Goal: Transaction & Acquisition: Purchase product/service

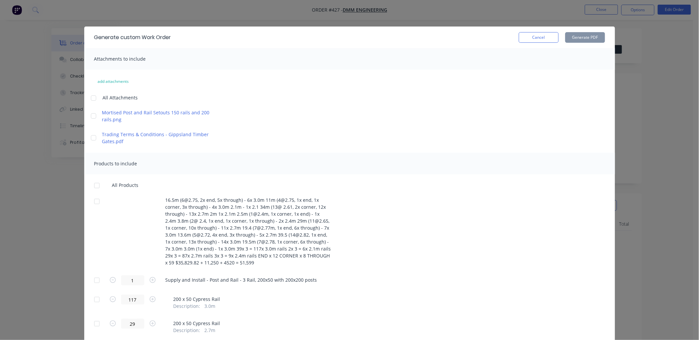
click at [529, 38] on button "Cancel" at bounding box center [539, 37] width 40 height 11
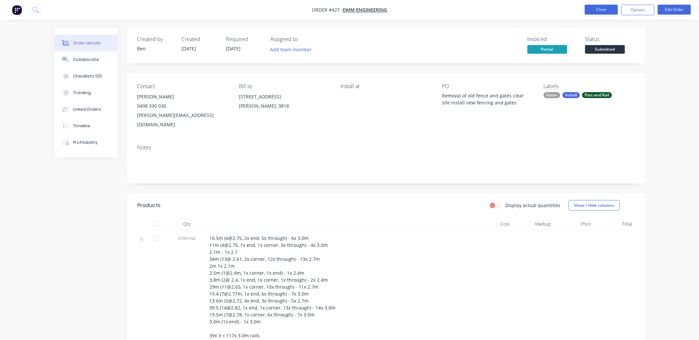
click at [594, 14] on button "Close" at bounding box center [601, 10] width 33 height 10
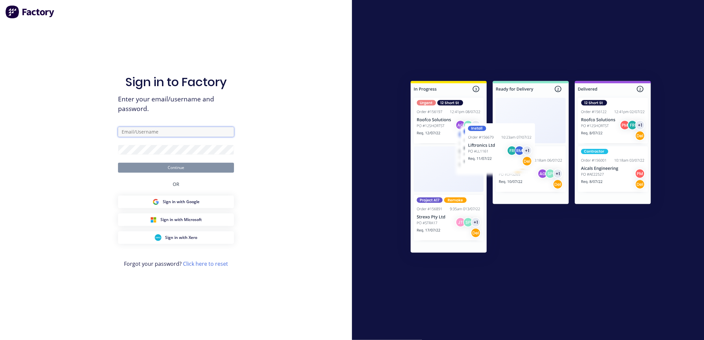
type input "contact@gippslandtimbergates.com.au"
click at [250, 165] on div "Sign in to Factory Enter your email/username and password. contact@gippslandtim…" at bounding box center [176, 170] width 352 height 340
click at [214, 166] on button "Continue" at bounding box center [176, 168] width 116 height 10
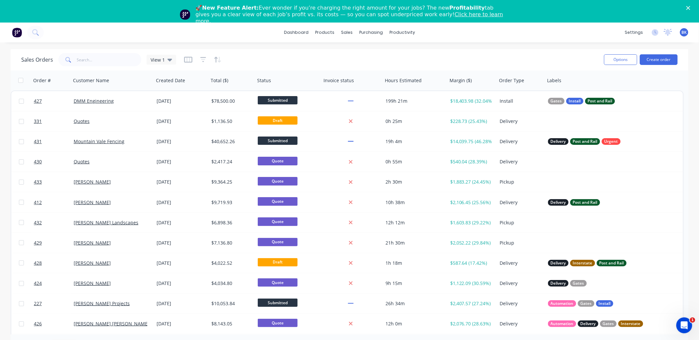
click at [690, 8] on polygon "Close" at bounding box center [688, 8] width 4 height 4
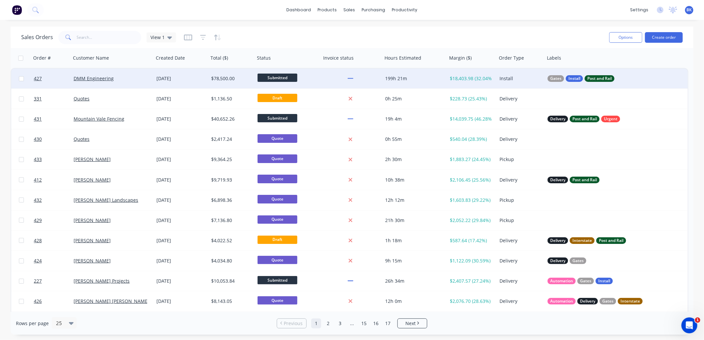
click at [124, 85] on div "DMM Engineering" at bounding box center [112, 79] width 83 height 20
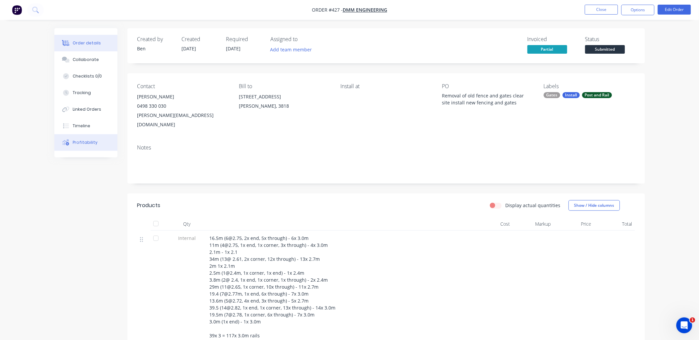
click at [106, 144] on button "Profitability" at bounding box center [85, 142] width 63 height 17
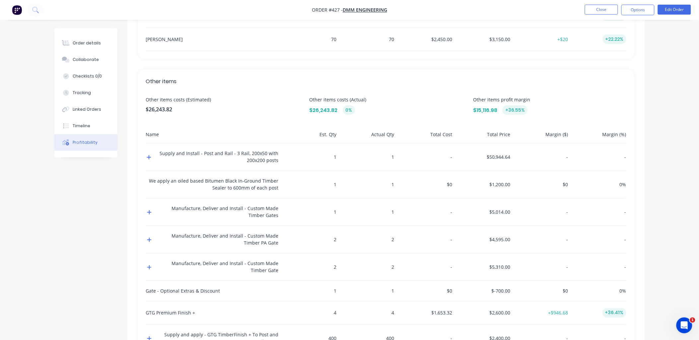
scroll to position [336, 0]
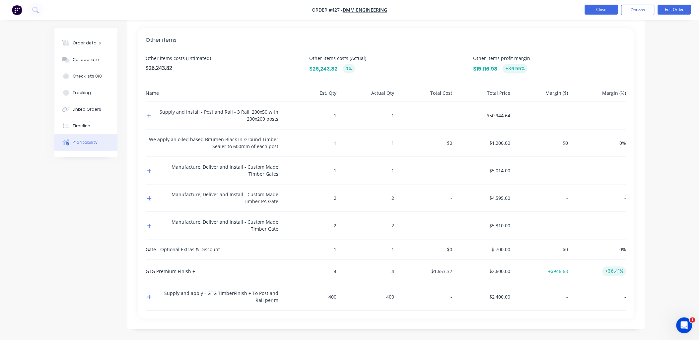
click at [597, 9] on button "Close" at bounding box center [601, 10] width 33 height 10
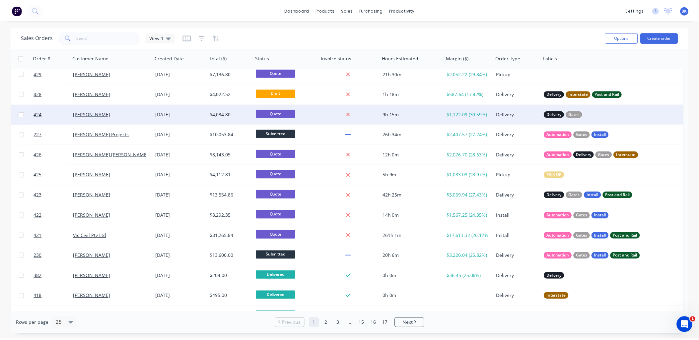
scroll to position [147, 0]
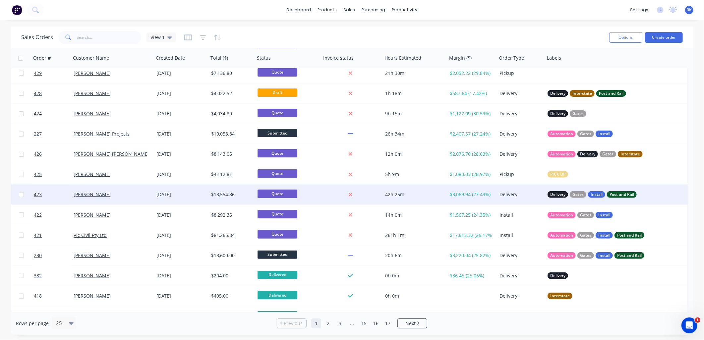
click at [132, 201] on div "[PERSON_NAME]" at bounding box center [112, 195] width 83 height 20
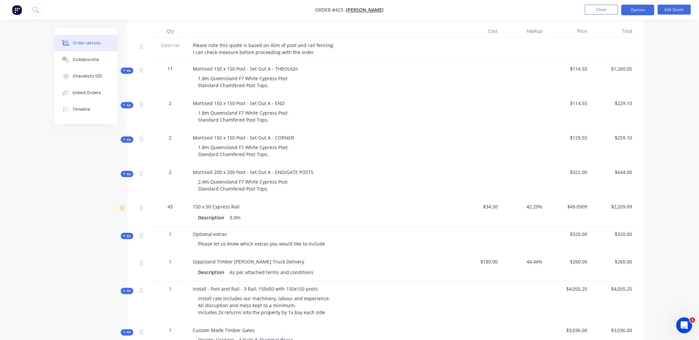
scroll to position [184, 0]
click at [125, 237] on span "Kit" at bounding box center [127, 235] width 9 height 5
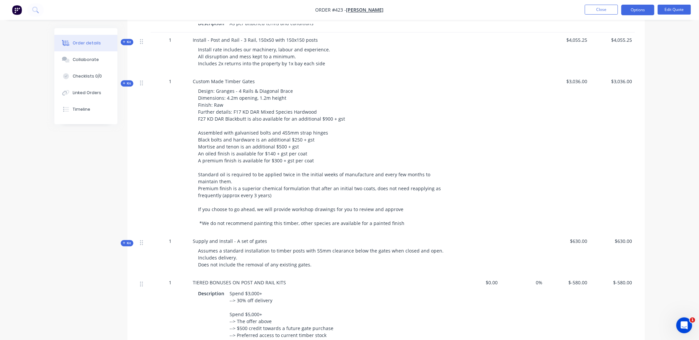
scroll to position [629, 0]
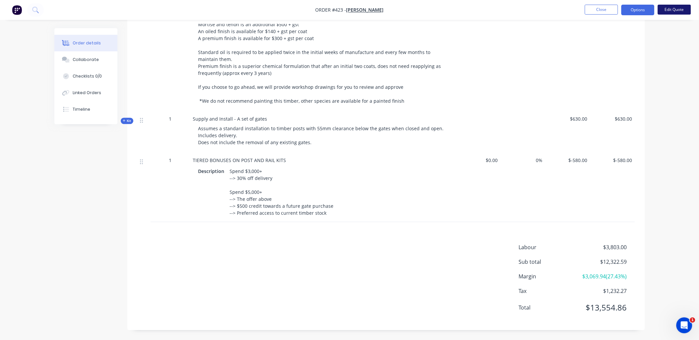
click at [674, 9] on button "Edit Quote" at bounding box center [674, 10] width 33 height 10
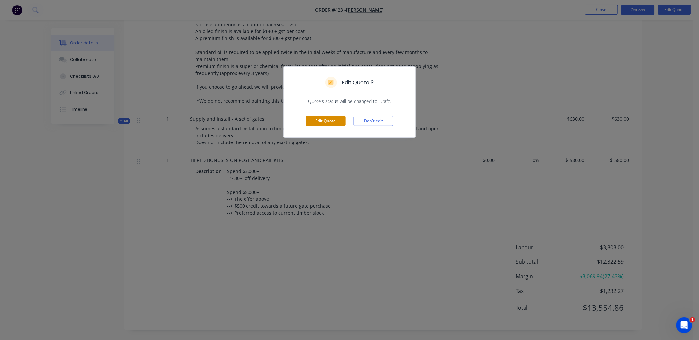
click at [328, 117] on button "Edit Quote" at bounding box center [326, 121] width 40 height 10
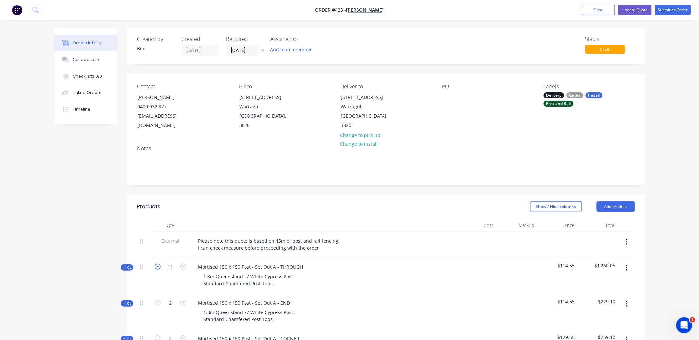
click at [156, 264] on icon "button" at bounding box center [158, 267] width 6 height 6
type input "10"
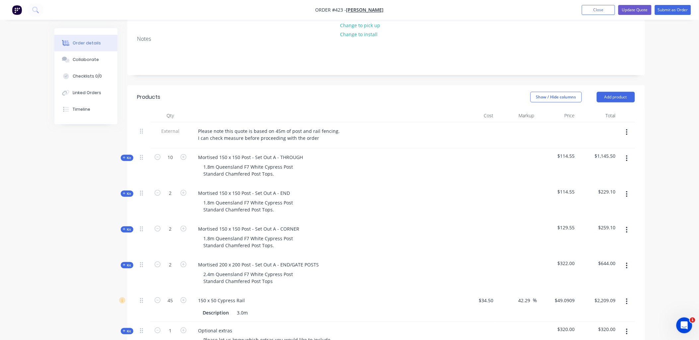
scroll to position [110, 0]
click at [619, 92] on button "Add product" at bounding box center [616, 97] width 38 height 11
click at [612, 109] on div "Product catalogue" at bounding box center [603, 114] width 51 height 10
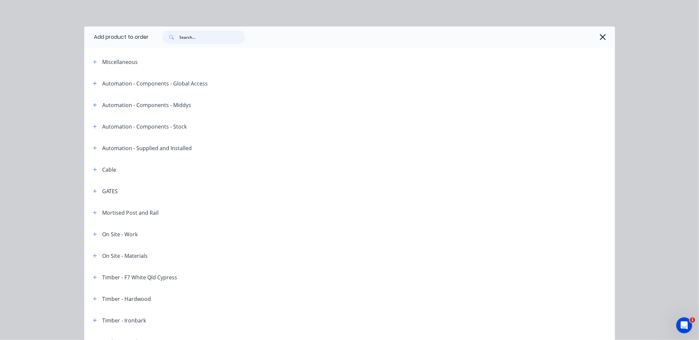
click at [204, 40] on input "text" at bounding box center [212, 37] width 66 height 13
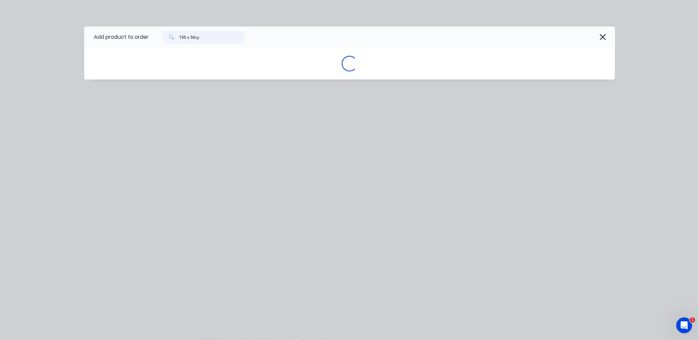
click at [193, 39] on input "150 x 50cy" at bounding box center [212, 37] width 66 height 13
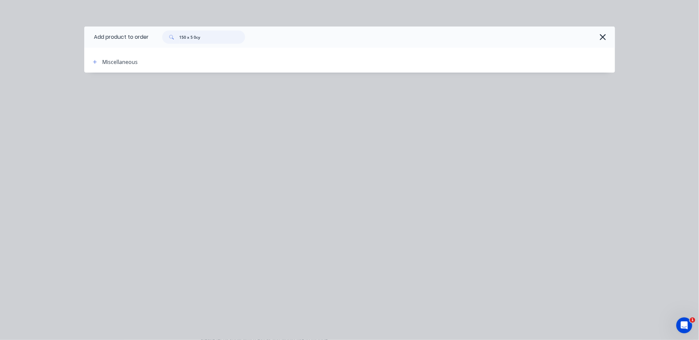
click at [196, 37] on input "150 x 5 0cy" at bounding box center [212, 37] width 66 height 13
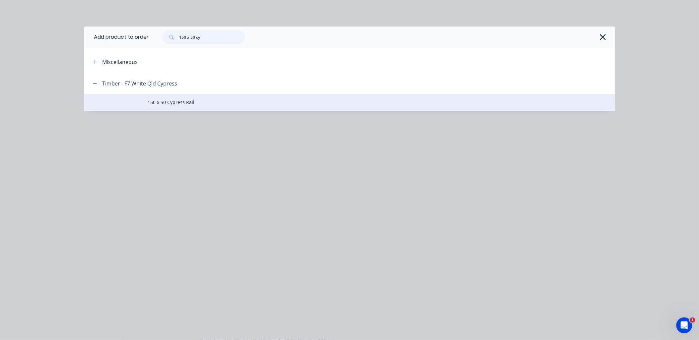
type input "150 x 50 cy"
click at [165, 102] on span "150 x 50 Cypress Rail" at bounding box center [334, 102] width 373 height 7
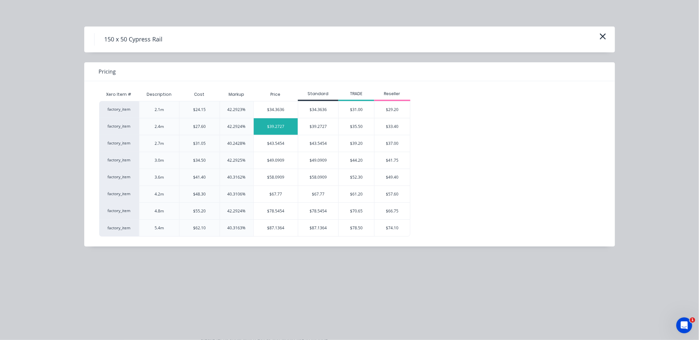
click at [271, 128] on div "$39.2727" at bounding box center [276, 126] width 44 height 17
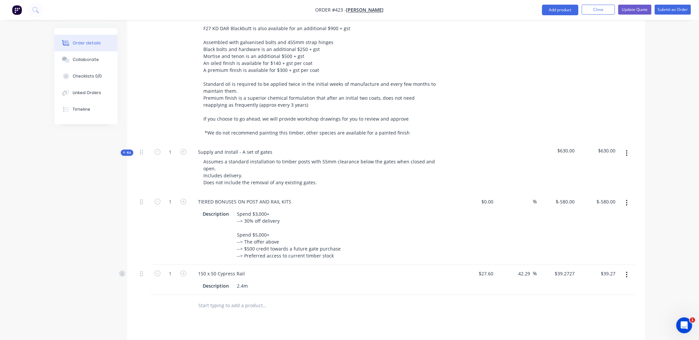
scroll to position [552, 0]
click at [220, 299] on input "text" at bounding box center [264, 305] width 133 height 13
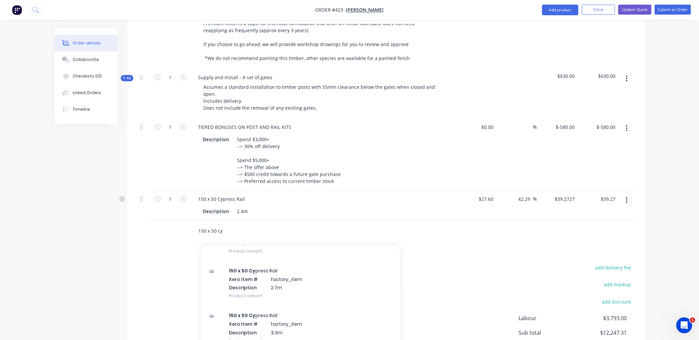
scroll to position [294, 0]
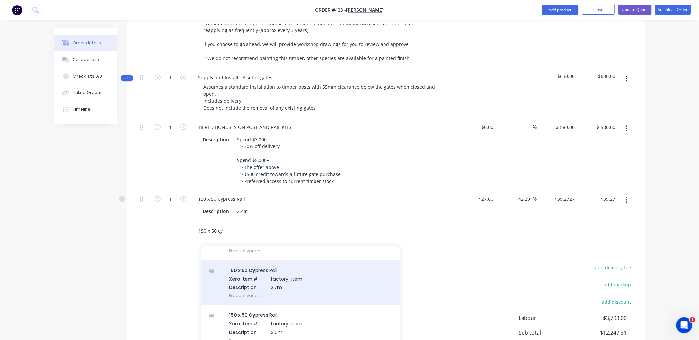
type input "150 x 50 cy"
click at [257, 270] on div "150 x 50 Cy press Rail Xero Item # factory_item Description 2.7m Product variant" at bounding box center [300, 283] width 199 height 45
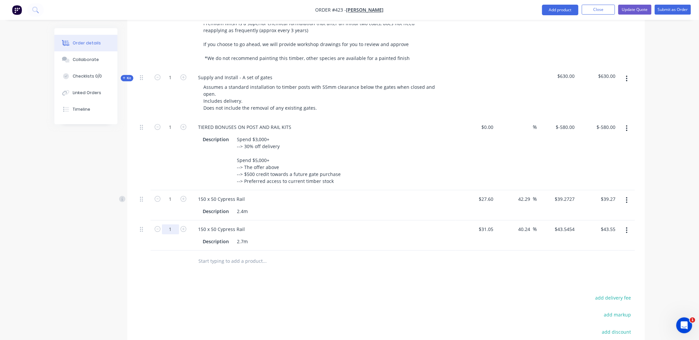
type input "33"
type input "$1,437.00"
drag, startPoint x: 173, startPoint y: 205, endPoint x: 172, endPoint y: 196, distance: 9.0
click at [173, 205] on div "1" at bounding box center [171, 205] width 40 height 30
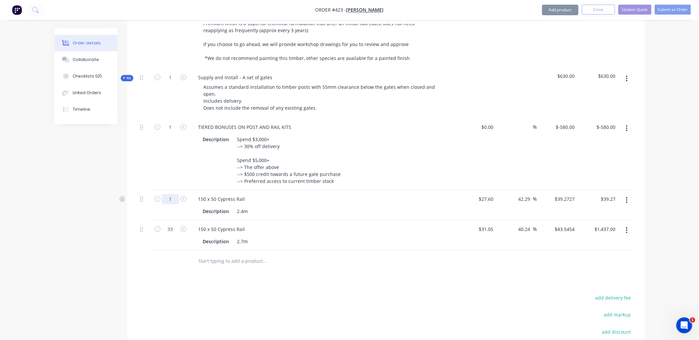
type input "9"
type input "$353.45"
click at [148, 201] on div at bounding box center [143, 205] width 13 height 30
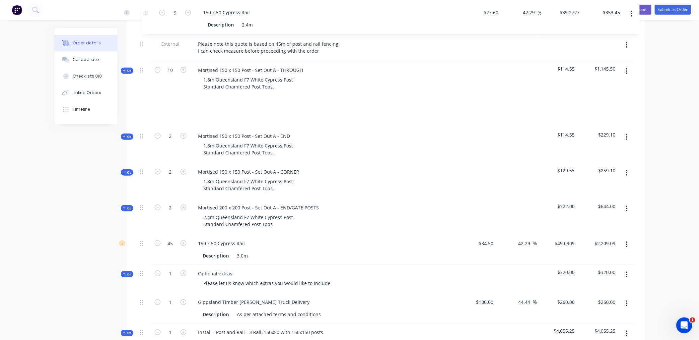
scroll to position [157, 0]
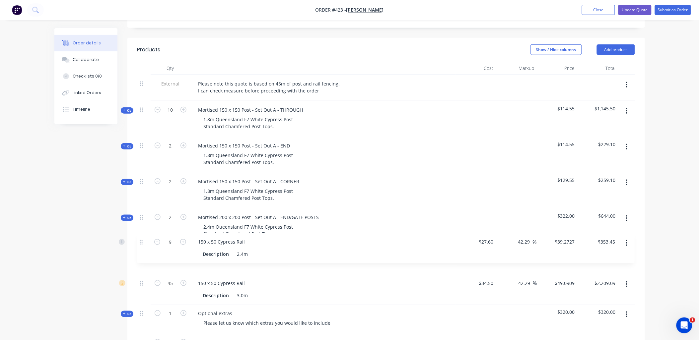
drag, startPoint x: 143, startPoint y: 192, endPoint x: 145, endPoint y: 245, distance: 52.4
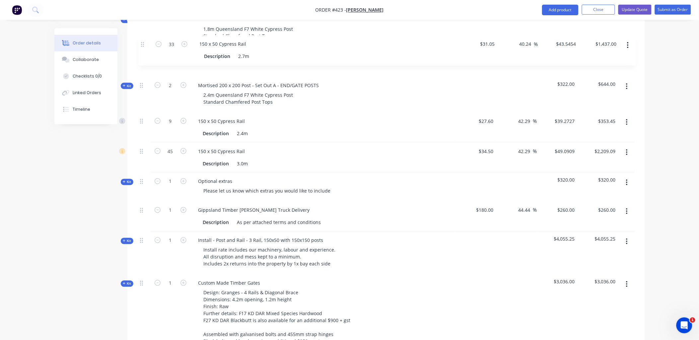
scroll to position [318, 0]
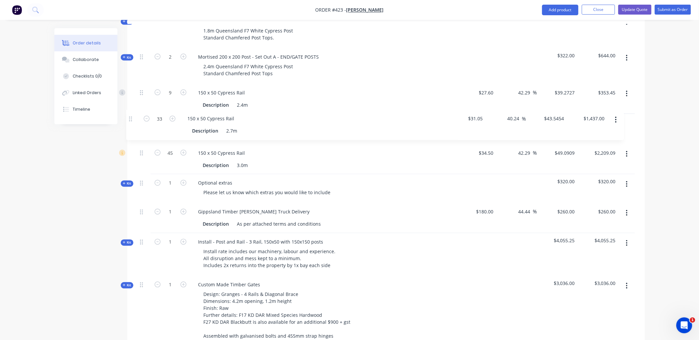
drag, startPoint x: 143, startPoint y: 213, endPoint x: 132, endPoint y: 117, distance: 96.8
click at [132, 117] on div "Qty Cost Markup Price Total External Please note this quote is based on 45m of …" at bounding box center [385, 241] width 517 height 680
click at [625, 148] on button "button" at bounding box center [627, 154] width 16 height 12
click at [601, 207] on div "Delete" at bounding box center [603, 212] width 51 height 10
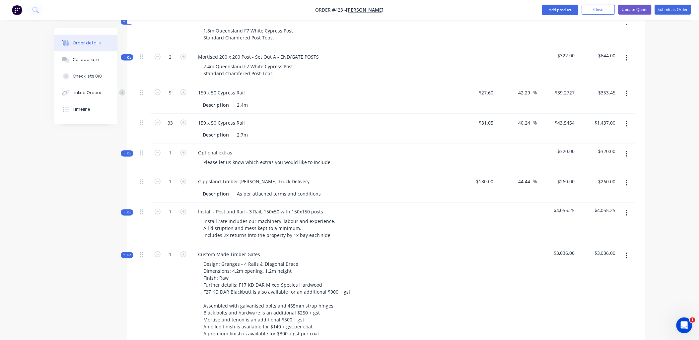
click at [127, 151] on span "Kit" at bounding box center [127, 153] width 9 height 5
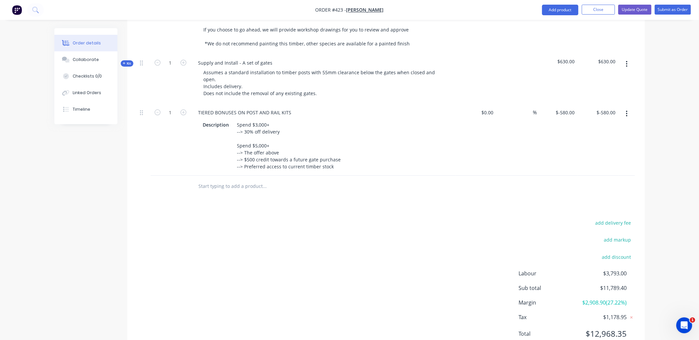
scroll to position [780, 0]
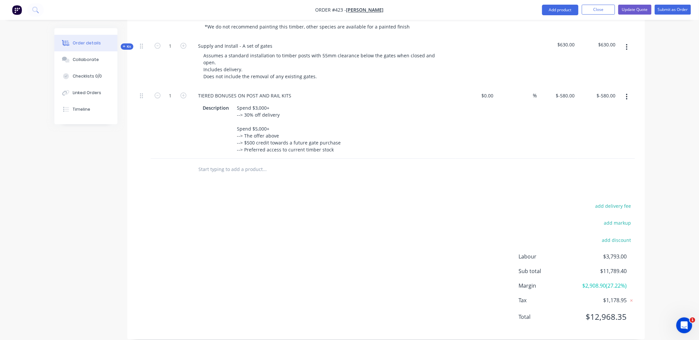
click at [213, 163] on input "text" at bounding box center [264, 169] width 133 height 13
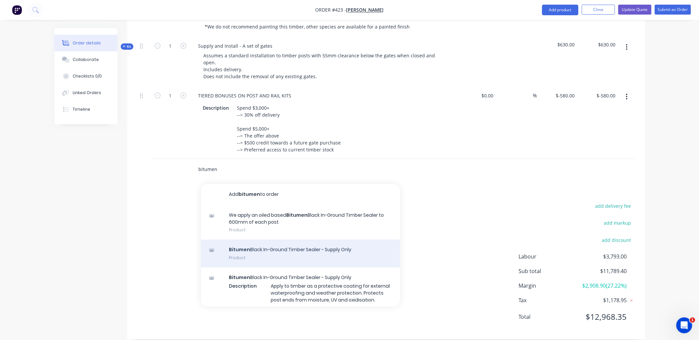
type input "bitumen"
click at [247, 242] on div "Bitumen Black In-Ground Timber Sealer - Supply Only Product" at bounding box center [300, 254] width 199 height 28
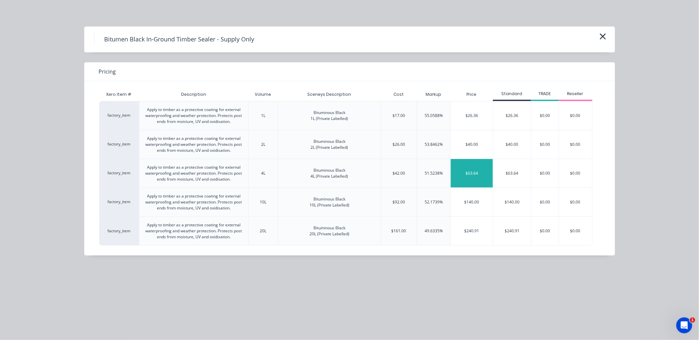
click at [472, 173] on div "$63.64" at bounding box center [472, 173] width 42 height 29
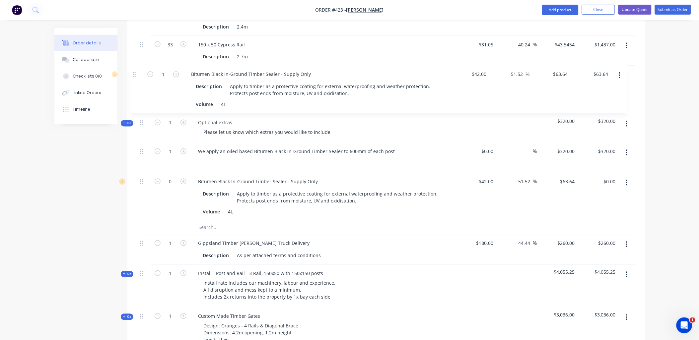
scroll to position [395, 0]
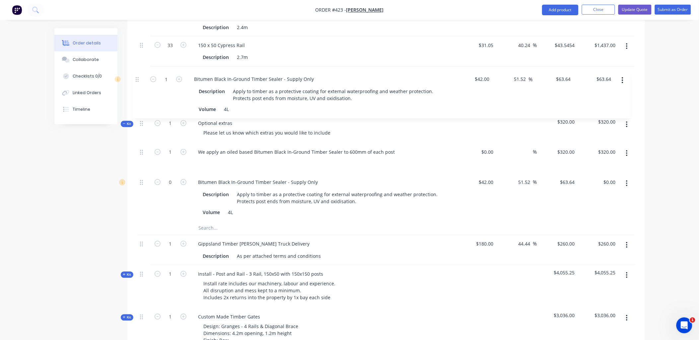
drag, startPoint x: 143, startPoint y: 162, endPoint x: 143, endPoint y: 79, distance: 82.9
click at [137, 78] on div "External Please note this quote is based on 45m of post and rail fencing. I can…" at bounding box center [386, 214] width 498 height 755
click at [629, 119] on button "button" at bounding box center [627, 125] width 16 height 12
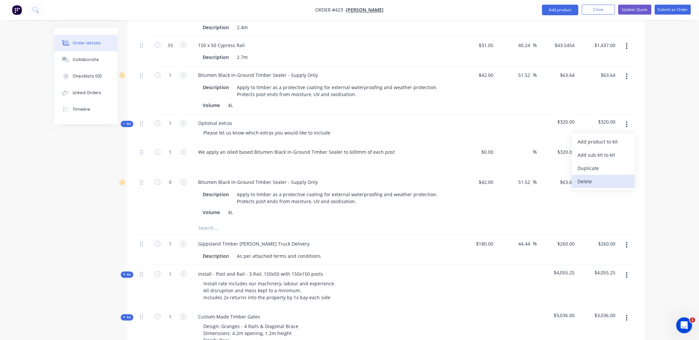
click at [607, 175] on button "Delete" at bounding box center [603, 181] width 63 height 13
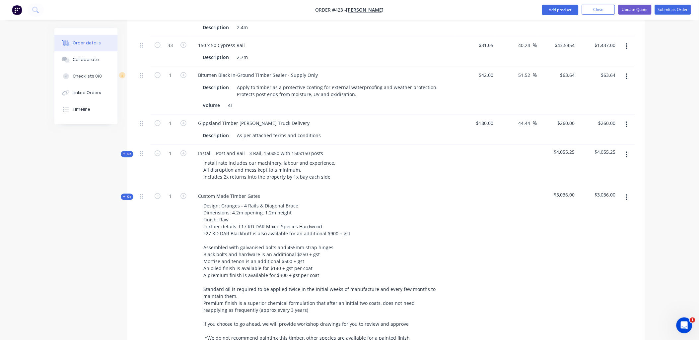
click at [125, 153] on icon at bounding box center [124, 154] width 3 height 3
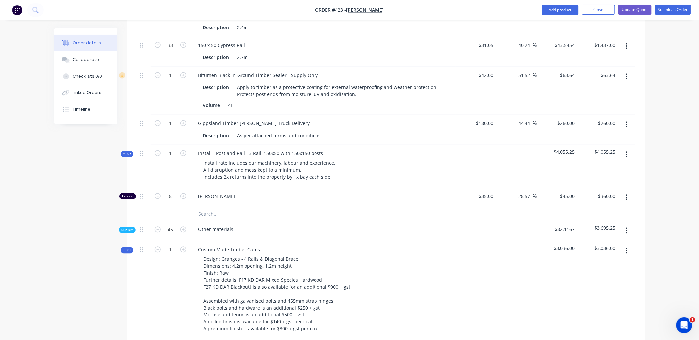
click at [130, 228] on span "Sub-kit" at bounding box center [127, 230] width 11 height 5
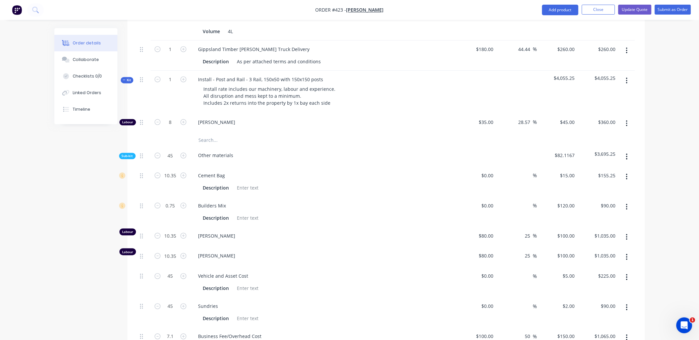
scroll to position [469, 0]
click at [156, 153] on icon "button" at bounding box center [158, 156] width 6 height 6
type input "44"
type input "10.12"
type input "$151.80"
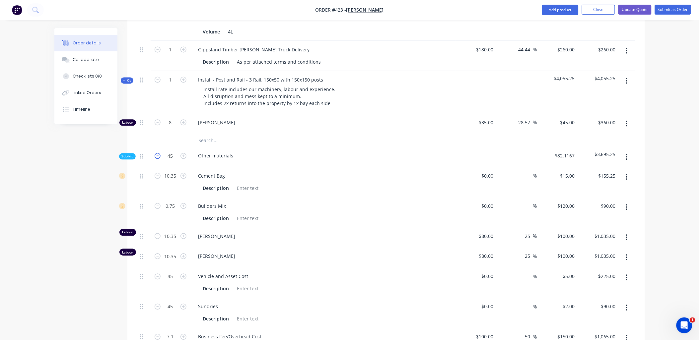
type input "0.7348"
type input "$88.18"
type input "10.12"
type input "$1,012.00"
type input "10.12"
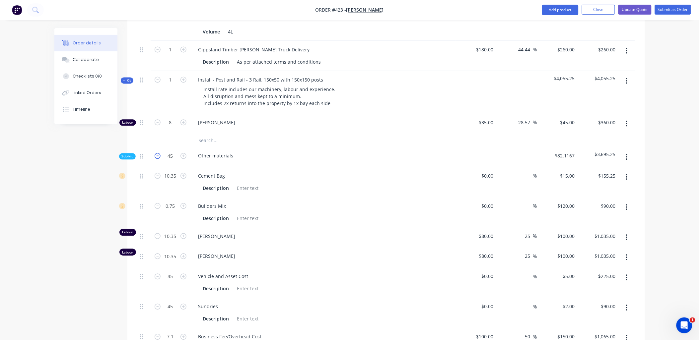
type input "$1,012.00"
type input "44"
type input "$220.00"
type input "44"
type input "$88.00"
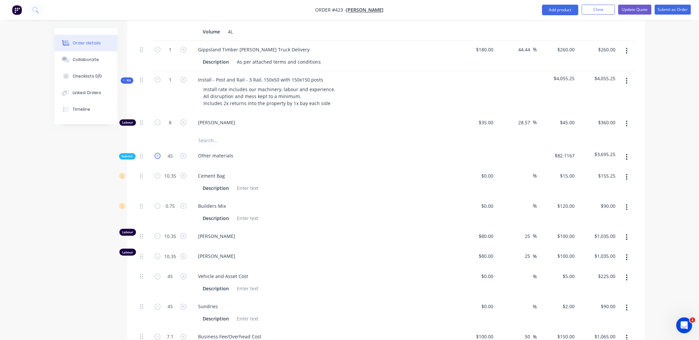
type input "6.9432"
type input "$1,041.48"
click at [156, 153] on icon "button" at bounding box center [158, 156] width 6 height 6
type input "43"
type input "9.89"
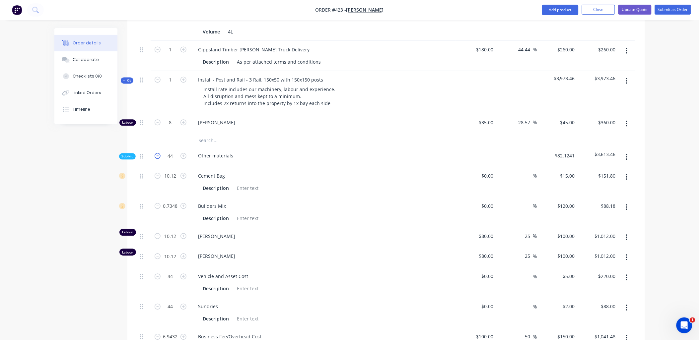
type input "$148.35"
type input "0.7181"
type input "$86.17"
type input "9.89"
type input "$989.00"
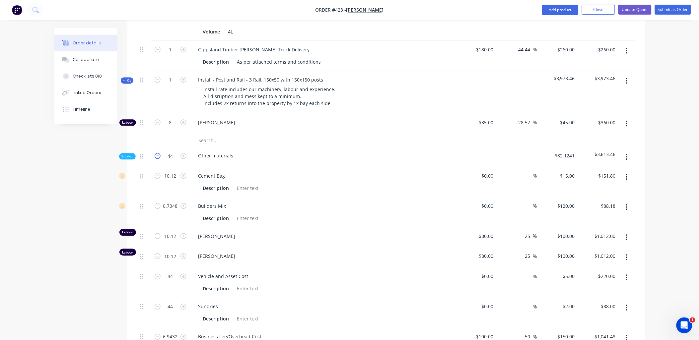
type input "9.89"
type input "$989.00"
type input "43"
type input "$215.00"
type input "43"
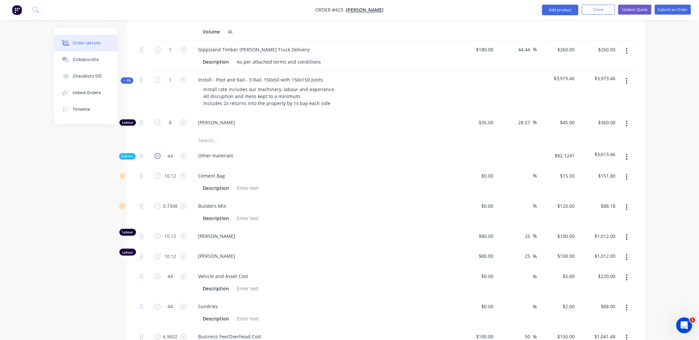
type input "$86.00"
type input "6.7854"
type input "$1,017.81"
click at [156, 153] on icon "button" at bounding box center [158, 156] width 6 height 6
type input "42"
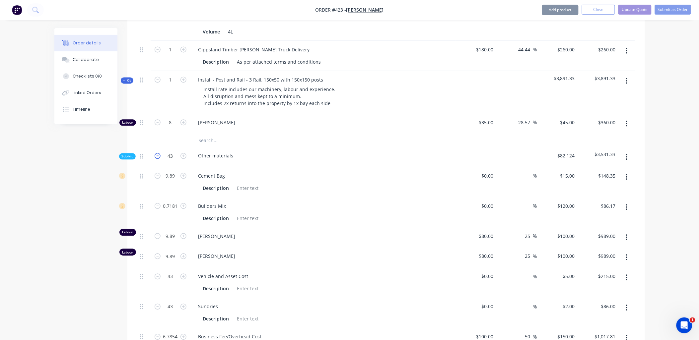
type input "9.66"
type input "$144.90"
type input "0.7014"
type input "$84.17"
type input "9.66"
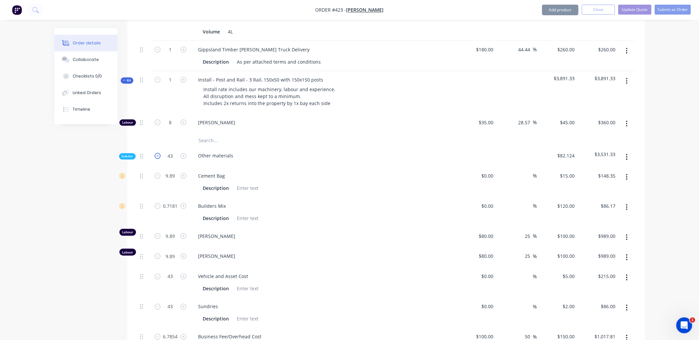
type input "$966.00"
type input "9.66"
type input "$966.00"
type input "42"
type input "$210.00"
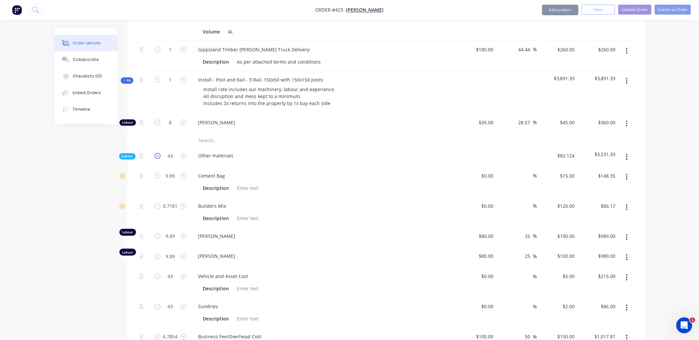
type input "42"
type input "$84.00"
type input "6.6276"
type input "$994.14"
click at [156, 153] on icon "button" at bounding box center [158, 156] width 6 height 6
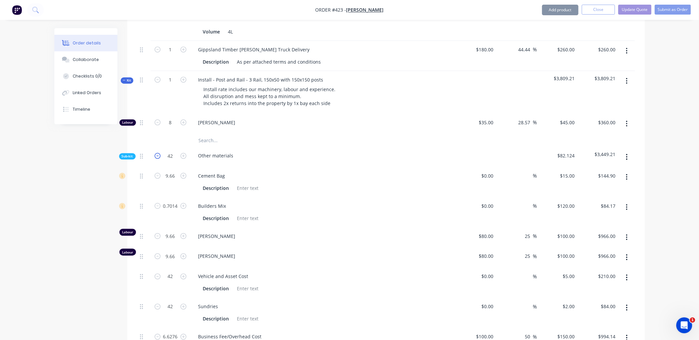
type input "41"
type input "9.43"
type input "$141.45"
type input "0.6847"
type input "$82.16"
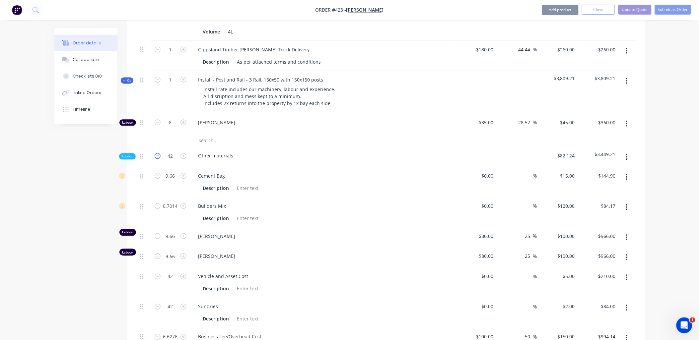
type input "9.43"
type input "$943.00"
type input "9.43"
type input "$943.00"
type input "41"
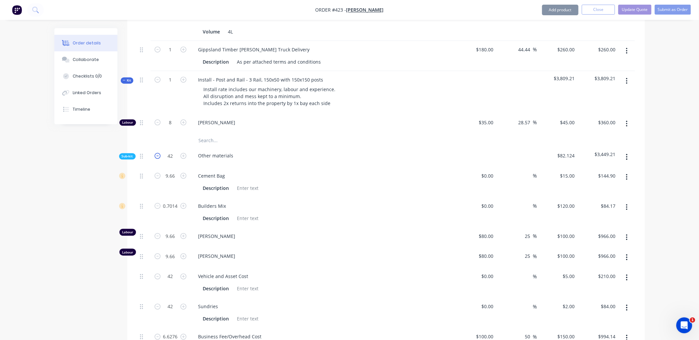
type input "$205.00"
type input "41"
type input "$82.00"
type input "6.4698"
type input "$970.47"
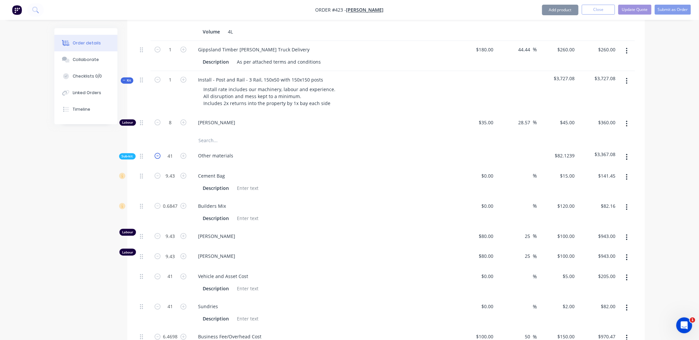
click at [156, 153] on icon "button" at bounding box center [158, 156] width 6 height 6
type input "40"
type input "9.2"
type input "$138.00"
type input "0.668"
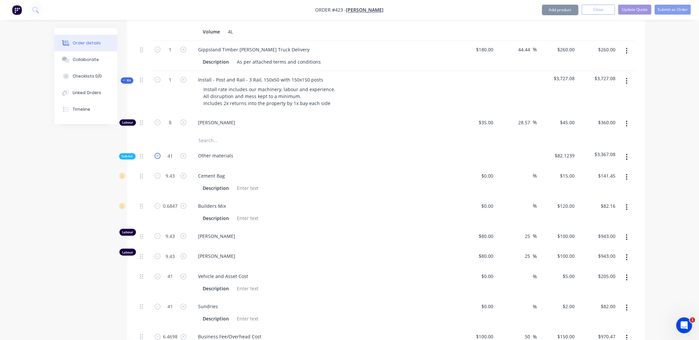
type input "$80.16"
type input "9.2"
type input "$920.00"
type input "9.2"
type input "$920.00"
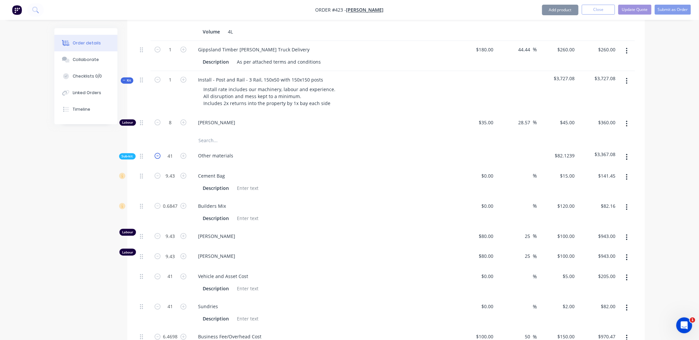
type input "40"
type input "$200.00"
type input "40"
type input "$80.00"
type input "6.312"
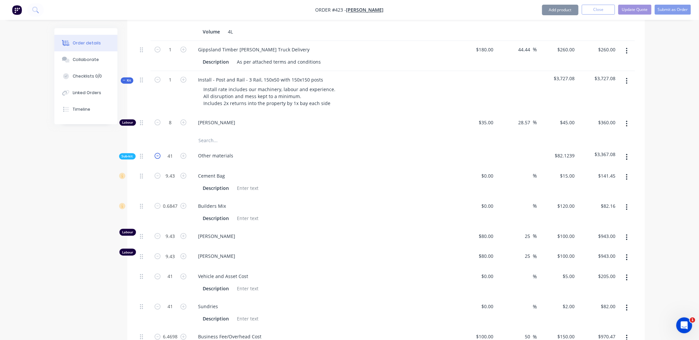
type input "$946.80"
click at [156, 153] on icon "button" at bounding box center [158, 156] width 6 height 6
type input "39"
type input "8.97"
type input "$134.55"
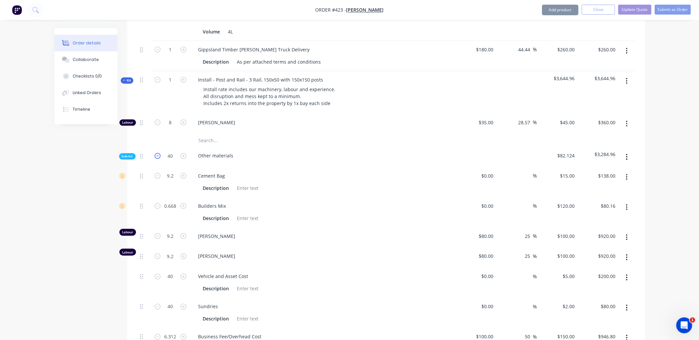
type input "0.6513"
type input "$78.16"
type input "8.97"
type input "$897.00"
type input "8.97"
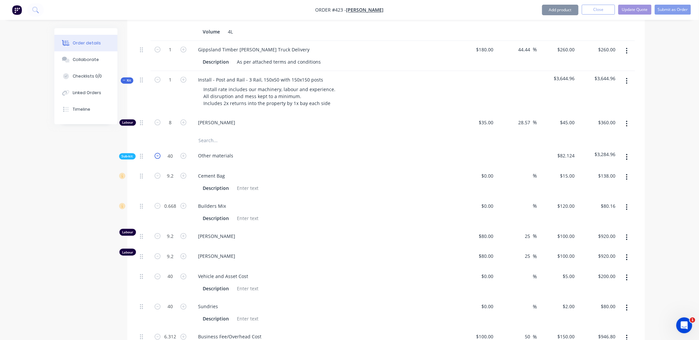
type input "$897.00"
type input "39"
type input "$195.00"
type input "39"
type input "$78.00"
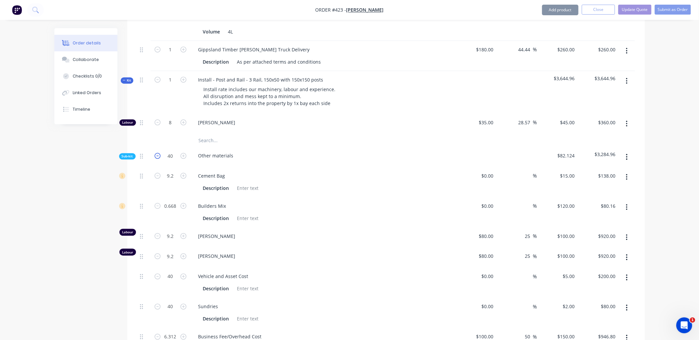
type input "6.1542"
type input "$923.13"
click at [156, 153] on icon "button" at bounding box center [158, 156] width 6 height 6
type input "38"
type input "8.74"
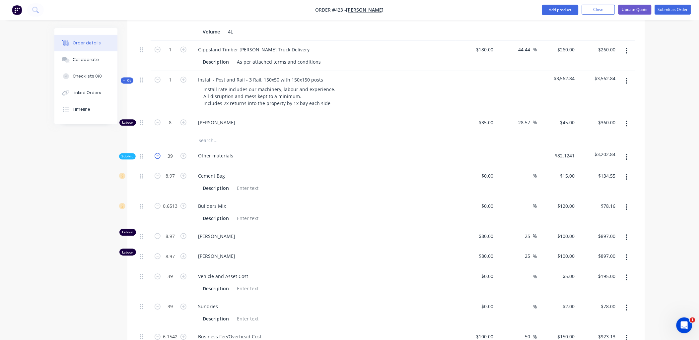
type input "$131.10"
type input "0.6346"
type input "$76.15"
type input "8.74"
type input "$874.00"
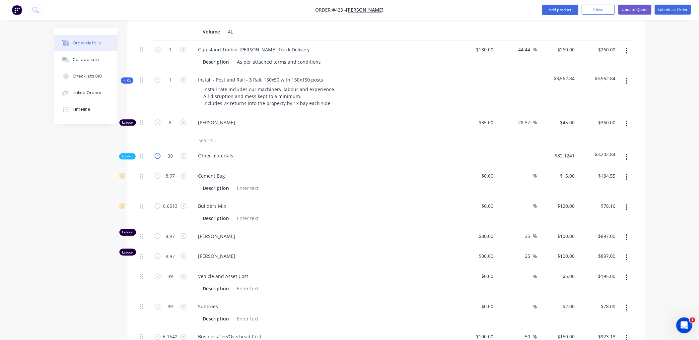
type input "8.74"
type input "$874.00"
type input "38"
type input "$190.00"
type input "38"
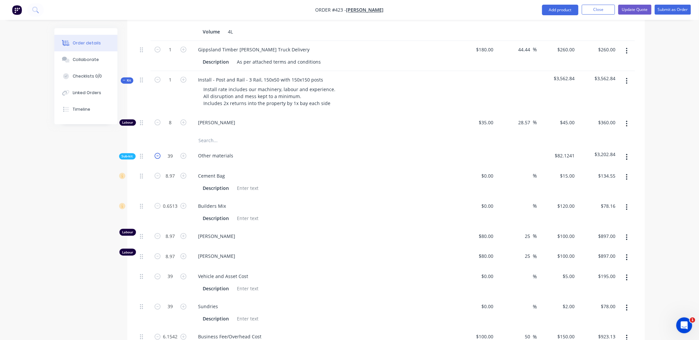
type input "$76.00"
type input "5.9964"
type input "$899.46"
click at [185, 153] on icon "button" at bounding box center [183, 156] width 6 height 6
type input "39"
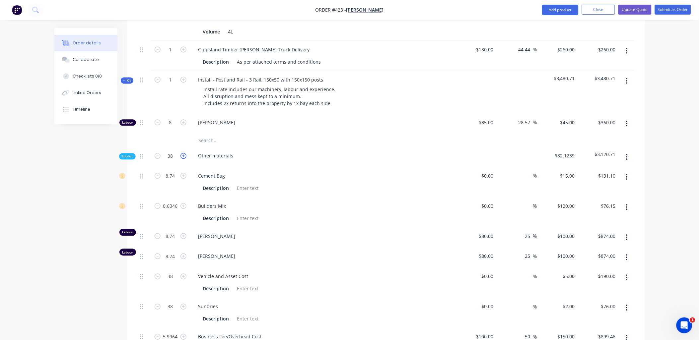
type input "8.97"
type input "$134.55"
type input "0.6513"
type input "$78.16"
type input "8.97"
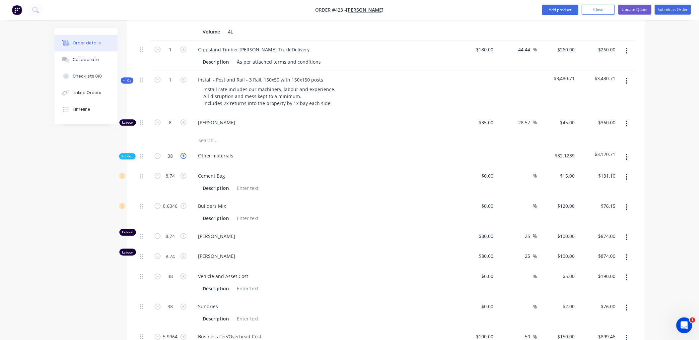
type input "$897.00"
type input "8.97"
type input "$897.00"
type input "39"
type input "$195.00"
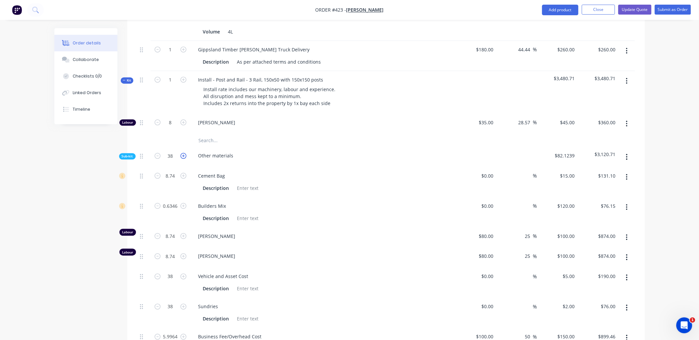
type input "39"
type input "$78.00"
type input "6.1542"
type input "$923.13"
click at [185, 153] on icon "button" at bounding box center [183, 156] width 6 height 6
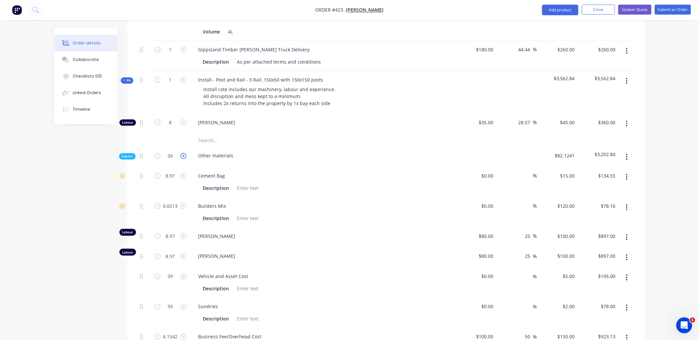
type input "40"
type input "9.2"
type input "$138.00"
type input "0.668"
type input "$80.16"
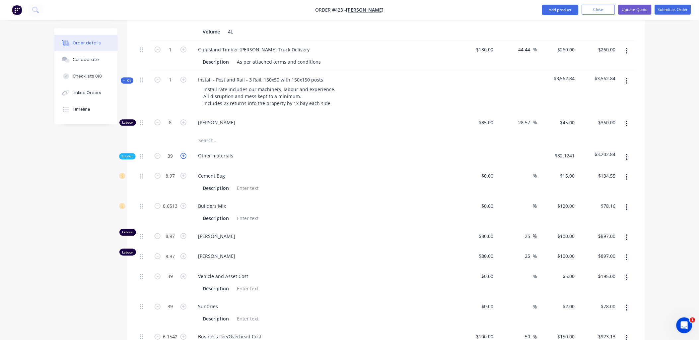
type input "9.2"
type input "$920.00"
type input "9.2"
type input "$920.00"
type input "40"
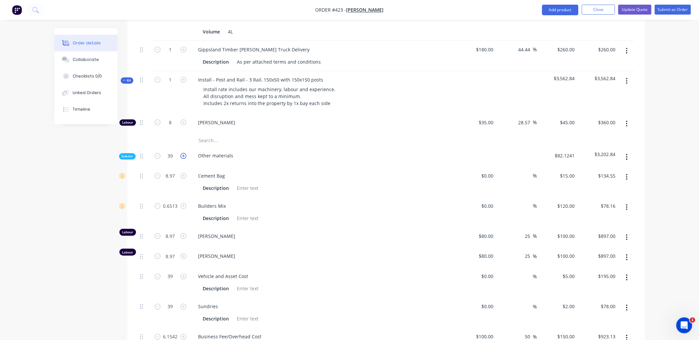
type input "$200.00"
type input "40"
type input "$80.00"
type input "6.312"
type input "$946.80"
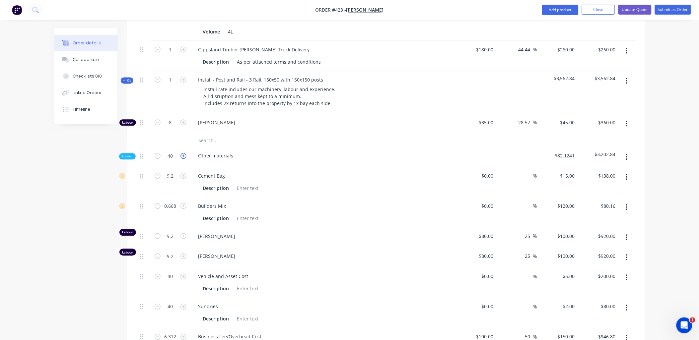
click at [185, 153] on icon "button" at bounding box center [183, 156] width 6 height 6
type input "41"
type input "9.43"
type input "$141.45"
type input "0.6847"
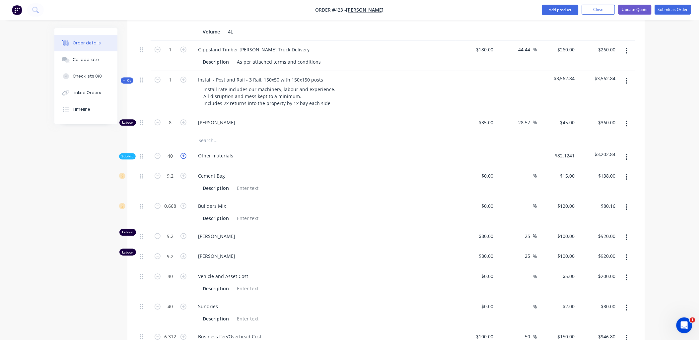
type input "$82.16"
type input "9.43"
type input "$943.00"
type input "9.43"
type input "$943.00"
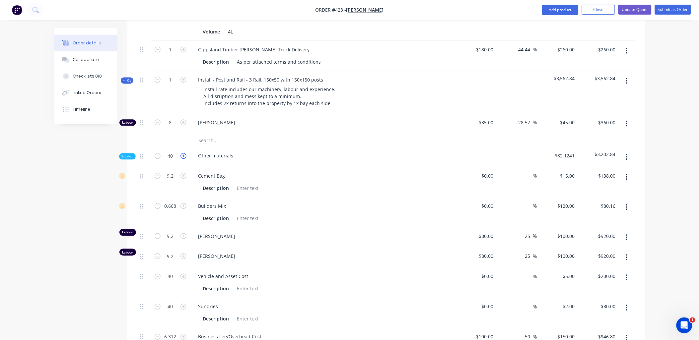
type input "41"
type input "$205.00"
type input "41"
type input "$82.00"
type input "6.4698"
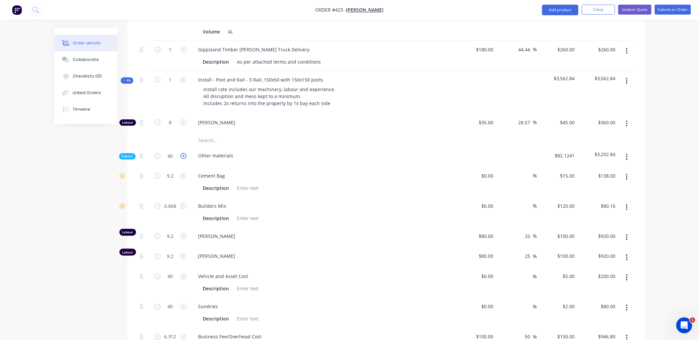
type input "$970.47"
click at [185, 153] on icon "button" at bounding box center [183, 156] width 6 height 6
type input "42"
type input "9.66"
type input "$144.90"
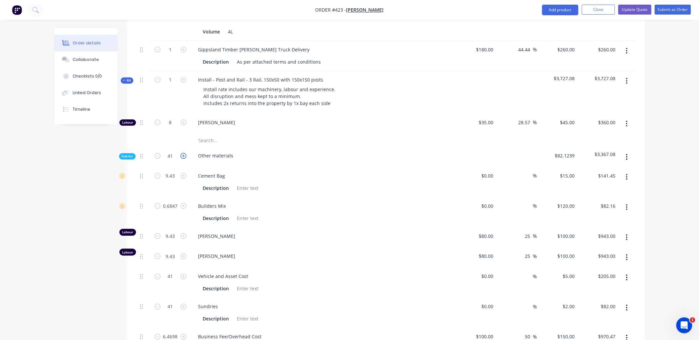
type input "0.7014"
type input "$84.17"
type input "9.66"
type input "$966.00"
type input "9.66"
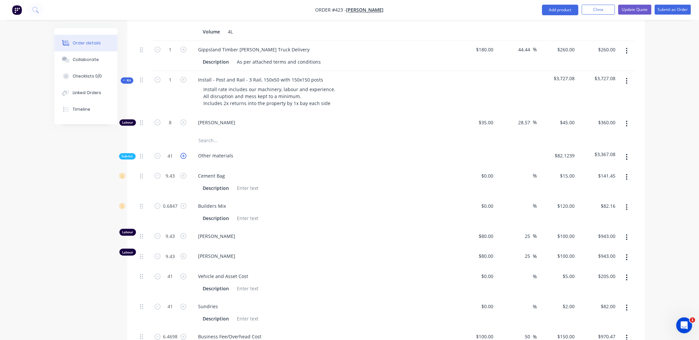
type input "$966.00"
type input "42"
type input "$210.00"
type input "42"
type input "$84.00"
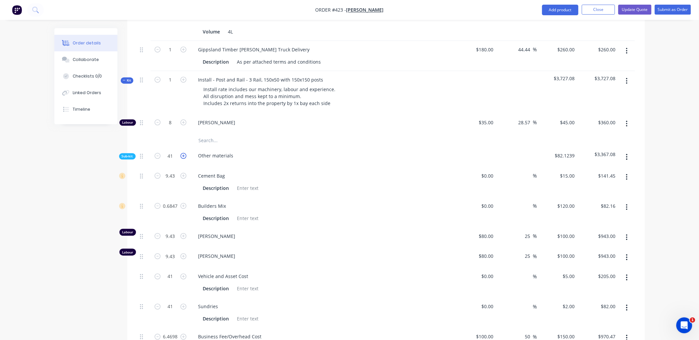
type input "6.6276"
type input "$994.14"
click at [185, 153] on icon "button" at bounding box center [183, 156] width 6 height 6
type input "43"
type input "9.89"
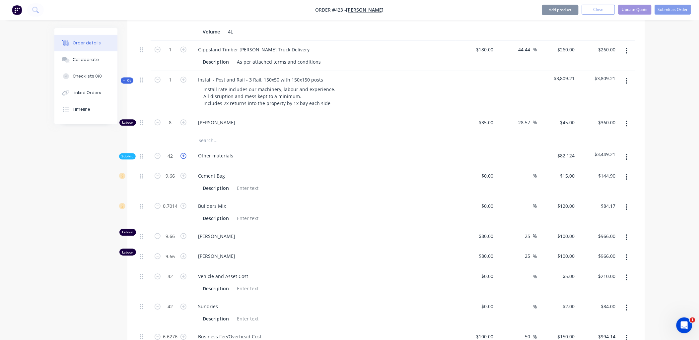
type input "$148.35"
type input "0.7181"
type input "$86.17"
type input "9.89"
type input "$989.00"
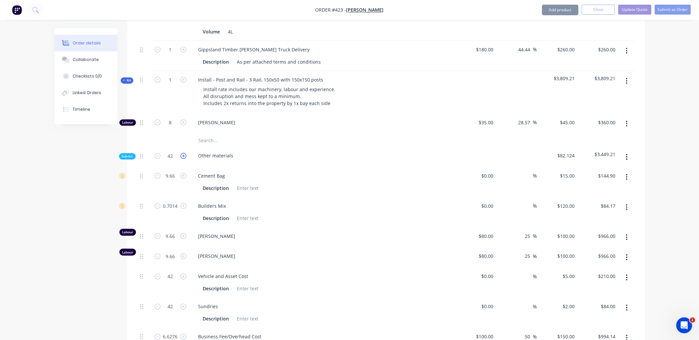
type input "9.89"
type input "$989.00"
type input "43"
type input "$215.00"
type input "43"
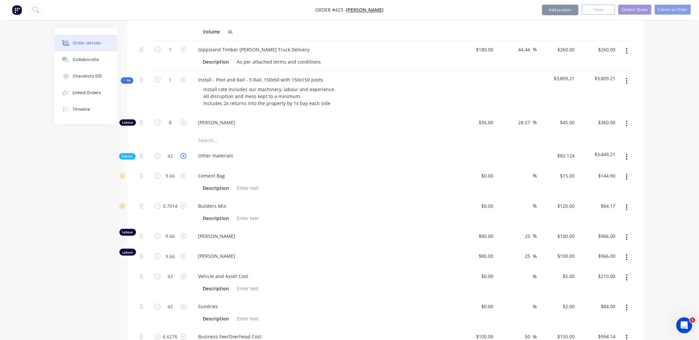
type input "$86.00"
type input "6.7854"
type input "$1,017.81"
click at [185, 153] on icon "button" at bounding box center [183, 156] width 6 height 6
type input "44"
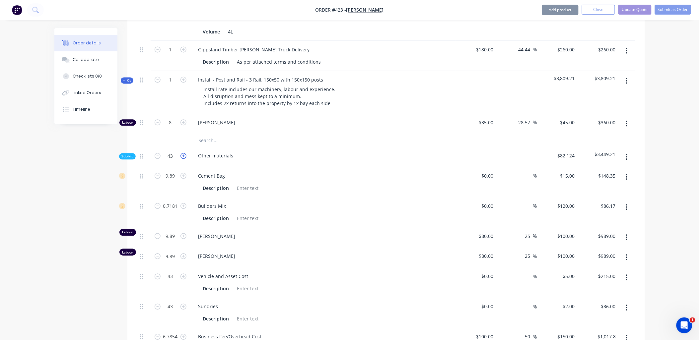
type input "10.12"
type input "$151.80"
type input "0.7348"
type input "$88.18"
type input "10.12"
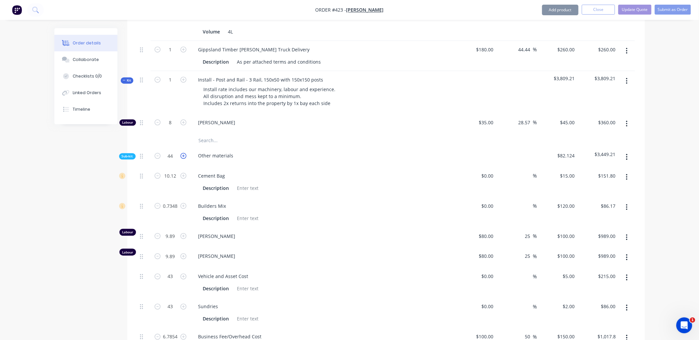
type input "$1,012.00"
type input "10.12"
type input "$1,012.00"
click at [185, 153] on icon "button" at bounding box center [183, 156] width 6 height 6
click at [158, 153] on icon "button" at bounding box center [158, 156] width 6 height 6
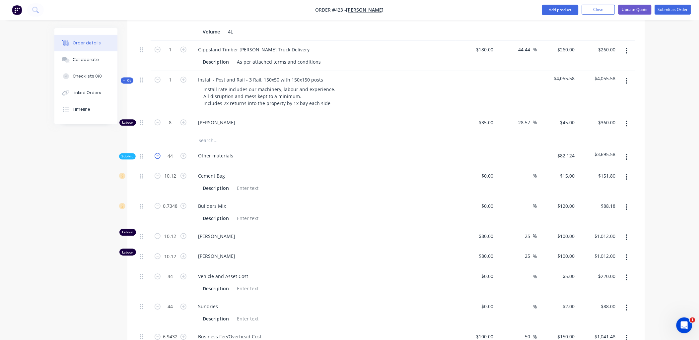
click at [158, 153] on icon "button" at bounding box center [158, 156] width 6 height 6
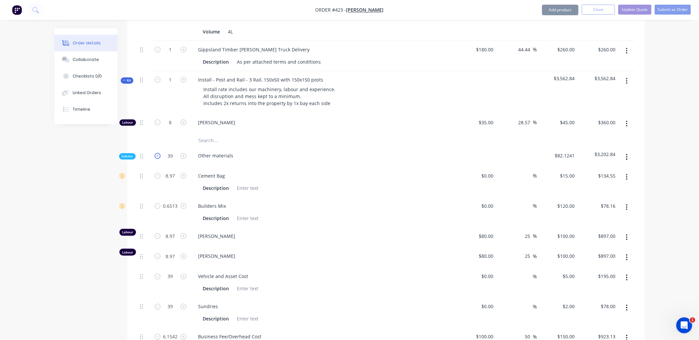
click at [158, 153] on icon "button" at bounding box center [158, 156] width 6 height 6
click at [184, 153] on icon "button" at bounding box center [183, 156] width 6 height 6
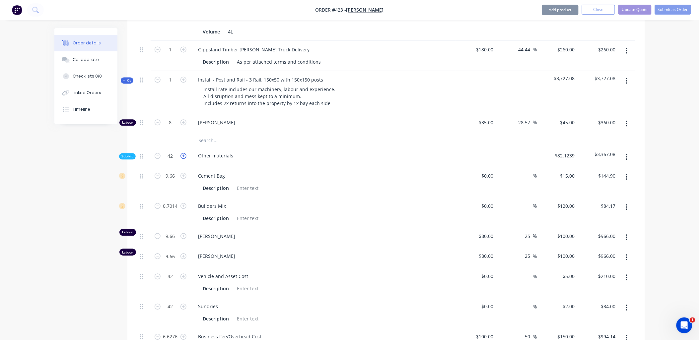
click at [184, 153] on icon "button" at bounding box center [183, 156] width 6 height 6
click at [159, 153] on icon "button" at bounding box center [158, 156] width 6 height 6
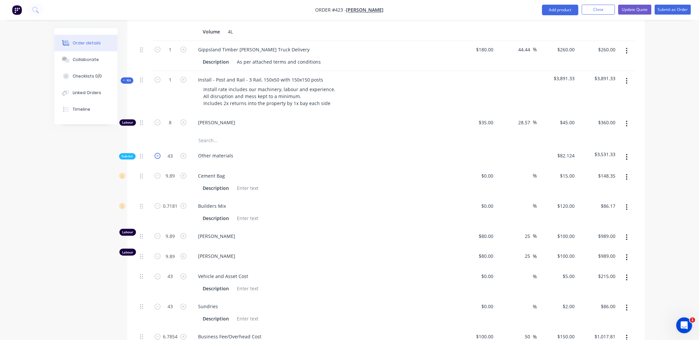
click at [159, 153] on icon "button" at bounding box center [158, 156] width 6 height 6
click at [158, 153] on icon "button" at bounding box center [158, 156] width 6 height 6
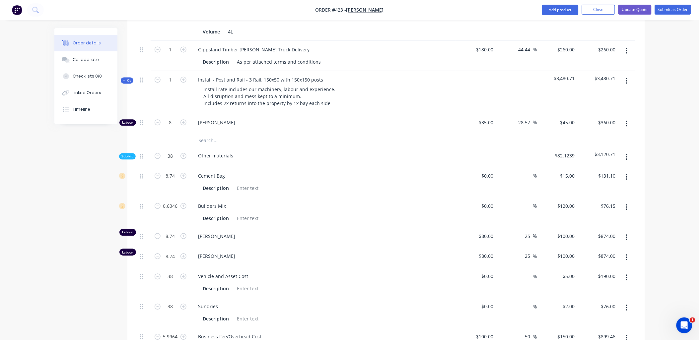
click at [131, 154] on span "Sub-kit" at bounding box center [127, 156] width 11 height 5
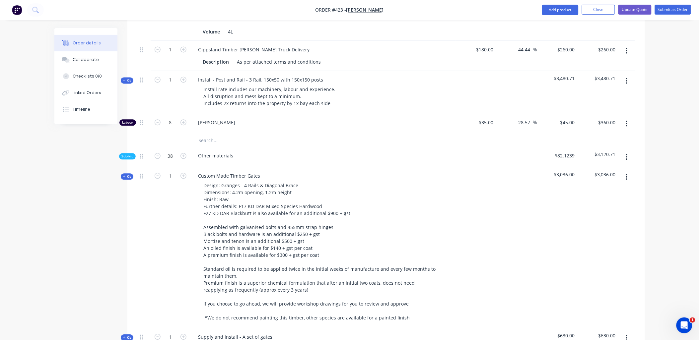
click at [131, 154] on span "Sub-kit" at bounding box center [127, 156] width 11 height 5
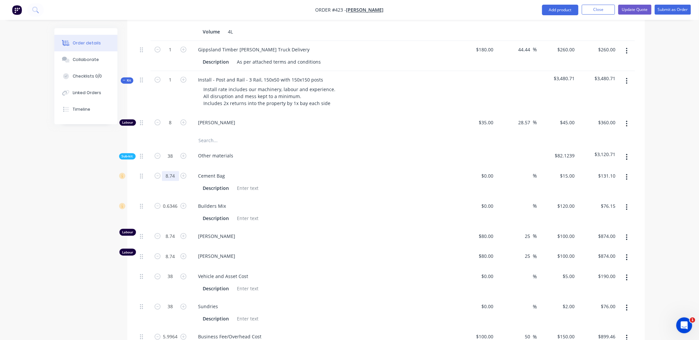
click at [173, 171] on div "8.74" at bounding box center [171, 182] width 40 height 30
click at [173, 171] on input "8.74" at bounding box center [170, 176] width 17 height 10
click at [156, 181] on div "9" at bounding box center [171, 182] width 40 height 30
click at [169, 181] on input "0.6346" at bounding box center [170, 176] width 17 height 10
click at [171, 187] on div "9" at bounding box center [171, 182] width 40 height 30
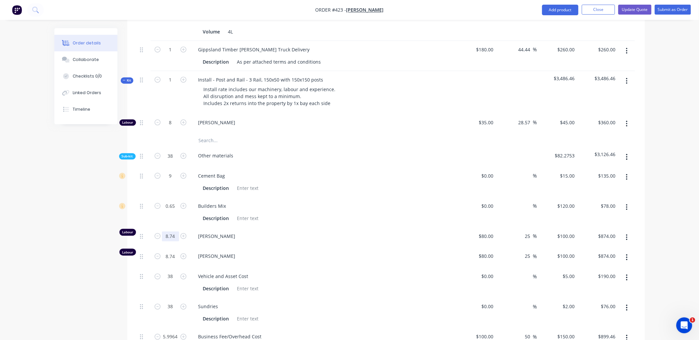
click at [173, 181] on input "8.74" at bounding box center [170, 176] width 17 height 10
click at [151, 268] on div "38" at bounding box center [171, 283] width 40 height 30
click at [167, 181] on input "8.74" at bounding box center [170, 176] width 17 height 10
click at [144, 283] on div at bounding box center [143, 283] width 13 height 30
click at [169, 181] on input "5.9964" at bounding box center [170, 176] width 17 height 10
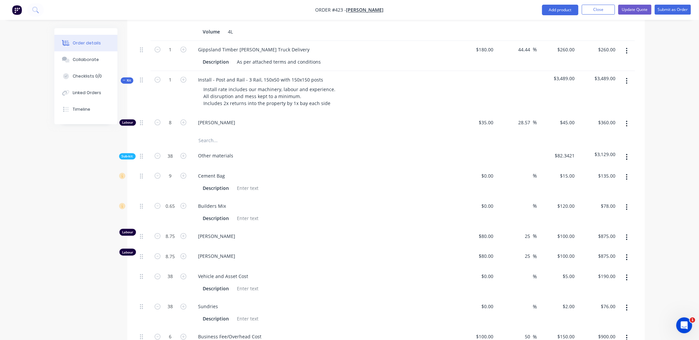
click at [144, 312] on div at bounding box center [143, 313] width 13 height 30
click at [125, 78] on span "Kit" at bounding box center [127, 80] width 9 height 5
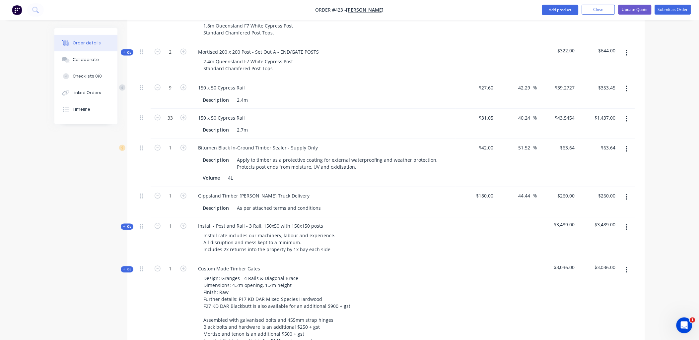
scroll to position [322, 0]
click at [127, 225] on span "Kit" at bounding box center [127, 227] width 9 height 5
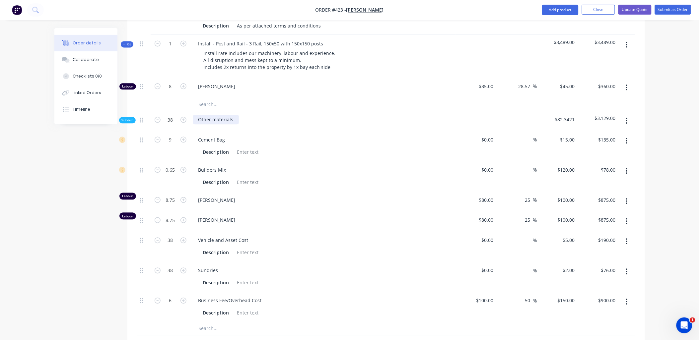
scroll to position [506, 0]
click at [208, 98] on input "text" at bounding box center [264, 103] width 133 height 13
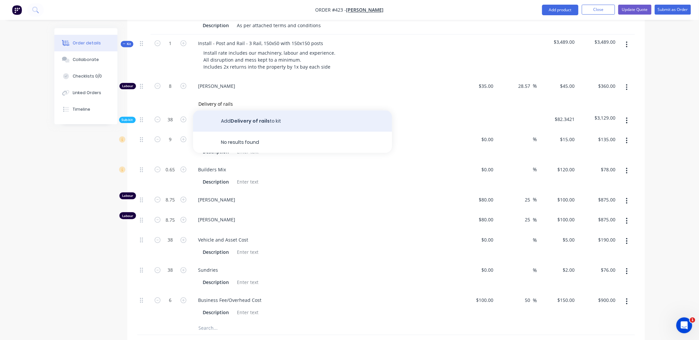
click at [252, 116] on button "Add Delivery of rails to kit" at bounding box center [292, 120] width 199 height 21
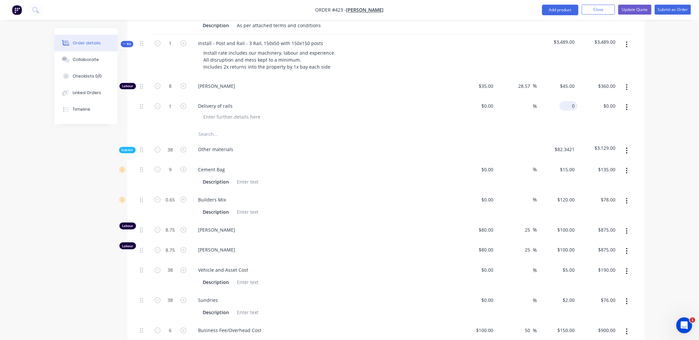
click at [570, 101] on input "0" at bounding box center [569, 106] width 15 height 10
click at [585, 113] on div "$120.00 $120.00" at bounding box center [597, 112] width 41 height 30
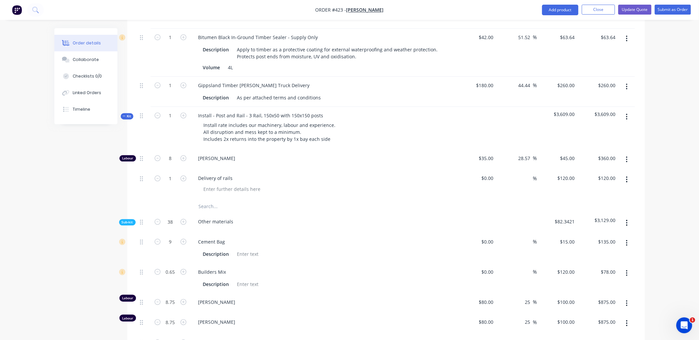
scroll to position [433, 0]
click at [629, 81] on button "button" at bounding box center [627, 87] width 16 height 12
click at [612, 140] on div "Delete" at bounding box center [603, 145] width 51 height 10
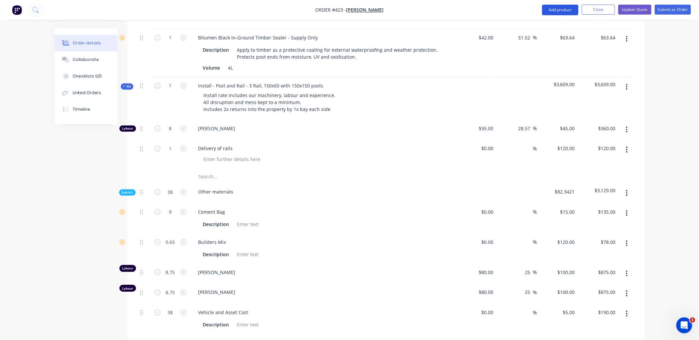
click at [563, 9] on button "Add product" at bounding box center [560, 10] width 36 height 11
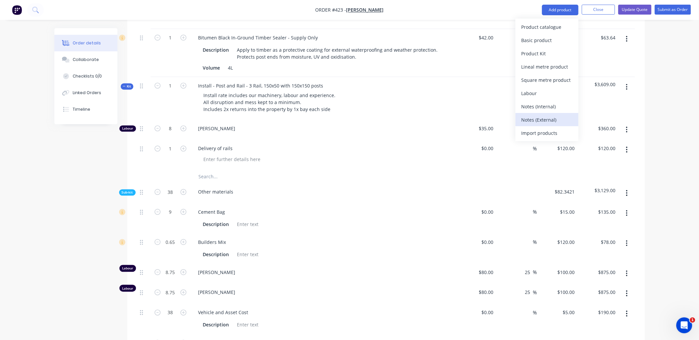
click at [555, 118] on div "Notes (External)" at bounding box center [546, 120] width 51 height 10
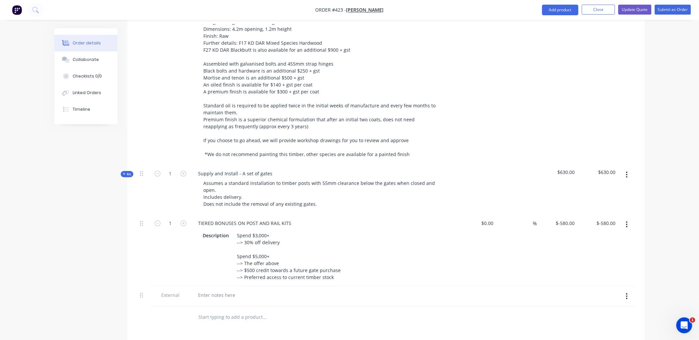
scroll to position [838, 0]
click at [211, 290] on div at bounding box center [217, 295] width 48 height 10
click at [291, 290] on div "No crane truck delivery fee, Ben to collect Posts prior to bitumen" at bounding box center [284, 295] width 182 height 10
click at [160, 306] on div at bounding box center [171, 317] width 40 height 22
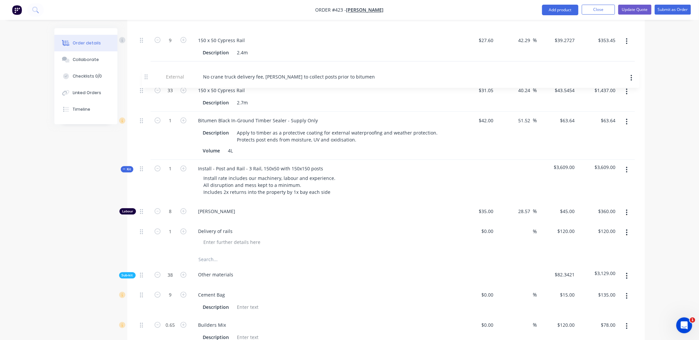
scroll to position [366, 0]
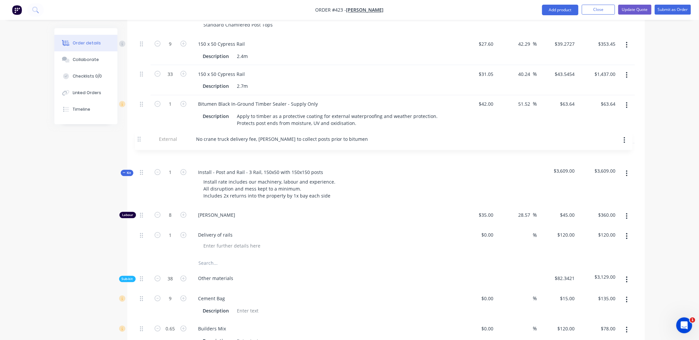
drag, startPoint x: 140, startPoint y: 286, endPoint x: 138, endPoint y: 135, distance: 151.6
click at [138, 135] on div "External Please note this quote is based on 45m of post and rail fencing. I can…" at bounding box center [386, 322] width 498 height 912
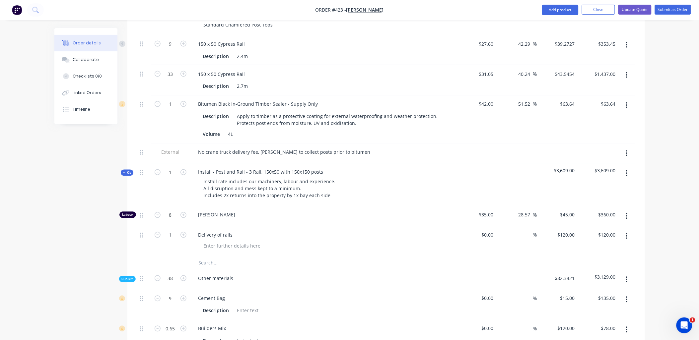
click at [127, 170] on span "Kit" at bounding box center [127, 172] width 9 height 5
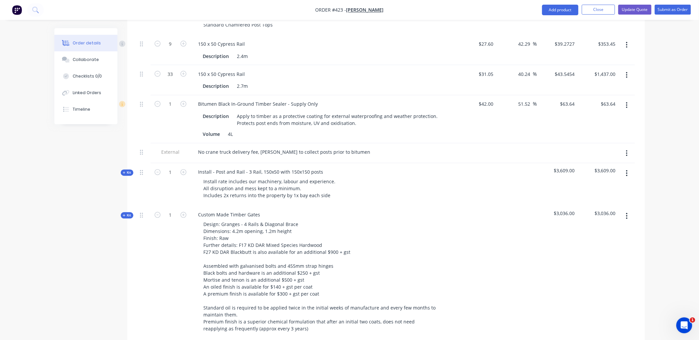
click at [129, 213] on span "Kit" at bounding box center [127, 215] width 9 height 5
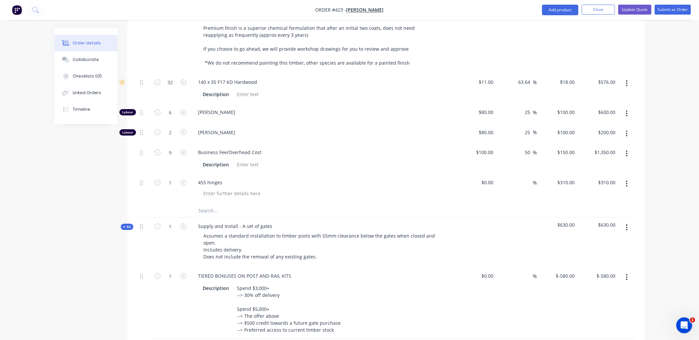
scroll to position [661, 0]
click at [629, 271] on button "button" at bounding box center [627, 277] width 16 height 12
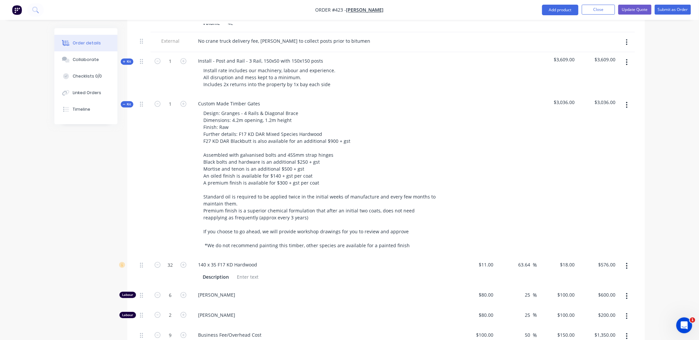
scroll to position [478, 0]
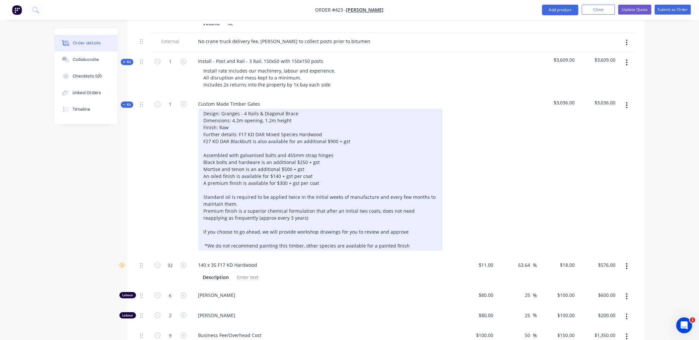
click at [237, 111] on div "Design: Granges - 4 Rails & Diagonal Brace Dimensions: 4.2m opening, 1.2m heigh…" at bounding box center [320, 180] width 244 height 142
click at [232, 110] on div "Design: Granges - 4 Rails & Diagonal Brace Dimensions: 4.2m opening, 1.2m heigh…" at bounding box center [320, 180] width 244 height 142
click at [264, 112] on div "Design: Granges - 4 Rails & Diagonal Brace Dimensions: Between 4.2m opening, 1.…" at bounding box center [320, 180] width 244 height 142
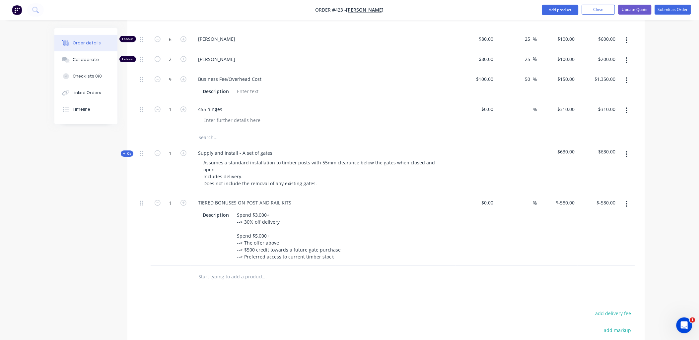
scroll to position [735, 0]
click at [628, 197] on button "button" at bounding box center [627, 203] width 16 height 12
click at [601, 256] on div "Delete" at bounding box center [603, 261] width 51 height 10
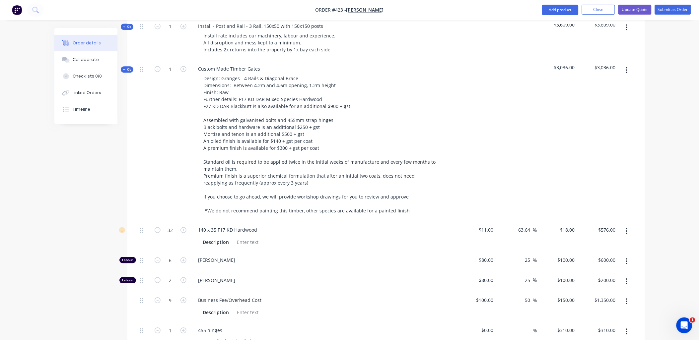
scroll to position [512, 0]
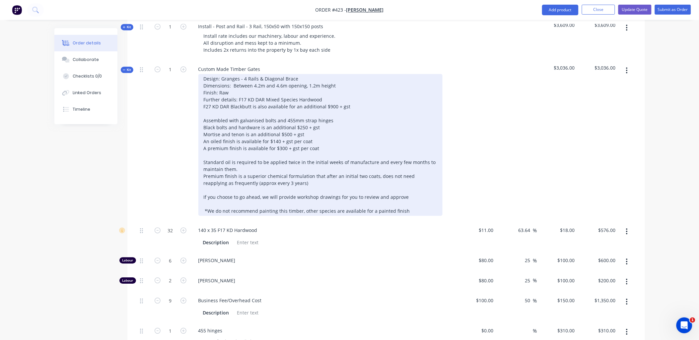
click at [283, 99] on div "Design: Granges - 4 Rails & Diagonal Brace Dimensions: Between 4.2m and 4.6m op…" at bounding box center [320, 145] width 244 height 142
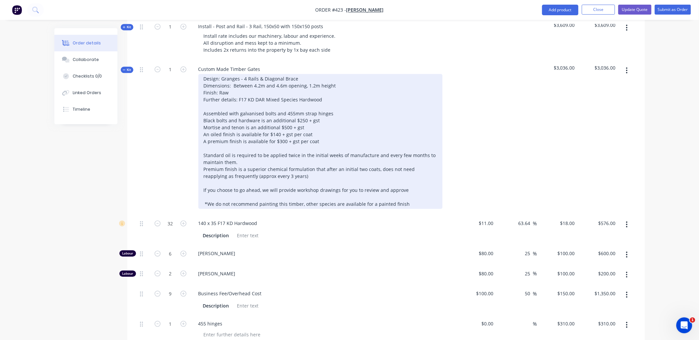
click at [246, 103] on div "Design: Granges - 4 Rails & Diagonal Brace Dimensions: Between 4.2m and 4.6m op…" at bounding box center [320, 141] width 244 height 135
click at [290, 103] on div "Design: Granges - 4 Rails & Diagonal Brace Dimensions: Between 4.2m and 4.6m op…" at bounding box center [320, 141] width 244 height 135
click at [251, 112] on div "Design: Granges - 4 Rails & Diagonal Brace Dimensions: Between 4.2m and 4.6m op…" at bounding box center [320, 141] width 244 height 135
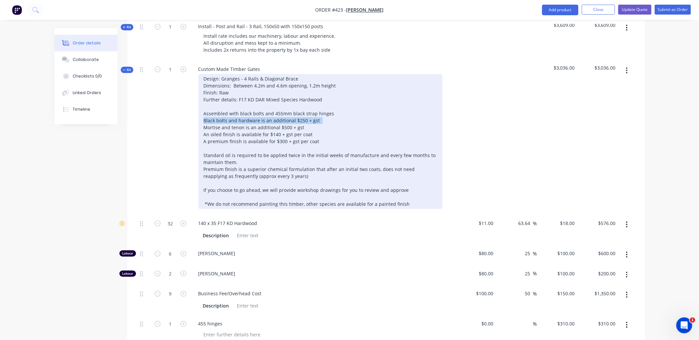
click at [251, 112] on div "Design: Granges - 4 Rails & Diagonal Brace Dimensions: Between 4.2m and 4.6m op…" at bounding box center [320, 141] width 244 height 135
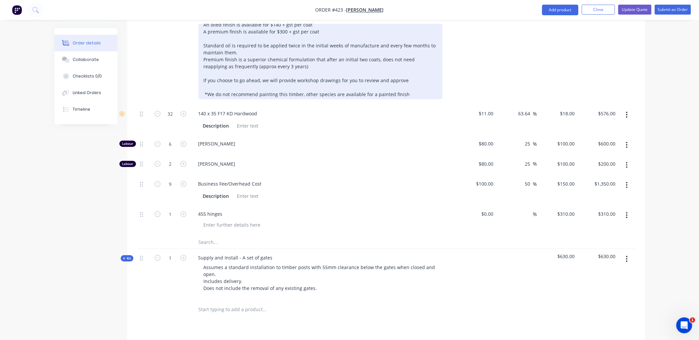
scroll to position [623, 0]
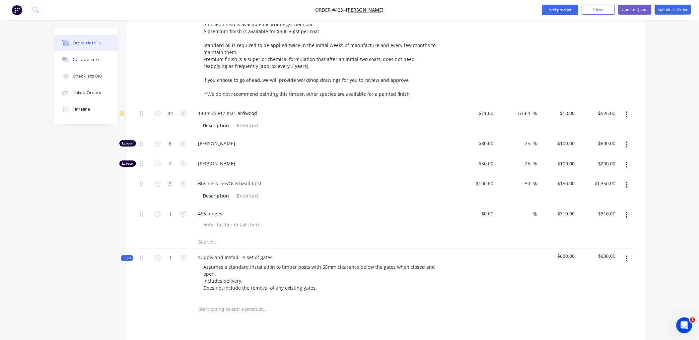
click at [205, 235] on input "text" at bounding box center [264, 241] width 133 height 13
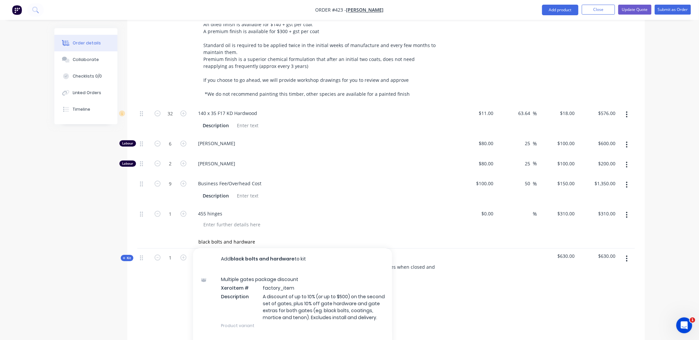
click at [275, 249] on button "Add black bolts and hardware to kit" at bounding box center [292, 258] width 199 height 21
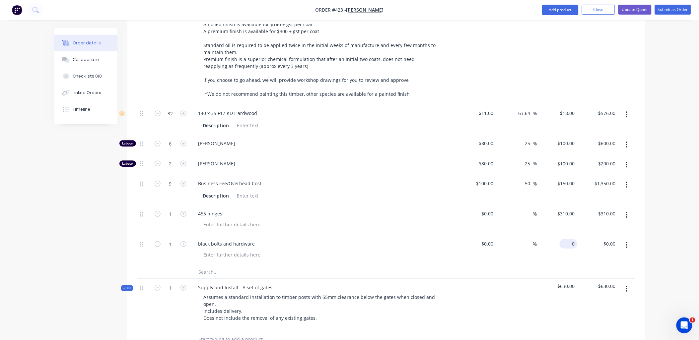
click at [571, 239] on input "0" at bounding box center [569, 244] width 15 height 10
click at [571, 251] on div "$250.00 $250.00" at bounding box center [557, 250] width 41 height 30
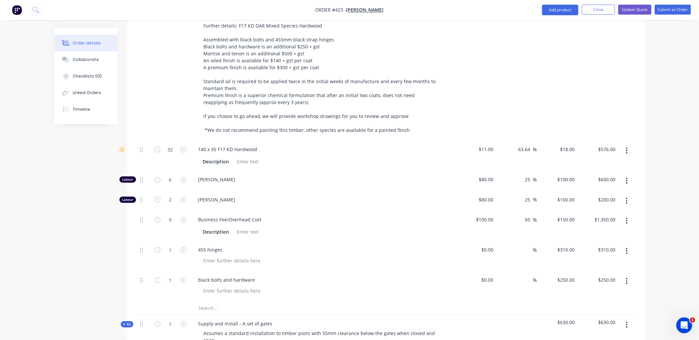
scroll to position [586, 0]
click at [206, 303] on input "text" at bounding box center [264, 308] width 133 height 13
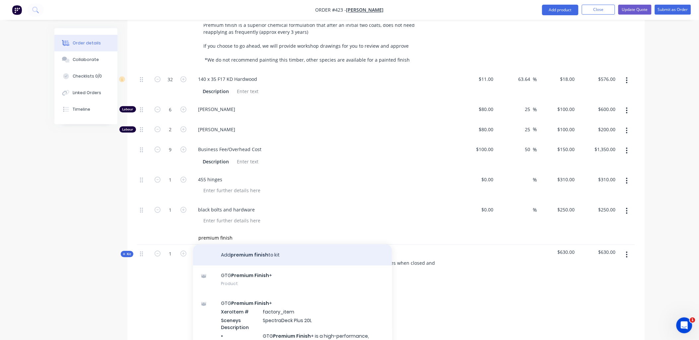
scroll to position [656, 0]
click at [253, 245] on button "Add premium finish to kit" at bounding box center [292, 255] width 199 height 21
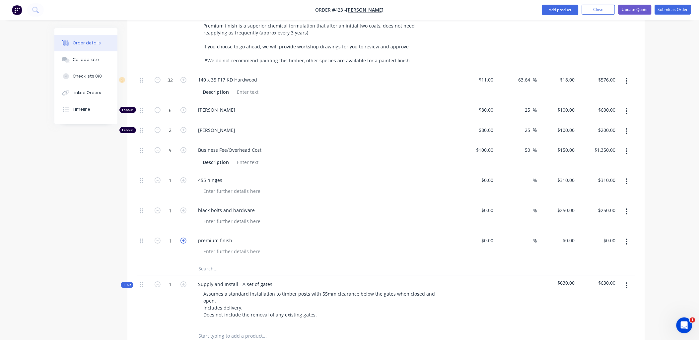
click at [182, 238] on icon "button" at bounding box center [183, 241] width 6 height 6
click at [568, 236] on div "0 $0.00" at bounding box center [569, 241] width 18 height 10
click at [583, 218] on div "$250.00 $250.00" at bounding box center [597, 217] width 41 height 30
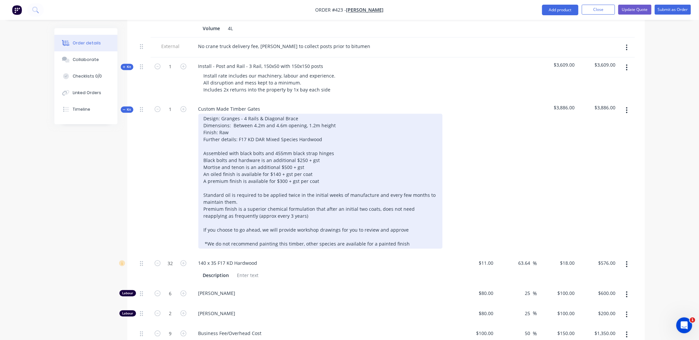
scroll to position [472, 0]
drag, startPoint x: 220, startPoint y: 122, endPoint x: 228, endPoint y: 124, distance: 8.9
click at [228, 124] on div "Design: Granges - 4 Rails & Diagonal Brace Dimensions: Between 4.2m and 4.6m op…" at bounding box center [320, 181] width 244 height 135
copy div "(no additional charge)"
drag, startPoint x: 253, startPoint y: 126, endPoint x: 302, endPoint y: 125, distance: 49.8
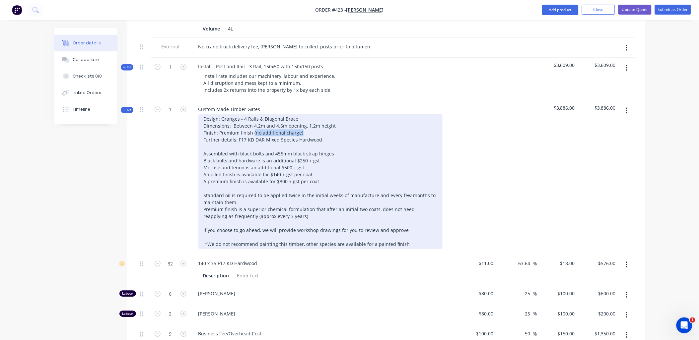
click at [302, 125] on div "Design: Granges - 4 Rails & Diagonal Brace Dimensions: Between 4.2m and 4.6m op…" at bounding box center [320, 181] width 244 height 135
click at [304, 116] on div "Design: Granges - 4 Rails & Diagonal Brace Dimensions: Between 4.2m and 4.6m op…" at bounding box center [320, 181] width 244 height 135
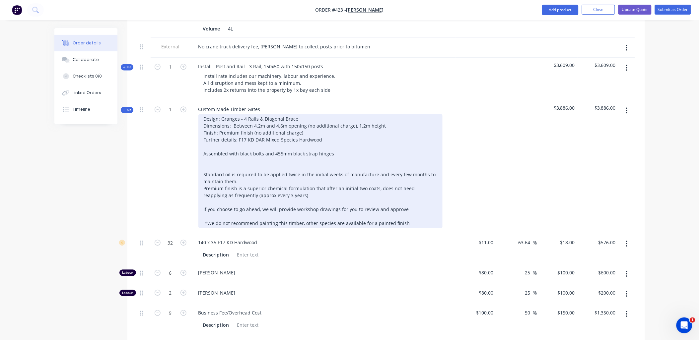
drag, startPoint x: 235, startPoint y: 172, endPoint x: 195, endPoint y: 151, distance: 45.7
click at [195, 151] on div "Design: Granges - 4 Rails & Diagonal Brace Dimensions: Between 4.2m and 4.6m op…" at bounding box center [323, 171] width 260 height 114
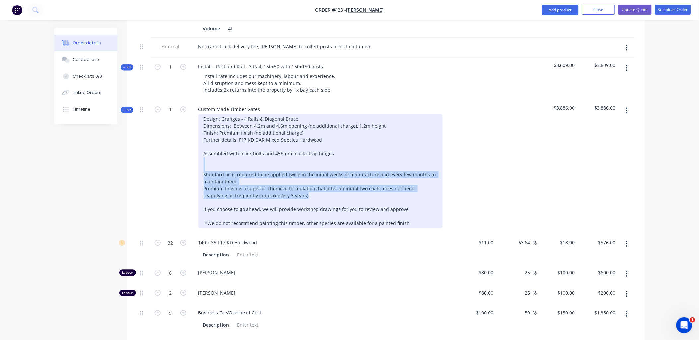
drag, startPoint x: 289, startPoint y: 185, endPoint x: 185, endPoint y: 149, distance: 109.7
click at [185, 149] on div "Kit 1 Custom Made Timber Gates Design: Granges - 4 Rails & Diagonal Brace Dimen…" at bounding box center [386, 166] width 498 height 133
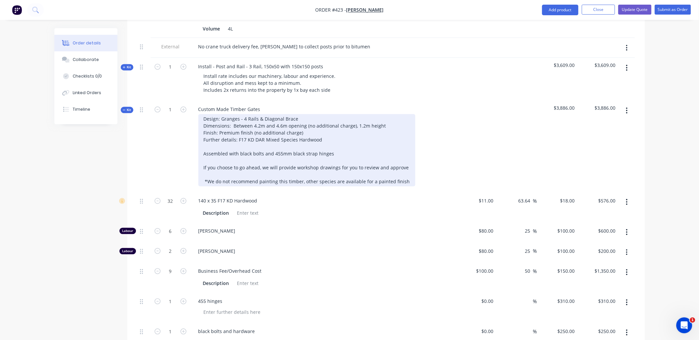
click at [212, 137] on div "Design: Granges - 4 Rails & Diagonal Brace Dimensions: Between 4.2m and 4.6m op…" at bounding box center [306, 150] width 217 height 72
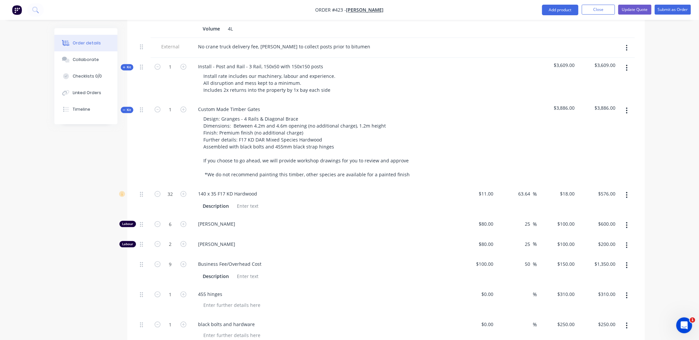
click at [130, 107] on span "Kit" at bounding box center [127, 109] width 9 height 5
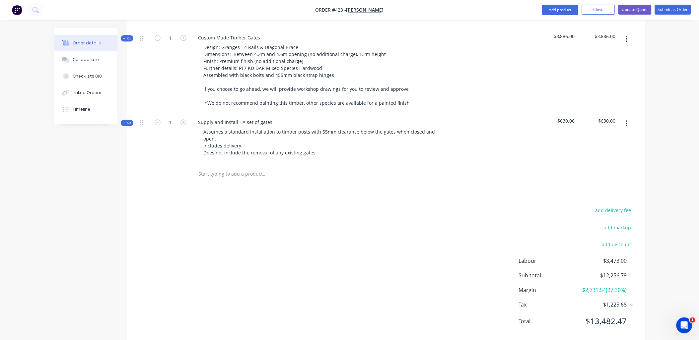
scroll to position [549, 0]
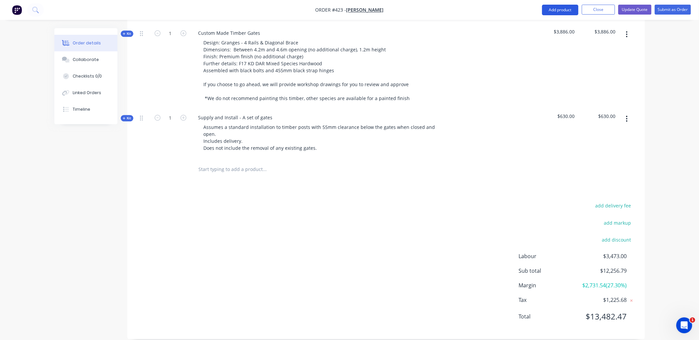
click at [566, 13] on button "Add product" at bounding box center [560, 10] width 36 height 11
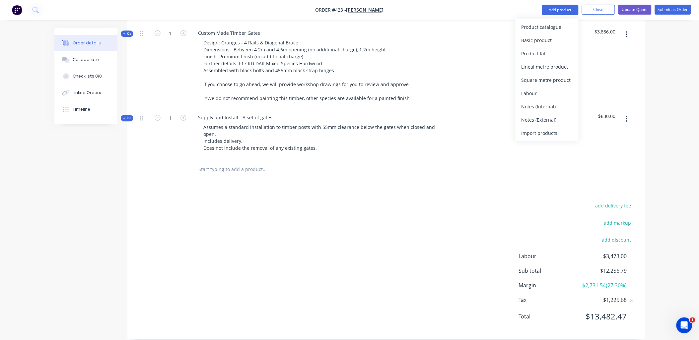
drag, startPoint x: 545, startPoint y: 122, endPoint x: 259, endPoint y: 185, distance: 292.7
click at [545, 122] on div "Notes (External)" at bounding box center [546, 120] width 51 height 10
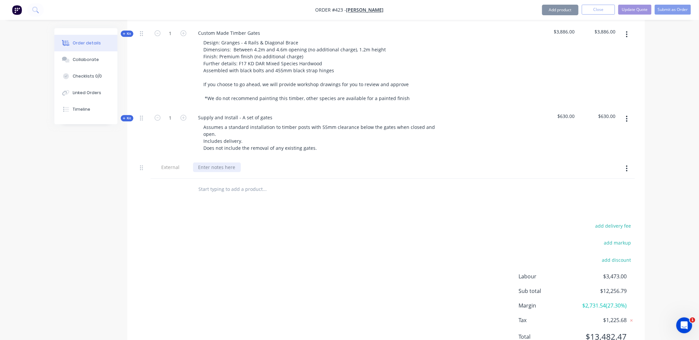
click at [216, 163] on div at bounding box center [217, 168] width 48 height 10
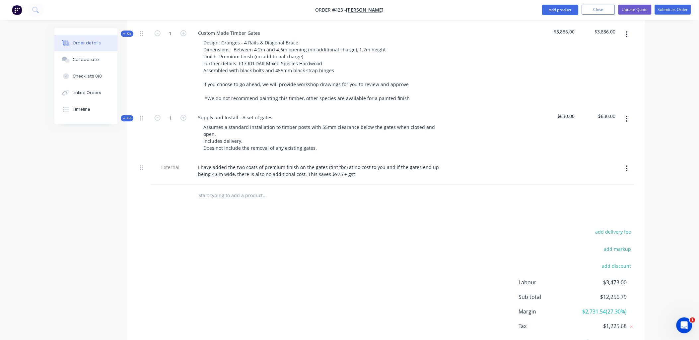
click at [322, 191] on input "text" at bounding box center [264, 195] width 133 height 13
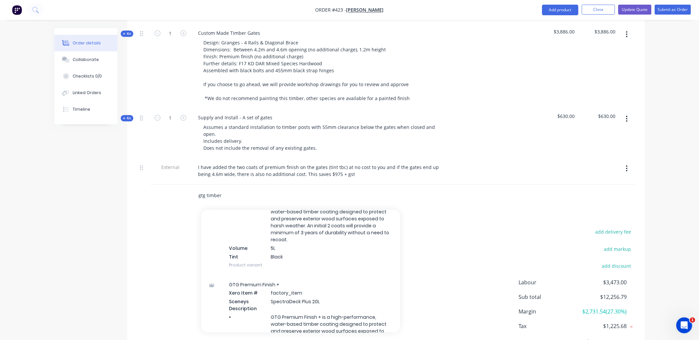
scroll to position [795, 0]
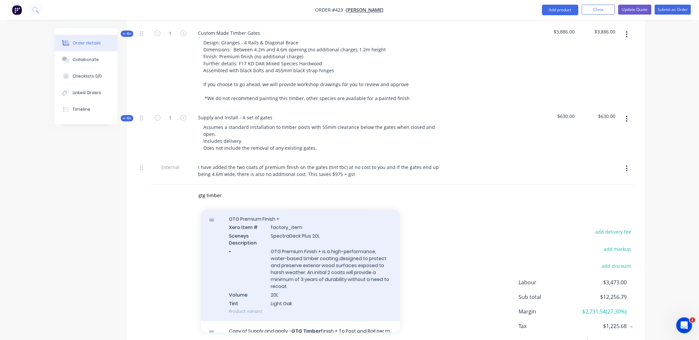
click at [348, 260] on div "GTG Premium Finish + Xero Item # factory_item Sceneys Description SpectraDeck P…" at bounding box center [300, 265] width 199 height 112
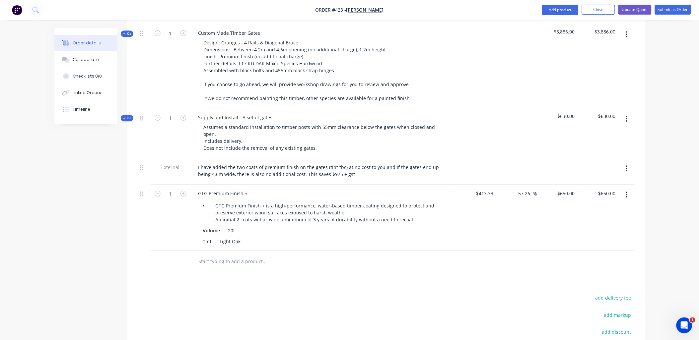
click at [256, 189] on div "GTG Premium Finish +" at bounding box center [323, 194] width 260 height 10
click at [253, 189] on div "GTG Premium Finish +" at bounding box center [323, 194] width 260 height 10
click at [248, 189] on div "GTG Premium Finish +" at bounding box center [223, 194] width 60 height 10
click at [526, 239] on div "57.26 57.26 %" at bounding box center [516, 218] width 41 height 66
click at [561, 185] on div "650 650" at bounding box center [557, 218] width 41 height 66
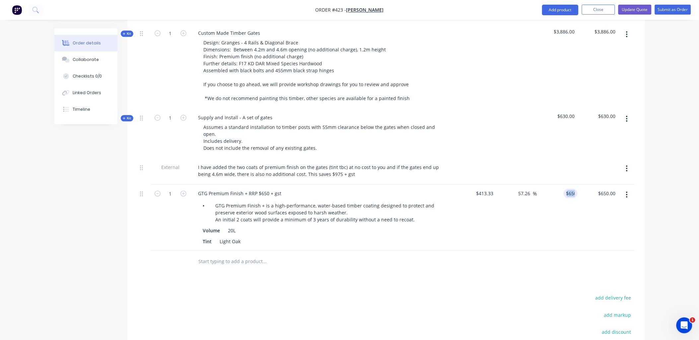
click at [561, 185] on div "$650.00 650" at bounding box center [557, 218] width 41 height 66
click at [572, 196] on div "$650.00 $650.00" at bounding box center [557, 218] width 41 height 66
click at [567, 189] on input "650" at bounding box center [567, 194] width 21 height 10
click at [570, 204] on div "$550.00 550" at bounding box center [557, 218] width 41 height 66
click at [568, 189] on input "550" at bounding box center [567, 194] width 21 height 10
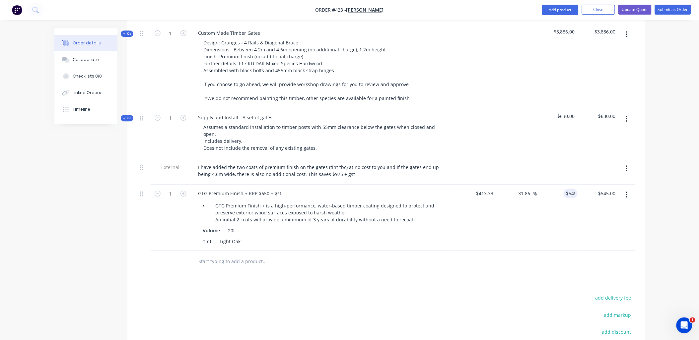
click at [572, 210] on div "$545.00 545" at bounding box center [557, 218] width 41 height 66
click at [571, 189] on input "545" at bounding box center [567, 194] width 21 height 10
click at [575, 213] on div "$560.00 $560.00" at bounding box center [557, 218] width 41 height 66
click at [207, 255] on input "text" at bounding box center [264, 261] width 133 height 13
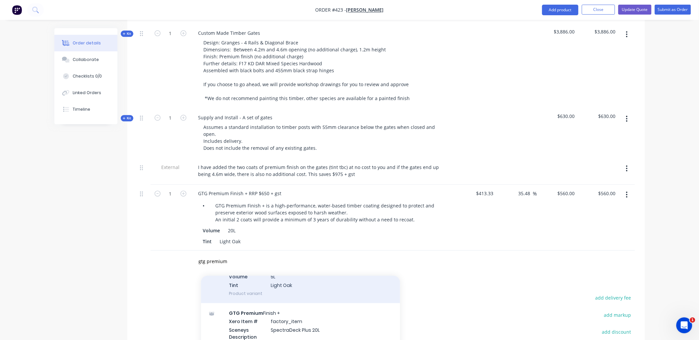
scroll to position [332, 0]
click at [263, 276] on div "GTG Premium Finish + Xero Item # factory_item Sceneys Description SpectraDeck P…" at bounding box center [300, 246] width 199 height 112
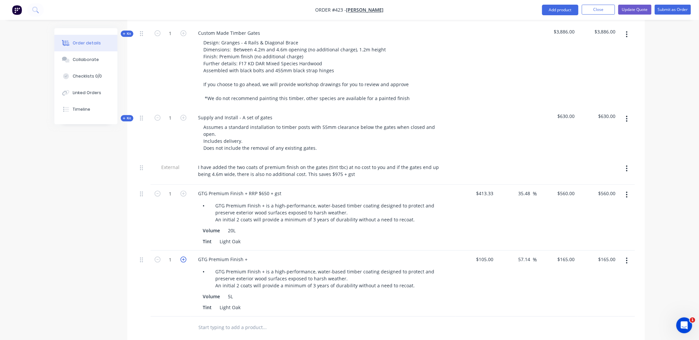
click at [182, 257] on icon "button" at bounding box center [183, 260] width 6 height 6
click at [525, 255] on input "57.14" at bounding box center [525, 260] width 15 height 10
click at [250, 255] on div "GTG Premium Finish +" at bounding box center [223, 260] width 60 height 10
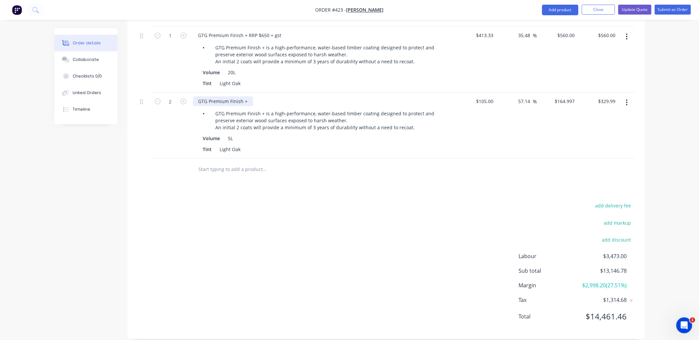
click at [249, 97] on div "GTG Premium Finish +" at bounding box center [223, 102] width 60 height 10
click at [258, 97] on div "GTG Premium Finish + RRP 165 + gst" at bounding box center [238, 102] width 91 height 10
click at [523, 102] on div "57.14 57.14 %" at bounding box center [516, 126] width 41 height 66
click at [521, 97] on input "57.14" at bounding box center [525, 102] width 15 height 10
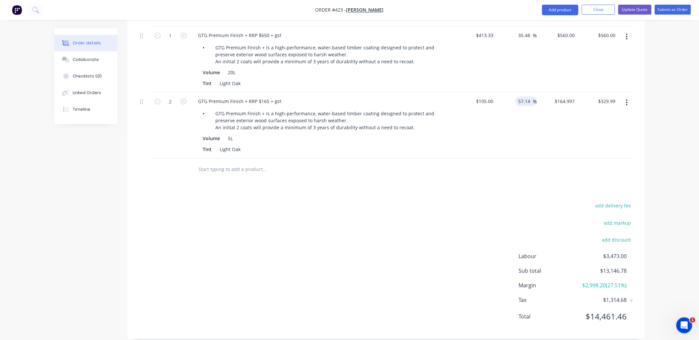
click at [521, 97] on input "57.14" at bounding box center [525, 102] width 15 height 10
click at [529, 111] on div "35 35 %" at bounding box center [516, 126] width 41 height 66
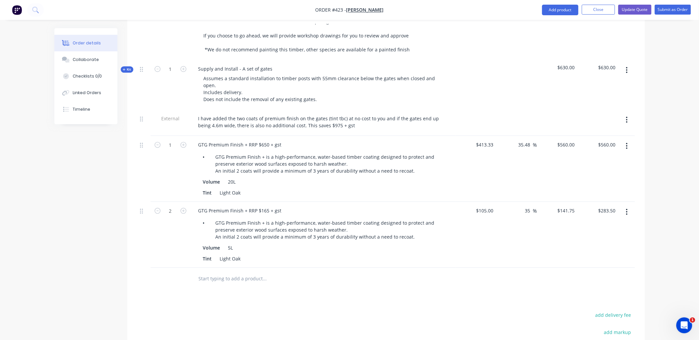
scroll to position [596, 0]
click at [632, 141] on button "button" at bounding box center [627, 147] width 16 height 12
click at [618, 199] on div "Delete" at bounding box center [603, 204] width 51 height 10
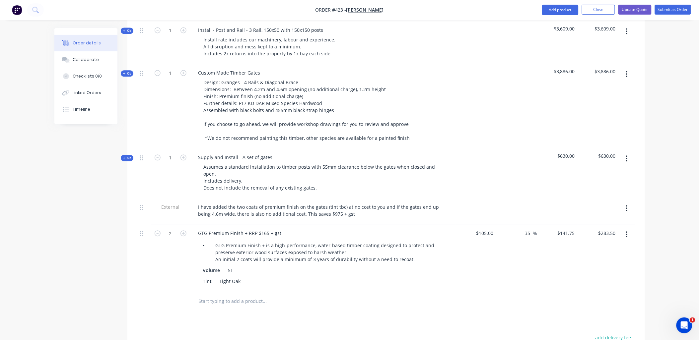
scroll to position [508, 0]
click at [124, 158] on icon at bounding box center [124, 159] width 3 height 3
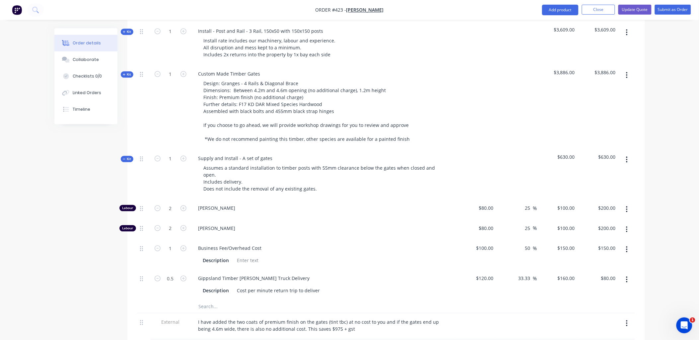
click at [206, 300] on input "text" at bounding box center [264, 306] width 133 height 13
click at [593, 12] on button "Close" at bounding box center [598, 10] width 33 height 10
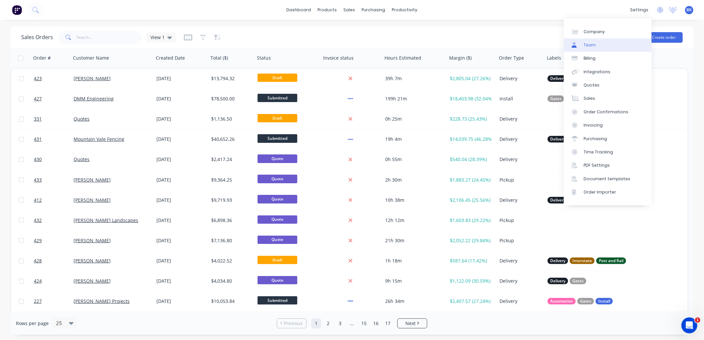
click at [604, 44] on link "Team" at bounding box center [608, 44] width 88 height 13
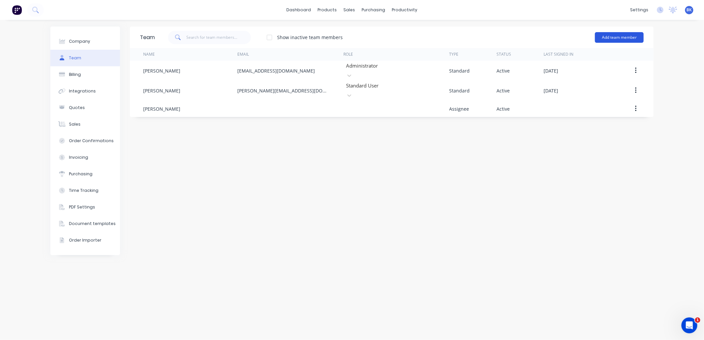
drag, startPoint x: 609, startPoint y: 34, endPoint x: 602, endPoint y: 37, distance: 6.7
click at [608, 34] on button "Add team member" at bounding box center [619, 37] width 49 height 11
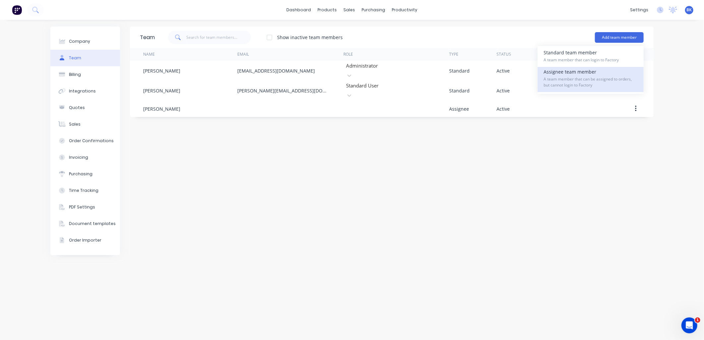
click at [608, 82] on span "A team member that can be assigned to orders, but cannot login to Factory" at bounding box center [591, 82] width 94 height 12
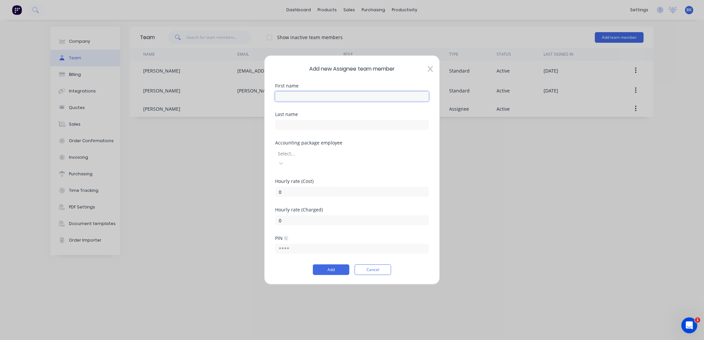
click at [315, 100] on input "text" at bounding box center [352, 97] width 154 height 10
click at [298, 130] on input "text" at bounding box center [352, 125] width 154 height 10
click at [273, 142] on div "Add new Assignee team member First name Andrew Last name Accounting package emp…" at bounding box center [352, 170] width 176 height 230
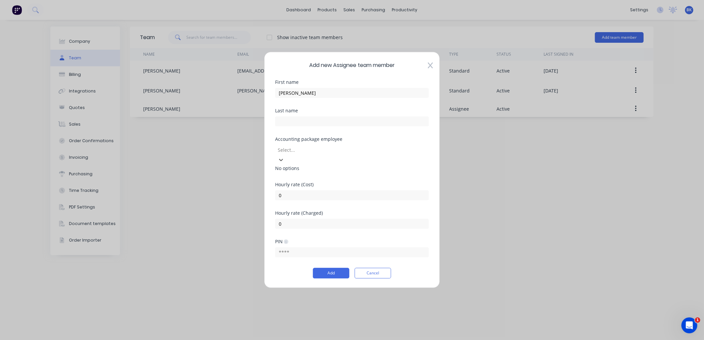
click at [285, 154] on div at bounding box center [325, 150] width 96 height 8
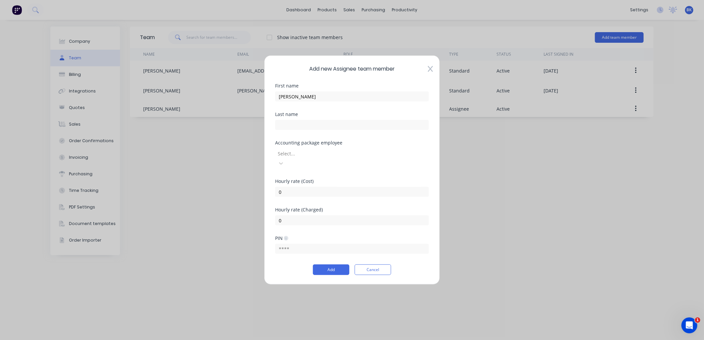
click at [272, 190] on div "Add new Assignee team member First name Andrew Last name Accounting package emp…" at bounding box center [352, 170] width 176 height 230
click at [288, 188] on input "0" at bounding box center [352, 192] width 154 height 10
drag, startPoint x: 284, startPoint y: 214, endPoint x: 276, endPoint y: 217, distance: 8.7
click at [276, 217] on input "0" at bounding box center [352, 221] width 154 height 10
click at [273, 200] on div "Add new Assignee team member First name Andrew Last name Accounting package emp…" at bounding box center [352, 170] width 176 height 230
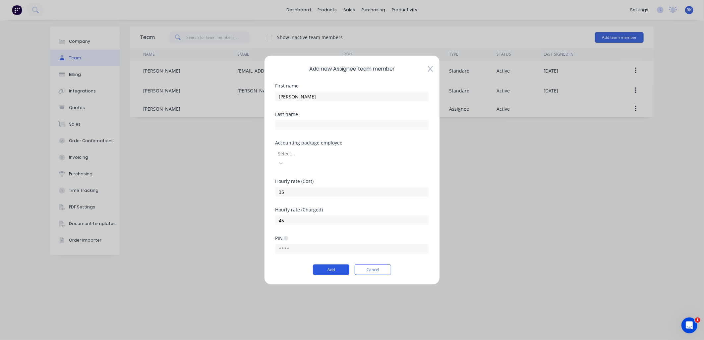
click at [334, 265] on button "Add" at bounding box center [331, 270] width 36 height 11
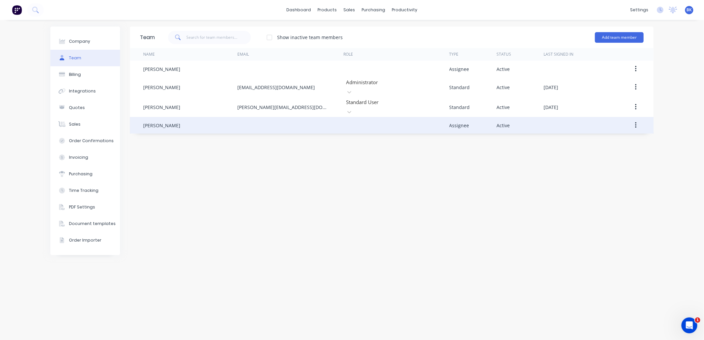
click at [170, 117] on div "Steve" at bounding box center [190, 125] width 94 height 17
click at [160, 117] on div "Steve" at bounding box center [190, 125] width 94 height 17
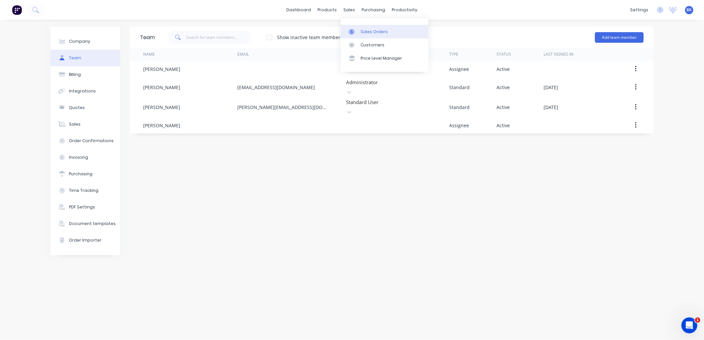
click at [352, 34] on icon at bounding box center [352, 32] width 6 height 6
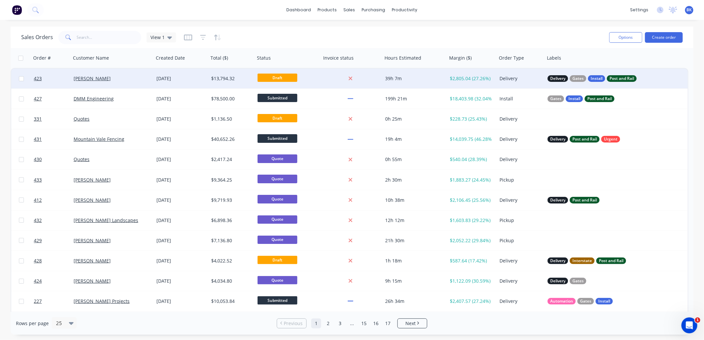
click at [120, 78] on div "[PERSON_NAME]" at bounding box center [111, 78] width 74 height 7
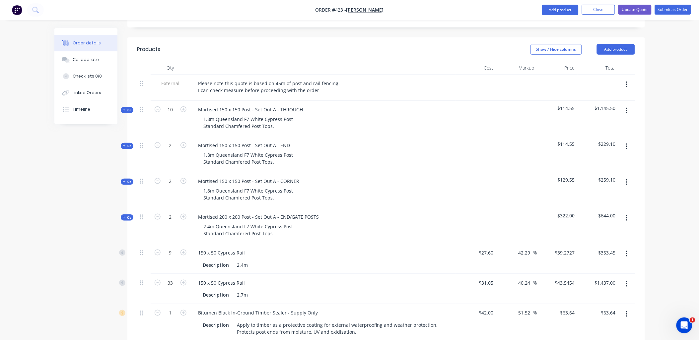
scroll to position [233, 0]
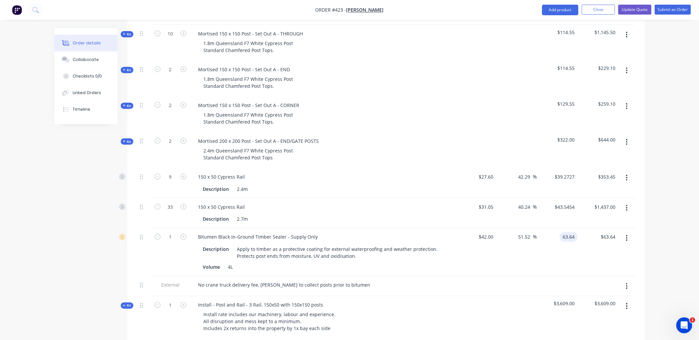
click at [569, 233] on input "63.64" at bounding box center [569, 238] width 15 height 10
click at [581, 229] on div "$60.00 $63.64" at bounding box center [597, 253] width 41 height 48
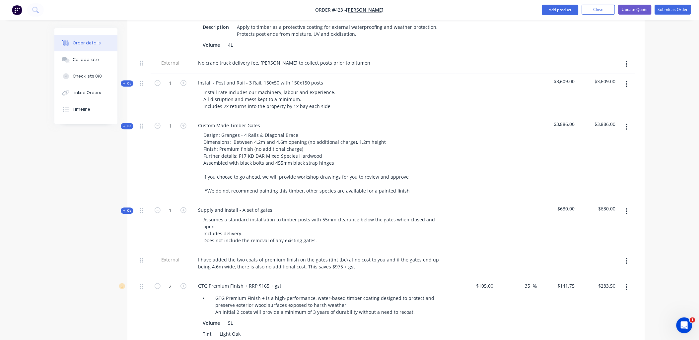
scroll to position [457, 0]
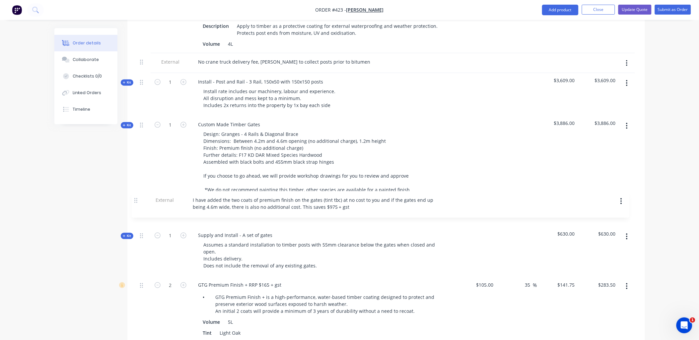
drag, startPoint x: 140, startPoint y: 249, endPoint x: 135, endPoint y: 198, distance: 51.6
click at [135, 198] on div "Qty Cost Markup Price Total External Please note this quote is based on 45m of …" at bounding box center [385, 63] width 517 height 602
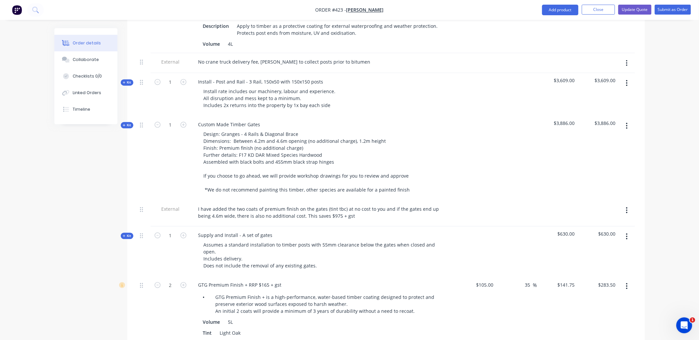
click at [128, 123] on span "Kit" at bounding box center [127, 125] width 9 height 5
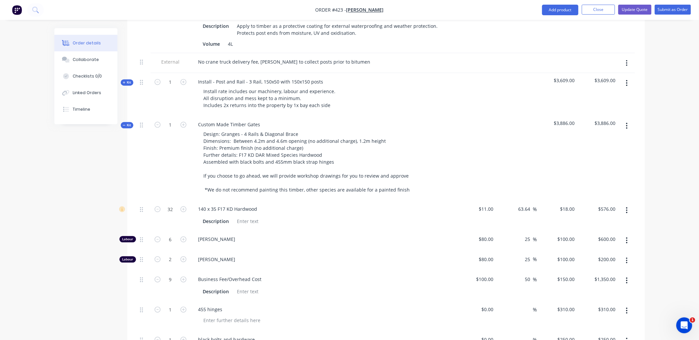
click at [128, 123] on span "Kit" at bounding box center [127, 125] width 9 height 5
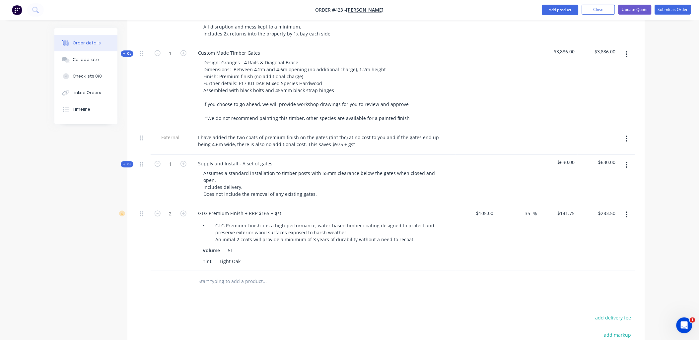
scroll to position [529, 0]
click at [130, 162] on span "Kit" at bounding box center [127, 164] width 9 height 5
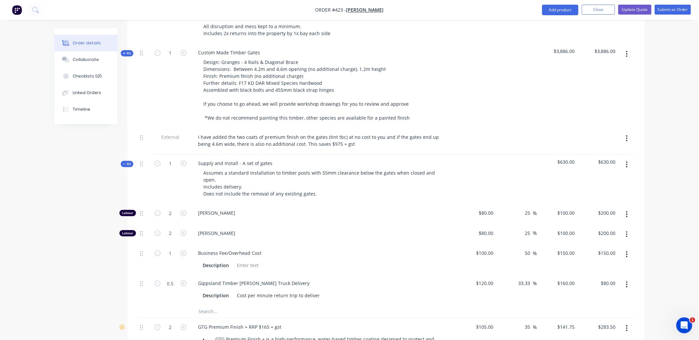
click at [213, 305] on input "text" at bounding box center [264, 311] width 133 height 13
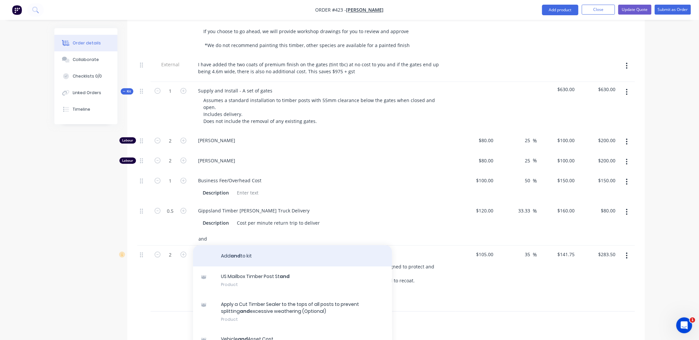
scroll to position [602, 0]
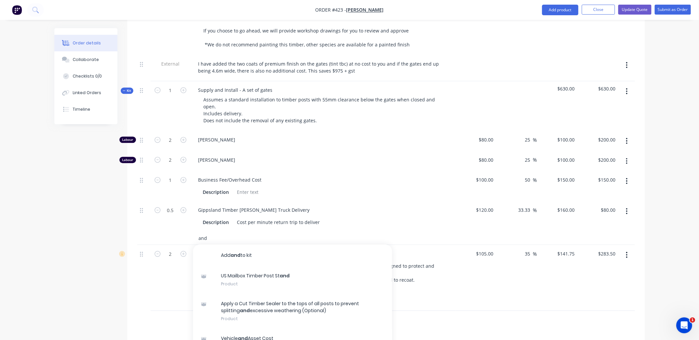
drag, startPoint x: 201, startPoint y: 228, endPoint x: 195, endPoint y: 218, distance: 11.5
click at [190, 232] on div "and Add and to kit US Mailbox Timber Post St and Product Apply a Cut Timber Sea…" at bounding box center [386, 239] width 498 height 14
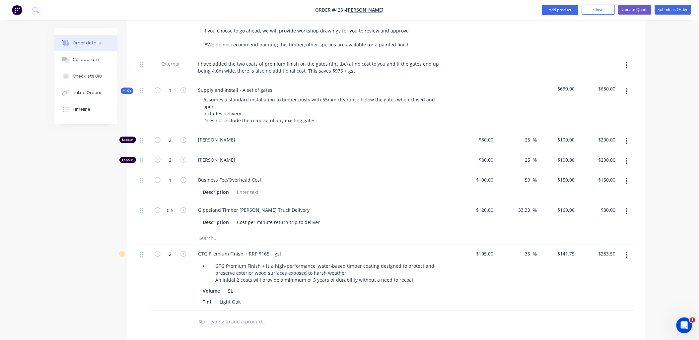
click at [629, 85] on button "button" at bounding box center [627, 91] width 16 height 12
click at [601, 104] on div "Add product to kit" at bounding box center [603, 109] width 51 height 10
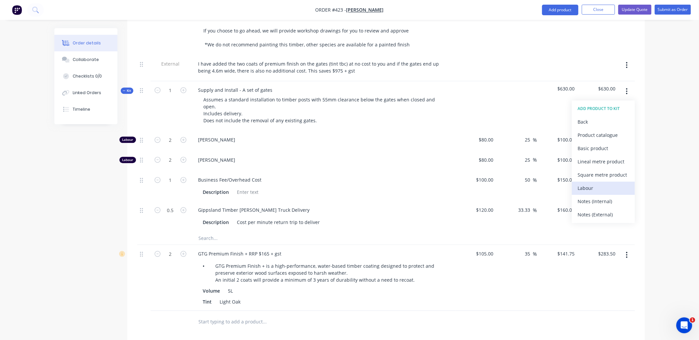
click at [597, 183] on div "Labour" at bounding box center [603, 188] width 51 height 10
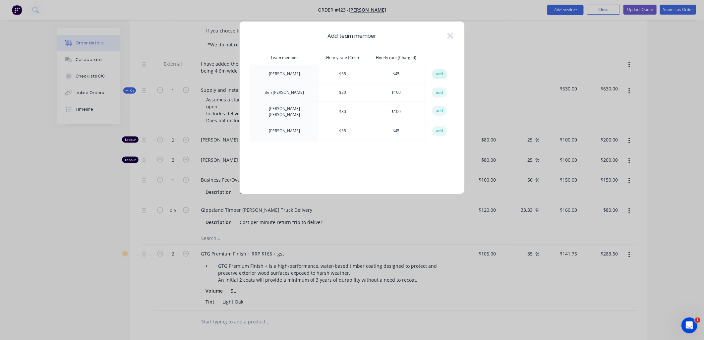
click at [434, 73] on button "add" at bounding box center [439, 74] width 15 height 10
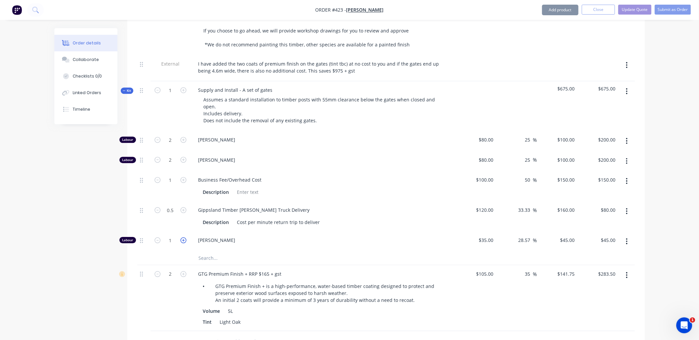
click at [185, 237] on icon "button" at bounding box center [183, 240] width 6 height 6
click at [626, 137] on icon "button" at bounding box center [627, 140] width 2 height 7
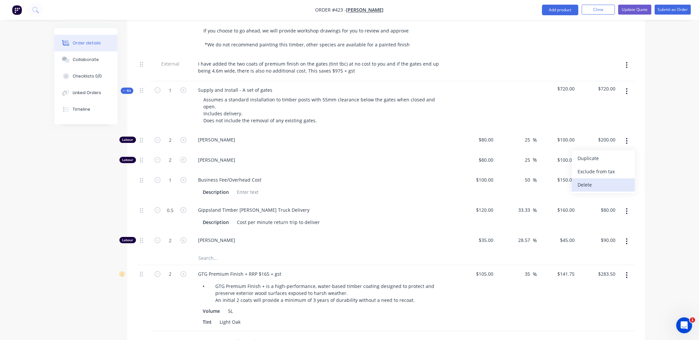
click at [615, 180] on div "Delete" at bounding box center [603, 185] width 51 height 10
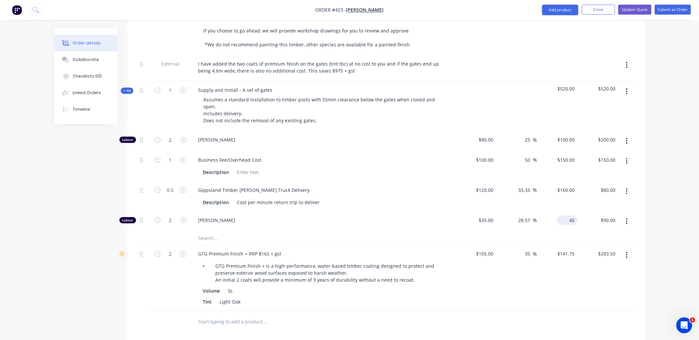
click at [571, 216] on input "45" at bounding box center [569, 221] width 18 height 10
click at [571, 216] on input "45" at bounding box center [573, 221] width 9 height 10
click at [580, 197] on div "$80.00 $80.00" at bounding box center [597, 196] width 41 height 30
click at [127, 88] on span "Kit" at bounding box center [127, 90] width 9 height 5
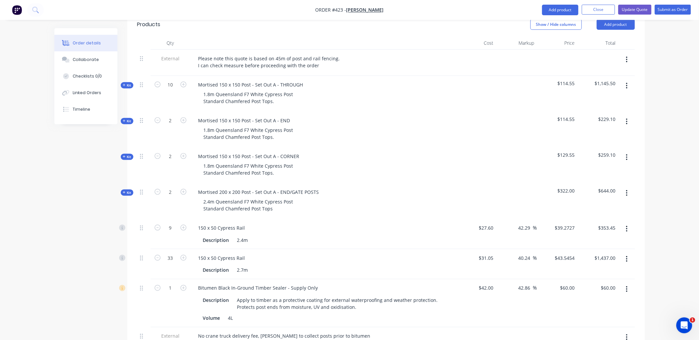
scroll to position [178, 0]
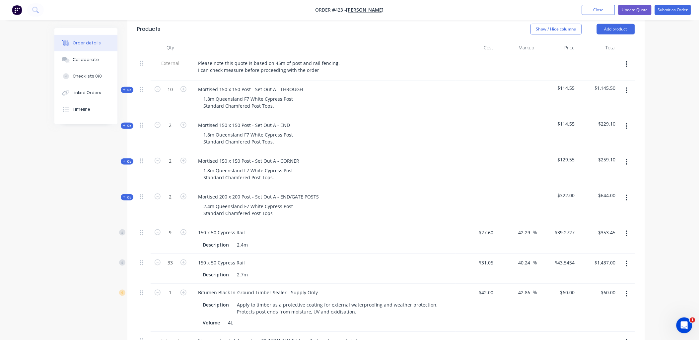
click at [625, 58] on button "button" at bounding box center [627, 64] width 16 height 12
click at [613, 90] on div "Delete" at bounding box center [603, 95] width 51 height 10
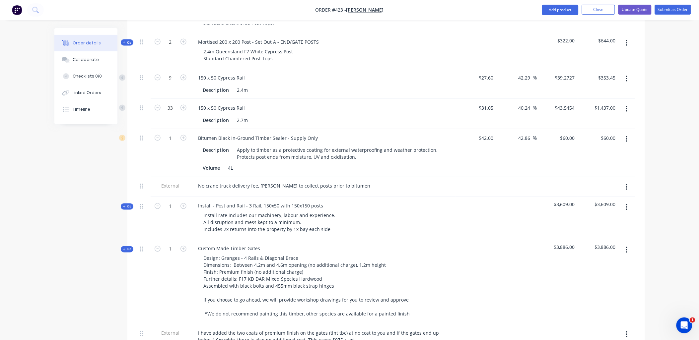
scroll to position [307, 0]
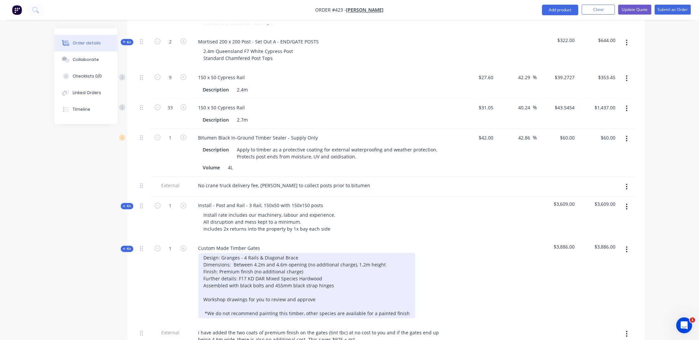
drag, startPoint x: 203, startPoint y: 290, endPoint x: 299, endPoint y: 290, distance: 95.5
click at [299, 290] on div "Design: Granges - 4 Rails & Diagonal Brace Dimensions: Between 4.2m and 4.6m op…" at bounding box center [306, 285] width 217 height 65
click at [248, 290] on div "Design: Granges - 4 Rails & Diagonal Brace Dimensions: Between 4.2m and 4.6m op…" at bounding box center [306, 285] width 217 height 65
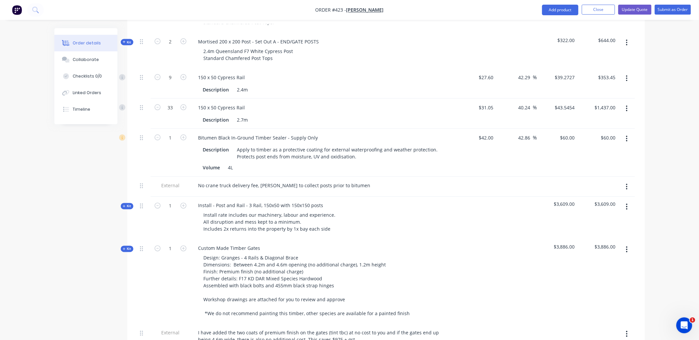
drag, startPoint x: 320, startPoint y: 9, endPoint x: 373, endPoint y: 17, distance: 53.0
click at [373, 17] on nav "Order #423 - Ben O'Dea Add product Close Update Quote Submit as Order" at bounding box center [349, 10] width 699 height 20
copy span "Order #423"
drag, startPoint x: 322, startPoint y: 10, endPoint x: 349, endPoint y: 12, distance: 26.6
click at [346, 12] on span "Order #423 -" at bounding box center [330, 10] width 31 height 6
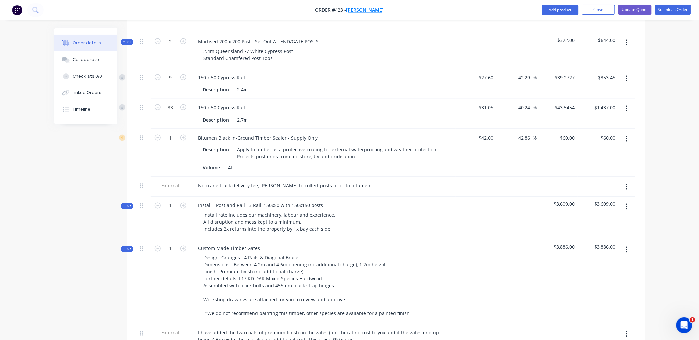
drag, startPoint x: 382, startPoint y: 13, endPoint x: 354, endPoint y: 11, distance: 28.3
click at [354, 11] on nav "Order #423 - Ben O'Dea Add product Close Update Quote Submit as Order" at bounding box center [349, 10] width 699 height 20
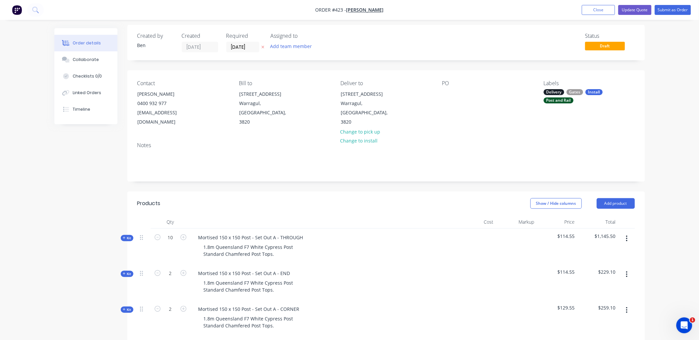
scroll to position [0, 0]
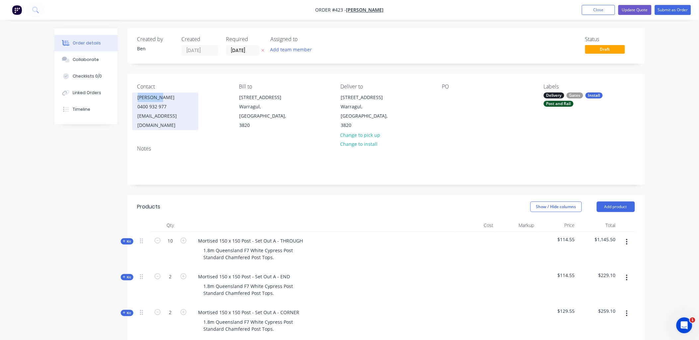
copy div "[PERSON_NAME]"
drag, startPoint x: 166, startPoint y: 100, endPoint x: 137, endPoint y: 96, distance: 29.8
click at [137, 96] on div "Ben O'Dea 0400 932 977 admin@benodeabuilding.com.au" at bounding box center [165, 112] width 66 height 38
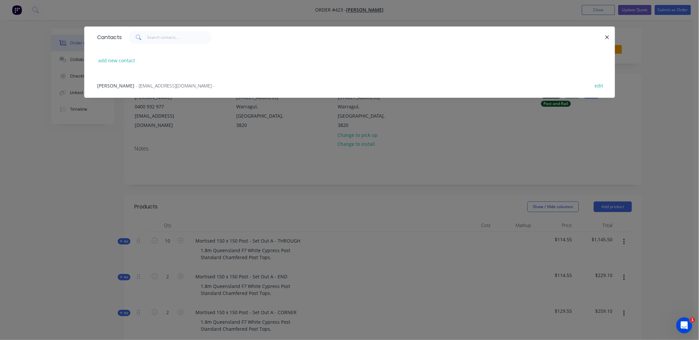
click at [115, 136] on div "Contacts add new contact Ben O'Dea - admin@benodeabuilding.com.au - edit" at bounding box center [349, 170] width 699 height 340
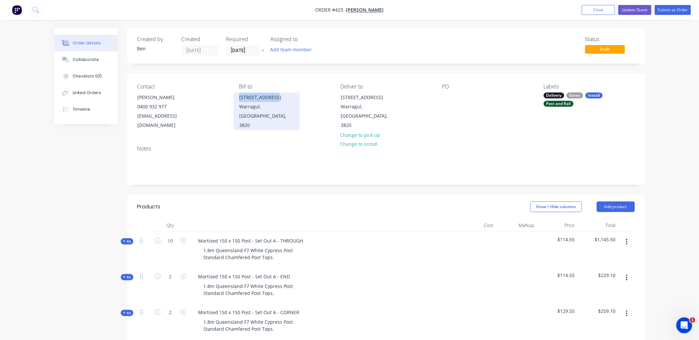
copy div "5 Dalmuir Court"
drag, startPoint x: 236, startPoint y: 99, endPoint x: 274, endPoint y: 99, distance: 37.5
click at [274, 99] on div "5 Dalmuir Court Warragul, Victoria, 3820" at bounding box center [266, 112] width 66 height 38
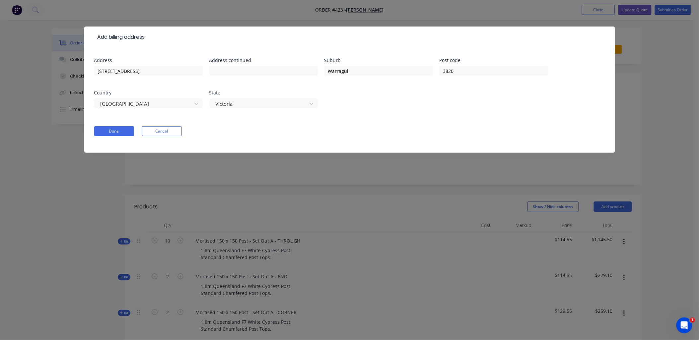
click at [66, 133] on div "Add billing address Address 5 Dalmuir Court Address continued Suburb Warragul P…" at bounding box center [349, 170] width 699 height 340
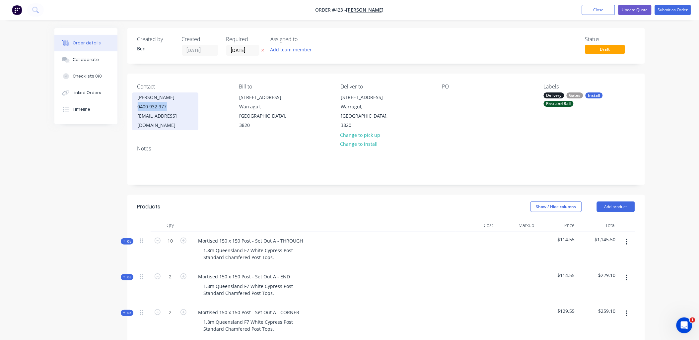
copy div "0400 932 977"
drag, startPoint x: 167, startPoint y: 107, endPoint x: 135, endPoint y: 104, distance: 32.4
click at [135, 104] on div "Ben O'Dea 0400 932 977 admin@benodeabuilding.com.au" at bounding box center [165, 112] width 66 height 38
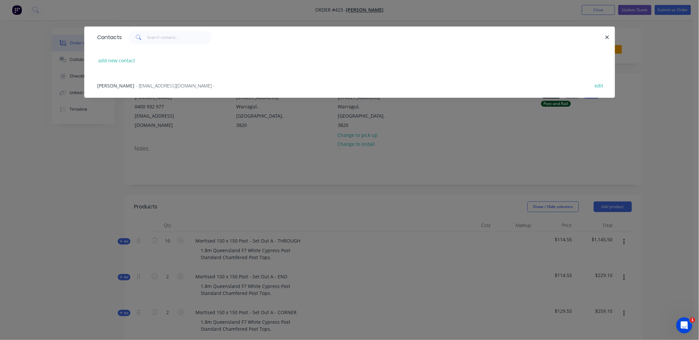
drag, startPoint x: 135, startPoint y: 104, endPoint x: 78, endPoint y: 168, distance: 85.7
click at [78, 168] on div "Contacts add new contact Ben O'Dea - admin@benodeabuilding.com.au - edit" at bounding box center [349, 170] width 699 height 340
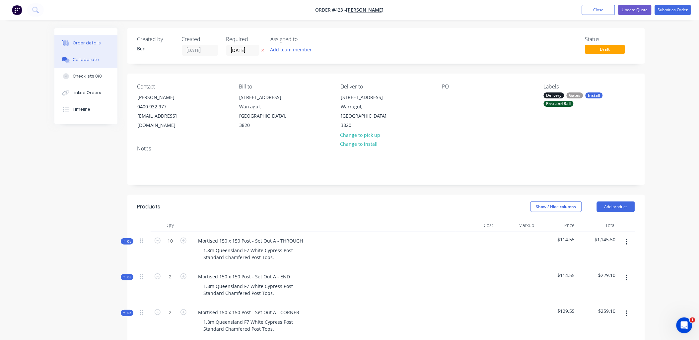
click at [81, 61] on div "Collaborate" at bounding box center [86, 60] width 26 height 6
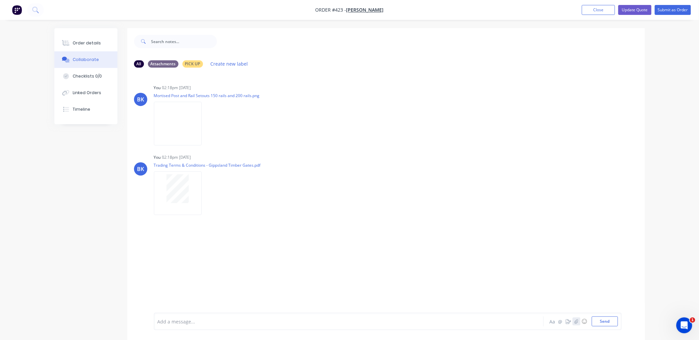
click at [576, 322] on icon "button" at bounding box center [576, 321] width 4 height 5
click at [606, 324] on button "Send" at bounding box center [605, 322] width 26 height 10
click at [589, 9] on button "Close" at bounding box center [598, 10] width 33 height 10
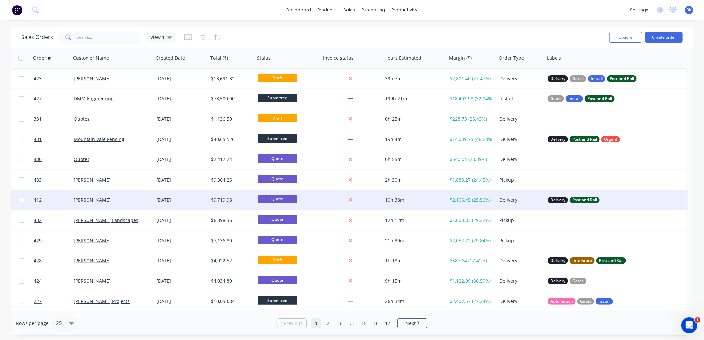
click at [125, 201] on div "[PERSON_NAME]" at bounding box center [111, 200] width 74 height 7
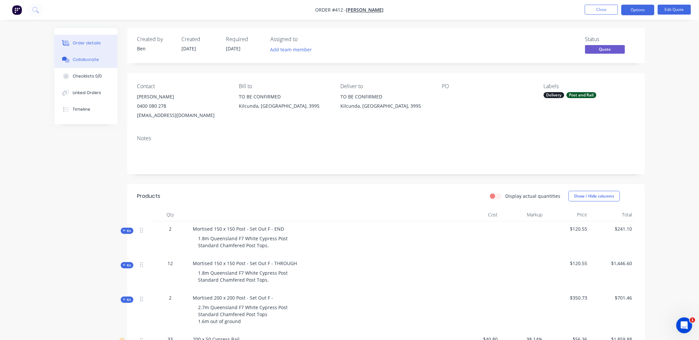
click at [85, 57] on div "Collaborate" at bounding box center [86, 60] width 26 height 6
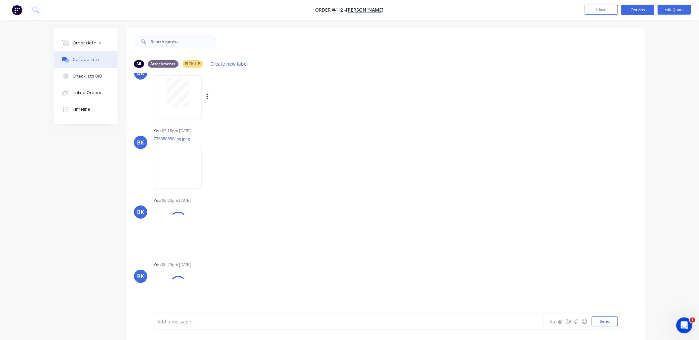
scroll to position [98, 0]
click at [92, 45] on div "Order details" at bounding box center [87, 43] width 28 height 6
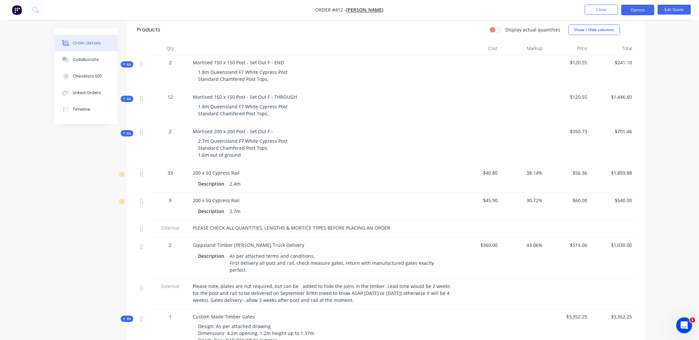
scroll to position [165, 0]
click at [678, 8] on button "Edit Quote" at bounding box center [674, 10] width 33 height 10
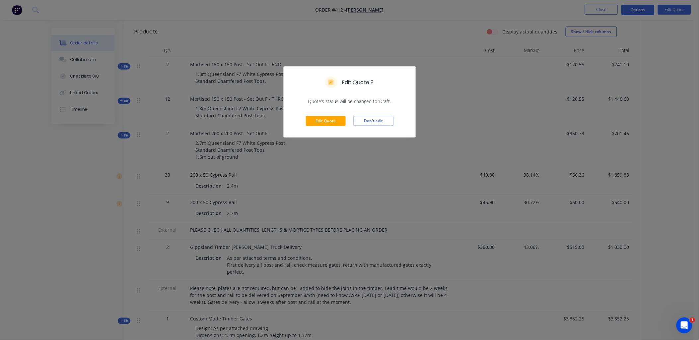
click at [429, 107] on div "Edit Quote ? Quote’s status will be changed to ‘Draft’. Edit Quote Don't edit" at bounding box center [349, 170] width 699 height 340
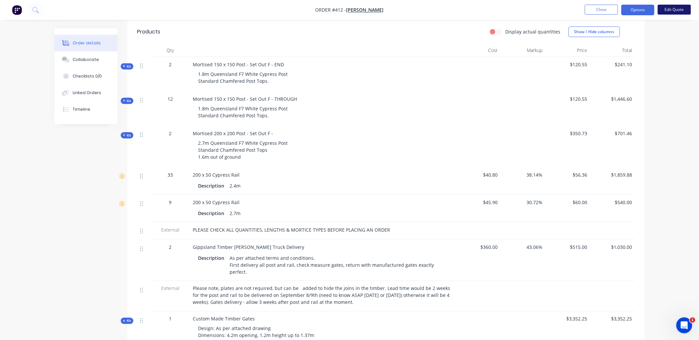
click at [671, 9] on button "Edit Quote" at bounding box center [674, 10] width 33 height 10
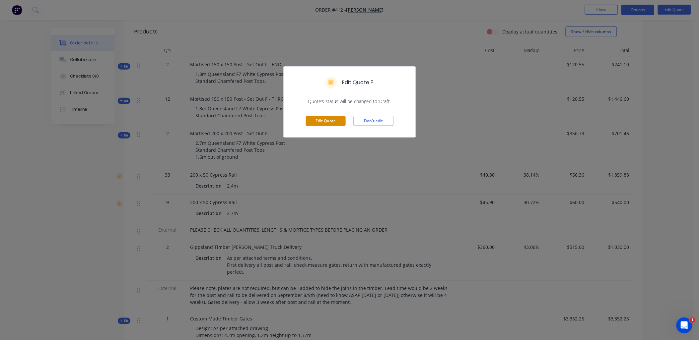
click at [334, 122] on button "Edit Quote" at bounding box center [326, 121] width 40 height 10
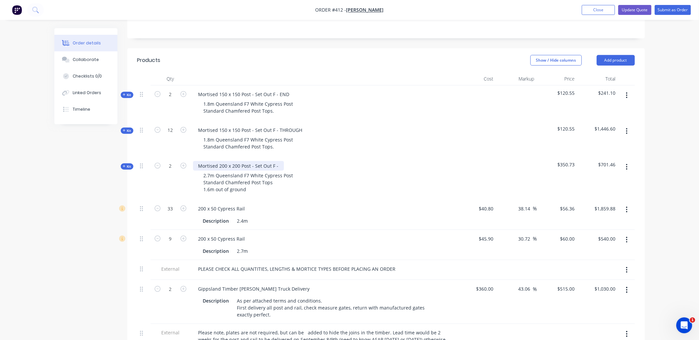
scroll to position [147, 0]
click at [279, 161] on div "Mortised 200 x 200 Post - Set Out F -" at bounding box center [238, 166] width 91 height 10
click at [292, 161] on div "Mortised 200 x 200 Post - Set Out F - END/" at bounding box center [244, 166] width 103 height 10
click at [175, 176] on div "2" at bounding box center [171, 178] width 40 height 43
click at [632, 11] on button "Update Quote" at bounding box center [634, 10] width 33 height 10
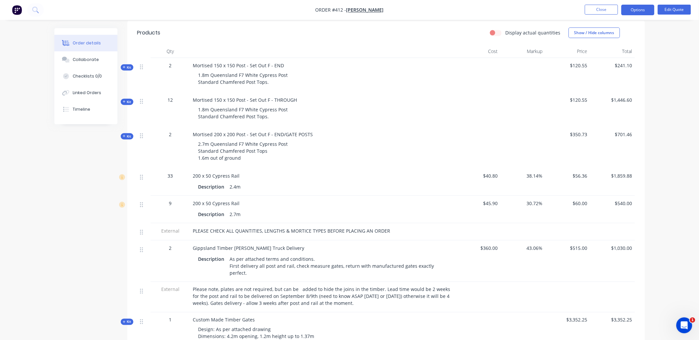
scroll to position [165, 0]
click at [694, 155] on div "Order details Collaborate Checklists 0/0 Linked Orders Timeline Order details C…" at bounding box center [349, 198] width 699 height 726
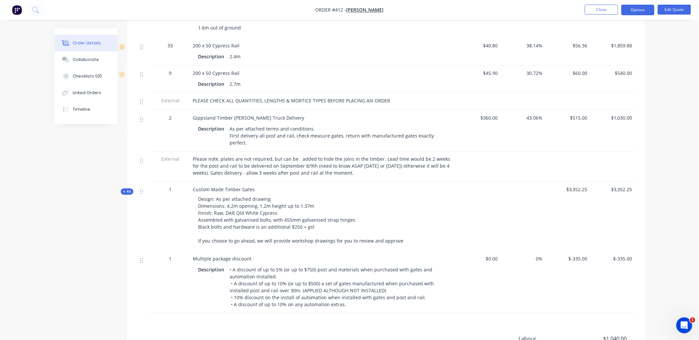
scroll to position [303, 0]
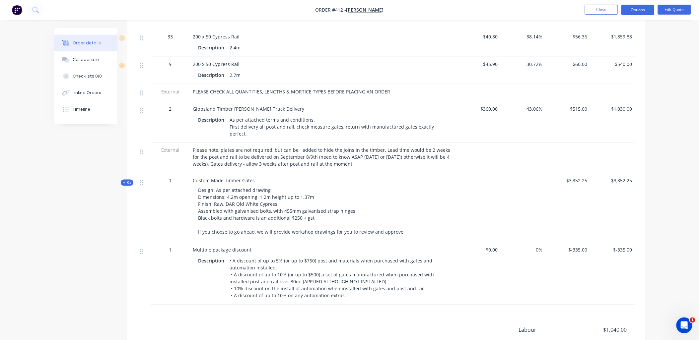
click at [128, 180] on span "Kit" at bounding box center [127, 182] width 9 height 5
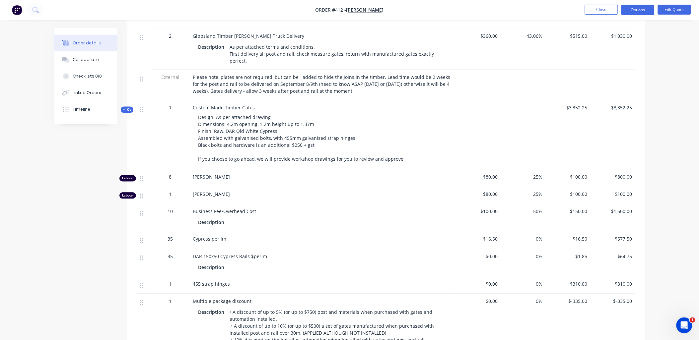
scroll to position [376, 0]
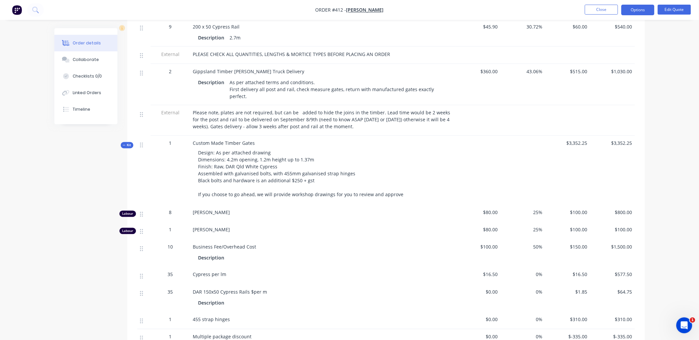
click at [125, 144] on icon at bounding box center [124, 145] width 3 height 3
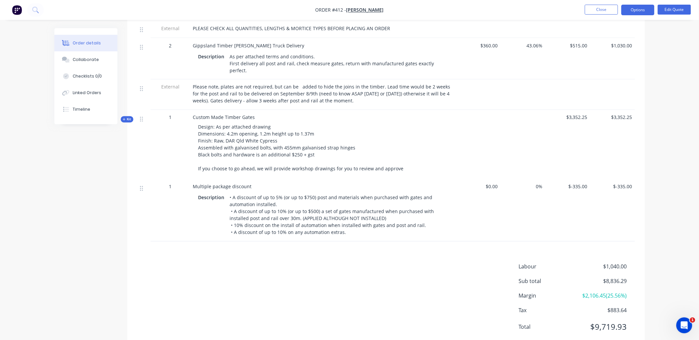
scroll to position [362, 0]
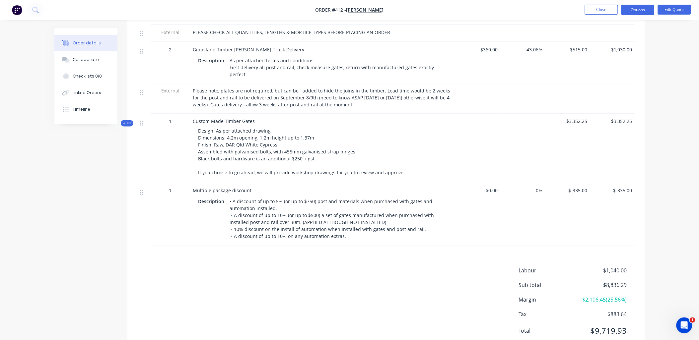
click at [387, 284] on div "Labour $1,040.00 Sub total $8,836.29 Margin $2,106.45 ( 25.56 %) Tax $883.64 To…" at bounding box center [386, 305] width 498 height 77
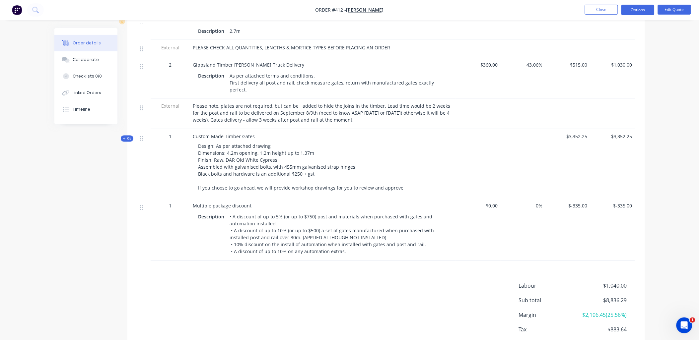
scroll to position [379, 0]
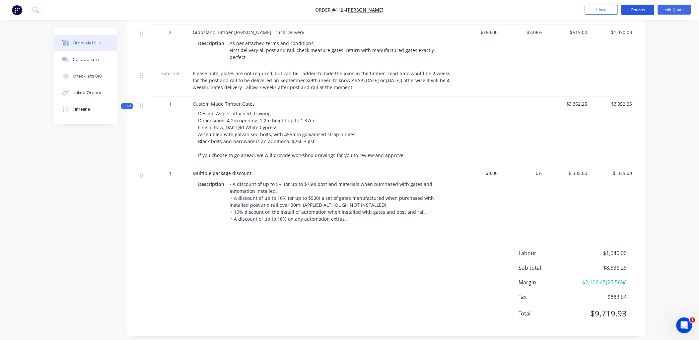
click at [625, 15] on button "Options" at bounding box center [637, 10] width 33 height 11
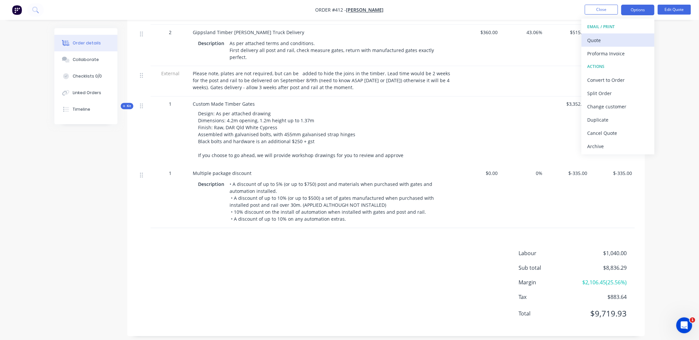
click at [616, 35] on div "Quote" at bounding box center [617, 40] width 61 height 10
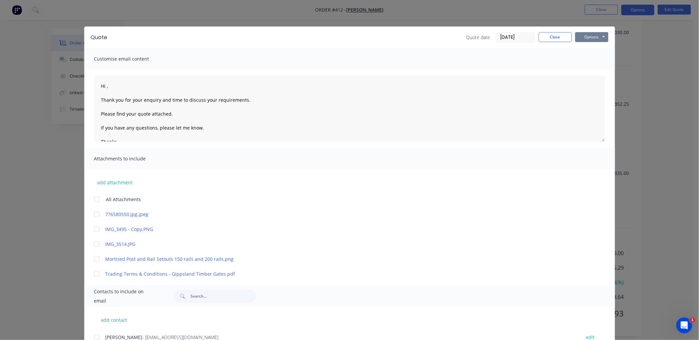
click at [601, 36] on button "Options" at bounding box center [591, 37] width 33 height 10
click at [597, 60] on button "Print" at bounding box center [596, 59] width 42 height 11
click at [546, 33] on button "Close" at bounding box center [555, 37] width 33 height 10
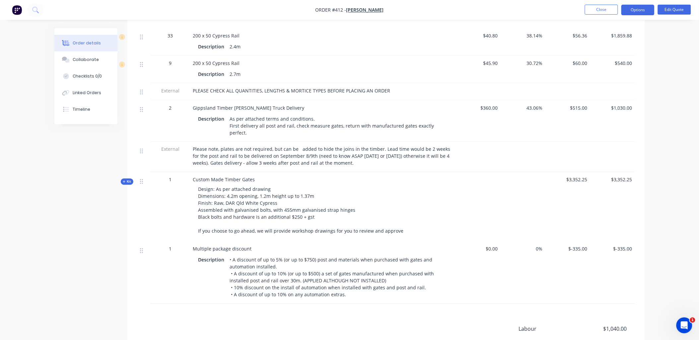
scroll to position [305, 0]
drag, startPoint x: 314, startPoint y: 9, endPoint x: 319, endPoint y: 11, distance: 5.7
click at [319, 11] on nav "Order #412 - Chris Husband Close Options Edit Quote" at bounding box center [349, 10] width 699 height 20
drag, startPoint x: 319, startPoint y: 11, endPoint x: 310, endPoint y: 11, distance: 9.6
click at [307, 11] on nav "Order #412 - Chris Husband Close Options Edit Quote" at bounding box center [349, 10] width 699 height 20
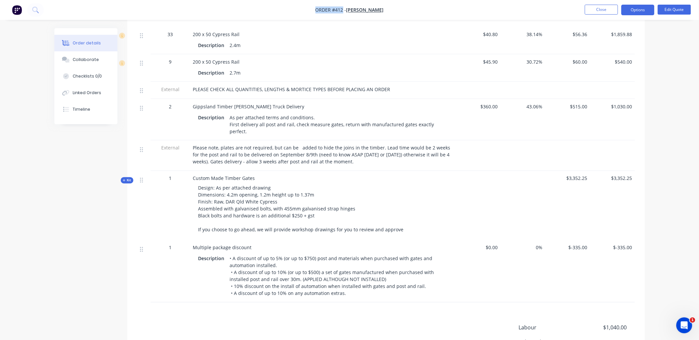
copy span "Order #412"
drag, startPoint x: 316, startPoint y: 10, endPoint x: 343, endPoint y: 9, distance: 27.2
click at [343, 9] on span "Order #412 -" at bounding box center [330, 10] width 31 height 6
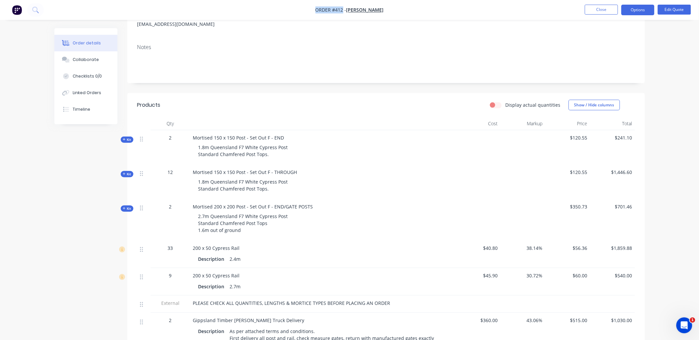
scroll to position [0, 0]
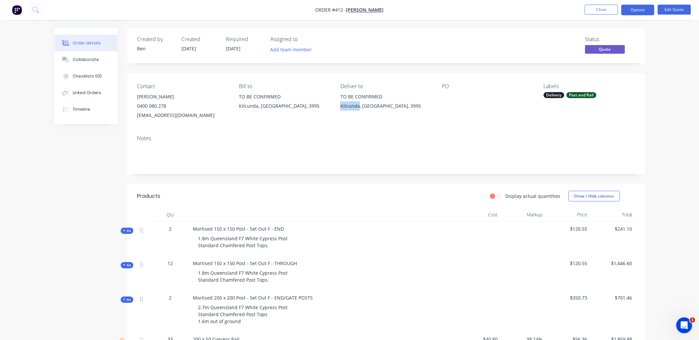
copy div "Kilcunda"
drag, startPoint x: 340, startPoint y: 106, endPoint x: 359, endPoint y: 107, distance: 19.6
click at [359, 107] on div "Contact Chris Husband 0400 080 278 cph2@bigpond.com Bill to TO BE CONFIRMED Kil…" at bounding box center [385, 101] width 517 height 57
click at [82, 55] on button "Collaborate" at bounding box center [85, 59] width 63 height 17
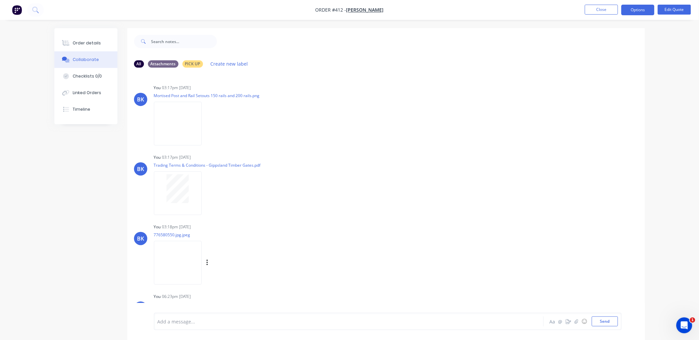
click at [191, 257] on img at bounding box center [178, 262] width 48 height 43
drag, startPoint x: 81, startPoint y: 44, endPoint x: 105, endPoint y: 55, distance: 26.1
click at [82, 44] on div "Order details" at bounding box center [87, 43] width 28 height 6
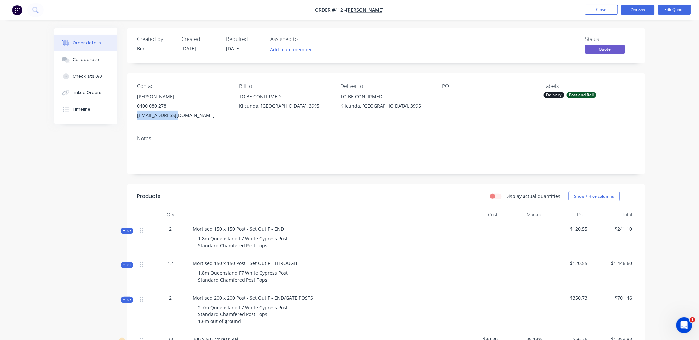
copy div "[EMAIL_ADDRESS][DOMAIN_NAME]"
drag, startPoint x: 137, startPoint y: 115, endPoint x: 178, endPoint y: 116, distance: 41.8
click at [178, 116] on div "Contact Chris Husband 0400 080 278 cph2@bigpond.com Bill to TO BE CONFIRMED Kil…" at bounding box center [385, 101] width 517 height 57
click at [595, 12] on button "Close" at bounding box center [601, 10] width 33 height 10
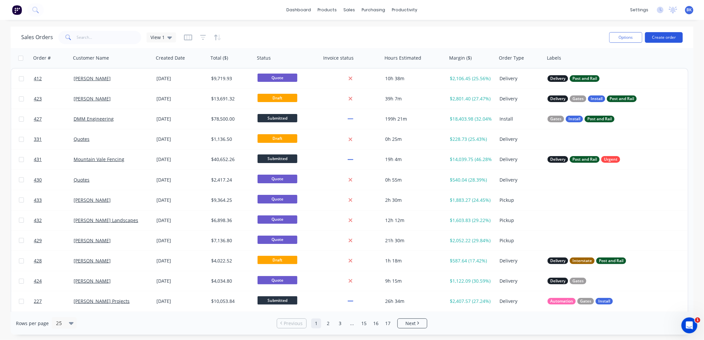
click at [666, 38] on button "Create order" at bounding box center [664, 37] width 38 height 11
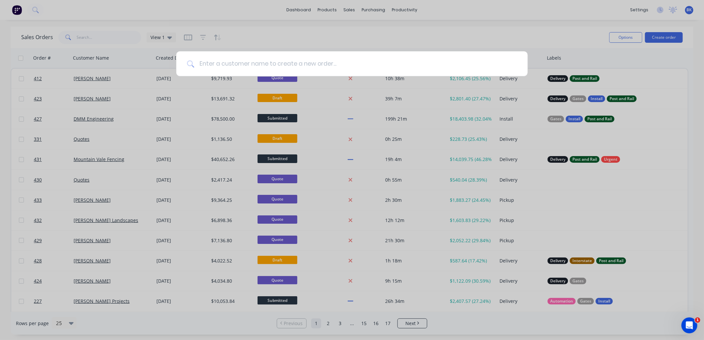
click at [350, 65] on input at bounding box center [355, 63] width 323 height 25
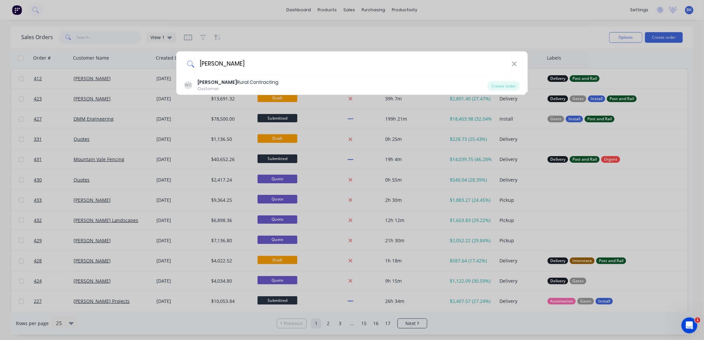
drag, startPoint x: 329, startPoint y: 28, endPoint x: 343, endPoint y: 18, distance: 16.8
click at [330, 28] on div "walsh WC WALSH Rural Contracting Customer Create order" at bounding box center [352, 170] width 704 height 340
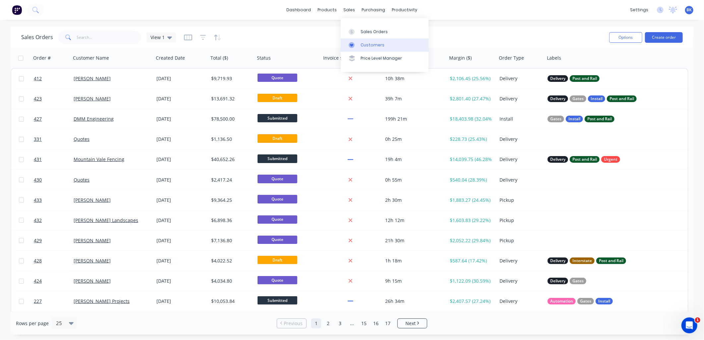
drag, startPoint x: 362, startPoint y: 44, endPoint x: 356, endPoint y: 44, distance: 6.0
click at [362, 44] on div "Customers" at bounding box center [373, 45] width 24 height 6
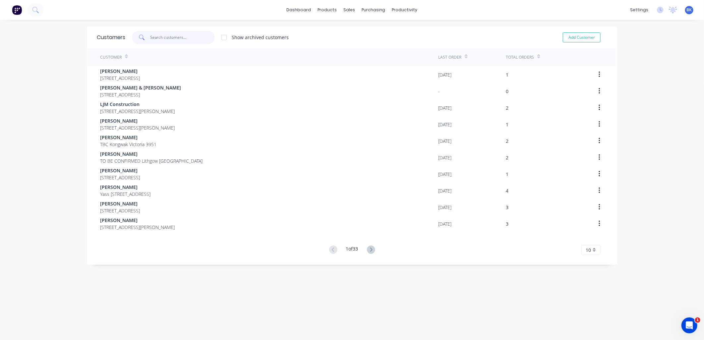
click at [167, 37] on input "text" at bounding box center [183, 37] width 65 height 13
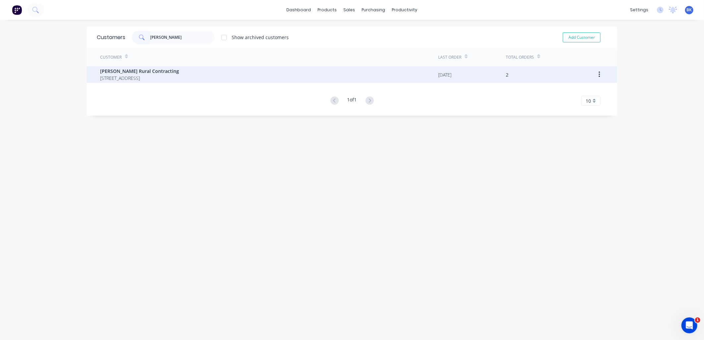
click at [406, 80] on div "WALSH Rural Contracting 230 Garfield North Road Garfield North Victoria 3814" at bounding box center [269, 74] width 338 height 17
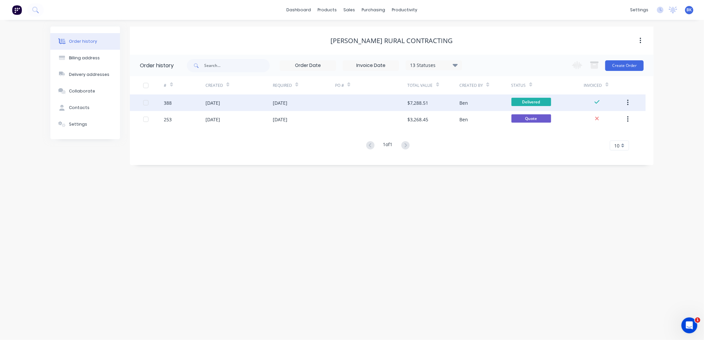
click at [333, 103] on div "24 Jul 2025" at bounding box center [304, 103] width 62 height 17
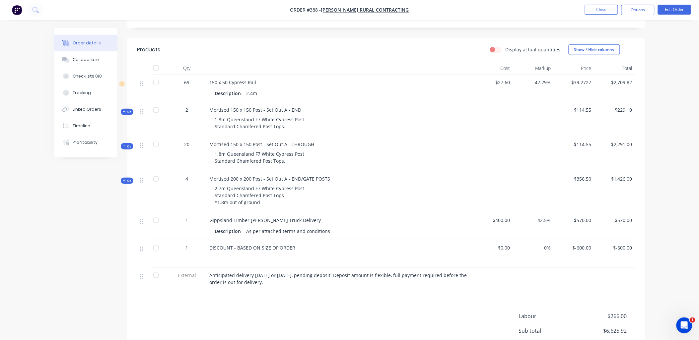
scroll to position [147, 0]
click at [643, 10] on button "Options" at bounding box center [637, 10] width 33 height 11
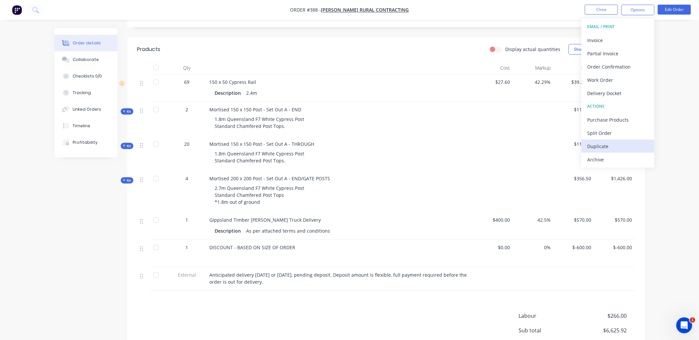
click at [618, 142] on div "Duplicate" at bounding box center [617, 147] width 61 height 10
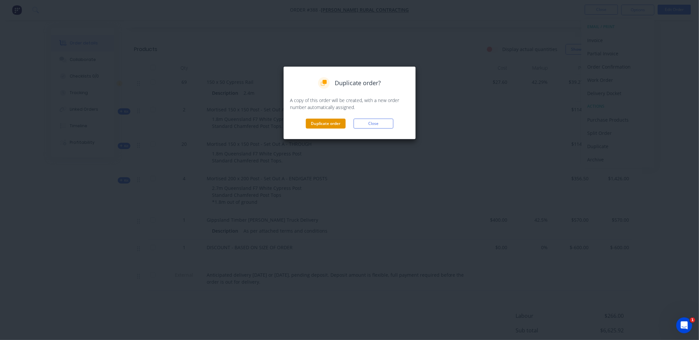
click at [322, 126] on button "Duplicate order" at bounding box center [326, 124] width 40 height 10
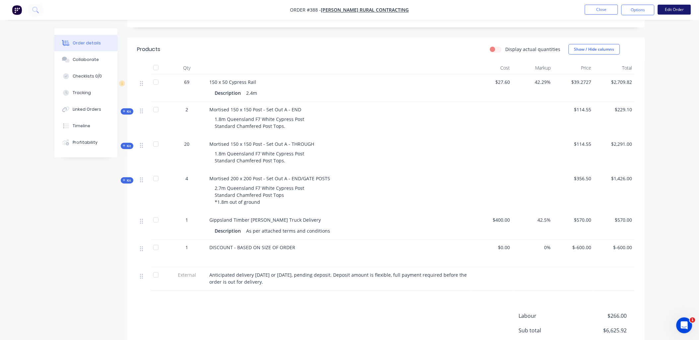
click at [671, 9] on button "Edit Order" at bounding box center [674, 10] width 33 height 10
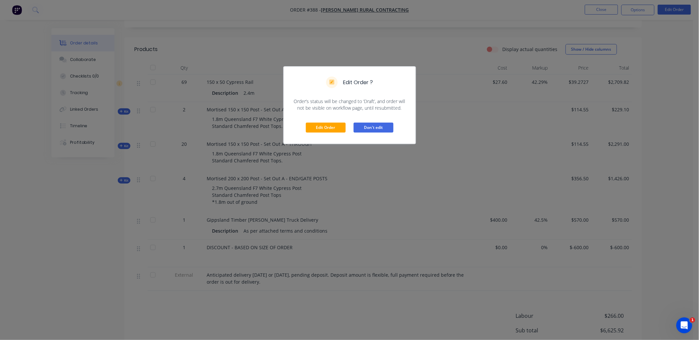
click at [375, 129] on button "Don't edit" at bounding box center [374, 128] width 40 height 10
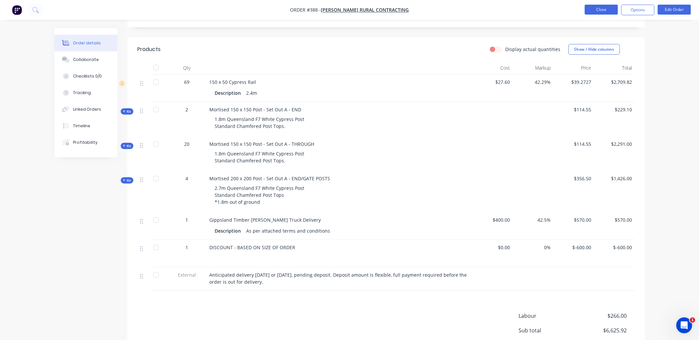
click at [606, 11] on button "Close" at bounding box center [601, 10] width 33 height 10
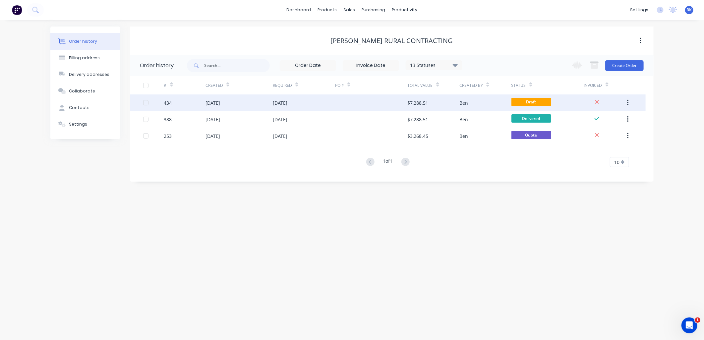
click at [472, 102] on div "Ben" at bounding box center [486, 103] width 52 height 17
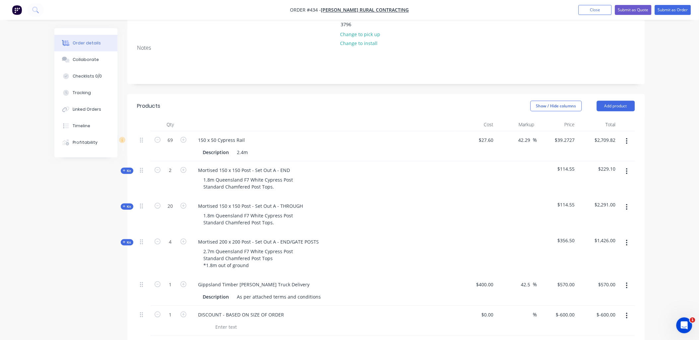
scroll to position [110, 0]
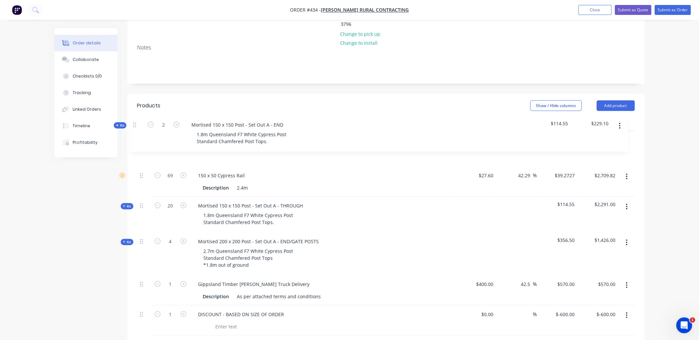
drag, startPoint x: 144, startPoint y: 152, endPoint x: 137, endPoint y: 121, distance: 31.4
click at [137, 121] on div "Qty Cost Markup Price Total 69 150 x 50 Cypress Rail Description 2.4m $27.60 $2…" at bounding box center [385, 251] width 517 height 266
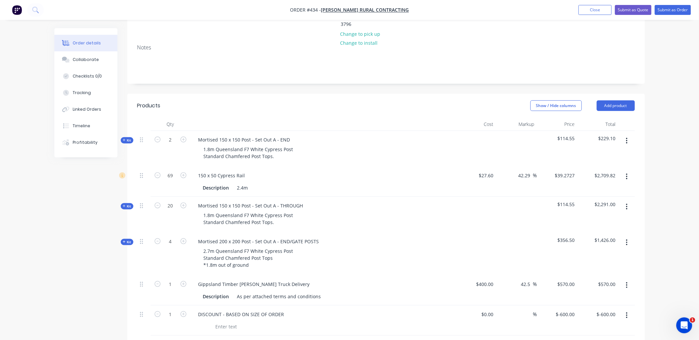
click at [625, 135] on button "button" at bounding box center [627, 141] width 16 height 12
click at [610, 180] on div "Duplicate" at bounding box center [603, 185] width 51 height 10
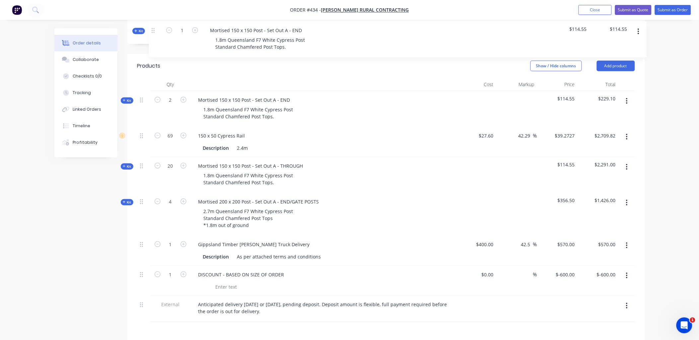
scroll to position [135, 0]
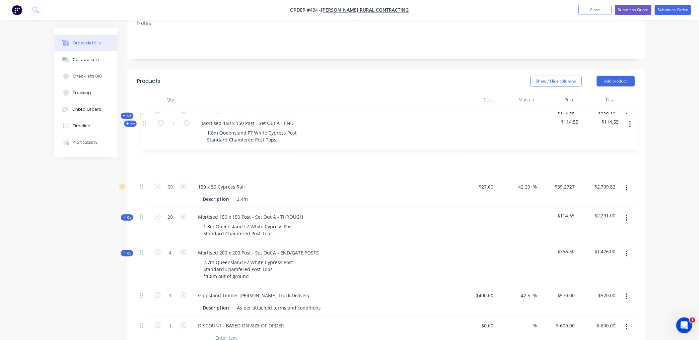
drag, startPoint x: 143, startPoint y: 244, endPoint x: 147, endPoint y: 118, distance: 126.4
click at [147, 118] on div "Kit 2 Mortised 150 x 150 Post - Set Out A - END 1.8m Queensland F7 White Cypres…" at bounding box center [386, 239] width 498 height 267
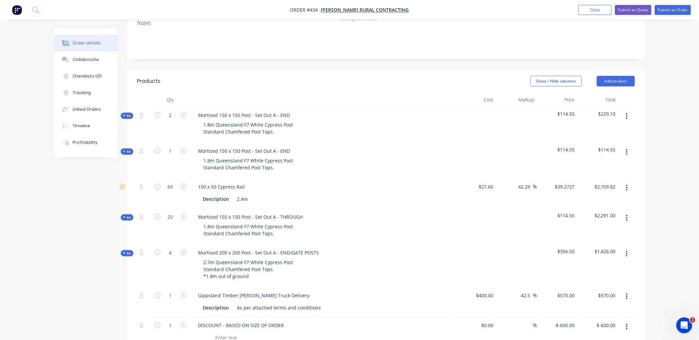
click at [130, 149] on span "Kit" at bounding box center [127, 151] width 9 height 5
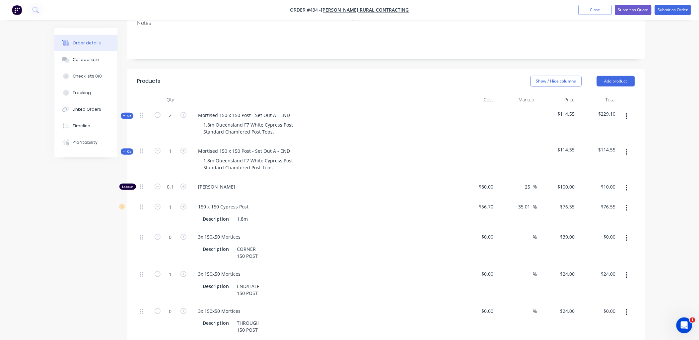
drag, startPoint x: 185, startPoint y: 218, endPoint x: 194, endPoint y: 234, distance: 18.8
click at [185, 234] on icon "button" at bounding box center [183, 237] width 6 height 6
click at [626, 272] on icon "button" at bounding box center [627, 275] width 2 height 7
click at [615, 314] on div "Delete" at bounding box center [603, 319] width 51 height 10
click at [626, 272] on icon "button" at bounding box center [627, 275] width 2 height 7
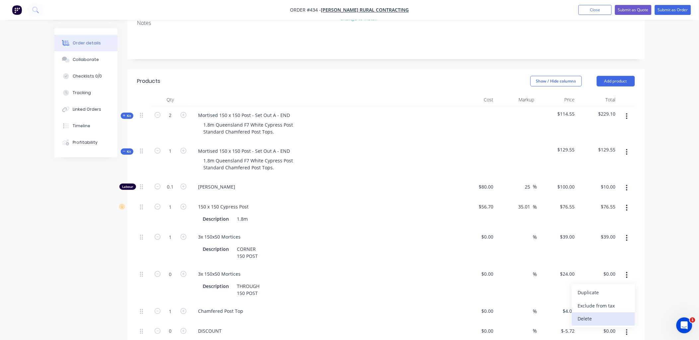
click at [615, 314] on div "Delete" at bounding box center [603, 319] width 51 height 10
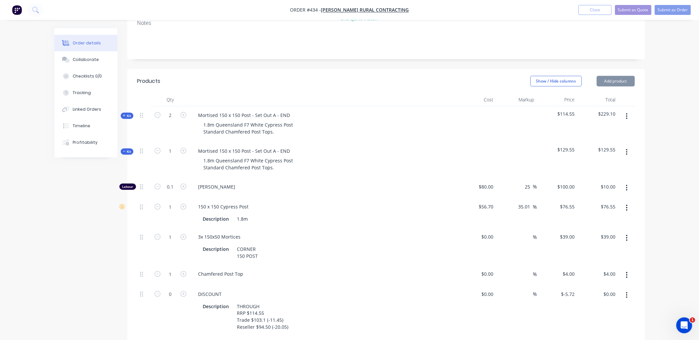
click at [627, 293] on icon "button" at bounding box center [626, 296] width 1 height 6
drag, startPoint x: 613, startPoint y: 319, endPoint x: 624, endPoint y: 288, distance: 32.8
click at [614, 335] on div "Delete" at bounding box center [603, 340] width 51 height 10
click at [626, 293] on icon "button" at bounding box center [626, 296] width 1 height 6
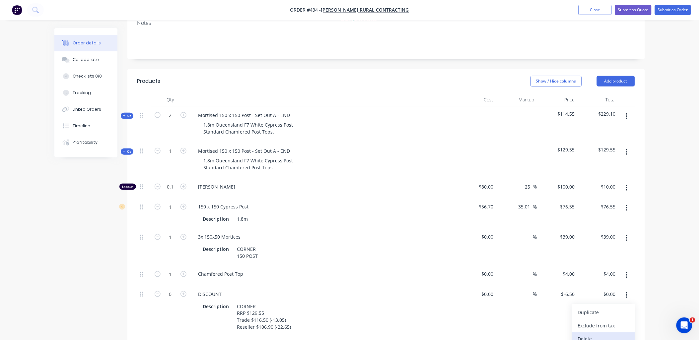
click at [614, 335] on div "Delete" at bounding box center [603, 340] width 51 height 10
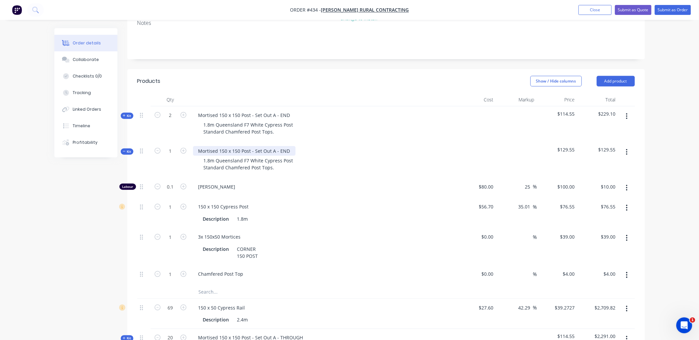
click at [283, 146] on div "Mortised 150 x 150 Post - Set Out A - END" at bounding box center [244, 151] width 102 height 10
click at [124, 150] on icon at bounding box center [124, 151] width 3 height 3
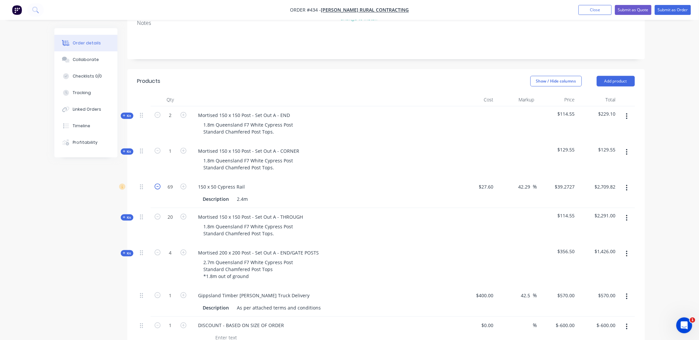
click at [157, 184] on icon "button" at bounding box center [158, 187] width 6 height 6
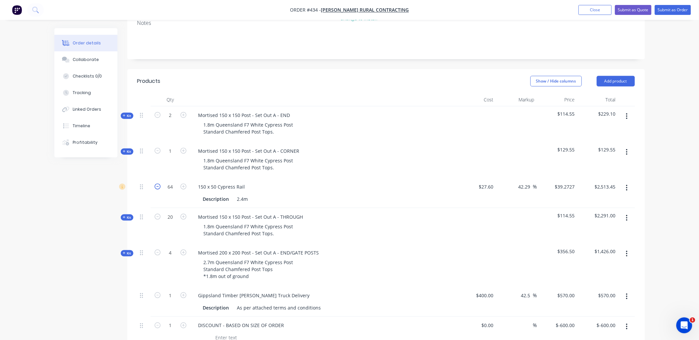
click at [157, 184] on icon "button" at bounding box center [158, 187] width 6 height 6
click at [156, 214] on icon "button" at bounding box center [158, 217] width 6 height 6
click at [158, 250] on icon "button" at bounding box center [158, 253] width 6 height 6
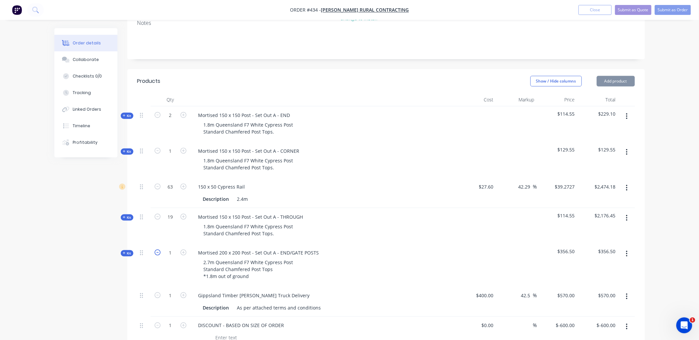
click at [158, 250] on icon "button" at bounding box center [158, 253] width 6 height 6
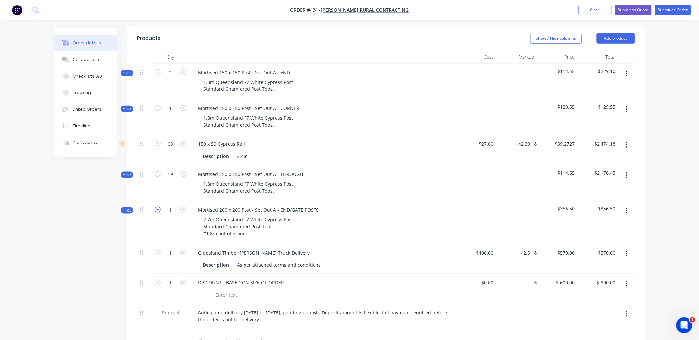
scroll to position [179, 0]
click at [563, 277] on div "-600 -600" at bounding box center [570, 282] width 16 height 10
click at [592, 278] on div "$-500.00 $-600.00" at bounding box center [597, 288] width 41 height 30
click at [590, 12] on button "Close" at bounding box center [594, 10] width 33 height 10
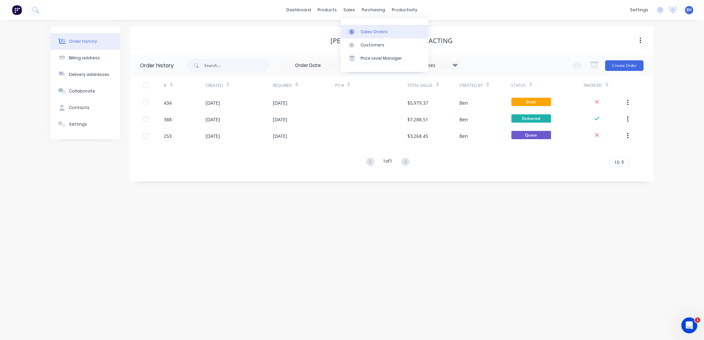
click at [359, 33] on link "Sales Orders" at bounding box center [385, 31] width 88 height 13
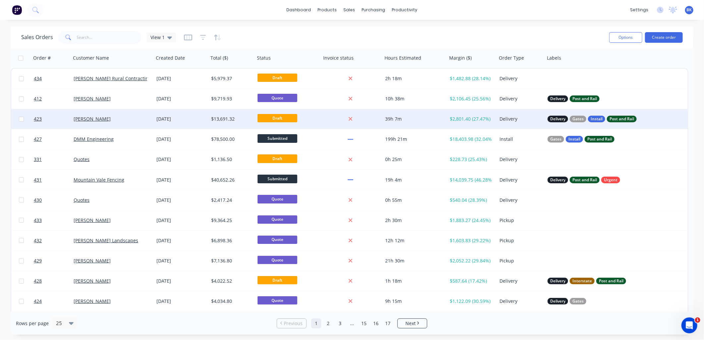
click at [135, 121] on div "[PERSON_NAME]" at bounding box center [111, 119] width 74 height 7
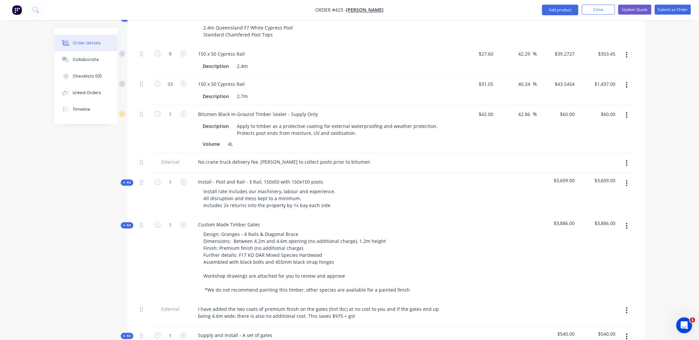
scroll to position [331, 0]
click at [123, 224] on icon at bounding box center [124, 225] width 3 height 3
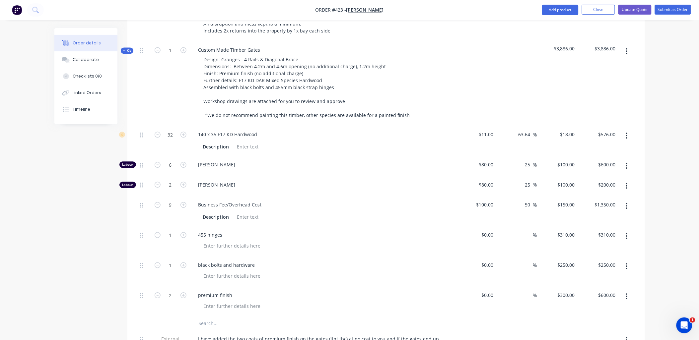
scroll to position [506, 0]
click at [158, 292] on icon "button" at bounding box center [158, 295] width 6 height 6
click at [161, 274] on div "1" at bounding box center [171, 271] width 40 height 30
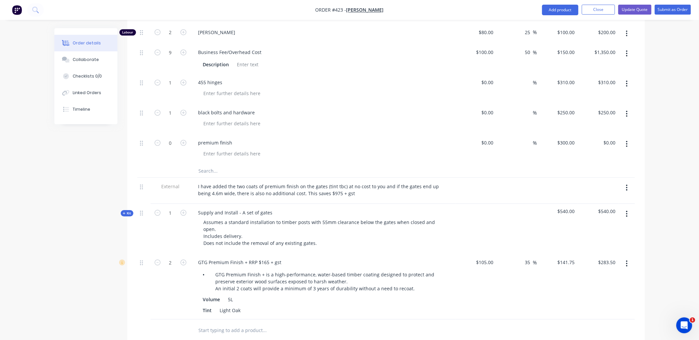
scroll to position [634, 0]
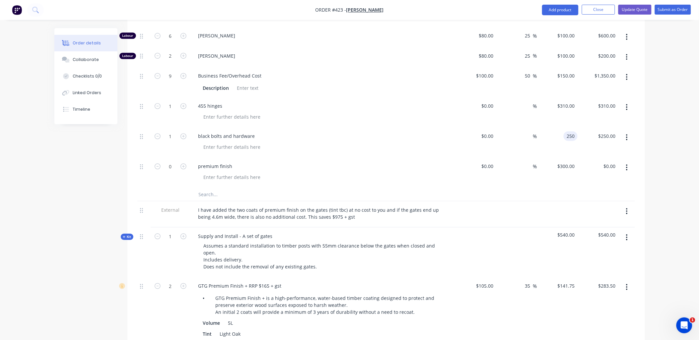
click at [564, 131] on div "250 250" at bounding box center [571, 136] width 14 height 10
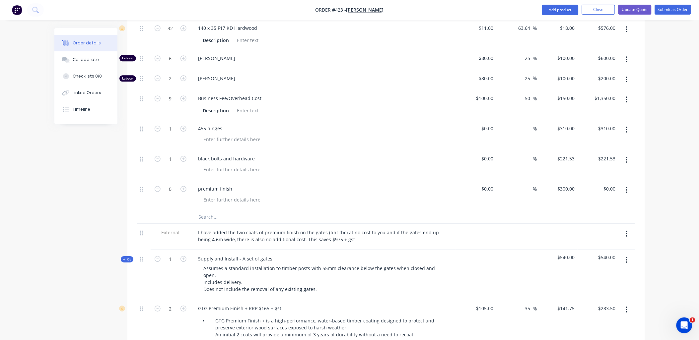
scroll to position [613, 0]
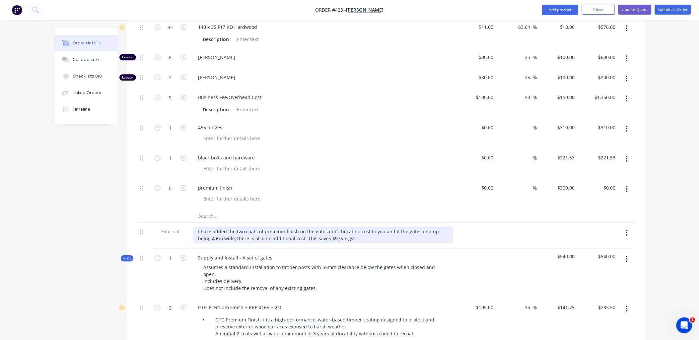
click at [346, 230] on div "I have added the two coats of premium finish on the gates (tint tbc) at no cost…" at bounding box center [323, 235] width 260 height 17
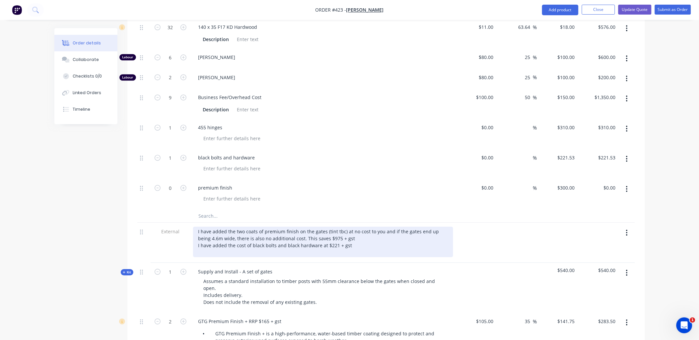
click at [291, 230] on div "I have added the two coats of premium finish on the gates (tint tbc) at no cost…" at bounding box center [323, 242] width 260 height 31
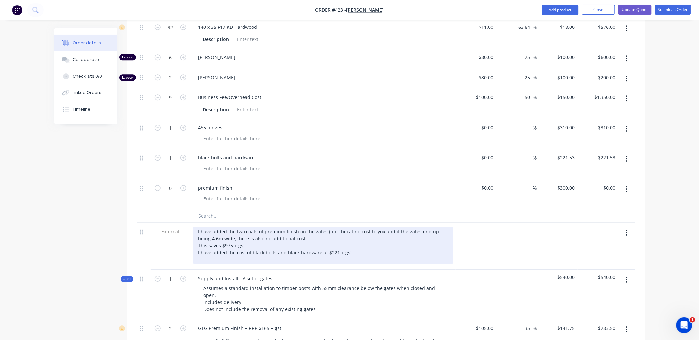
click at [276, 251] on div "I have added the two coats of premium finish on the gates (tint tbc) at no cost…" at bounding box center [323, 245] width 260 height 37
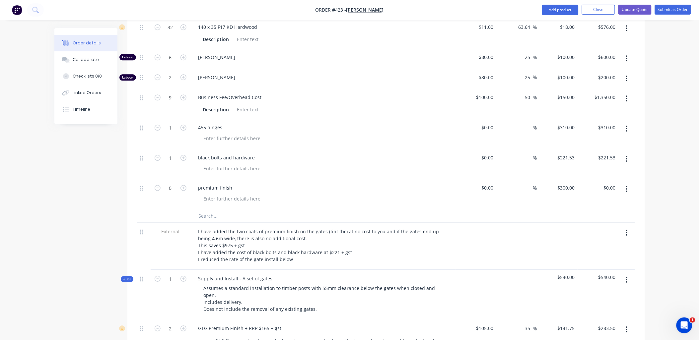
click at [168, 245] on div "External" at bounding box center [171, 246] width 40 height 47
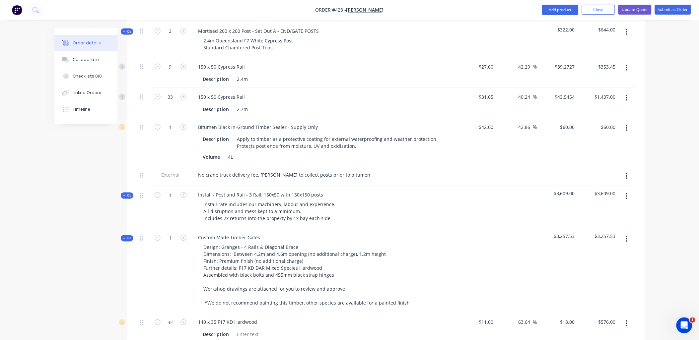
scroll to position [318, 0]
click at [128, 235] on span "Kit" at bounding box center [127, 237] width 9 height 5
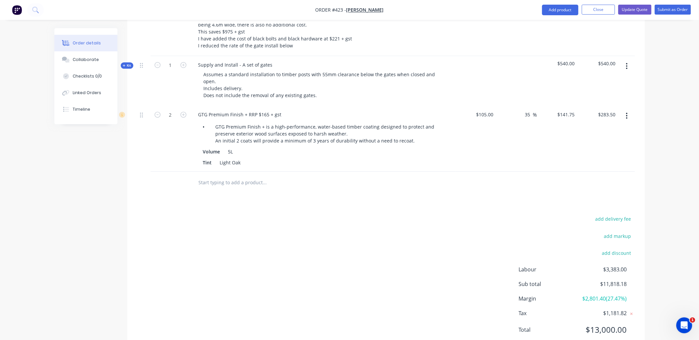
scroll to position [635, 0]
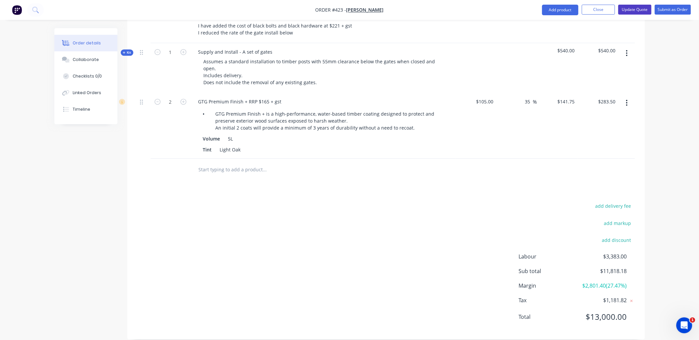
click at [638, 11] on button "Update Quote" at bounding box center [634, 10] width 33 height 10
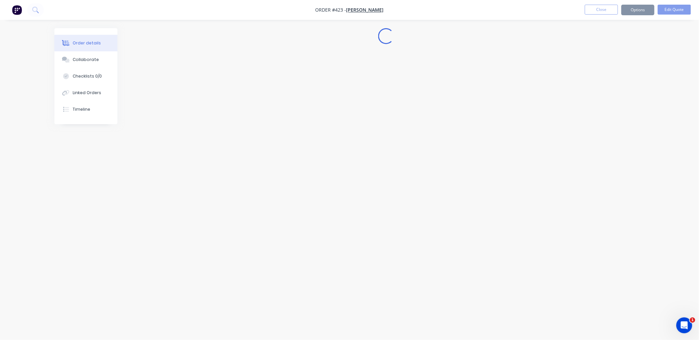
scroll to position [0, 0]
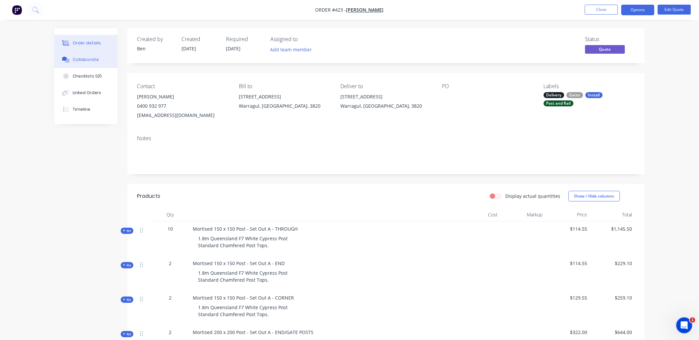
click at [82, 61] on div "Collaborate" at bounding box center [86, 60] width 26 height 6
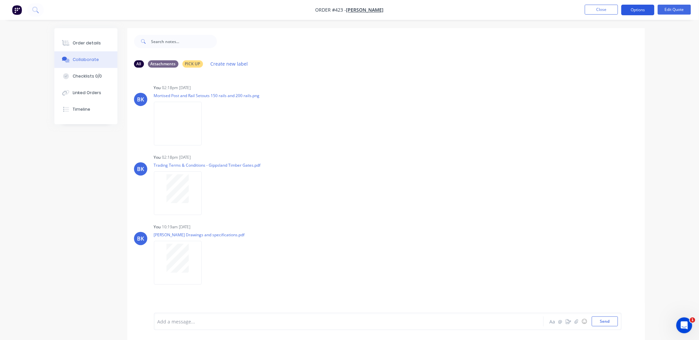
click at [630, 9] on button "Options" at bounding box center [637, 10] width 33 height 11
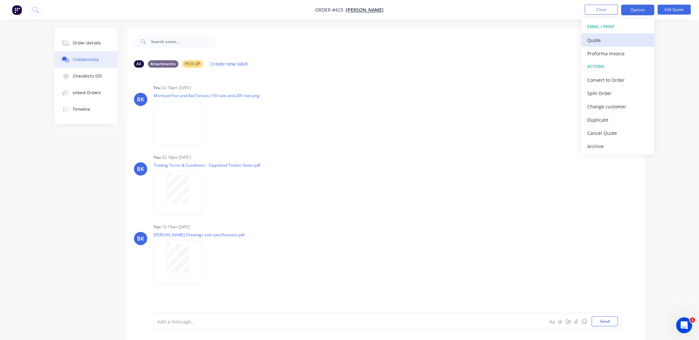
click at [606, 41] on div "Quote" at bounding box center [617, 40] width 61 height 10
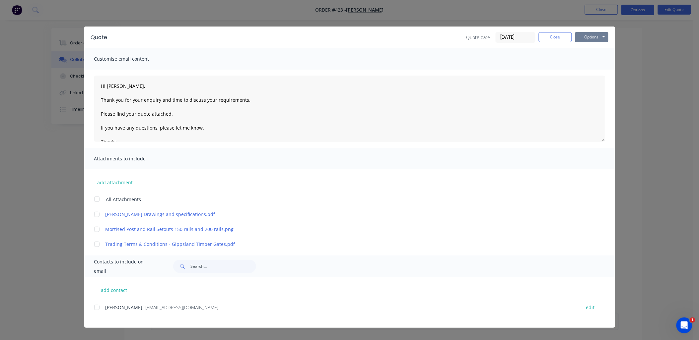
click at [602, 33] on button "Options" at bounding box center [591, 37] width 33 height 10
click at [598, 48] on button "Preview" at bounding box center [596, 48] width 42 height 11
click at [152, 101] on textarea "Hi Ben, Thank you for your enquiry and time to discuss your requirements. Pleas…" at bounding box center [349, 109] width 511 height 66
click at [153, 101] on textarea "Hi Ben, Thank you for your time to discuss your requirements. Please find your …" at bounding box center [349, 109] width 511 height 66
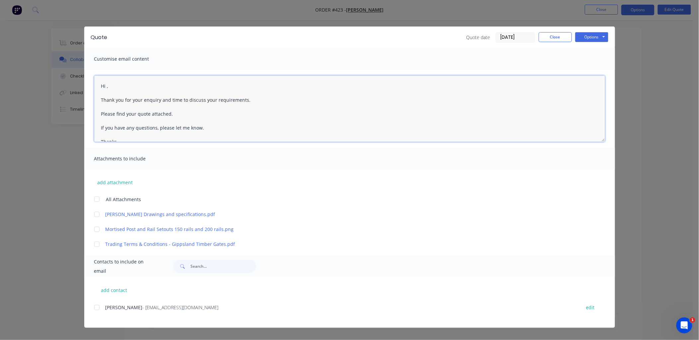
click at [107, 85] on textarea "Hi , Thank you for your enquiry and time to discuss your requirements. Please f…" at bounding box center [349, 109] width 511 height 66
click at [106, 88] on textarea "Hi , Thank you for your enquiry and time to discuss your requirements. Please f…" at bounding box center [349, 109] width 511 height 66
click at [131, 100] on textarea "Hi Ben, Thank you for your enquiry and time to discuss your requirements. Pleas…" at bounding box center [349, 109] width 511 height 66
click at [148, 99] on textarea "Hi Ben, Thank you for your enquiry and time to discuss your requirements. Pleas…" at bounding box center [349, 109] width 511 height 66
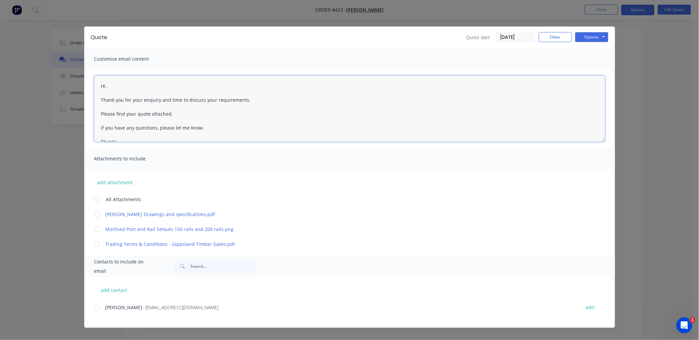
scroll to position [128, 0]
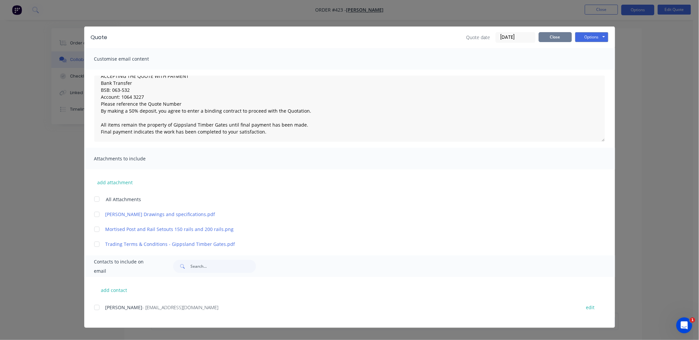
click at [548, 40] on button "Close" at bounding box center [555, 37] width 33 height 10
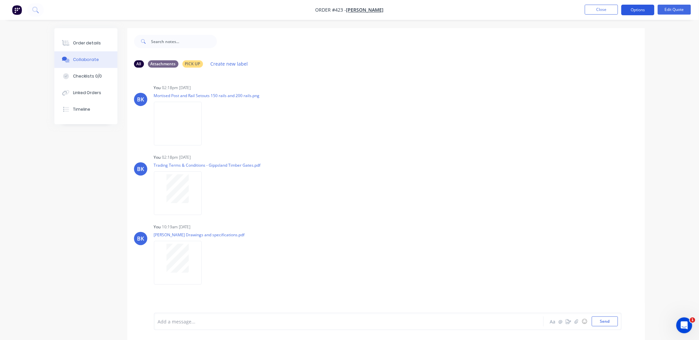
click at [639, 9] on button "Options" at bounding box center [637, 10] width 33 height 11
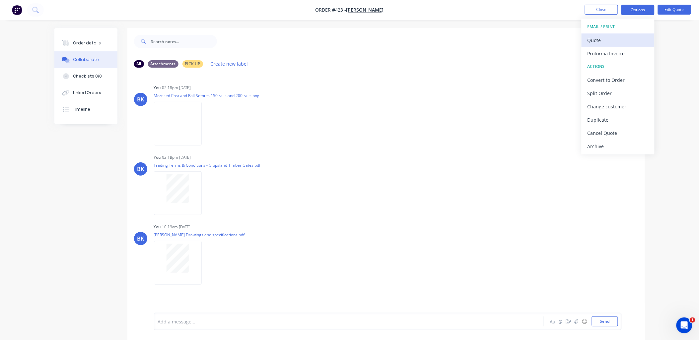
click at [621, 39] on div "Quote" at bounding box center [617, 40] width 61 height 10
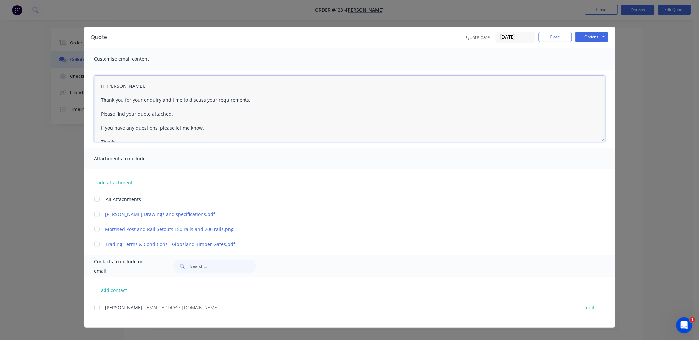
click at [146, 99] on textarea "Hi Ben, Thank you for your enquiry and time to discuss your requirements. Pleas…" at bounding box center [349, 109] width 511 height 66
drag, startPoint x: 146, startPoint y: 99, endPoint x: 164, endPoint y: 99, distance: 17.6
click at [164, 99] on textarea "Hi Ben, Thank you for your enquiry and time to discuss your requirements. Pleas…" at bounding box center [349, 109] width 511 height 66
click at [98, 309] on div at bounding box center [96, 307] width 13 height 13
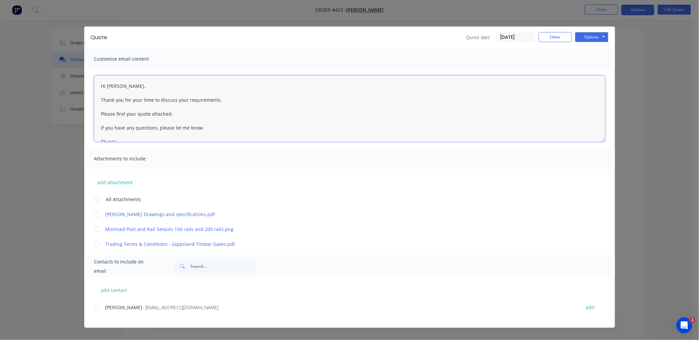
click at [107, 85] on textarea "Hi , Thank you for your enquiry and time to discuss your requirements. Please f…" at bounding box center [349, 109] width 511 height 66
click at [106, 85] on textarea "Hi , Thank you for your enquiry and time to discuss your requirements. Please f…" at bounding box center [349, 109] width 511 height 66
click at [97, 200] on div at bounding box center [96, 199] width 13 height 13
click at [98, 306] on div at bounding box center [96, 307] width 13 height 13
click at [151, 99] on textarea "Hi Ben, Thank you for your enquiry and time to discuss your requirements. Pleas…" at bounding box center [349, 109] width 511 height 66
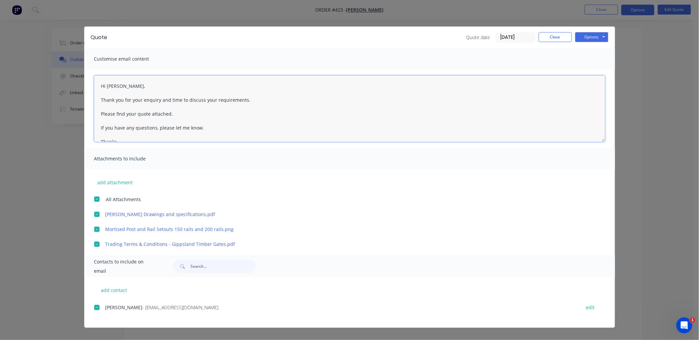
drag, startPoint x: 151, startPoint y: 99, endPoint x: 165, endPoint y: 99, distance: 13.9
click at [165, 99] on textarea "Hi Ben, Thank you for your enquiry and time to discuss your requirements. Pleas…" at bounding box center [349, 109] width 511 height 66
click at [595, 40] on button "Options" at bounding box center [591, 37] width 33 height 10
drag, startPoint x: 169, startPoint y: 99, endPoint x: 144, endPoint y: 103, distance: 25.6
click at [144, 103] on textarea "Hi , Thank you for your enquiry and time to discuss your requirements. Please f…" at bounding box center [349, 109] width 511 height 66
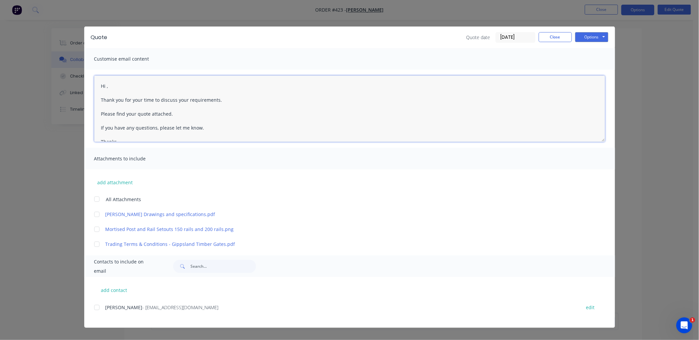
click at [107, 85] on textarea "Hi , Thank you for your time to discuss your requirements. Please find your quo…" at bounding box center [349, 109] width 511 height 66
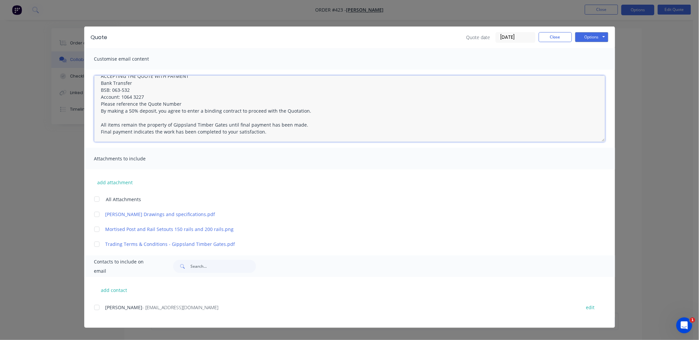
scroll to position [0, 0]
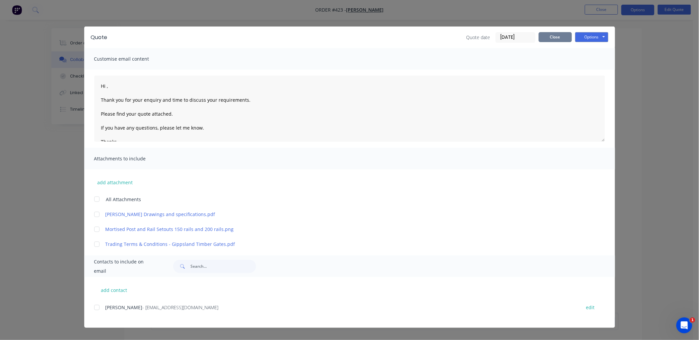
drag, startPoint x: 556, startPoint y: 39, endPoint x: 547, endPoint y: 36, distance: 9.5
click at [557, 38] on button "Close" at bounding box center [555, 37] width 33 height 10
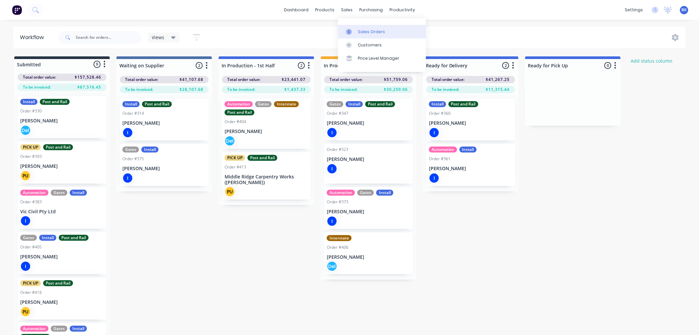
click at [362, 26] on link "Sales Orders" at bounding box center [382, 31] width 88 height 13
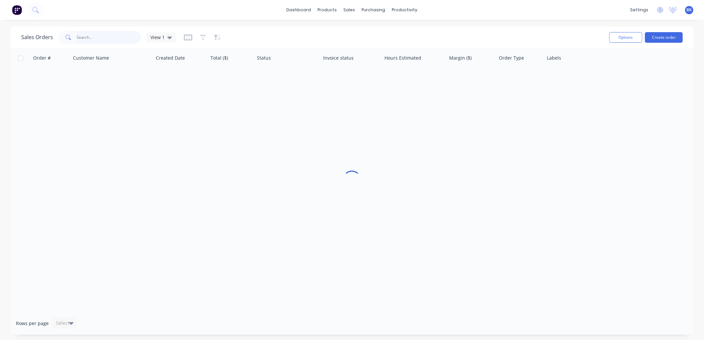
click at [90, 35] on input "text" at bounding box center [109, 37] width 65 height 13
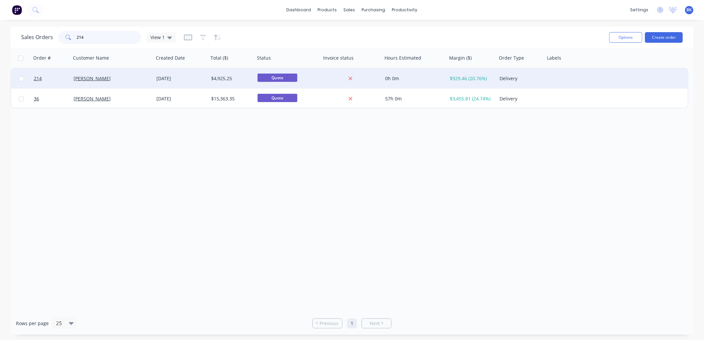
type input "214"
click at [135, 81] on div "[PERSON_NAME]" at bounding box center [111, 78] width 74 height 7
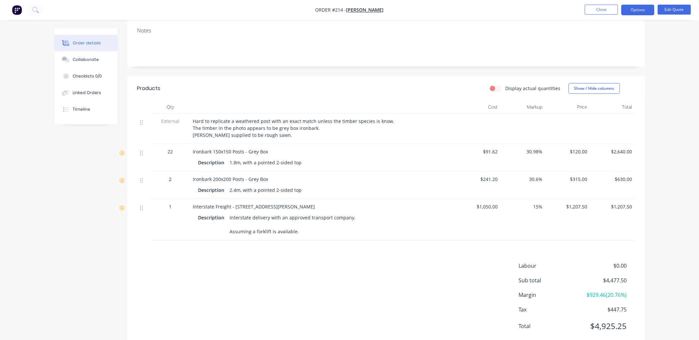
scroll to position [111, 0]
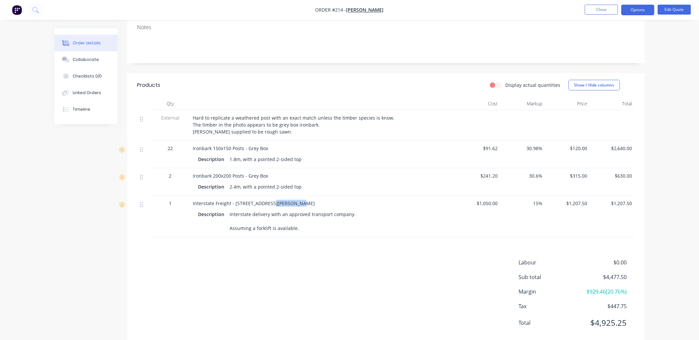
drag, startPoint x: 269, startPoint y: 204, endPoint x: 295, endPoint y: 205, distance: 25.9
click at [295, 205] on span "Interstate Freight - 273 Neldner Rd, Marananga SA 5355" at bounding box center [254, 203] width 122 height 6
copy span "Marananga"
click at [275, 262] on div "Labour $0.00 Sub total $4,477.50 Margin $929.46 ( 20.76 %) Tax $447.75 Total $4…" at bounding box center [386, 297] width 498 height 77
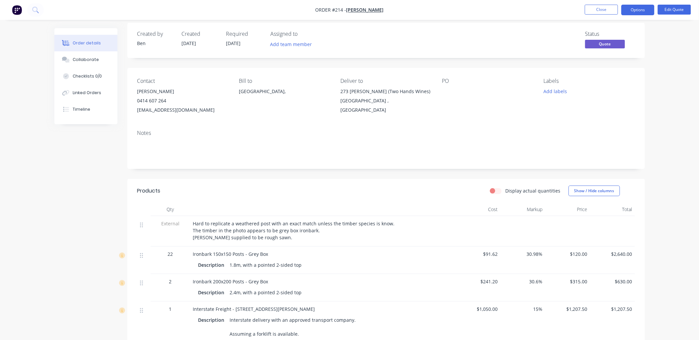
scroll to position [0, 0]
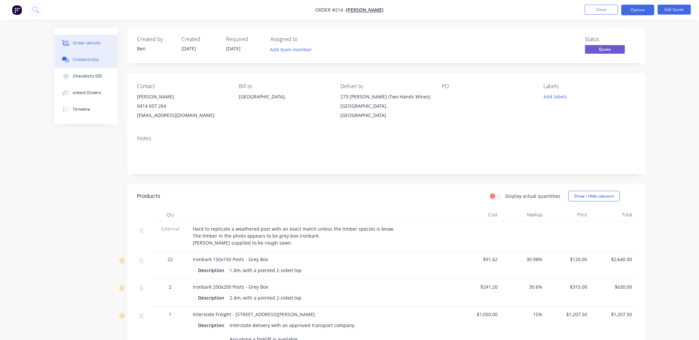
click at [86, 63] on button "Collaborate" at bounding box center [85, 59] width 63 height 17
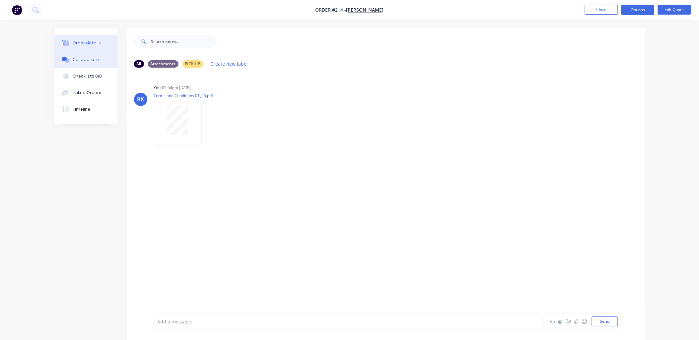
click at [86, 40] on div "Order details" at bounding box center [87, 43] width 28 height 6
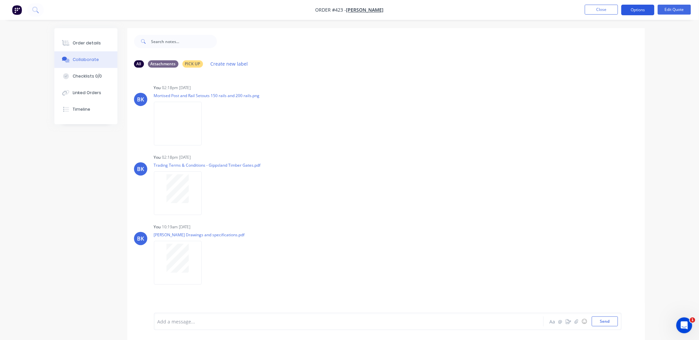
click at [647, 8] on button "Options" at bounding box center [637, 10] width 33 height 11
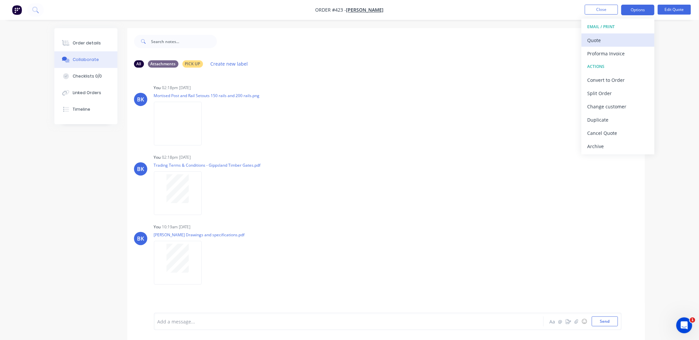
click at [637, 39] on div "Quote" at bounding box center [617, 40] width 61 height 10
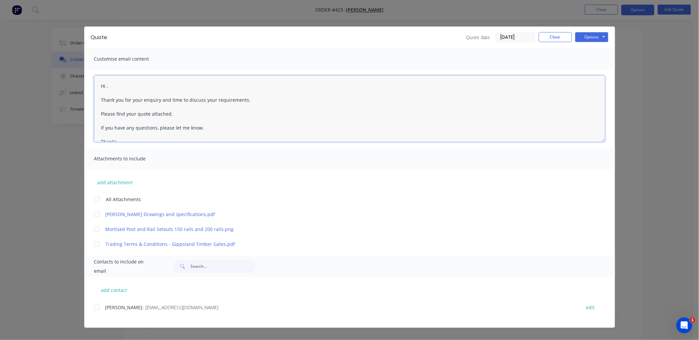
drag, startPoint x: 153, startPoint y: 100, endPoint x: 161, endPoint y: 100, distance: 8.3
click at [161, 100] on textarea "Hi , Thank you for your enquiry and time to discuss your requirements. Please f…" at bounding box center [349, 109] width 511 height 66
click at [157, 102] on textarea "Hi , Thank you for your enquiry and time to discuss your requirements. Please f…" at bounding box center [349, 109] width 511 height 66
drag, startPoint x: 157, startPoint y: 102, endPoint x: 164, endPoint y: 103, distance: 7.0
click at [95, 200] on div at bounding box center [96, 199] width 13 height 13
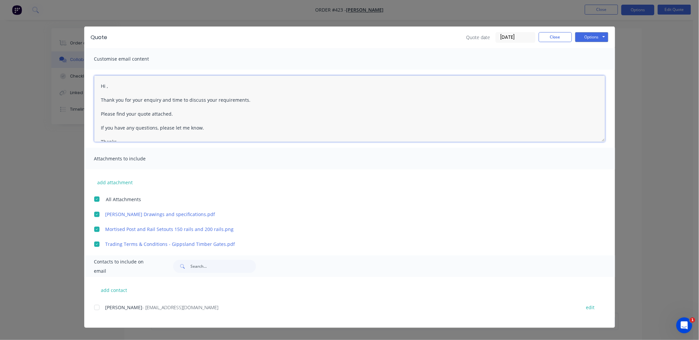
click at [100, 303] on div at bounding box center [96, 307] width 13 height 13
click at [105, 84] on textarea "Hi , Thank you for your enquiry and time to discuss your requirements. Please f…" at bounding box center [349, 109] width 511 height 66
drag, startPoint x: 107, startPoint y: 84, endPoint x: 115, endPoint y: 82, distance: 8.0
click at [108, 84] on textarea "Hi , Thank you for your enquiry and time to discuss your requirements. Please f…" at bounding box center [349, 109] width 511 height 66
click at [153, 101] on textarea "Hi [PERSON_NAME], Thank you for your enquiry and time to discuss your requireme…" at bounding box center [349, 109] width 511 height 66
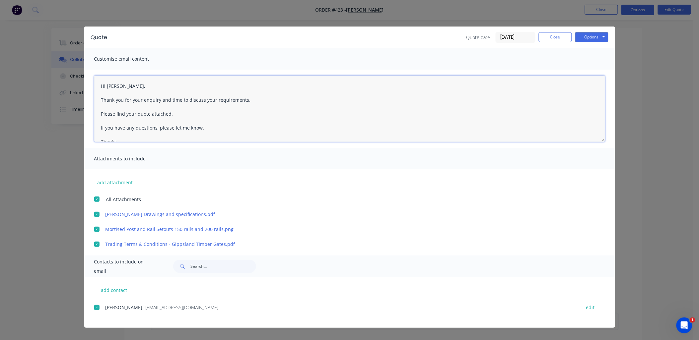
drag, startPoint x: 153, startPoint y: 100, endPoint x: 167, endPoint y: 99, distance: 14.0
click at [167, 99] on textarea "Hi [PERSON_NAME], Thank you for your enquiry and time to discuss your requireme…" at bounding box center [349, 109] width 511 height 66
drag, startPoint x: 208, startPoint y: 102, endPoint x: 226, endPoint y: 107, distance: 18.6
click at [80, 88] on div "Quote Quote date 29/08/25 Close Options Preview Print Email Customise email con…" at bounding box center [349, 170] width 699 height 340
drag, startPoint x: 230, startPoint y: 101, endPoint x: 86, endPoint y: 88, distance: 144.6
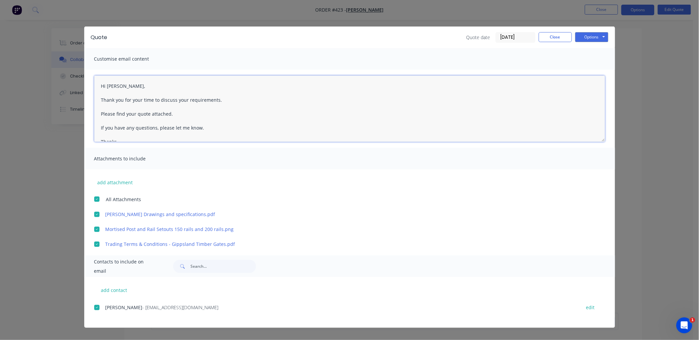
click at [86, 88] on div "Hi [PERSON_NAME], Thank you for your time to discuss your requirements. Please …" at bounding box center [349, 109] width 531 height 78
click at [602, 34] on button "Options" at bounding box center [591, 37] width 33 height 10
click at [598, 67] on button "Email" at bounding box center [596, 70] width 42 height 11
type textarea "Hi , Thank you for your enquiry and time to discuss your requirements. Please f…"
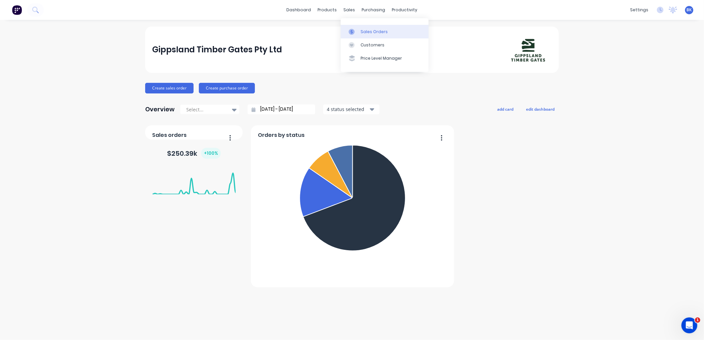
click at [361, 33] on div "Sales Orders" at bounding box center [374, 32] width 27 height 6
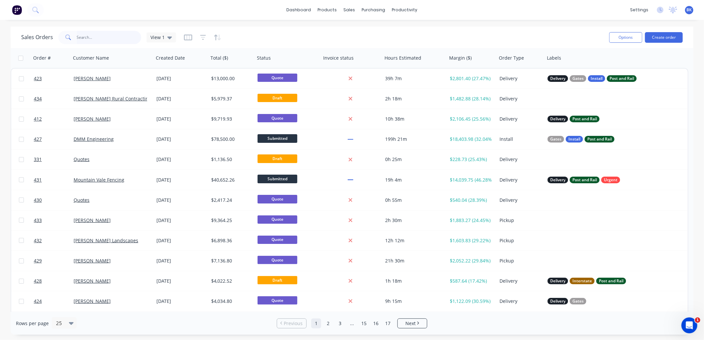
click at [99, 40] on input "text" at bounding box center [109, 37] width 65 height 13
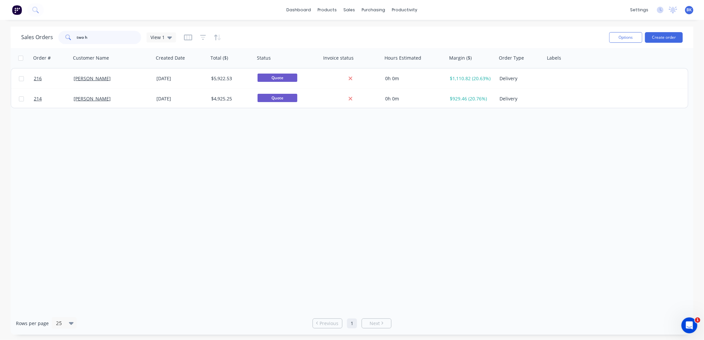
type input "two h"
click at [124, 108] on div "216 Craig Fenton 21 Feb 2025 $5,922.53 Quote 0h 0m $1,110.82 (20.63%) Delivery …" at bounding box center [350, 88] width 678 height 40
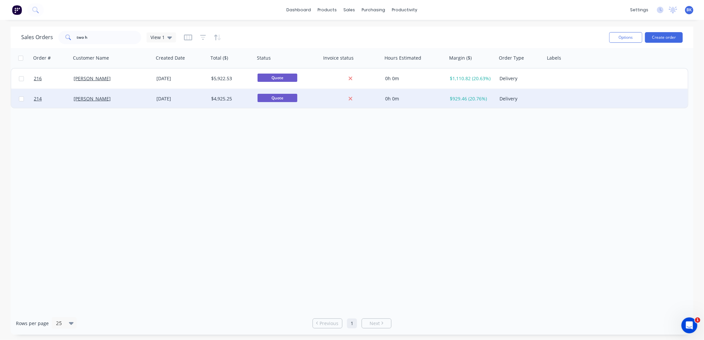
click at [130, 100] on div "[PERSON_NAME]" at bounding box center [111, 99] width 74 height 7
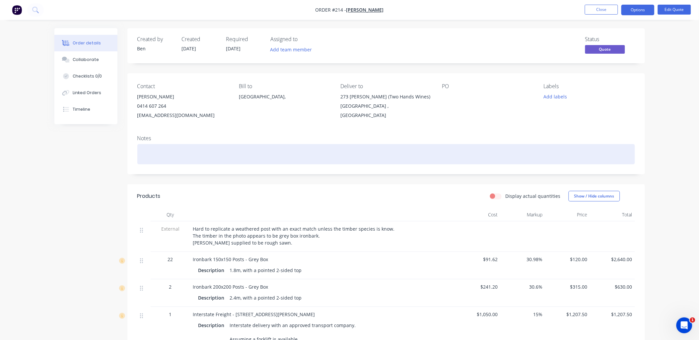
click at [166, 155] on div at bounding box center [386, 154] width 498 height 20
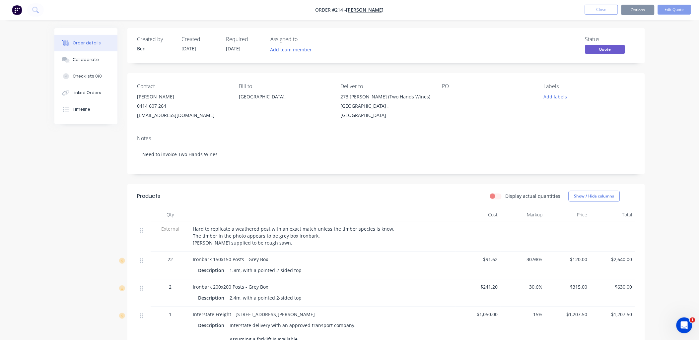
click at [98, 173] on div "Created by Ben Created 19/02/25 Required 19/02/25 Assigned to Add team member S…" at bounding box center [349, 247] width 590 height 438
click at [615, 11] on button "Close" at bounding box center [601, 10] width 33 height 10
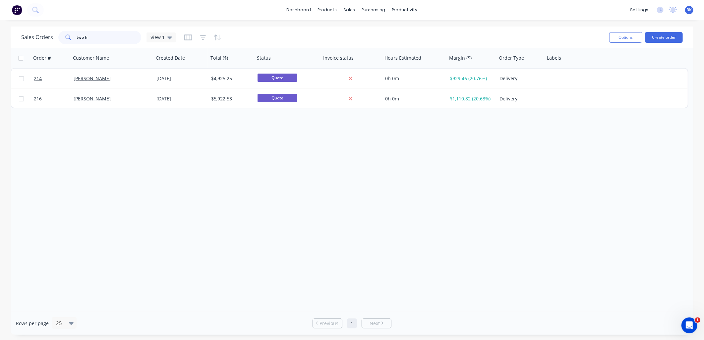
drag, startPoint x: 110, startPoint y: 39, endPoint x: -1, endPoint y: 36, distance: 111.1
click at [0, 36] on html "dashboard products sales purchasing productivity dashboard products Product Cat…" at bounding box center [352, 170] width 704 height 340
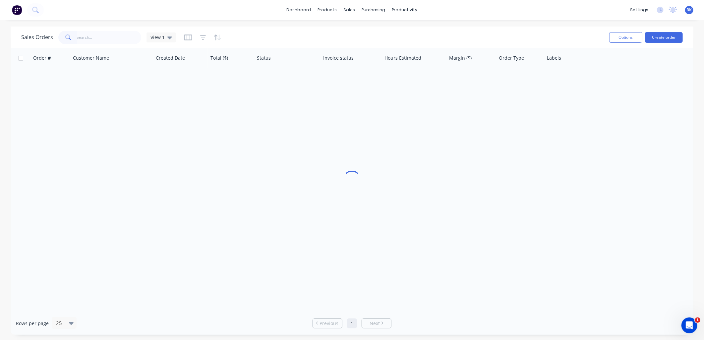
click at [289, 40] on div "Sales Orders View 1" at bounding box center [312, 37] width 583 height 16
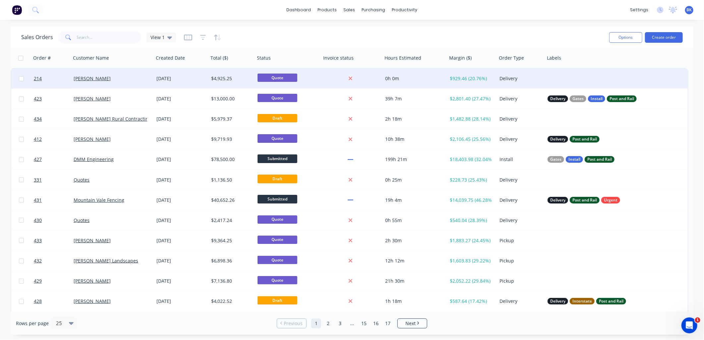
click at [558, 82] on div at bounding box center [611, 79] width 133 height 20
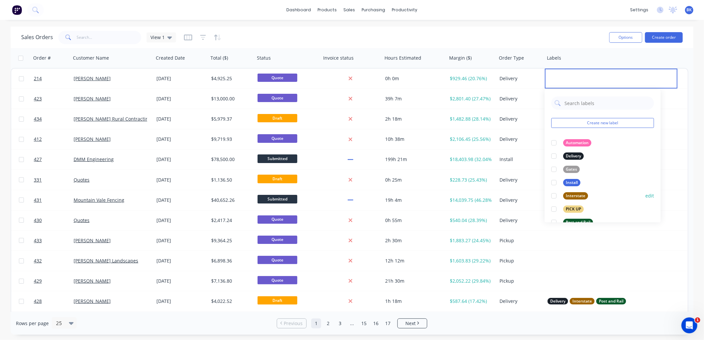
click at [555, 196] on div at bounding box center [554, 195] width 13 height 13
click at [541, 42] on div "Sales Orders View 1" at bounding box center [312, 37] width 583 height 16
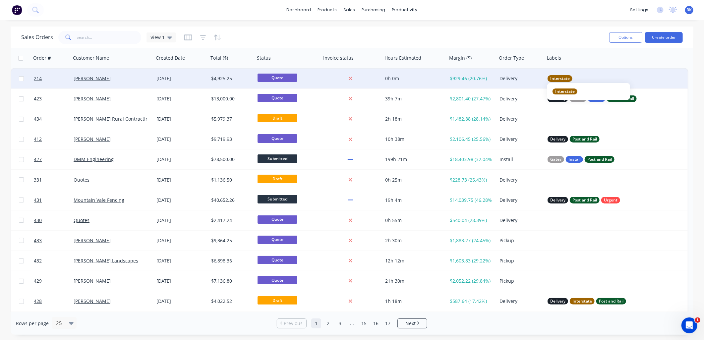
click at [590, 78] on div "Interstate" at bounding box center [608, 78] width 121 height 7
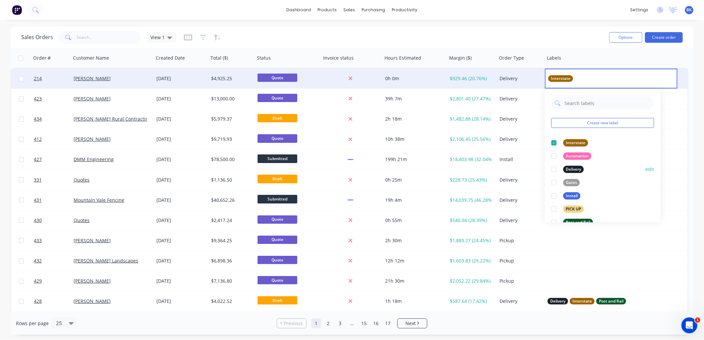
click at [555, 170] on div at bounding box center [554, 169] width 13 height 13
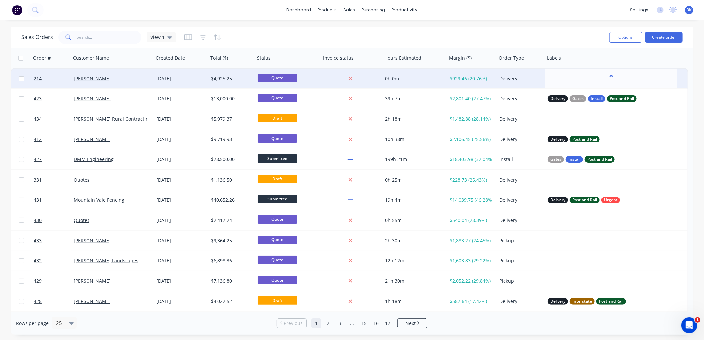
click at [578, 41] on div "Sales Orders View 1" at bounding box center [312, 37] width 583 height 16
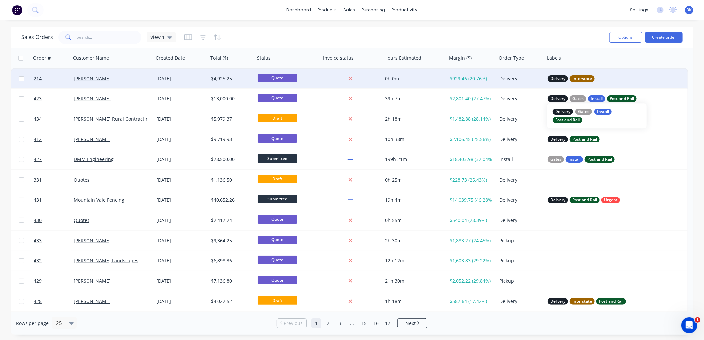
click at [555, 120] on div "Post and Rail" at bounding box center [568, 120] width 30 height 6
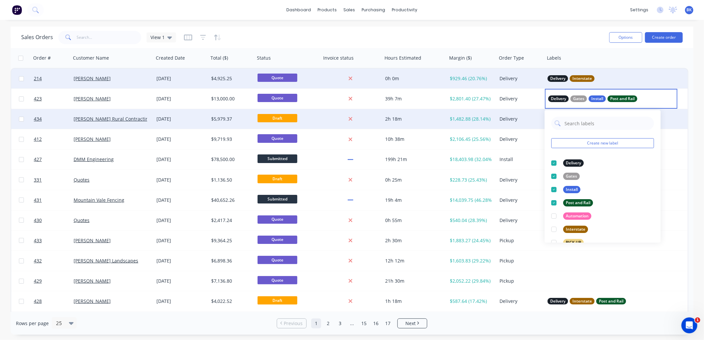
click at [537, 123] on div "Delivery" at bounding box center [521, 119] width 48 height 20
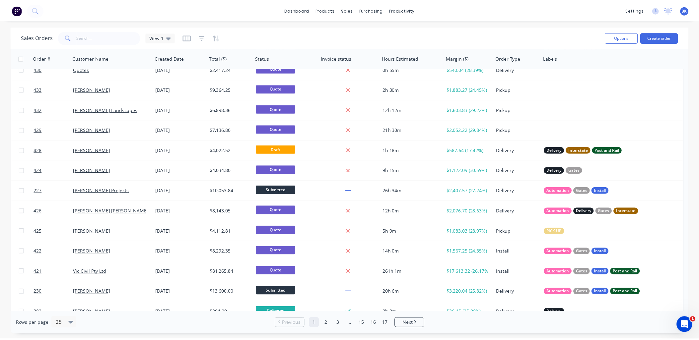
scroll to position [158, 0]
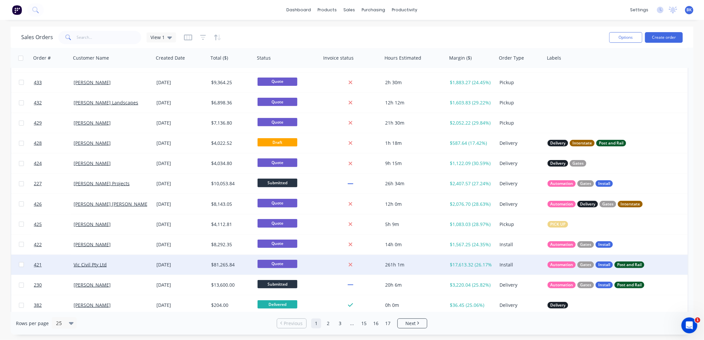
click at [137, 266] on div "Vic Civil Pty Ltd" at bounding box center [111, 265] width 74 height 7
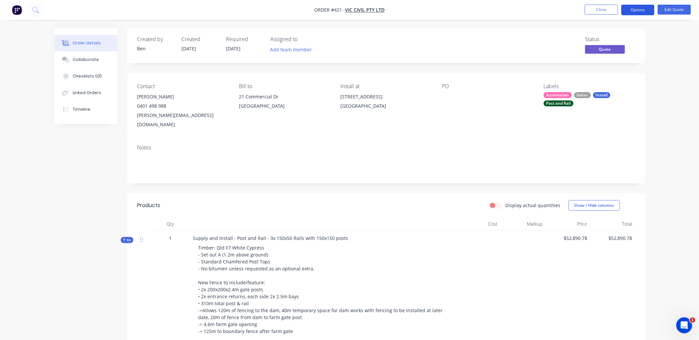
click at [647, 12] on button "Options" at bounding box center [637, 10] width 33 height 11
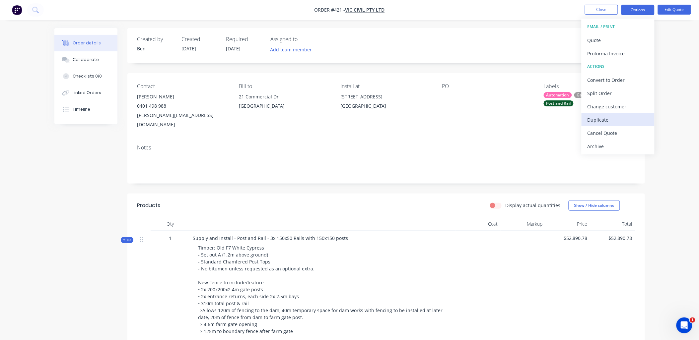
click at [604, 120] on div "Duplicate" at bounding box center [617, 120] width 61 height 10
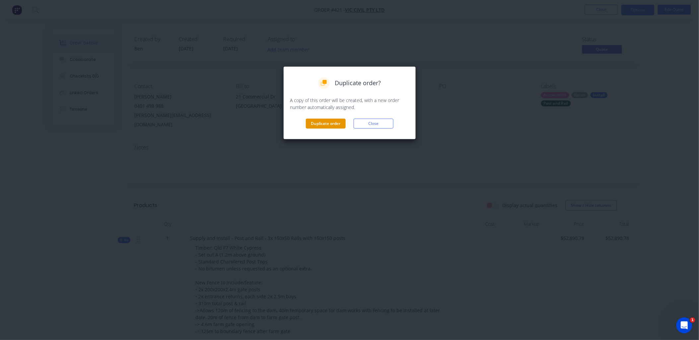
click at [334, 122] on button "Duplicate order" at bounding box center [326, 124] width 40 height 10
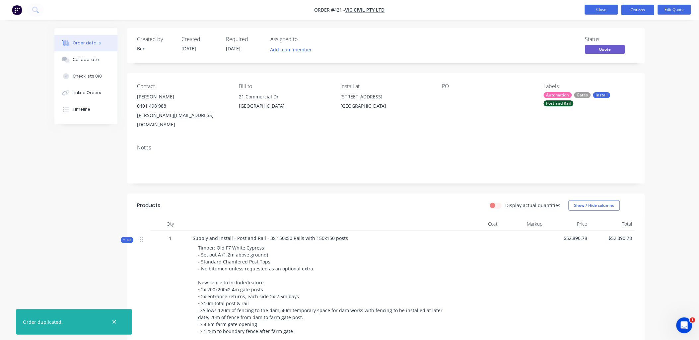
click at [604, 11] on button "Close" at bounding box center [601, 10] width 33 height 10
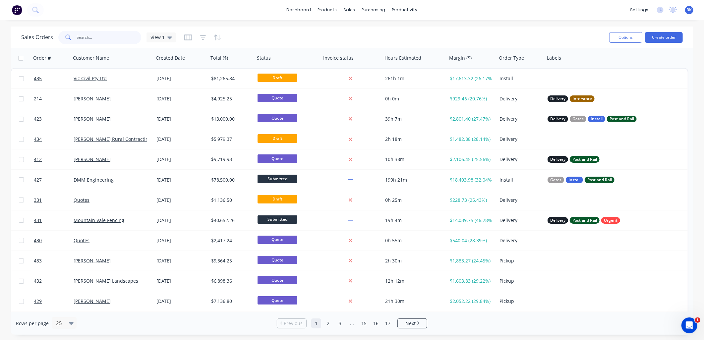
click at [101, 38] on input "text" at bounding box center [109, 37] width 65 height 13
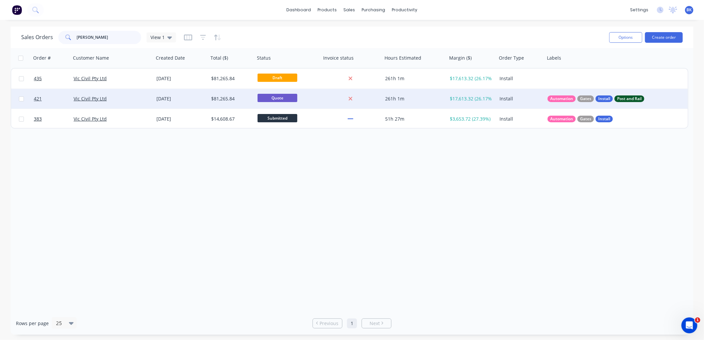
type input "vic civ"
click at [124, 98] on div "Vic Civil Pty Ltd" at bounding box center [111, 99] width 74 height 7
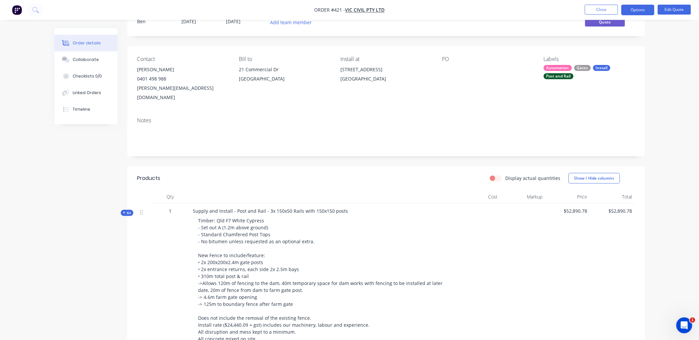
scroll to position [117, 0]
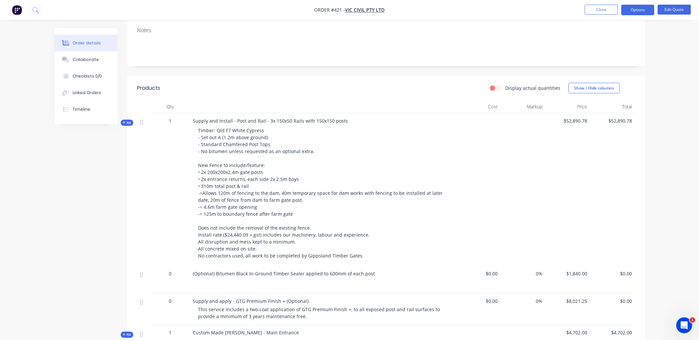
click at [125, 121] on icon at bounding box center [124, 122] width 3 height 3
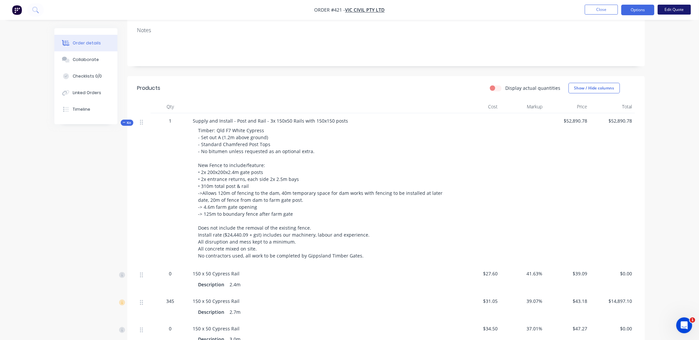
click at [669, 14] on button "Edit Quote" at bounding box center [674, 10] width 33 height 10
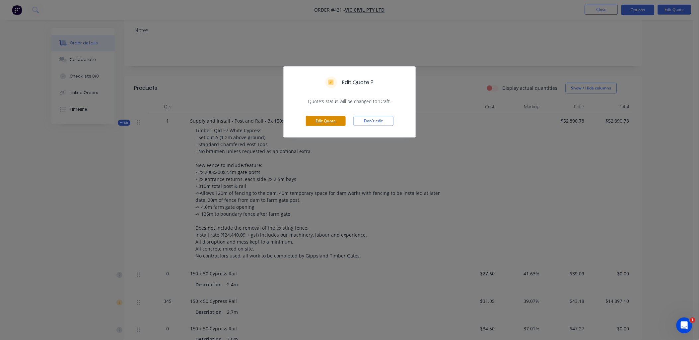
click at [322, 121] on button "Edit Quote" at bounding box center [326, 121] width 40 height 10
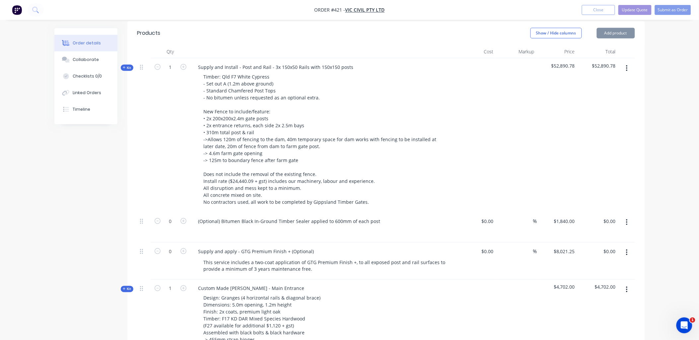
scroll to position [184, 0]
click at [130, 65] on span "Kit" at bounding box center [127, 67] width 9 height 5
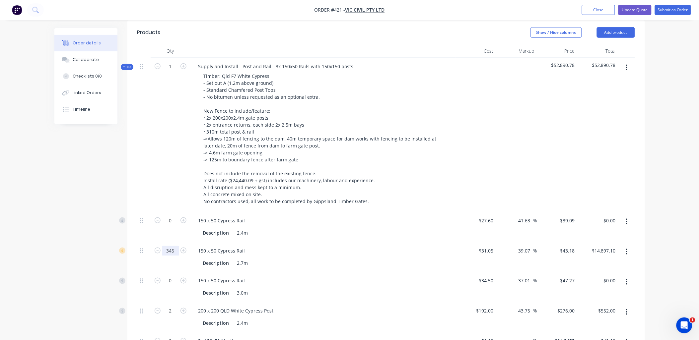
click at [171, 226] on input "345" at bounding box center [170, 221] width 17 height 10
type input "12"
type input "$518.16"
click at [173, 216] on div "0" at bounding box center [171, 227] width 40 height 30
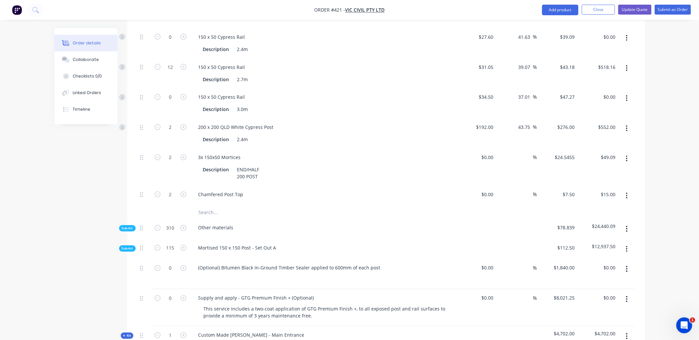
scroll to position [368, 0]
click at [129, 246] on span "Sub-kit" at bounding box center [127, 248] width 11 height 5
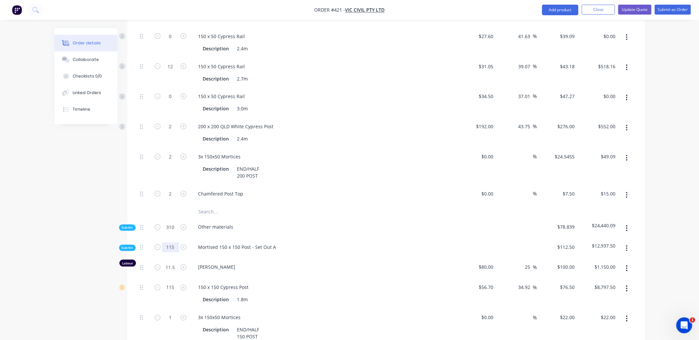
click at [170, 230] on input "115" at bounding box center [170, 228] width 17 height 10
type input "4"
type input "0.4"
type input "$40.00"
type input "4"
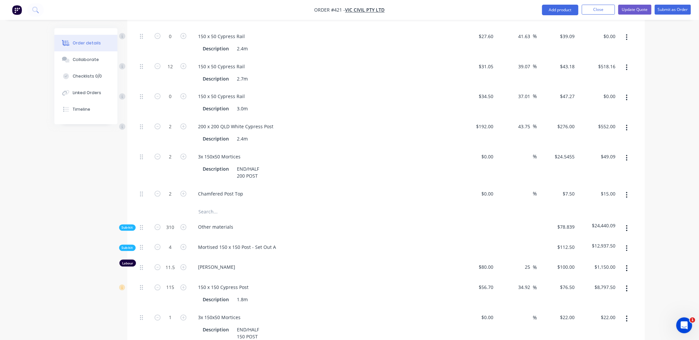
type input "$306.00"
type input "0.0348"
type input "$0.77"
type input "3.9652"
type input "$87.23"
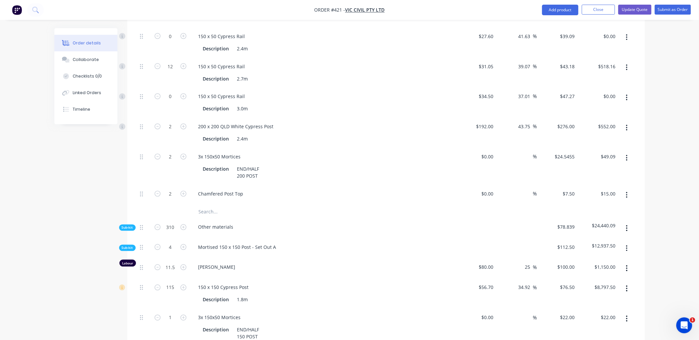
type input "4"
type input "$16.00"
click at [178, 239] on div "4" at bounding box center [171, 249] width 40 height 20
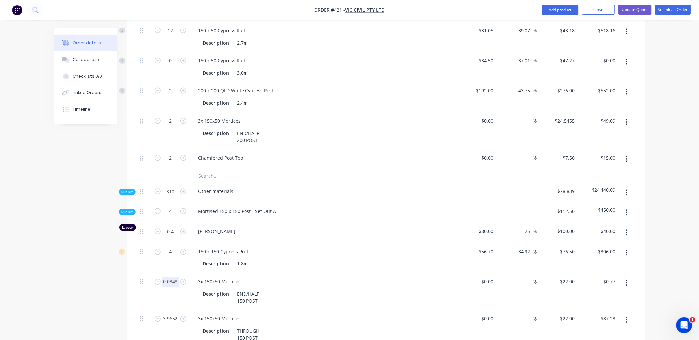
scroll to position [405, 0]
click at [171, 236] on input "0.0348" at bounding box center [170, 231] width 17 height 10
type input "2"
click at [176, 286] on div "2" at bounding box center [171, 291] width 40 height 37
type input "$44.00"
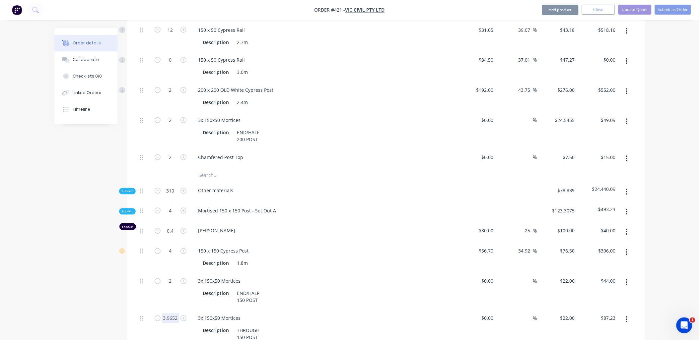
click at [171, 236] on input "3.9652" at bounding box center [170, 231] width 17 height 10
type input "2"
type input "$44.00"
click at [151, 285] on div "2" at bounding box center [171, 291] width 40 height 37
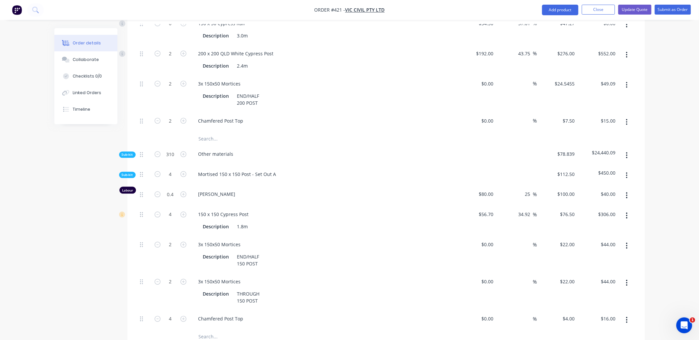
scroll to position [441, 0]
click at [130, 172] on span "Sub-kit" at bounding box center [127, 174] width 11 height 5
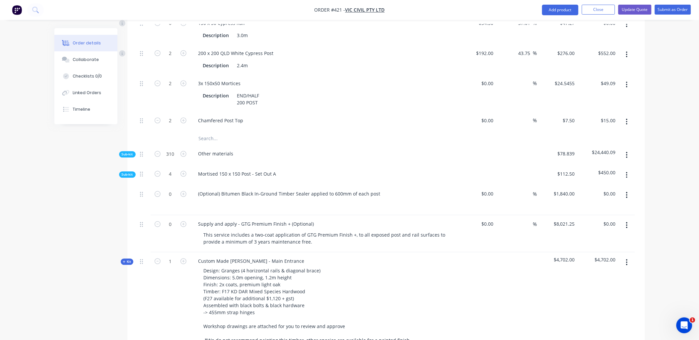
click at [130, 172] on span "Sub-kit" at bounding box center [127, 174] width 11 height 5
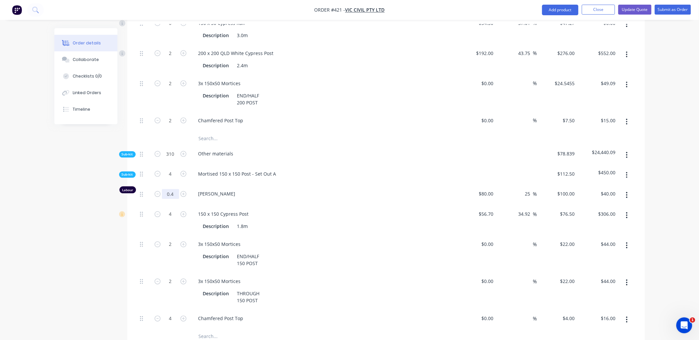
click at [177, 189] on input "0.4" at bounding box center [170, 194] width 17 height 10
click at [175, 166] on div "4" at bounding box center [171, 176] width 40 height 20
type input "0.6"
type input "$60.00"
click at [125, 172] on span "Sub-kit" at bounding box center [127, 174] width 11 height 5
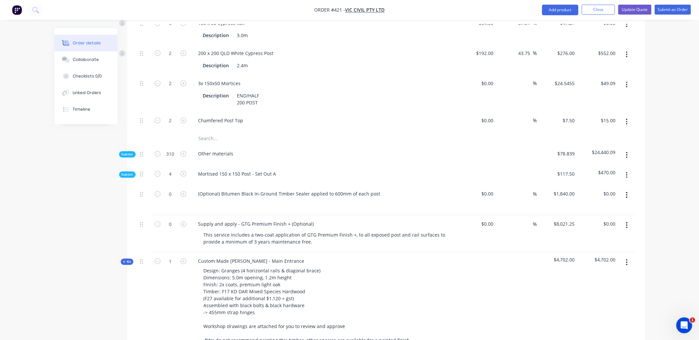
click at [130, 152] on div "Sub-kit" at bounding box center [127, 155] width 17 height 6
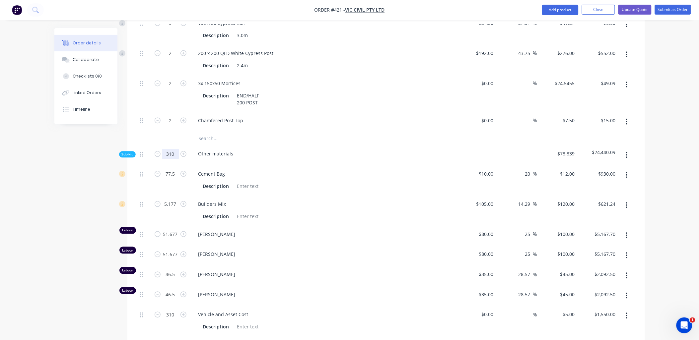
click at [169, 149] on input "310" at bounding box center [170, 154] width 17 height 10
type input "15"
click at [171, 132] on div at bounding box center [171, 138] width 40 height 13
type input "3.75"
type input "$45.00"
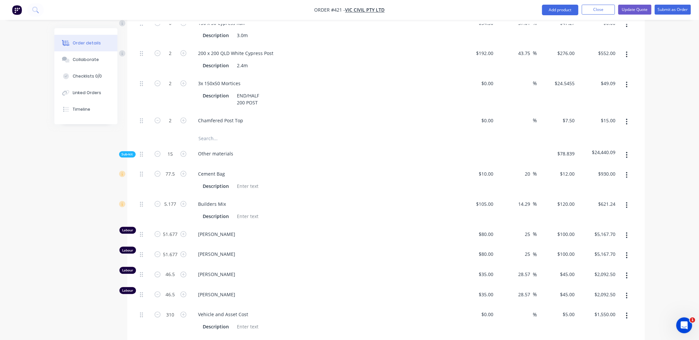
type input "0.2505"
type input "$30.06"
type input "2.5005"
type input "$250.05"
type input "2.5005"
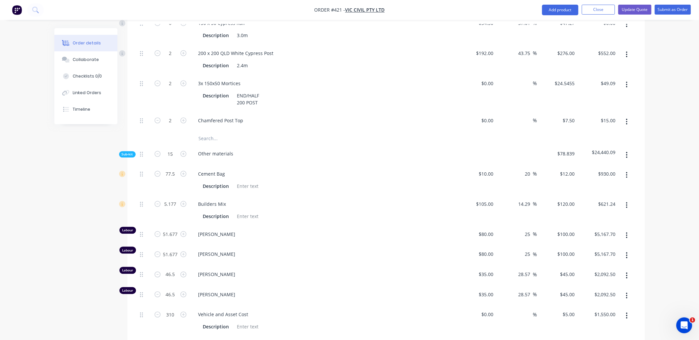
type input "$250.05"
type input "2.25"
type input "$101.25"
type input "2.25"
type input "$101.25"
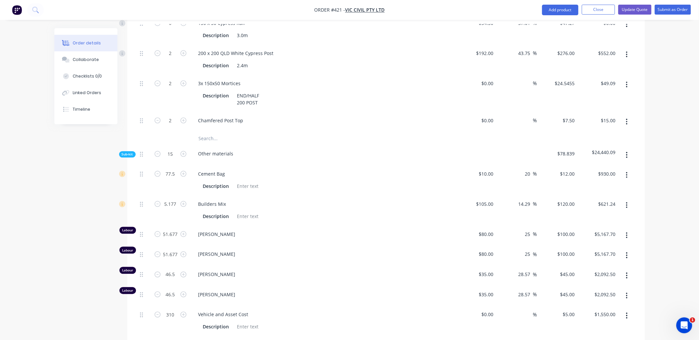
type input "15"
type input "$75.00"
type input "15"
type input "$30.00"
type input "1.9995"
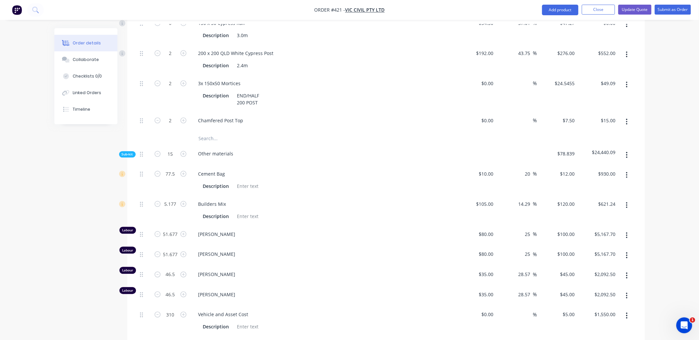
type input "$299.93"
click at [129, 152] on span "Sub-kit" at bounding box center [127, 154] width 11 height 5
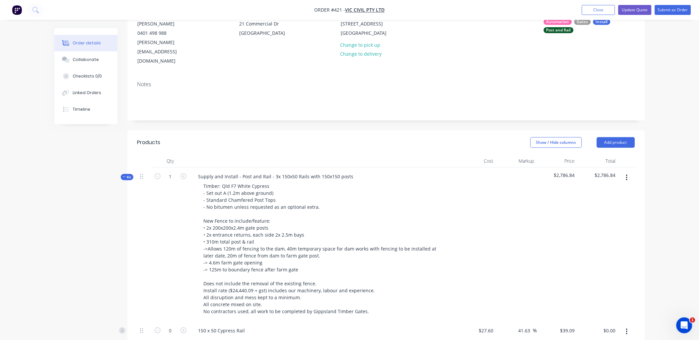
scroll to position [73, 0]
click at [130, 175] on span "Kit" at bounding box center [127, 177] width 9 height 5
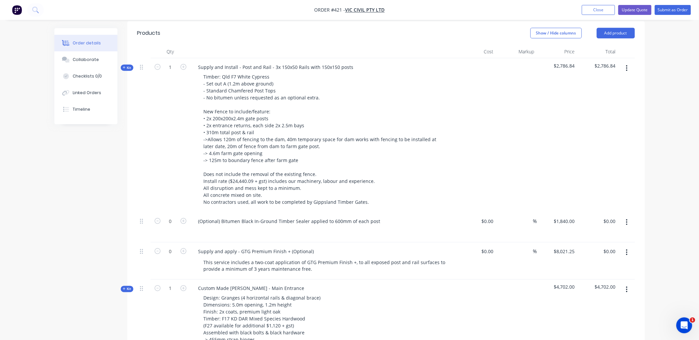
scroll to position [183, 0]
click at [563, 216] on div "1840 $1,840.00" at bounding box center [564, 221] width 27 height 10
type input "$120.00"
click at [569, 163] on div "$2,786.84" at bounding box center [557, 135] width 41 height 154
click at [565, 246] on input "8021.25" at bounding box center [565, 251] width 24 height 10
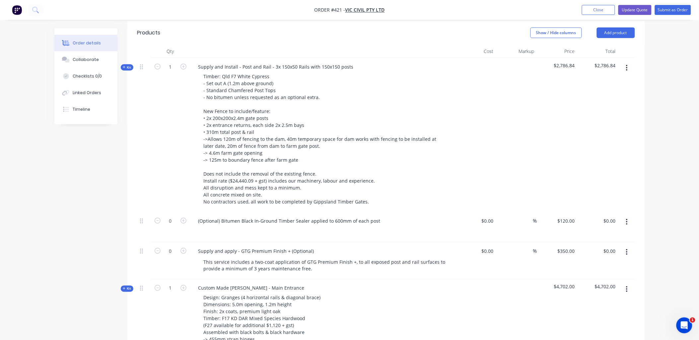
click at [573, 243] on div "$350.00 $350.00" at bounding box center [557, 260] width 41 height 37
click at [566, 246] on input "350" at bounding box center [567, 251] width 21 height 10
type input "$400.00"
click at [565, 252] on div "$400.00 400" at bounding box center [557, 260] width 41 height 37
click at [127, 65] on span "Kit" at bounding box center [127, 67] width 9 height 5
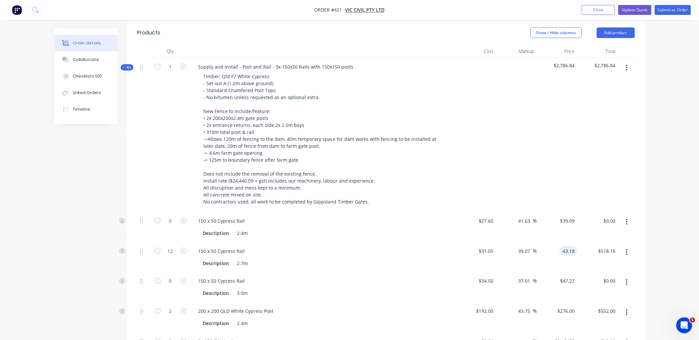
click at [571, 246] on input "43.18" at bounding box center [569, 251] width 15 height 10
type input "44"
type input "41.71"
type input "$44.00"
type input "$528.00"
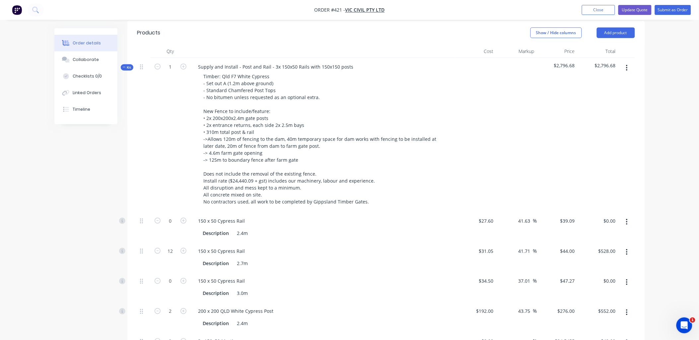
click at [571, 219] on div "$39.09 $39.09" at bounding box center [557, 227] width 41 height 30
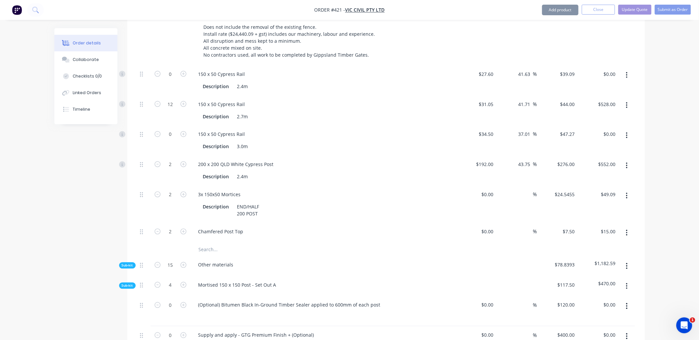
scroll to position [331, 0]
click at [130, 263] on span "Sub-kit" at bounding box center [127, 265] width 11 height 5
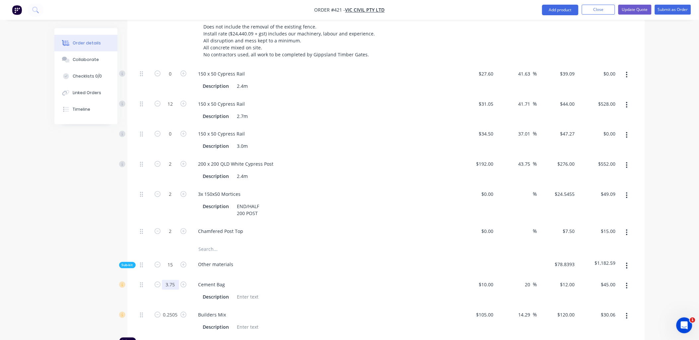
click at [170, 280] on input "3.75" at bounding box center [170, 285] width 17 height 10
type input "6"
type input "$72.00"
click at [177, 281] on div "6" at bounding box center [171, 291] width 40 height 30
click at [174, 290] on input "0.2505" at bounding box center [170, 285] width 17 height 10
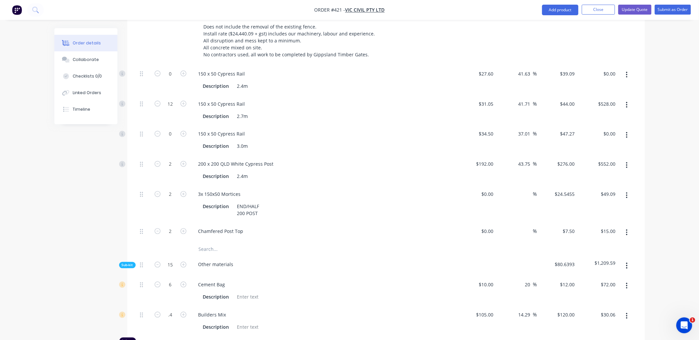
type input "0.4"
type input "$48.00"
click at [174, 283] on div "6" at bounding box center [171, 291] width 40 height 30
click at [175, 290] on input "2.5005" at bounding box center [170, 285] width 17 height 10
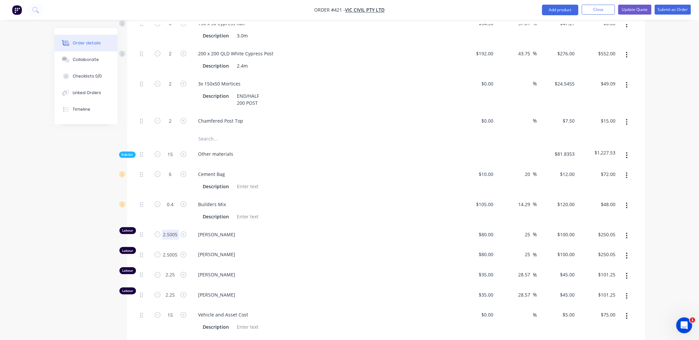
scroll to position [441, 0]
click at [628, 290] on button "button" at bounding box center [627, 296] width 16 height 12
click at [616, 335] on div "Delete" at bounding box center [603, 340] width 51 height 10
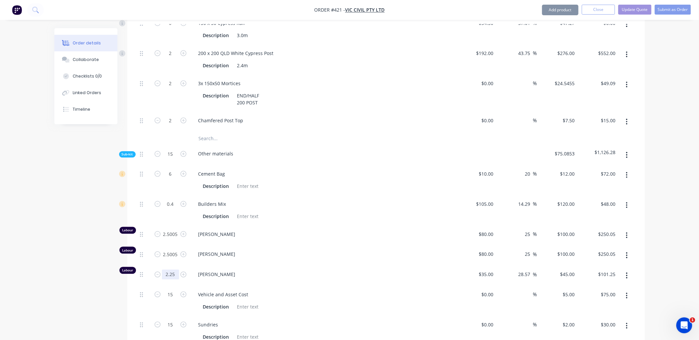
click at [168, 179] on input "2.25" at bounding box center [170, 174] width 17 height 10
type input "5"
type input "$225.00"
click at [153, 246] on div "2.5005" at bounding box center [171, 256] width 40 height 20
click at [174, 179] on input "2.5005" at bounding box center [170, 174] width 17 height 10
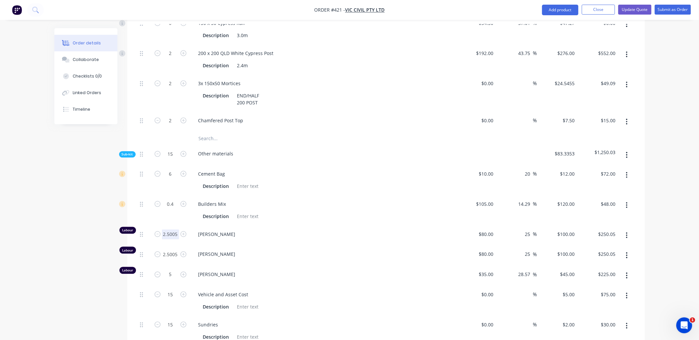
click at [173, 179] on input "2.5005" at bounding box center [170, 174] width 17 height 10
type input "5"
type input "$500.00"
click at [171, 246] on div "2.5005" at bounding box center [171, 256] width 40 height 20
click at [171, 179] on input "2.5005" at bounding box center [170, 174] width 17 height 10
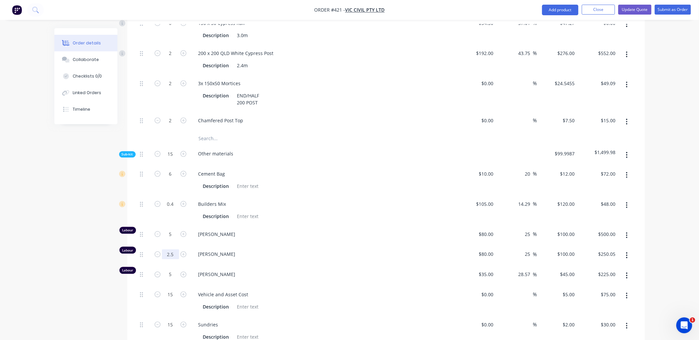
type input "2.5"
type input "$250.00"
click at [176, 226] on div "5" at bounding box center [171, 236] width 40 height 20
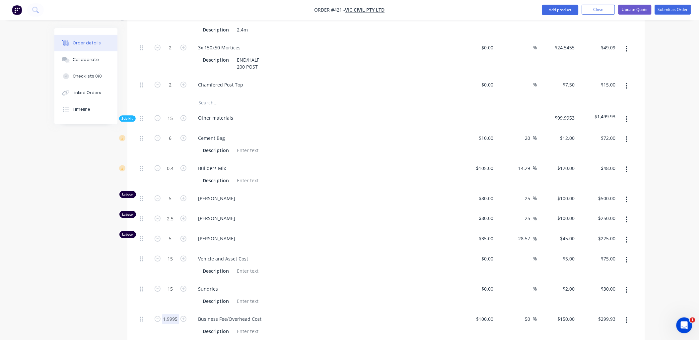
click at [177, 143] on input "1.9995" at bounding box center [170, 138] width 17 height 10
type input "3"
type input "$450.00"
click at [152, 288] on div "15" at bounding box center [171, 295] width 40 height 30
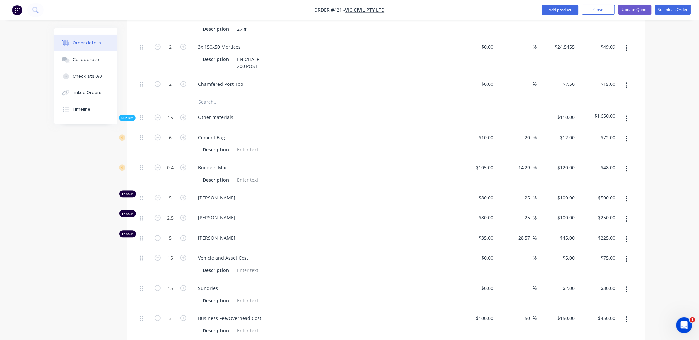
click at [133, 115] on div "Sub-kit" at bounding box center [127, 118] width 17 height 6
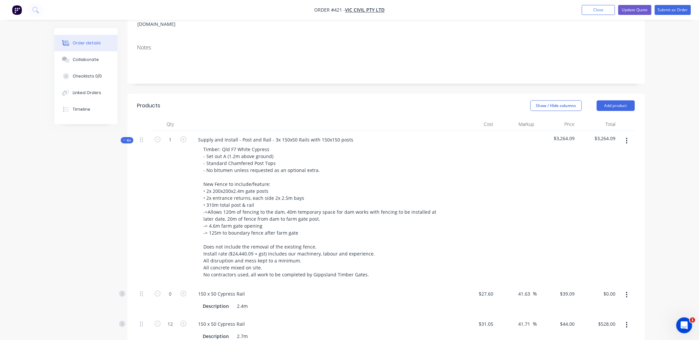
scroll to position [110, 0]
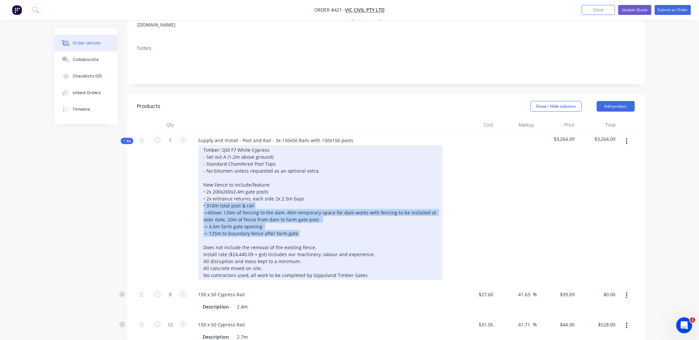
drag, startPoint x: 203, startPoint y: 186, endPoint x: 320, endPoint y: 223, distance: 122.6
click at [320, 223] on div "Timber: Qld F7 White Cypress - Set out A (1.2m above ground) - Standard Chamfer…" at bounding box center [320, 212] width 244 height 135
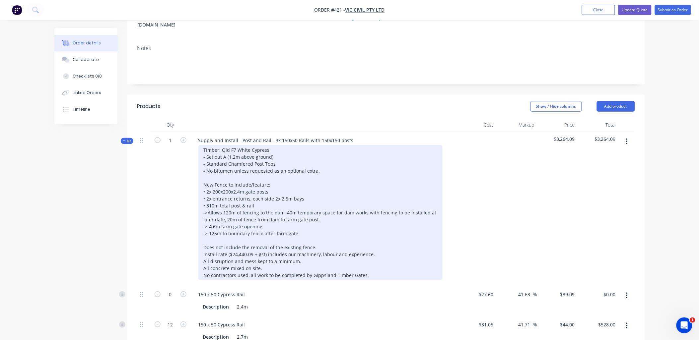
click at [250, 180] on div "Timber: Qld F7 White Cypress - Set out A (1.2m above ground) - Standard Chamfer…" at bounding box center [320, 212] width 244 height 135
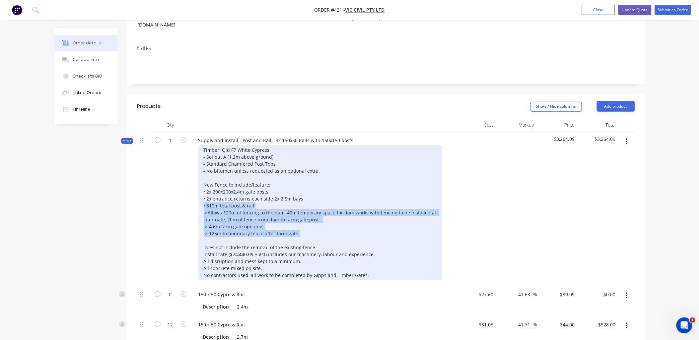
drag, startPoint x: 207, startPoint y: 188, endPoint x: 329, endPoint y: 219, distance: 125.3
click at [329, 219] on div "Timber: Qld F7 White Cypress - Set out A (1.2m above ground) - Standard Chamfer…" at bounding box center [320, 212] width 244 height 135
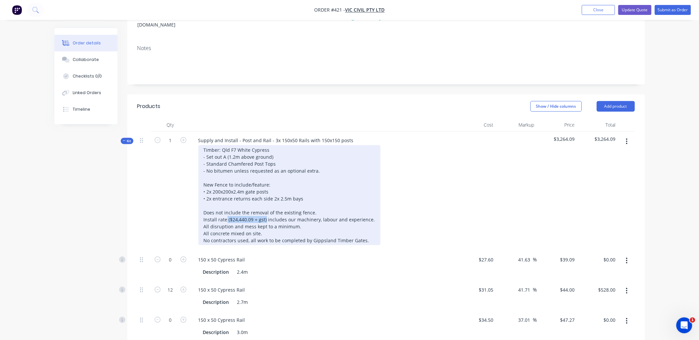
drag, startPoint x: 266, startPoint y: 201, endPoint x: 227, endPoint y: 203, distance: 38.9
click at [227, 203] on div "Timber: Qld F7 White Cypress - Set out A (1.2m above ground) - Standard Chamfer…" at bounding box center [289, 195] width 182 height 100
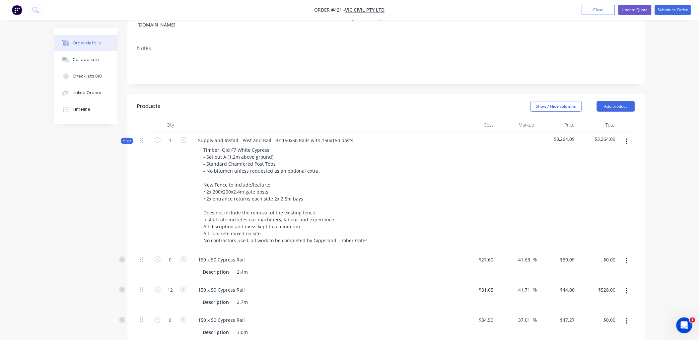
click at [181, 213] on div "1" at bounding box center [171, 191] width 40 height 119
click at [629, 315] on button "button" at bounding box center [627, 321] width 16 height 12
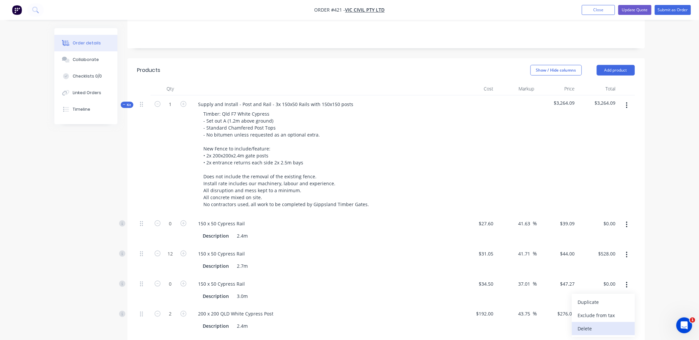
click at [605, 324] on div "Delete" at bounding box center [603, 329] width 51 height 10
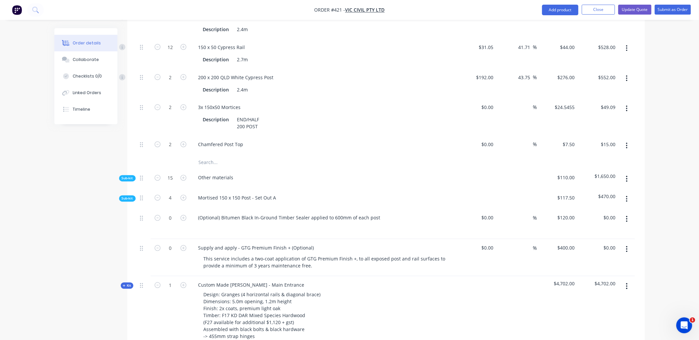
scroll to position [349, 0]
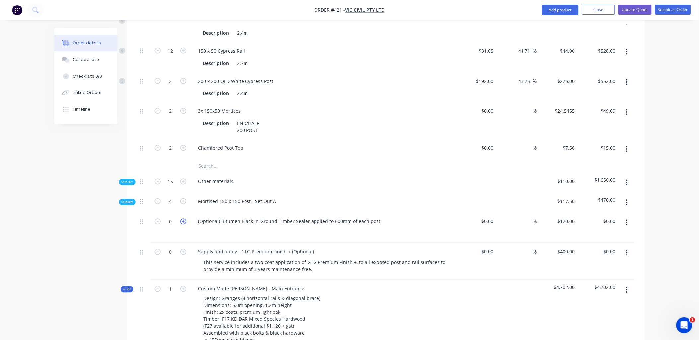
click at [185, 219] on icon "button" at bounding box center [183, 222] width 6 height 6
type input "1"
type input "$120.00"
click at [183, 249] on icon "button" at bounding box center [183, 252] width 6 height 6
type input "1"
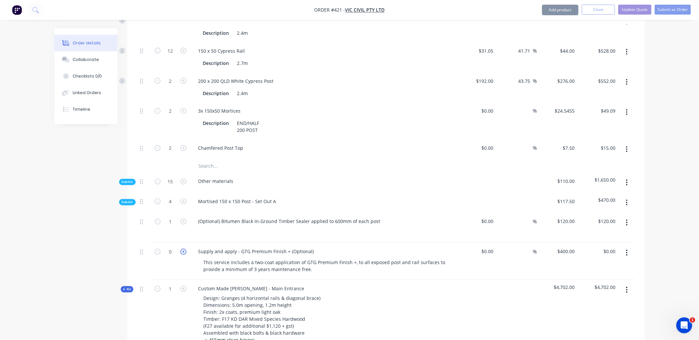
type input "$400.00"
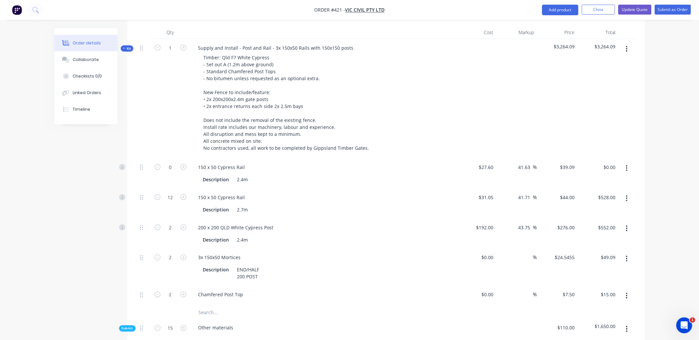
scroll to position [202, 0]
click at [130, 47] on span "Kit" at bounding box center [127, 49] width 9 height 5
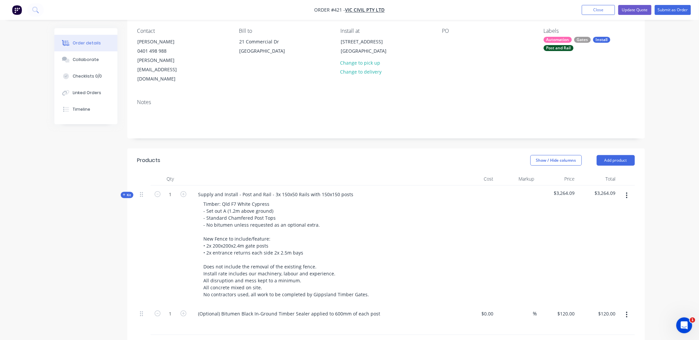
scroll to position [54, 0]
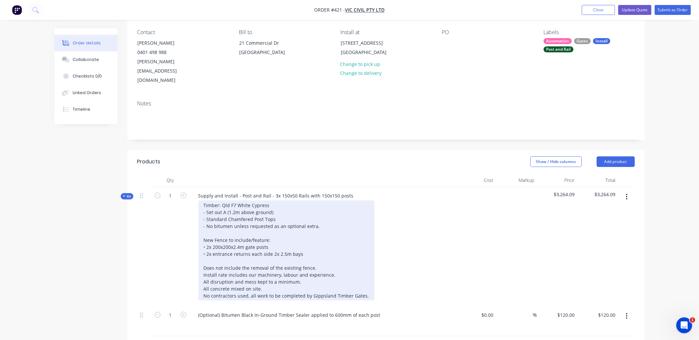
click at [307, 236] on div "Timber: Qld F7 White Cypress - Set out A (1.2m above ground) - Standard Chamfer…" at bounding box center [286, 251] width 176 height 100
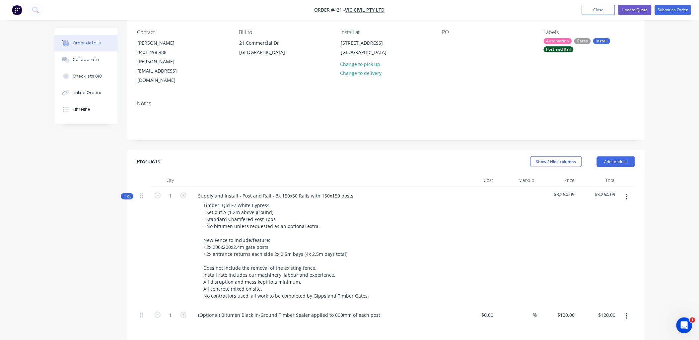
click at [153, 248] on div "1" at bounding box center [171, 246] width 40 height 119
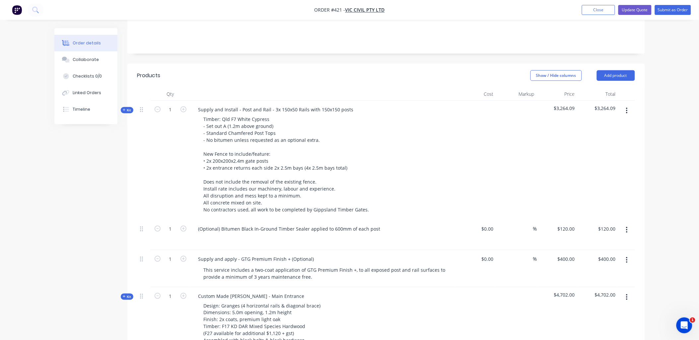
scroll to position [139, 0]
click at [130, 109] on span "Kit" at bounding box center [127, 111] width 9 height 5
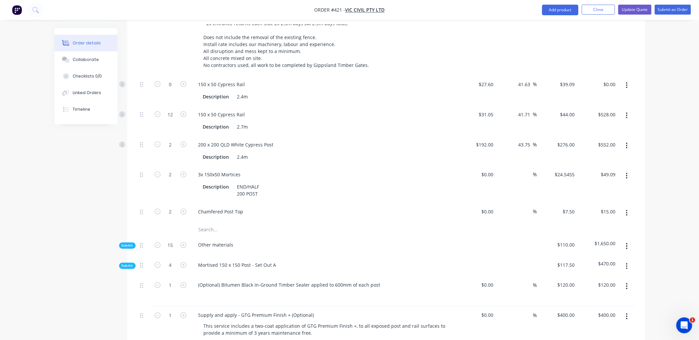
scroll to position [286, 0]
click at [132, 243] on span "Sub-kit" at bounding box center [127, 245] width 11 height 5
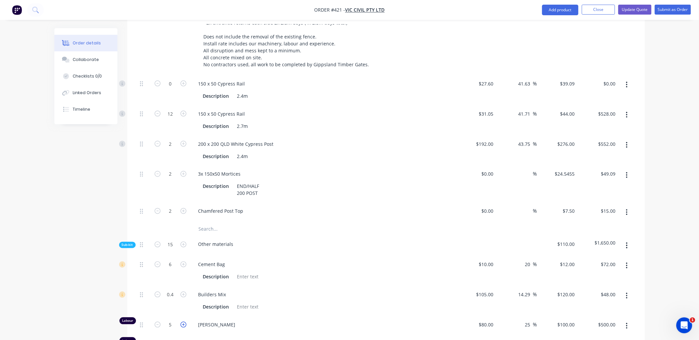
click at [186, 322] on icon "button" at bounding box center [183, 325] width 6 height 6
type input "6"
type input "$600.00"
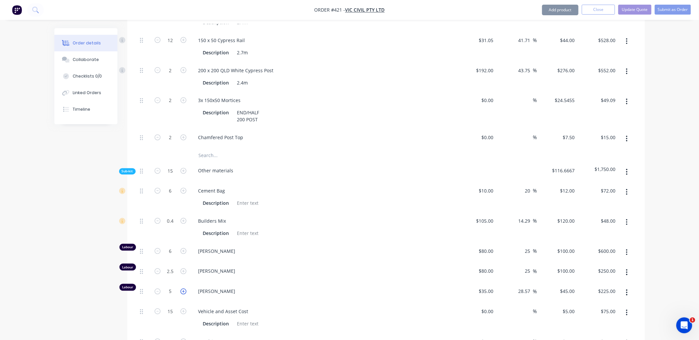
click at [183, 289] on icon "button" at bounding box center [183, 292] width 6 height 6
type input "6"
type input "$270.00"
click at [568, 267] on input "100" at bounding box center [567, 272] width 21 height 10
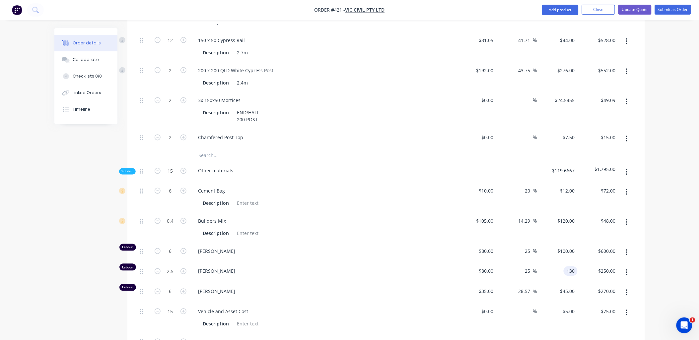
type input "130"
type input "62.5"
type input "$130.00"
type input "$325.00"
click at [575, 263] on div "$130.00 $130.00" at bounding box center [557, 273] width 41 height 20
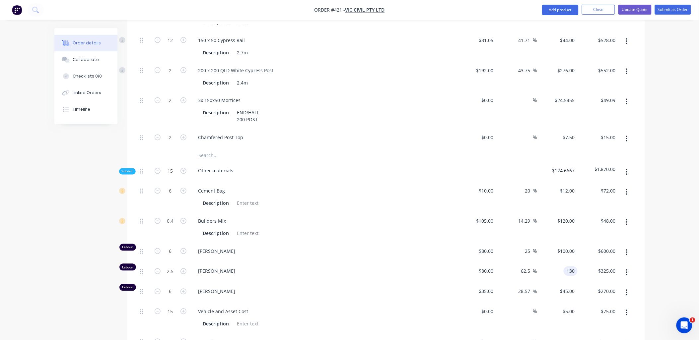
click at [571, 267] on input "130" at bounding box center [571, 272] width 11 height 10
type input "135"
type input "68.75"
type input "$135.00"
type input "$337.50"
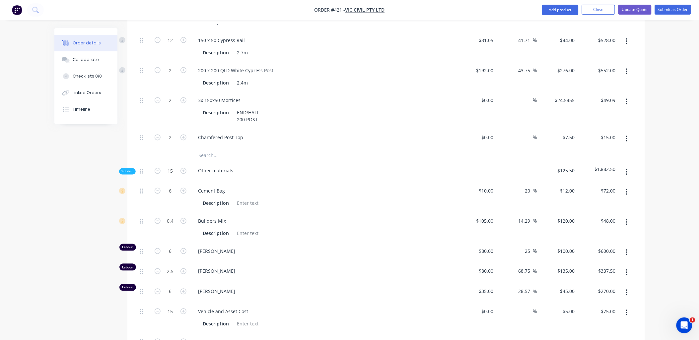
click at [580, 243] on div "$600.00 $600.00" at bounding box center [597, 253] width 41 height 20
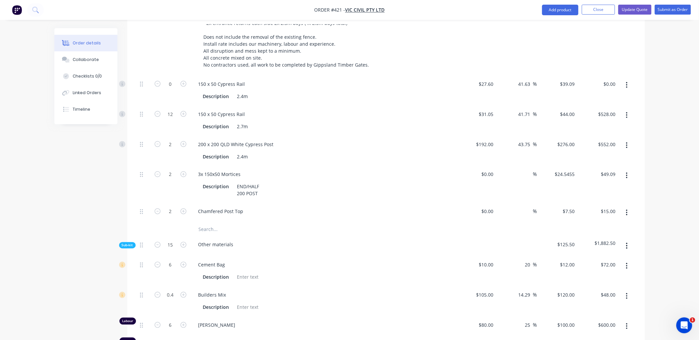
scroll to position [286, 0]
click at [571, 340] on input "135" at bounding box center [567, 345] width 21 height 10
type input "135.5"
type input "69.38"
type input "$135.50"
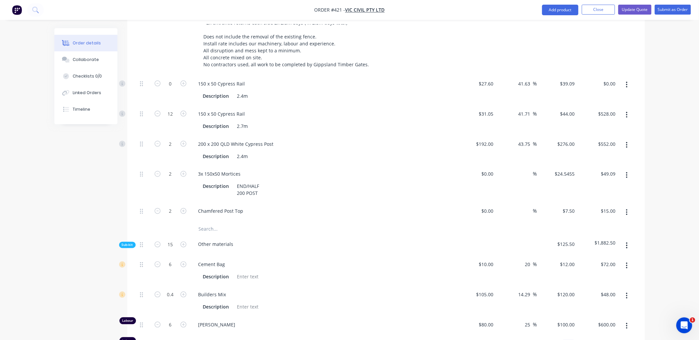
type input "$338.75"
click at [586, 336] on div "$338.75 $337.50" at bounding box center [597, 346] width 41 height 20
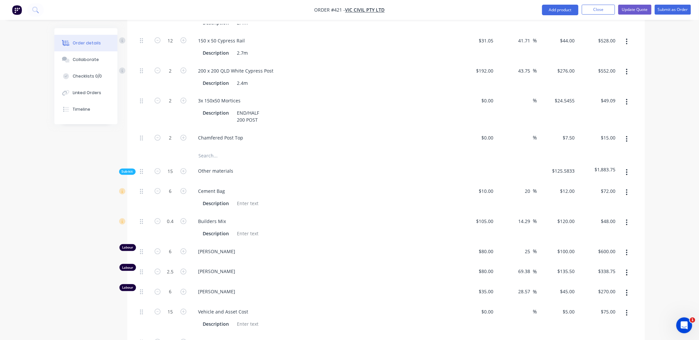
scroll to position [360, 0]
click at [569, 267] on input "135.5" at bounding box center [569, 272] width 15 height 10
type input "137"
type input "71.25"
type input "$137.00"
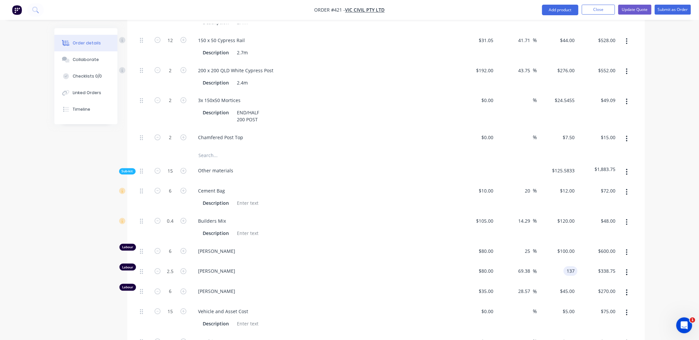
type input "$342.50"
click at [581, 263] on div "$342.50 $342.50" at bounding box center [597, 273] width 41 height 20
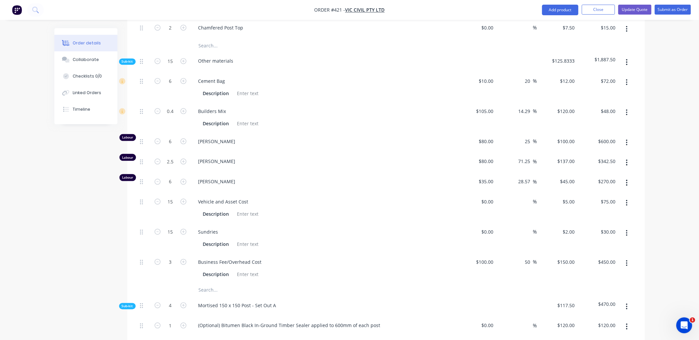
scroll to position [470, 0]
click at [572, 156] on input "137" at bounding box center [567, 161] width 21 height 10
type input "136"
type input "70"
type input "$136.00"
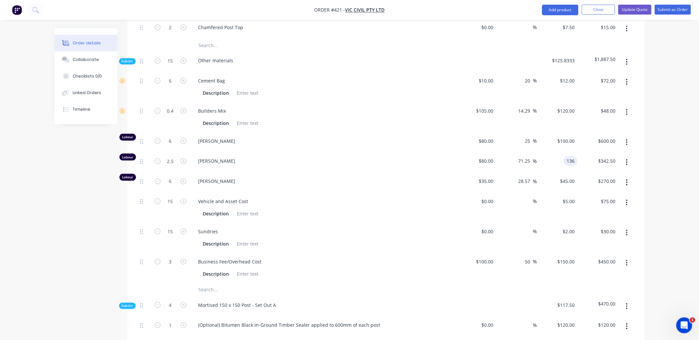
type input "$340.00"
click at [584, 132] on div "$600.00 $600.00" at bounding box center [597, 142] width 41 height 20
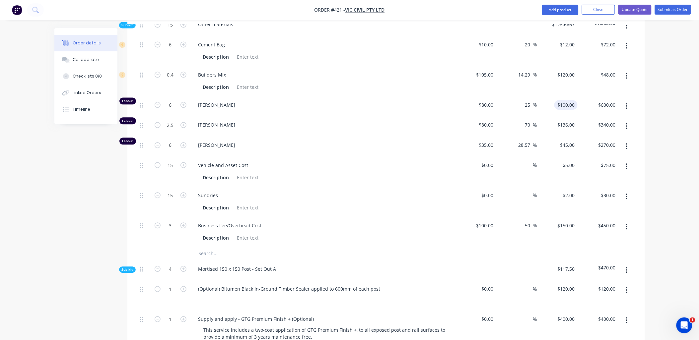
scroll to position [507, 0]
click at [571, 115] on div "$136.00 $136.00" at bounding box center [557, 125] width 41 height 20
click at [571, 119] on input "136" at bounding box center [567, 124] width 21 height 10
type input "136.36"
type input "70.45"
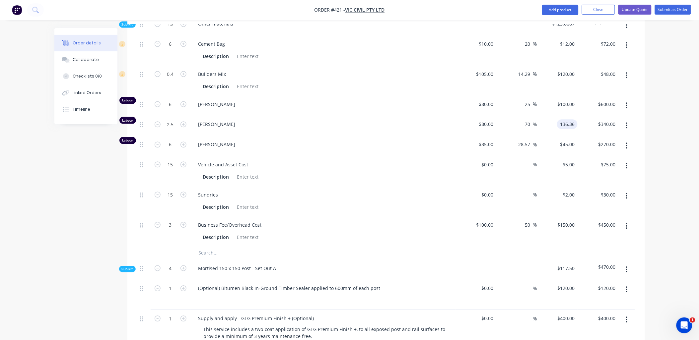
type input "$136.36"
type input "$340.90"
click at [598, 96] on div "$600.00 $600.00" at bounding box center [597, 106] width 41 height 20
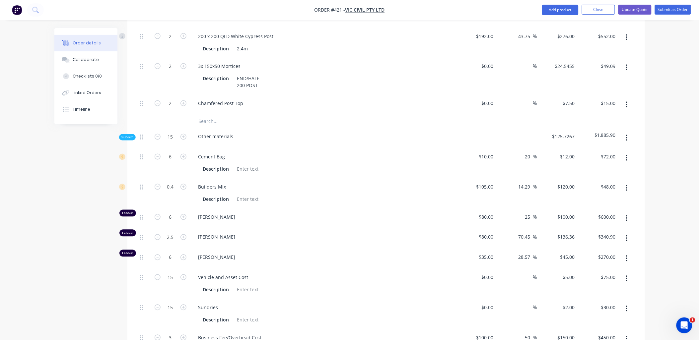
scroll to position [396, 0]
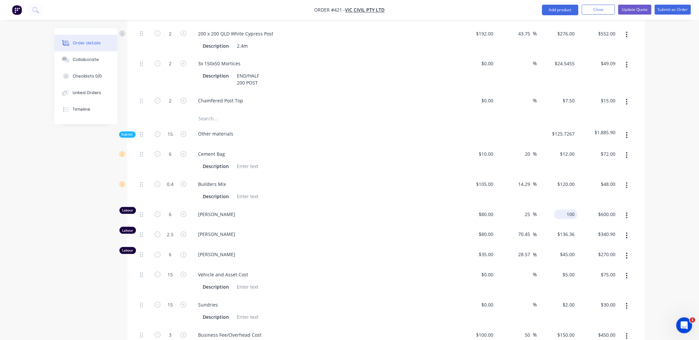
click at [572, 210] on input "100" at bounding box center [567, 215] width 21 height 10
type input "$100.00"
click at [582, 181] on div "$48.00 $48.00" at bounding box center [597, 191] width 41 height 30
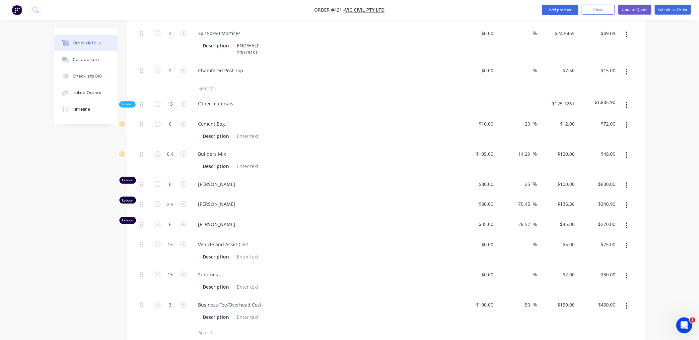
scroll to position [427, 0]
click at [576, 149] on input "120" at bounding box center [567, 154] width 21 height 10
type input "120.01"
type input "14.3"
click at [581, 126] on div "$72.00 $72.00" at bounding box center [597, 130] width 41 height 30
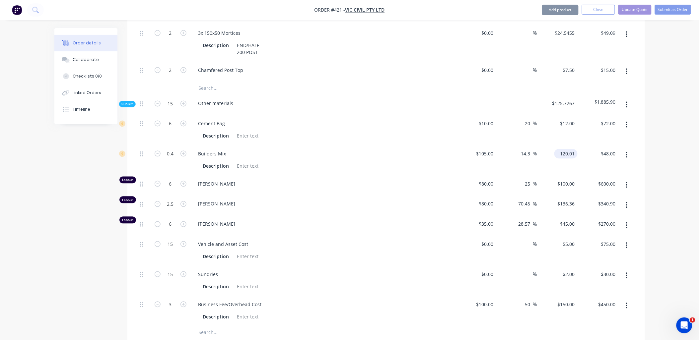
click at [574, 149] on input "120.01" at bounding box center [567, 154] width 21 height 10
type input "$120.02"
type input "$48.01"
click at [579, 145] on div "$48.01 $48.01" at bounding box center [597, 160] width 41 height 30
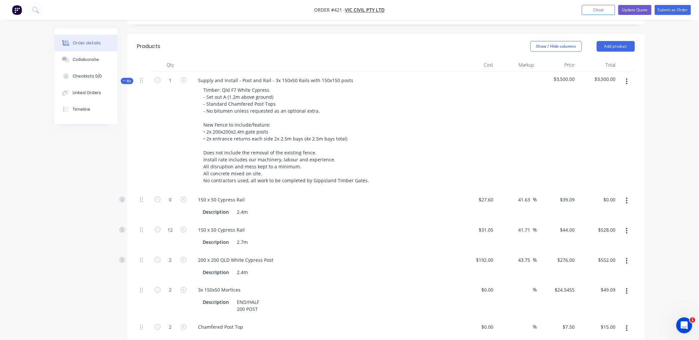
scroll to position [169, 0]
click at [131, 79] on span "Kit" at bounding box center [127, 81] width 9 height 5
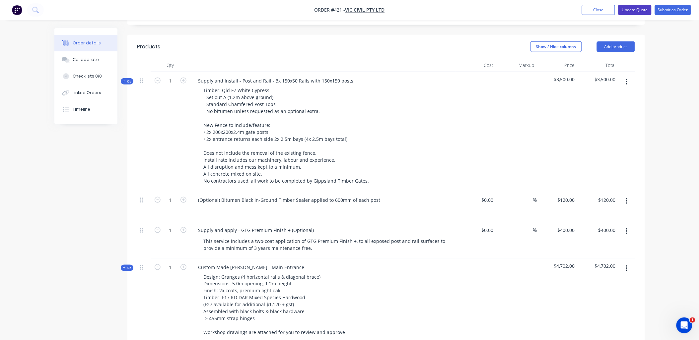
click at [634, 9] on button "Update Quote" at bounding box center [634, 10] width 33 height 10
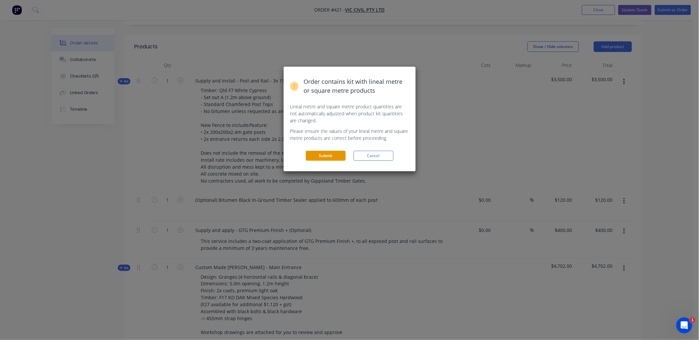
click at [324, 156] on button "Submit" at bounding box center [326, 156] width 40 height 10
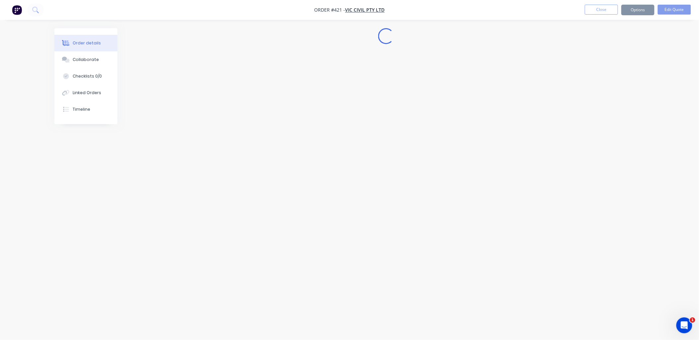
scroll to position [0, 0]
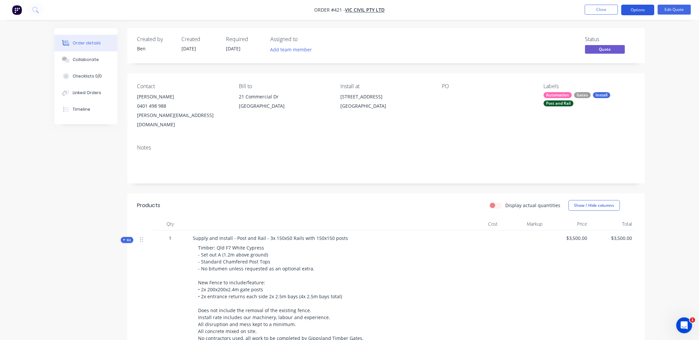
click at [634, 8] on button "Options" at bounding box center [637, 10] width 33 height 11
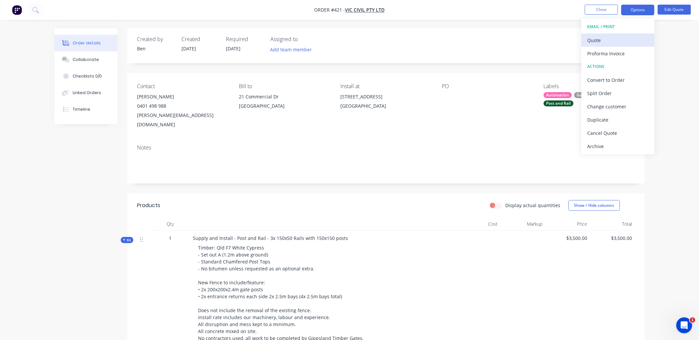
click at [622, 39] on div "Quote" at bounding box center [617, 40] width 61 height 10
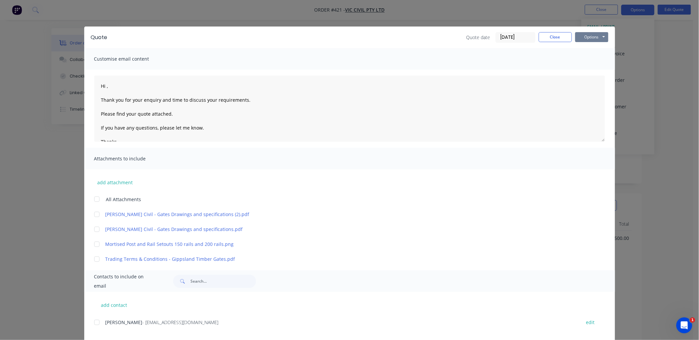
click at [582, 32] on button "Options" at bounding box center [591, 37] width 33 height 10
click at [594, 47] on button "Preview" at bounding box center [596, 48] width 42 height 11
click at [104, 85] on textarea "Hi , Thank you for your enquiry and time to discuss your requirements. Please f…" at bounding box center [349, 109] width 511 height 66
click at [143, 98] on textarea "Hi Aaron, Thank you for your enquiry and time to discuss your requirements. Ple…" at bounding box center [349, 109] width 511 height 66
drag, startPoint x: 143, startPoint y: 98, endPoint x: 161, endPoint y: 100, distance: 18.0
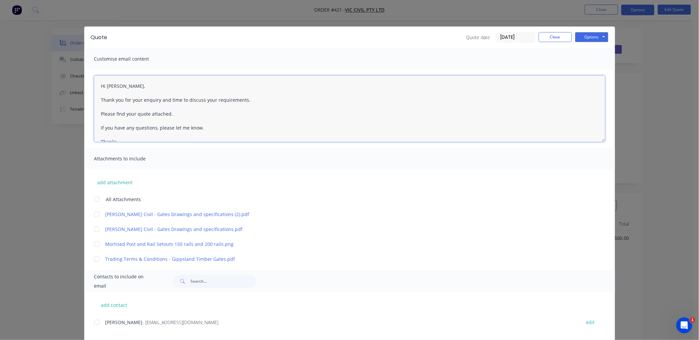
click at [161, 100] on textarea "Hi Aaron, Thank you for your enquiry and time to discuss your requirements. Ple…" at bounding box center [349, 109] width 511 height 66
click at [150, 99] on textarea "Hi Aaron, Thank you for your time to discuss your requirements. Please find you…" at bounding box center [349, 109] width 511 height 66
click at [136, 113] on textarea "Hi Aaron, Thank you for your time yesterday to discuss your requirements. Pleas…" at bounding box center [349, 109] width 511 height 66
click at [134, 114] on textarea "Hi Aaron, Thank you for your time yesterday to discuss your requirements. Pleas…" at bounding box center [349, 109] width 511 height 66
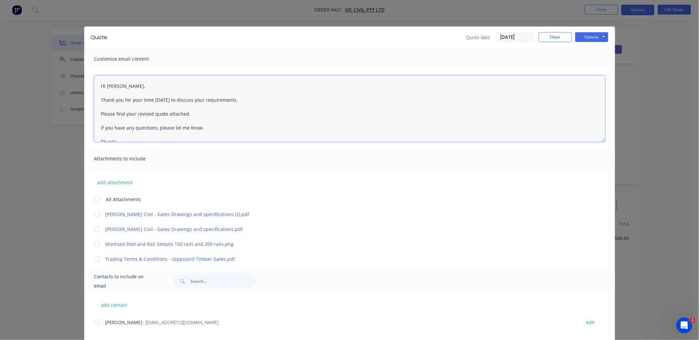
click at [93, 213] on div at bounding box center [96, 214] width 13 height 13
click at [94, 227] on div at bounding box center [96, 229] width 13 height 13
click at [92, 245] on div at bounding box center [96, 244] width 13 height 13
click at [92, 259] on div at bounding box center [96, 259] width 13 height 13
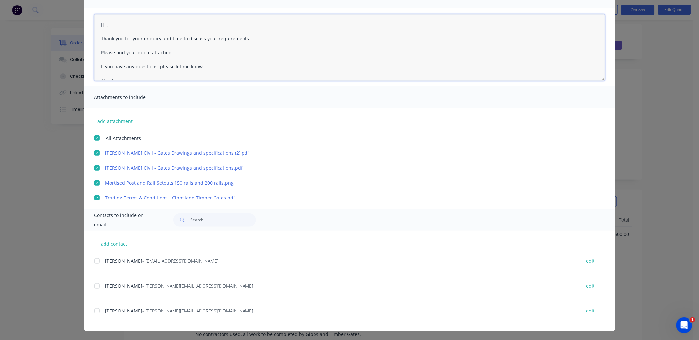
scroll to position [5, 0]
click at [96, 310] on div at bounding box center [96, 310] width 13 height 13
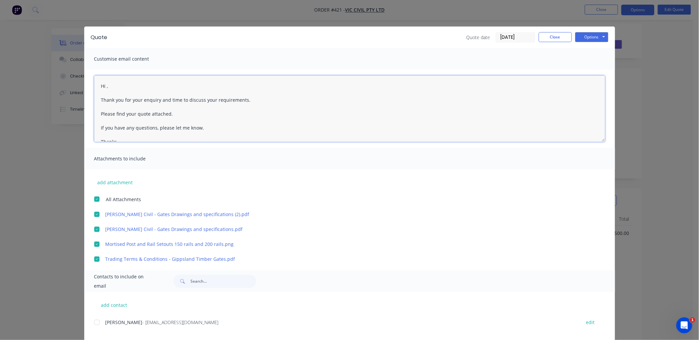
scroll to position [4, 0]
click at [104, 86] on textarea "Hi , Thank you for your enquiry and time to discuss your requirements. Please f…" at bounding box center [349, 109] width 511 height 66
click at [148, 101] on textarea "Hi Aaron, Thank you for your enquiry and time to discuss your requirements. Ple…" at bounding box center [349, 109] width 511 height 66
drag, startPoint x: 148, startPoint y: 101, endPoint x: 165, endPoint y: 97, distance: 17.9
click at [165, 100] on textarea "Hi Aaron, Thank you for your enquiry and time to discuss your requirements. Ple…" at bounding box center [349, 109] width 511 height 66
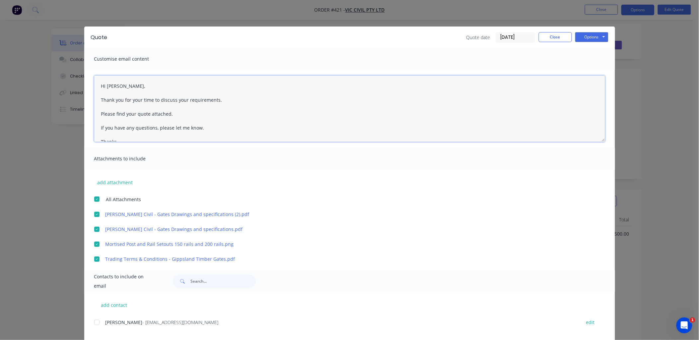
click at [152, 98] on textarea "Hi Aaron, Thank you for your time to discuss your requirements. Please find you…" at bounding box center [349, 109] width 511 height 66
click at [134, 112] on textarea "Hi Aaron, Thank you for your time yesterday to discuss your requirements. Pleas…" at bounding box center [349, 109] width 511 height 66
drag, startPoint x: 191, startPoint y: 115, endPoint x: 95, endPoint y: 85, distance: 100.6
click at [95, 85] on textarea "Hi Aaron, Thank you for your time yesterday to discuss your requirements. Pleas…" at bounding box center [349, 109] width 511 height 66
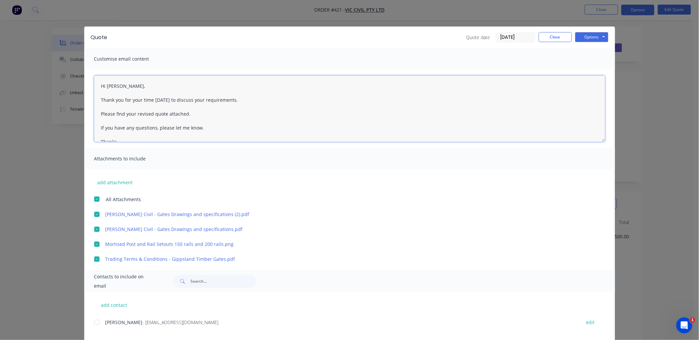
click at [190, 115] on textarea "Hi Aaron, Thank you for your time yesterday to discuss your requirements. Pleas…" at bounding box center [349, 109] width 511 height 66
drag, startPoint x: 235, startPoint y: 130, endPoint x: 95, endPoint y: 87, distance: 147.1
paste textarea "Hi Aaron, Thank you for your time yesterday to discuss your requirements. Pleas…"
click at [599, 35] on button "Options" at bounding box center [591, 37] width 33 height 10
click at [593, 69] on button "Email" at bounding box center [596, 70] width 42 height 11
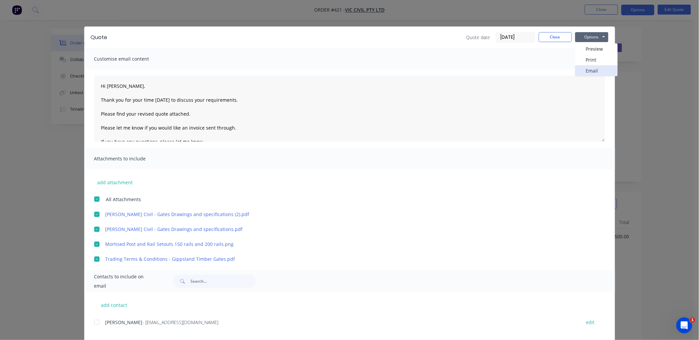
type textarea "Hi , Thank you for your enquiry and time to discuss your requirements. Please f…"
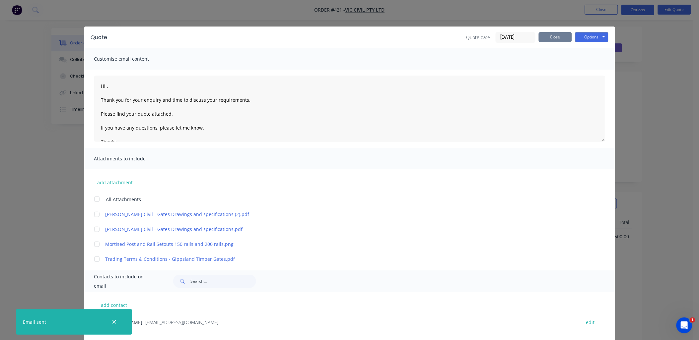
click at [542, 38] on button "Close" at bounding box center [555, 37] width 33 height 10
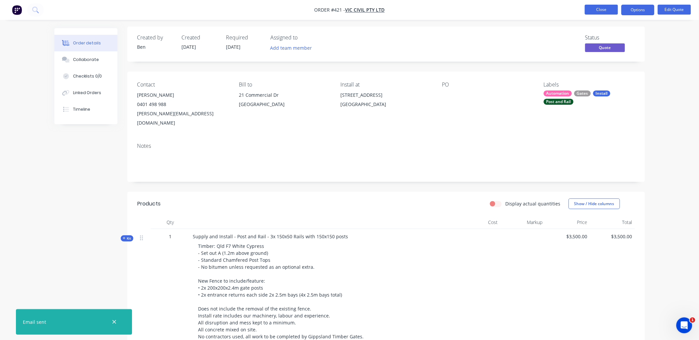
click at [594, 8] on button "Close" at bounding box center [601, 10] width 33 height 10
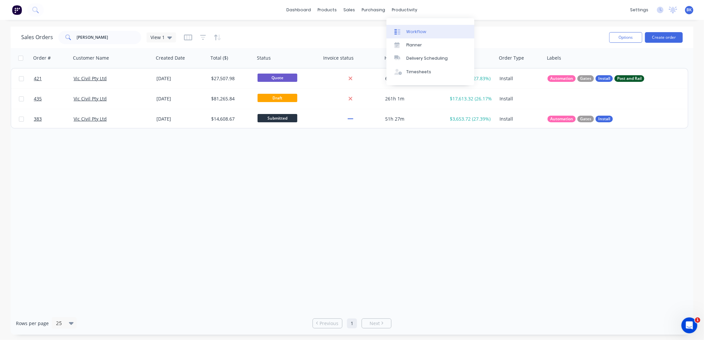
click at [408, 31] on div "Workflow" at bounding box center [417, 32] width 20 height 6
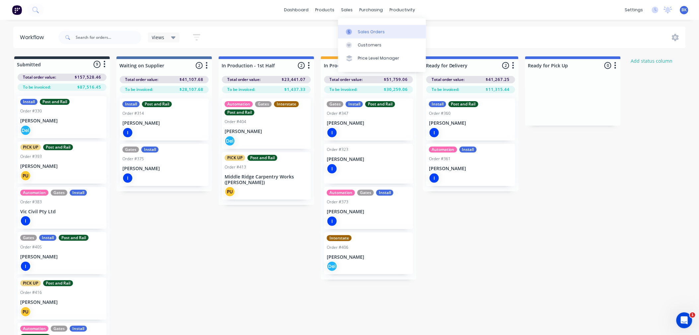
click at [357, 27] on link "Sales Orders" at bounding box center [382, 31] width 88 height 13
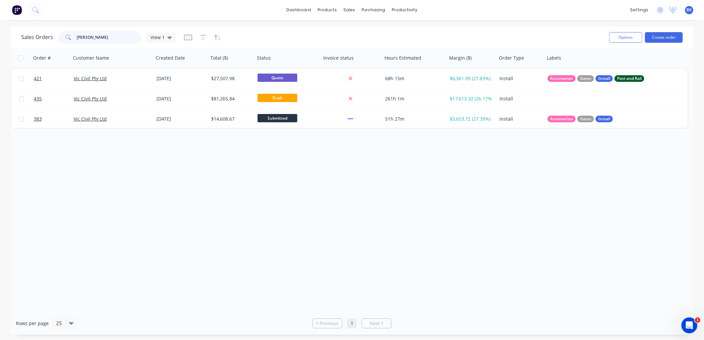
click at [93, 34] on input "vic civ" at bounding box center [109, 37] width 65 height 13
type input "v"
type input "d"
type input "e"
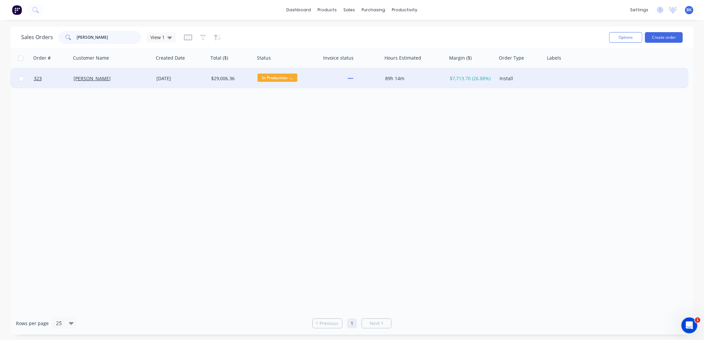
type input "dean"
click at [127, 77] on div "[PERSON_NAME]" at bounding box center [111, 78] width 74 height 7
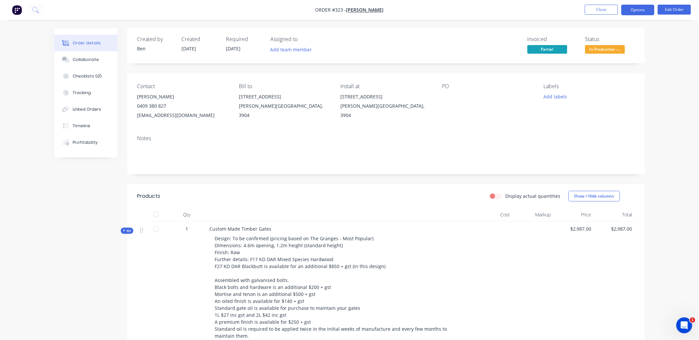
click at [635, 11] on button "Options" at bounding box center [637, 10] width 33 height 11
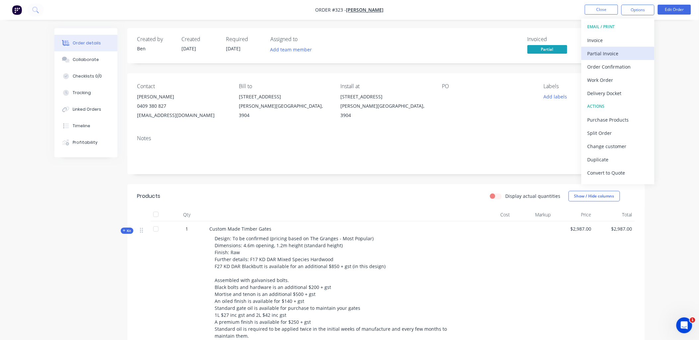
click at [615, 51] on div "Partial Invoice" at bounding box center [617, 54] width 61 height 10
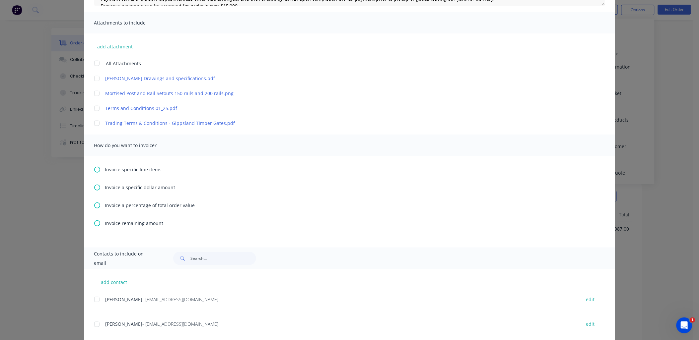
scroll to position [136, 0]
click at [98, 189] on div "Invoice a specific dollar amount" at bounding box center [349, 187] width 511 height 7
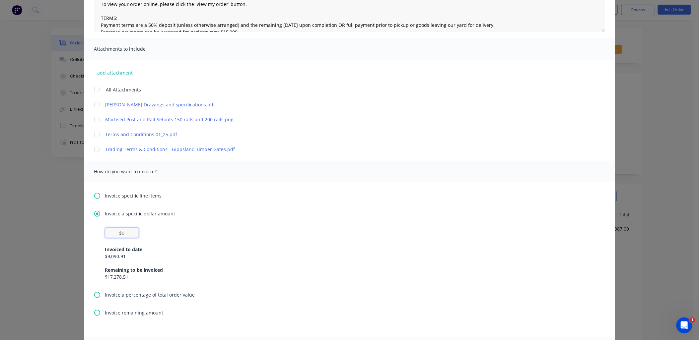
scroll to position [110, 0]
click at [124, 232] on input "text" at bounding box center [121, 233] width 33 height 10
type textarea "Hi , Please find a partial invoice attached to this email for a 50% deposit. To…"
type input "$9"
type textarea "Hi , Please find a partial invoice attached to this email for a 50% deposit. To…"
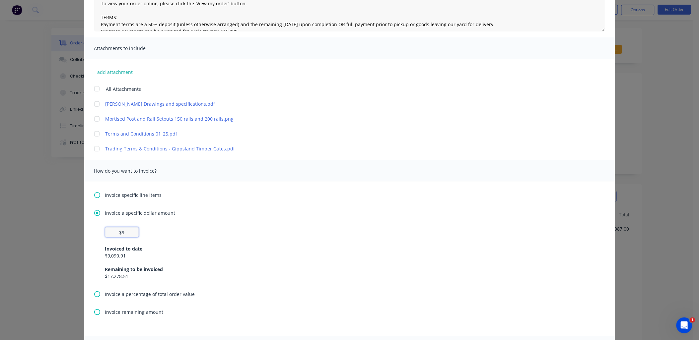
type input "$90"
type textarea "Hi , Please find a partial invoice attached to this email for a 50% deposit. To…"
type input "$909"
type textarea "Hi , Please find a partial invoice attached to this email for a 50% deposit. To…"
type input "$9,090"
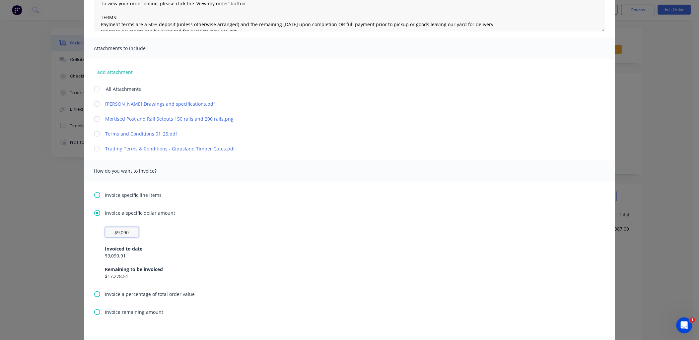
type textarea "Hi , Please find a partial invoice attached to this email for a 50% deposit. To…"
type input "$9,090."
type textarea "Hi , Please find a partial invoice attached to this email for a 50% deposit. To…"
type input "$9,090.9"
type textarea "Hi , Please find a partial invoice attached to this email for a 50% deposit. To…"
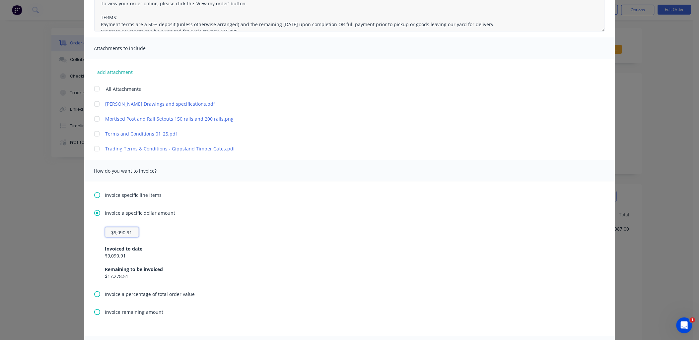
scroll to position [0, 0]
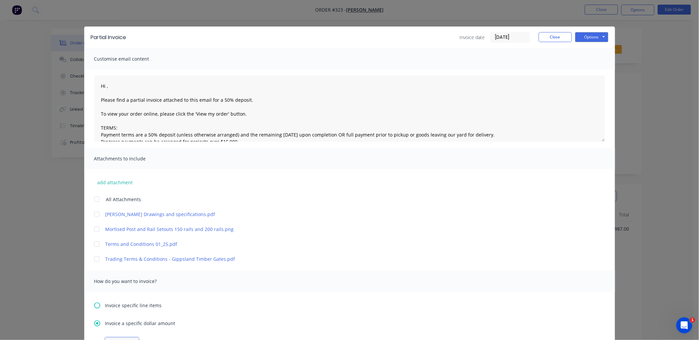
type input "$9,090.91"
type textarea "Hi , Please find a partial invoice attached to this email for a 50% deposit. To…"
click at [498, 35] on input "29/08/25" at bounding box center [510, 38] width 39 height 10
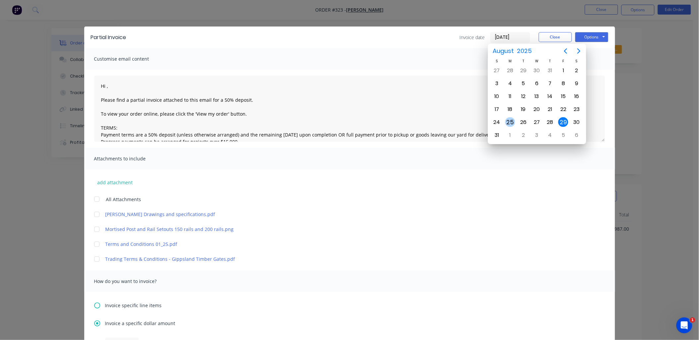
click at [509, 120] on div "25" at bounding box center [510, 122] width 10 height 10
type input "25/08/25"
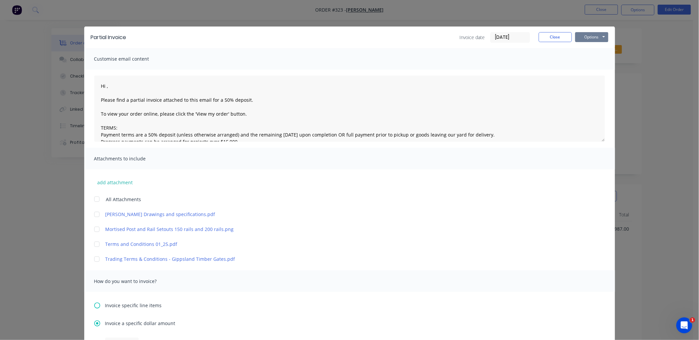
click at [588, 36] on button "Options" at bounding box center [591, 37] width 33 height 10
type textarea "Hi , Please find a partial invoice attached to this email for a 50% deposit. To…"
click at [593, 59] on button "Print" at bounding box center [596, 59] width 42 height 11
type textarea "Hi , Please find a partial invoice attached to this email for a 50% deposit. To…"
click at [544, 36] on button "Close" at bounding box center [555, 37] width 33 height 10
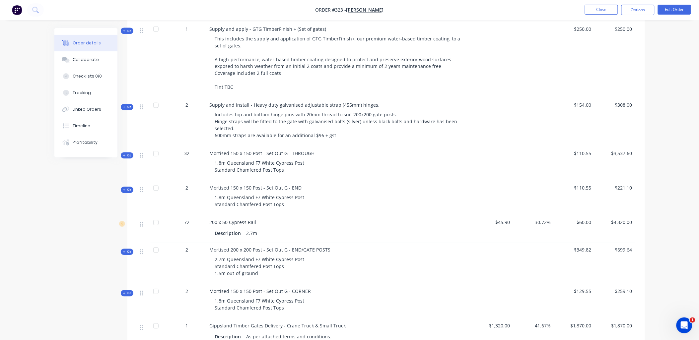
scroll to position [422, 0]
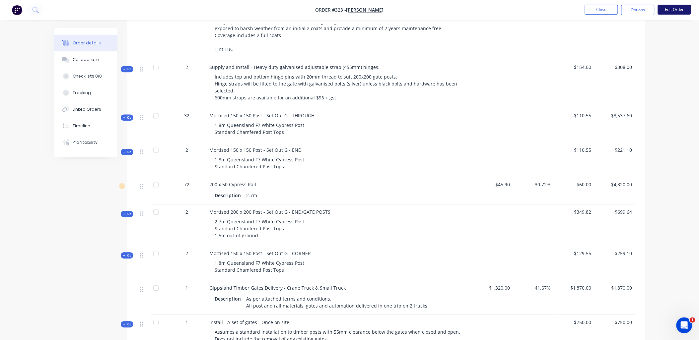
click at [685, 11] on button "Edit Order" at bounding box center [674, 10] width 33 height 10
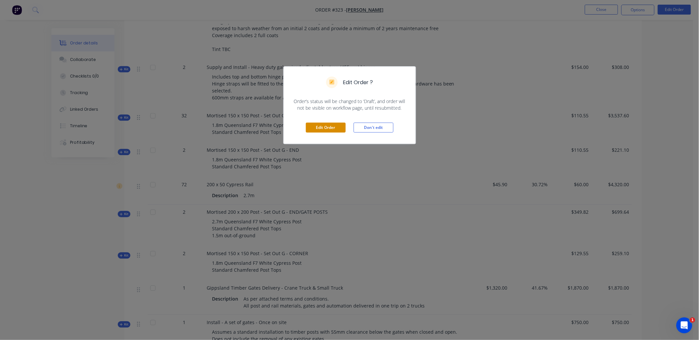
click at [326, 127] on button "Edit Order" at bounding box center [326, 128] width 40 height 10
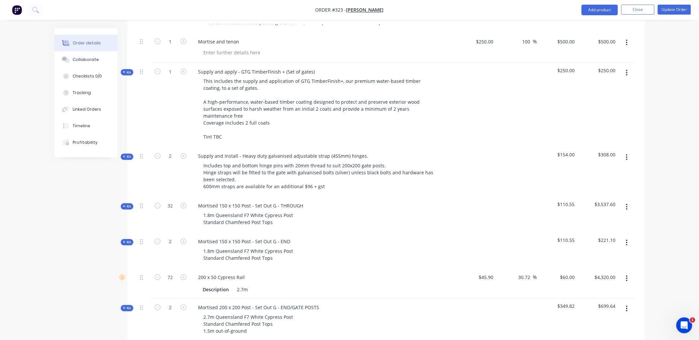
scroll to position [368, 0]
click at [158, 202] on icon "button" at bounding box center [158, 205] width 6 height 6
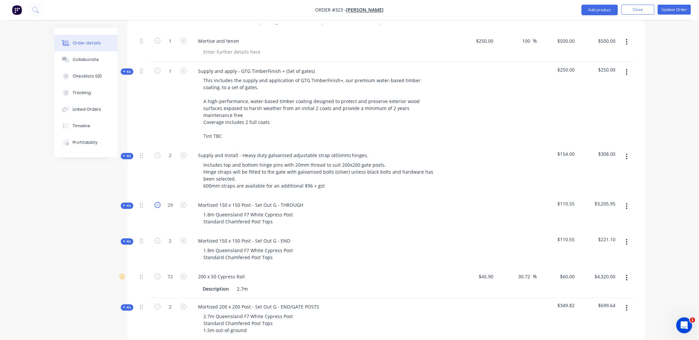
type input "28"
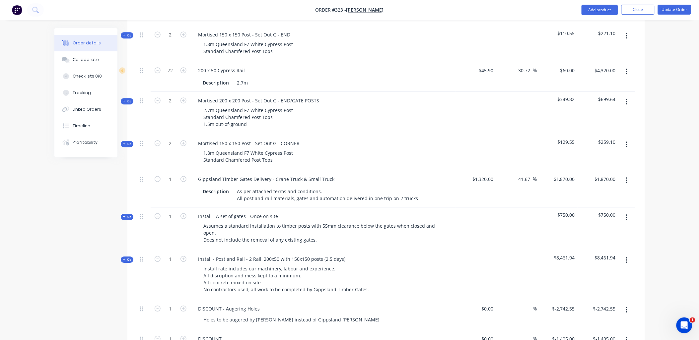
scroll to position [483, 0]
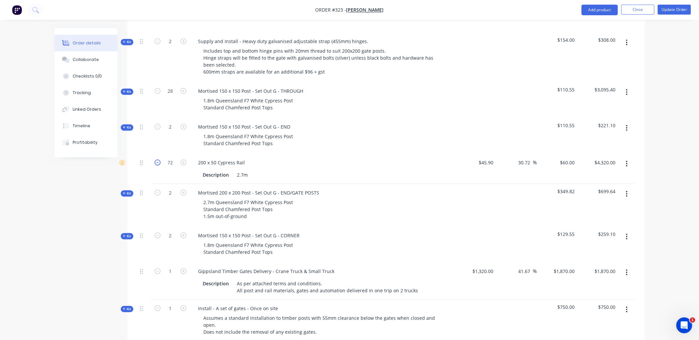
click at [157, 160] on icon "button" at bounding box center [158, 163] width 6 height 6
type input "71"
type input "$4,260.00"
click at [157, 160] on icon "button" at bounding box center [158, 163] width 6 height 6
type input "70"
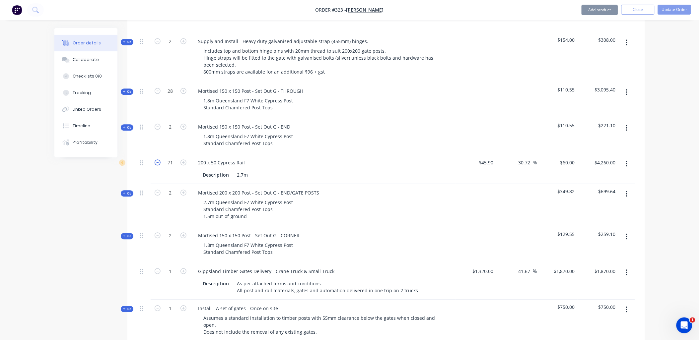
type input "$4,200.00"
click at [157, 160] on icon "button" at bounding box center [158, 163] width 6 height 6
type input "69"
type input "$4,140.00"
click at [157, 160] on icon "button" at bounding box center [158, 163] width 6 height 6
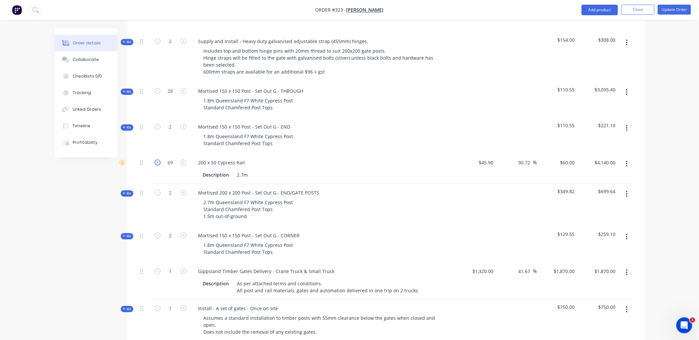
type input "68"
type input "$4,080.00"
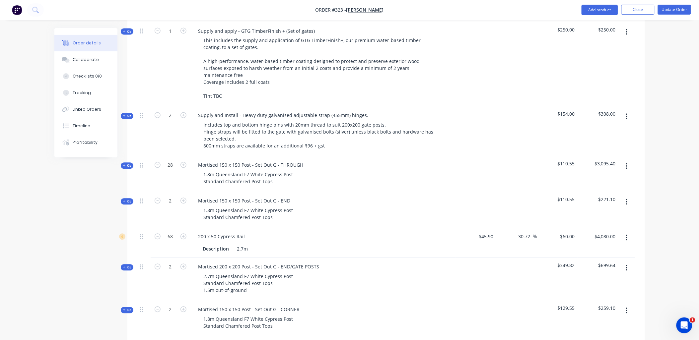
scroll to position [409, 0]
click at [185, 162] on icon "button" at bounding box center [183, 165] width 6 height 6
type input "30"
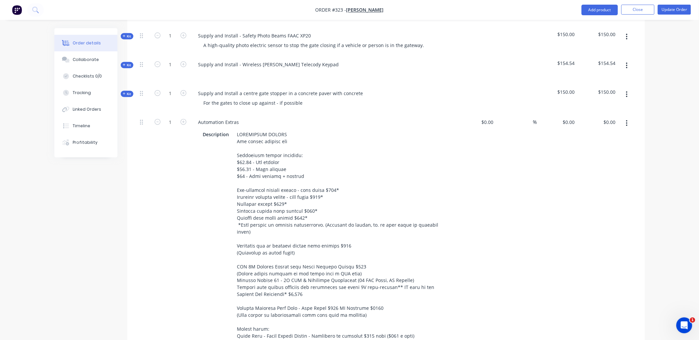
scroll to position [1072, 0]
click at [625, 118] on button "button" at bounding box center [627, 124] width 16 height 12
click at [605, 176] on div "Delete" at bounding box center [603, 181] width 51 height 10
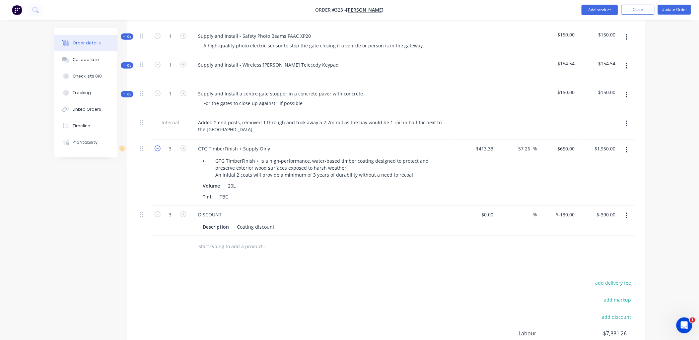
click at [158, 146] on icon "button" at bounding box center [158, 149] width 6 height 6
type input "2"
type input "$1,300.00"
click at [157, 212] on icon "button" at bounding box center [158, 215] width 6 height 6
type input "2"
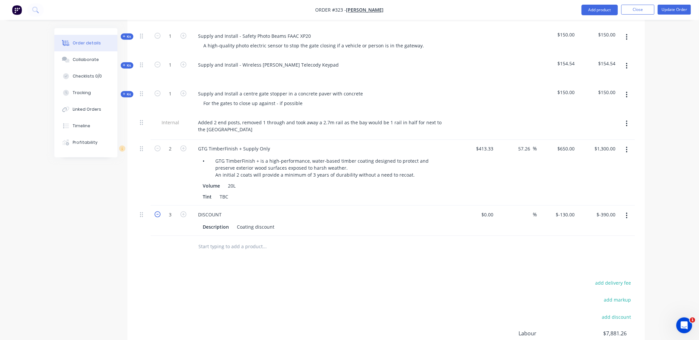
type input "$-260.00"
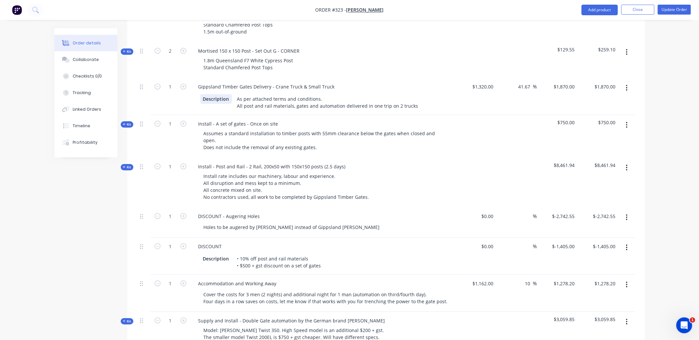
scroll to position [667, 0]
click at [483, 82] on input "1320" at bounding box center [484, 87] width 24 height 10
type input "$1,120.00"
type input "$1,586.6667"
type input "$1,586.67"
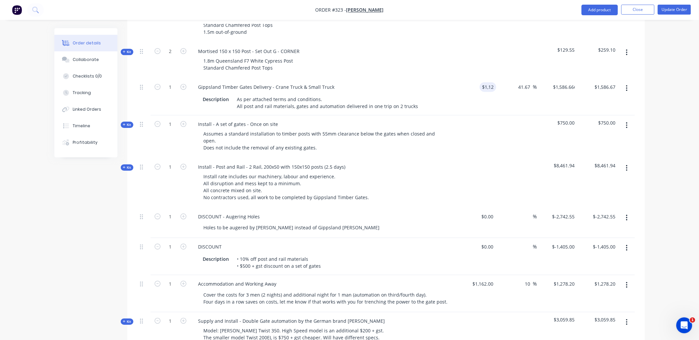
click at [499, 89] on div "41.67 41.67 %" at bounding box center [516, 96] width 41 height 37
type input "1586.6667"
click at [572, 82] on input "1586.6667" at bounding box center [563, 87] width 30 height 10
type input "1120"
type input "$1,586.6667"
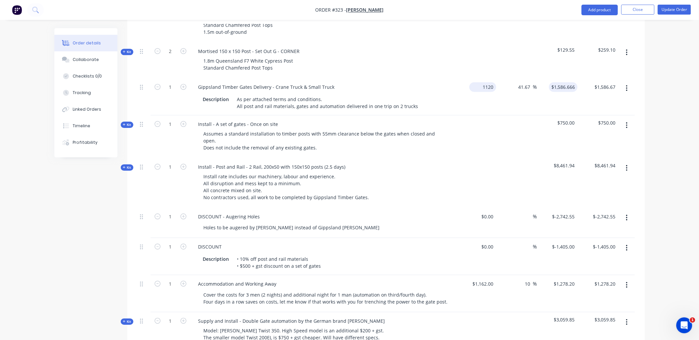
click at [487, 82] on input "1120" at bounding box center [484, 87] width 24 height 10
type input "$1,000.00"
type input "$1,416.6667"
type input "$1,416.67"
click at [496, 91] on div "41.67 41.67 %" at bounding box center [516, 96] width 41 height 37
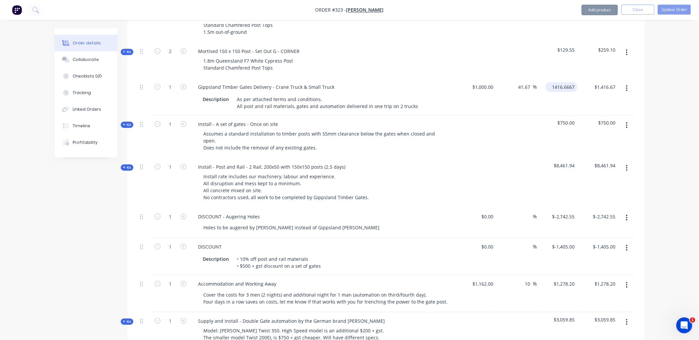
click at [558, 82] on input "1416.6667" at bounding box center [563, 87] width 30 height 10
type input "1420"
type input "42"
type input "$1,420.00"
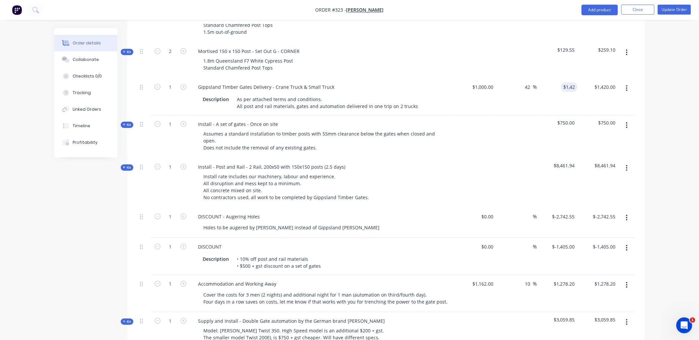
click at [570, 89] on div "$1,420.00 1420" at bounding box center [557, 96] width 41 height 37
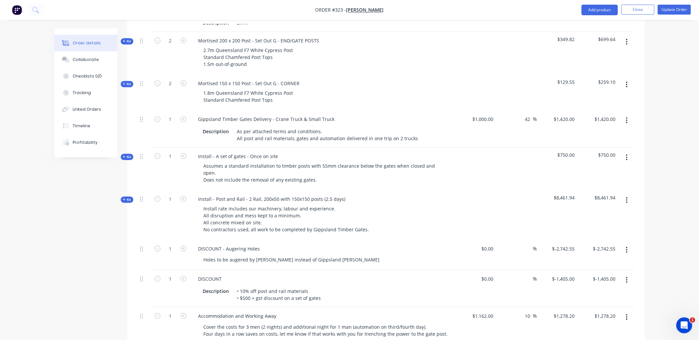
scroll to position [638, 0]
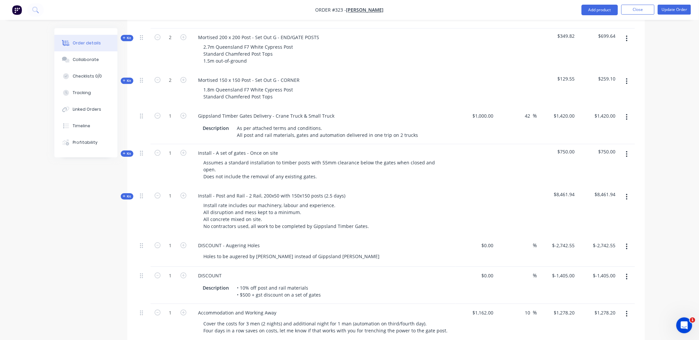
click at [123, 194] on span "Kit" at bounding box center [127, 196] width 9 height 5
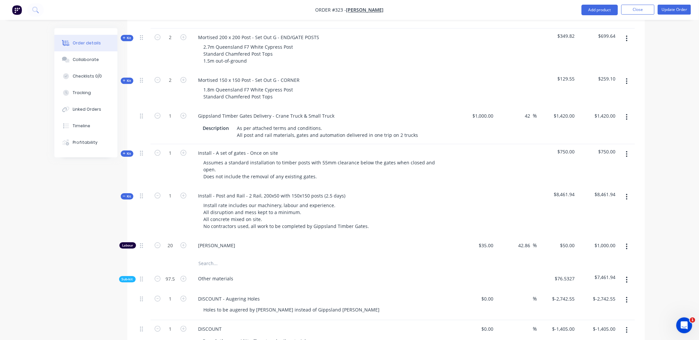
click at [132, 277] on span "Sub-kit" at bounding box center [127, 279] width 11 height 5
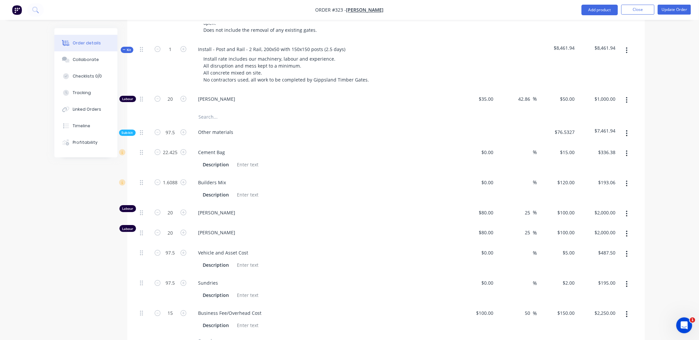
scroll to position [785, 0]
click at [161, 208] on button "button" at bounding box center [157, 211] width 9 height 7
type input "19"
type input "$1,900.00"
click at [161, 208] on button "button" at bounding box center [157, 211] width 9 height 7
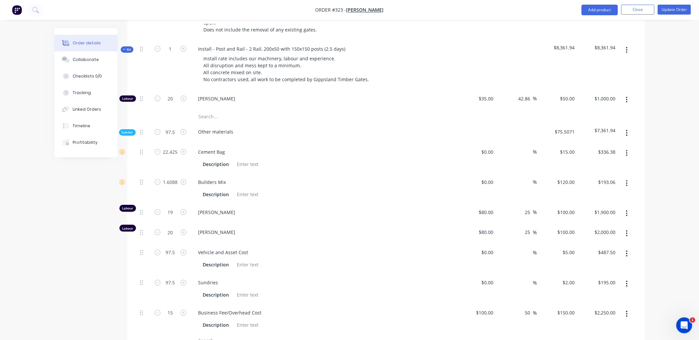
type input "18"
type input "$1,800.00"
click at [161, 208] on button "button" at bounding box center [157, 211] width 9 height 7
type input "16"
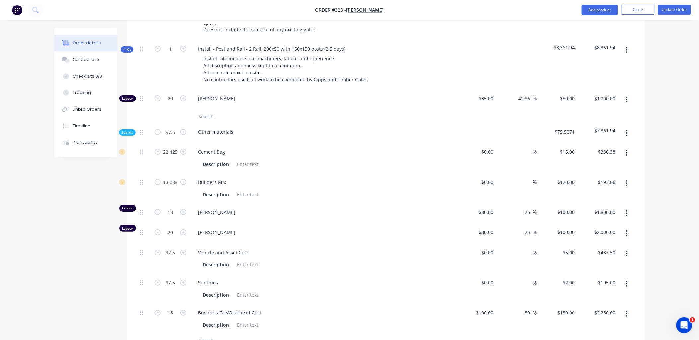
type input "$1,600.00"
click at [157, 230] on icon "button" at bounding box center [158, 233] width 6 height 6
type input "19"
type input "$1,900.00"
click at [157, 230] on icon "button" at bounding box center [158, 233] width 6 height 6
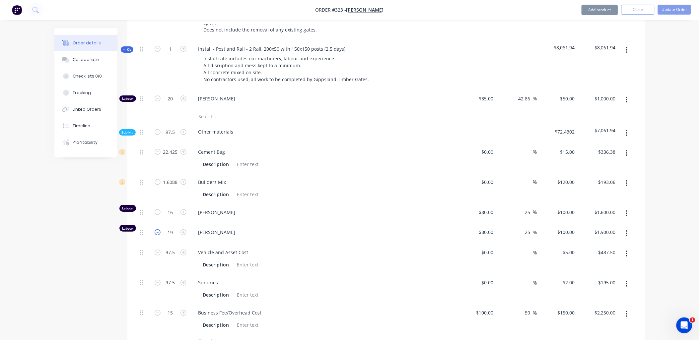
click at [157, 230] on icon "button" at bounding box center [158, 233] width 6 height 6
type input "17"
type input "$1,700.00"
click at [157, 230] on icon "button" at bounding box center [158, 233] width 6 height 6
type input "16"
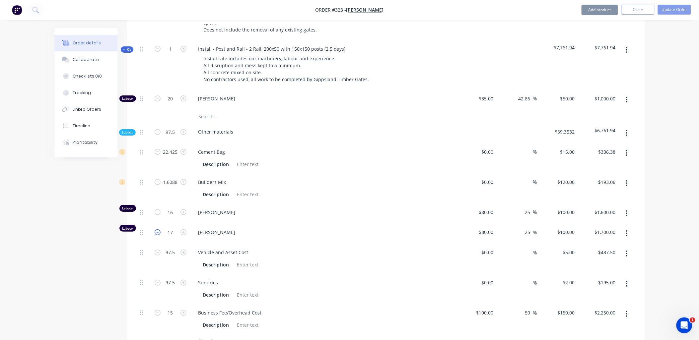
type input "$1,600.00"
click at [160, 96] on icon "button" at bounding box center [158, 99] width 6 height 6
type input "19"
type input "$950.00"
click at [160, 96] on icon "button" at bounding box center [158, 99] width 6 height 6
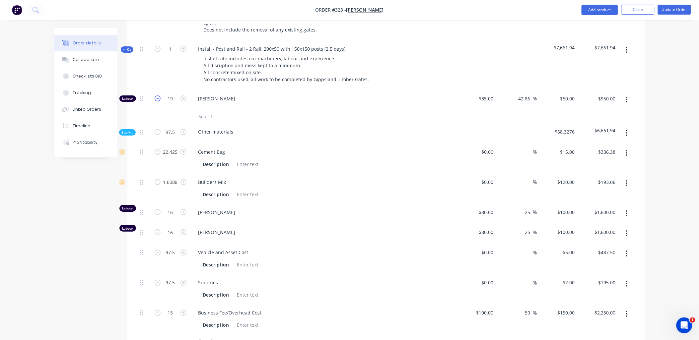
type input "18"
type input "$900.00"
click at [160, 96] on icon "button" at bounding box center [158, 99] width 6 height 6
type input "17"
type input "$850.00"
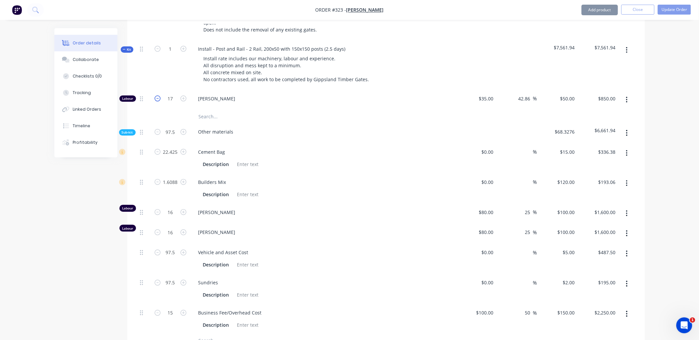
click at [160, 96] on icon "button" at bounding box center [158, 99] width 6 height 6
type input "16"
type input "$800.00"
click at [182, 96] on icon "button" at bounding box center [183, 99] width 6 height 6
type input "17"
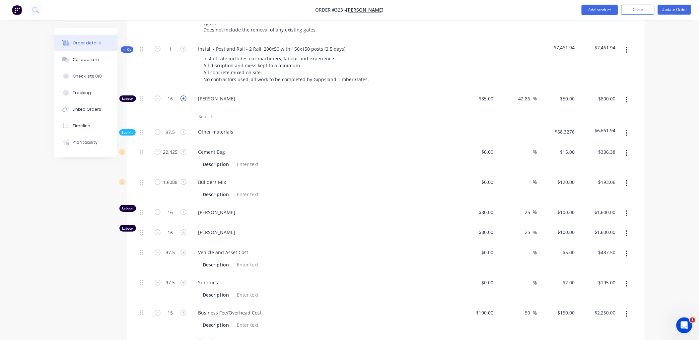
type input "$850.00"
click at [182, 96] on icon "button" at bounding box center [183, 99] width 6 height 6
type input "18"
type input "$900.00"
click at [182, 96] on icon "button" at bounding box center [183, 99] width 6 height 6
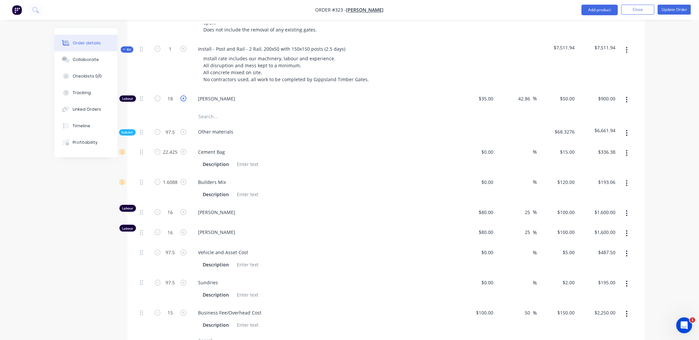
type input "19"
type input "$950.00"
click at [182, 96] on icon "button" at bounding box center [183, 99] width 6 height 6
type input "20"
type input "$1,000.00"
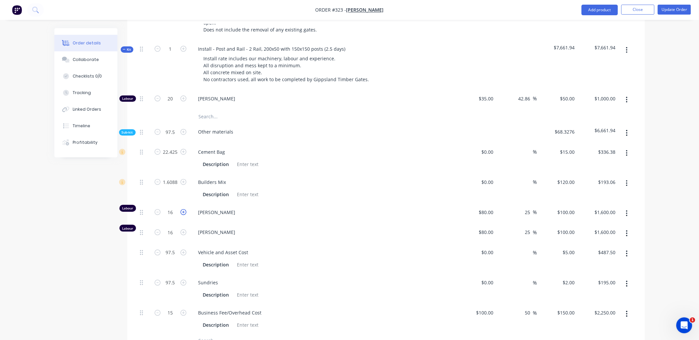
click at [184, 209] on icon "button" at bounding box center [183, 212] width 6 height 6
type input "17"
type input "$1,700.00"
click at [184, 209] on icon "button" at bounding box center [183, 212] width 6 height 6
type input "18"
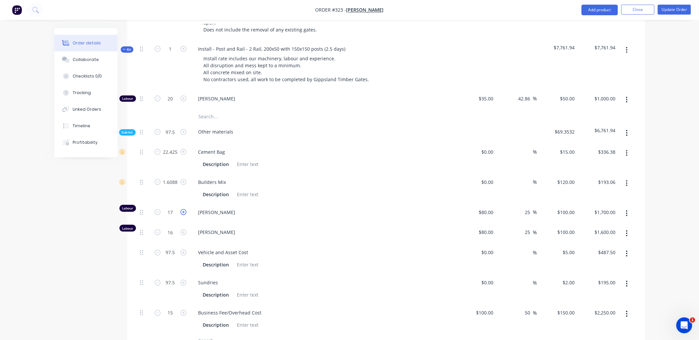
type input "$1,800.00"
click at [184, 209] on icon "button" at bounding box center [183, 212] width 6 height 6
type input "19"
type input "$1,900.00"
click at [184, 209] on icon "button" at bounding box center [183, 212] width 6 height 6
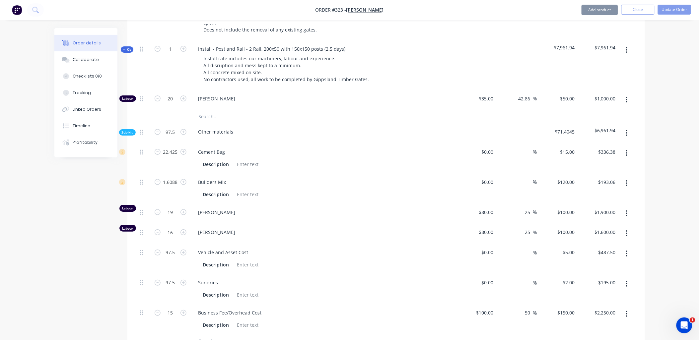
type input "20"
type input "$2,000.00"
click at [182, 230] on icon "button" at bounding box center [183, 233] width 6 height 6
type input "17"
type input "$1,700.00"
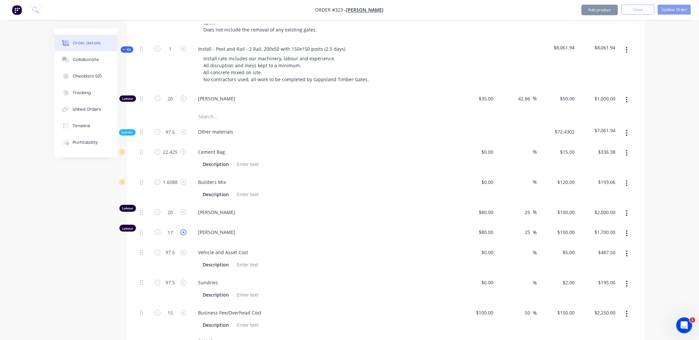
click at [182, 230] on icon "button" at bounding box center [183, 233] width 6 height 6
type input "18"
type input "$1,800.00"
click at [182, 230] on icon "button" at bounding box center [183, 233] width 6 height 6
type input "19"
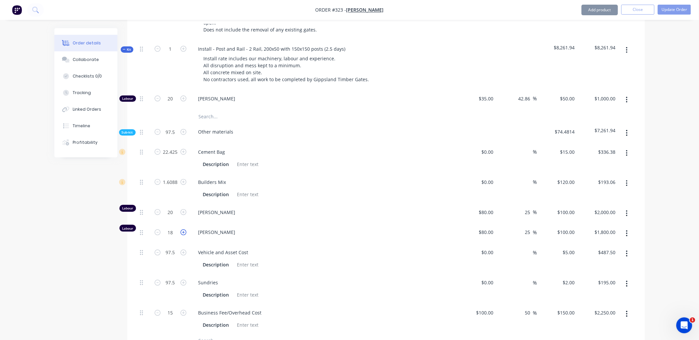
type input "$1,900.00"
click at [182, 230] on icon "button" at bounding box center [183, 233] width 6 height 6
type input "20"
type input "$2,000.00"
click at [157, 96] on icon "button" at bounding box center [158, 99] width 6 height 6
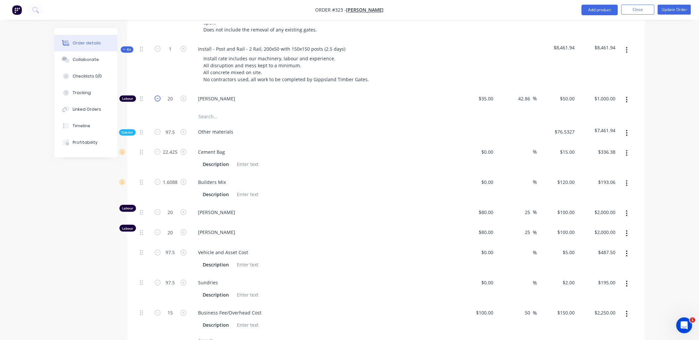
type input "19"
type input "$950.00"
click at [157, 96] on icon "button" at bounding box center [158, 99] width 6 height 6
type input "18"
type input "$900.00"
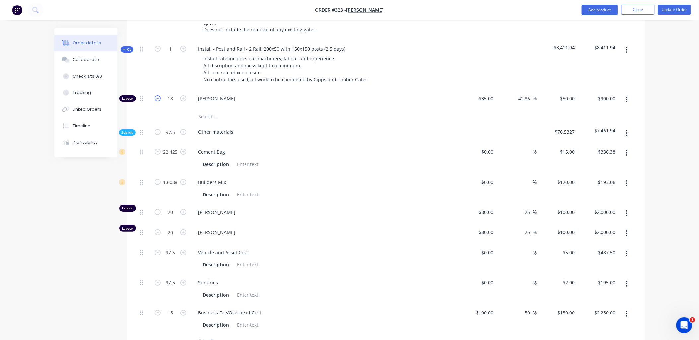
click at [157, 96] on icon "button" at bounding box center [158, 99] width 6 height 6
type input "17"
type input "$850.00"
click at [157, 96] on icon "button" at bounding box center [158, 99] width 6 height 6
type input "16"
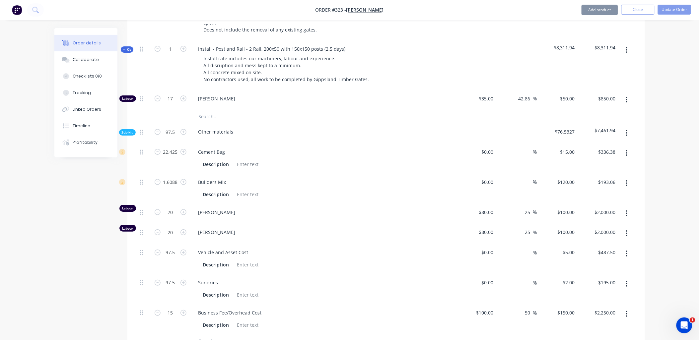
type input "$800.00"
click at [157, 209] on icon "button" at bounding box center [158, 212] width 6 height 6
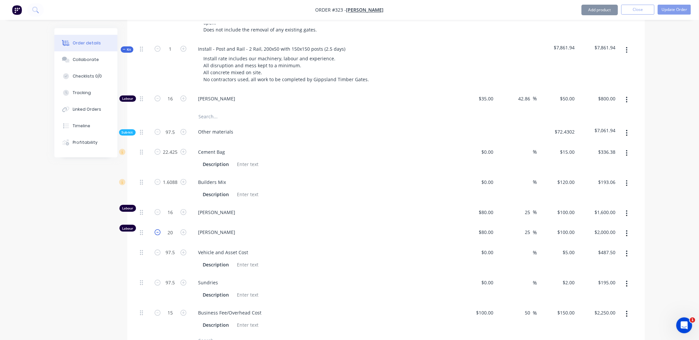
click at [157, 230] on icon "button" at bounding box center [158, 233] width 6 height 6
click at [157, 310] on icon "button" at bounding box center [158, 313] width 6 height 6
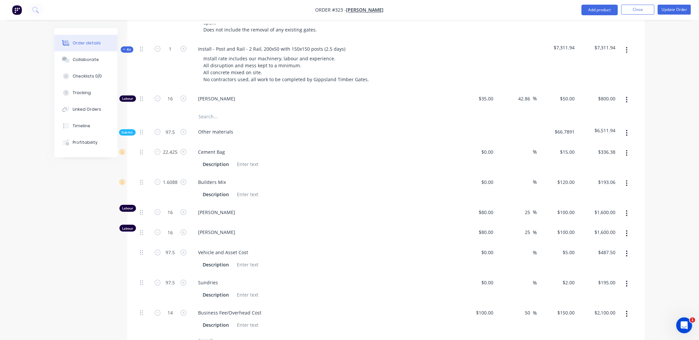
click at [131, 47] on span "Kit" at bounding box center [127, 49] width 9 height 5
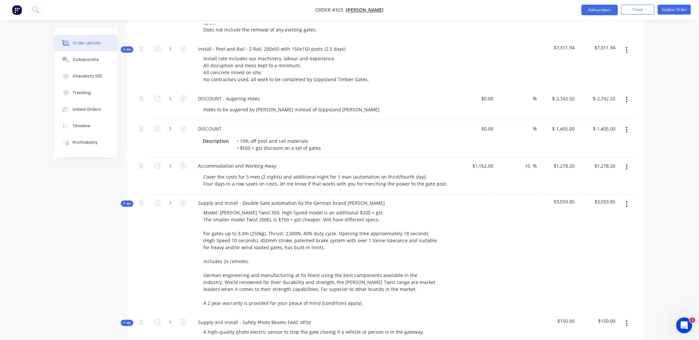
click at [129, 47] on span "Kit" at bounding box center [127, 49] width 9 height 5
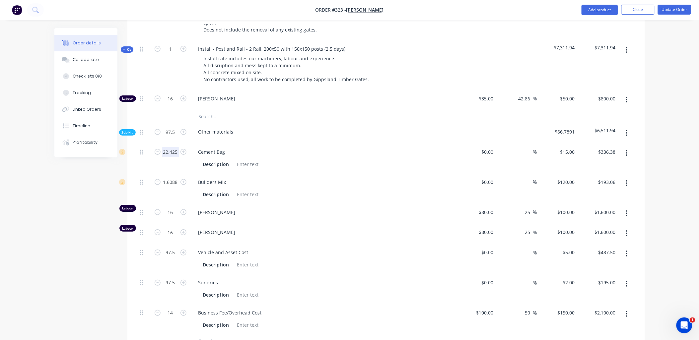
click at [165, 147] on input "22.425" at bounding box center [170, 152] width 17 height 10
click at [153, 147] on div "20" at bounding box center [171, 158] width 40 height 30
click at [171, 157] on input "1.6088" at bounding box center [170, 152] width 17 height 10
click at [160, 149] on div "20" at bounding box center [171, 158] width 40 height 30
click at [126, 47] on span "Kit" at bounding box center [127, 49] width 9 height 5
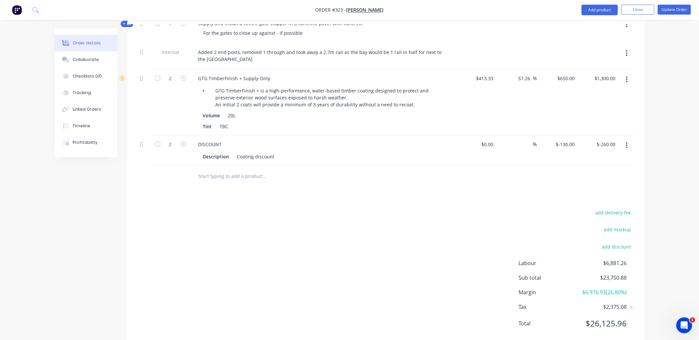
scroll to position [0, 0]
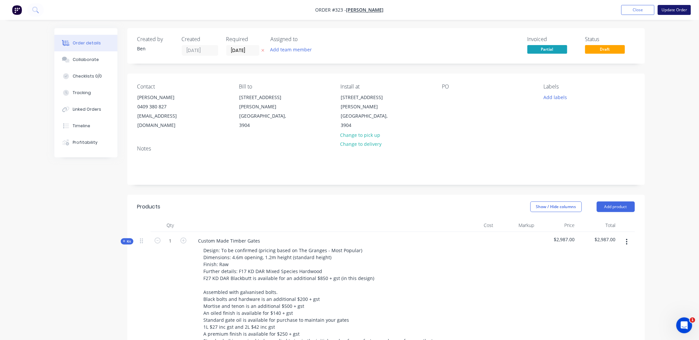
click at [682, 9] on button "Update Order" at bounding box center [674, 10] width 33 height 10
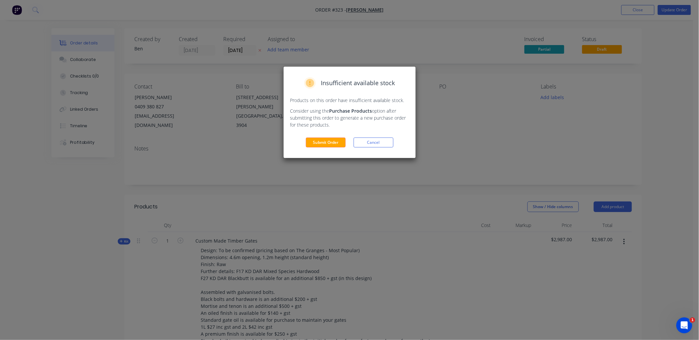
click at [326, 142] on button "Submit Order" at bounding box center [326, 143] width 40 height 10
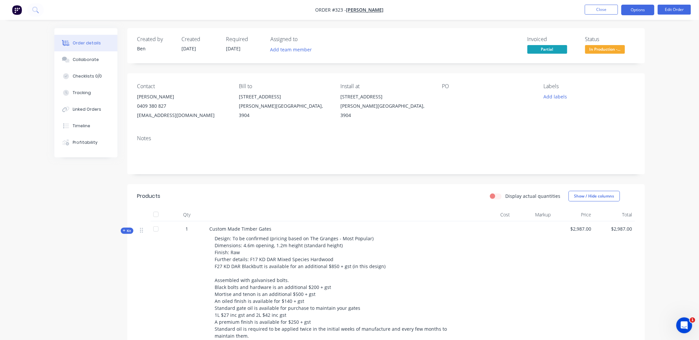
click at [641, 9] on button "Options" at bounding box center [637, 10] width 33 height 11
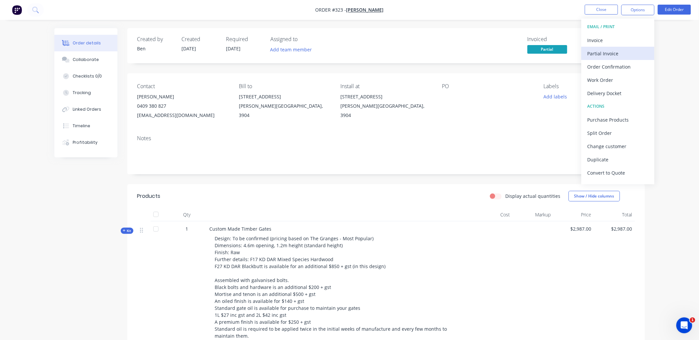
click at [627, 54] on div "Partial Invoice" at bounding box center [617, 54] width 61 height 10
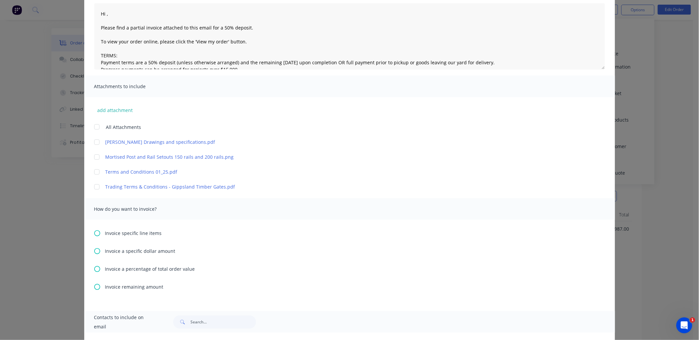
scroll to position [73, 0]
click at [105, 284] on span "Invoice remaining amount" at bounding box center [134, 286] width 58 height 7
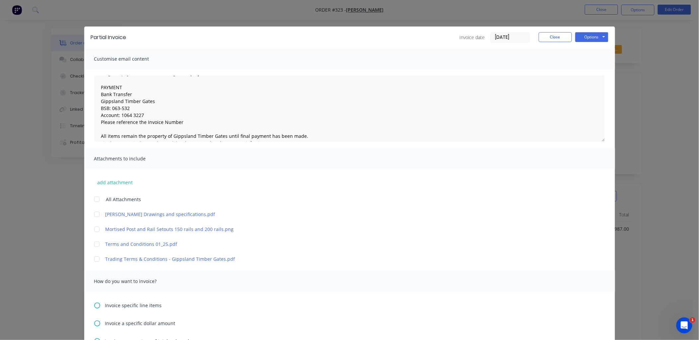
scroll to position [66, 0]
click at [596, 40] on button "Options" at bounding box center [591, 37] width 33 height 10
click at [596, 48] on button "Preview" at bounding box center [596, 48] width 42 height 11
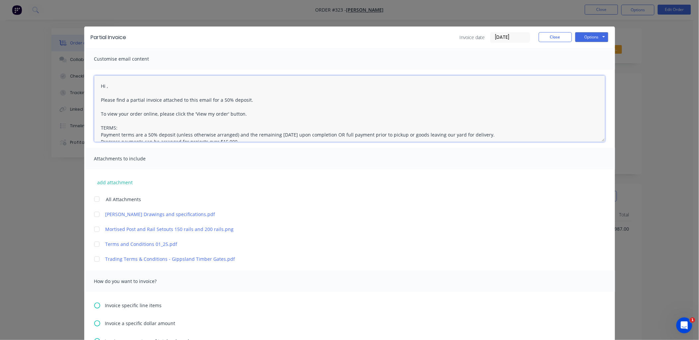
click at [104, 84] on textarea "Hi , Please find a partial invoice attached to this email for a 50% deposit. To…" at bounding box center [349, 109] width 511 height 66
click at [138, 103] on textarea "Hi Dean, Please find a partial invoice attached to this email for a 50% deposit…" at bounding box center [349, 109] width 511 height 66
drag, startPoint x: 201, startPoint y: 100, endPoint x: 240, endPoint y: 102, distance: 38.5
click at [240, 102] on textarea "Hi Dean, Please find a final invoice attached to this email for a 50% deposit. …" at bounding box center [349, 109] width 511 height 66
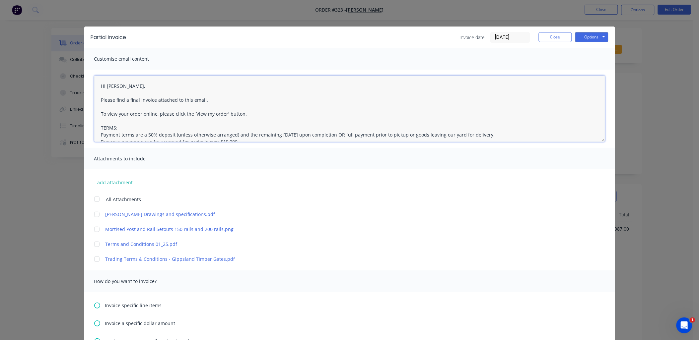
drag, startPoint x: 150, startPoint y: 90, endPoint x: 92, endPoint y: 80, distance: 59.2
click at [94, 80] on textarea "Hi Dean, Please find a final invoice attached to this email. To view your order…" at bounding box center [349, 109] width 511 height 66
click at [120, 92] on textarea "Hi Dean, Please find a final invoice attached to this email. To view your order…" at bounding box center [349, 109] width 511 height 66
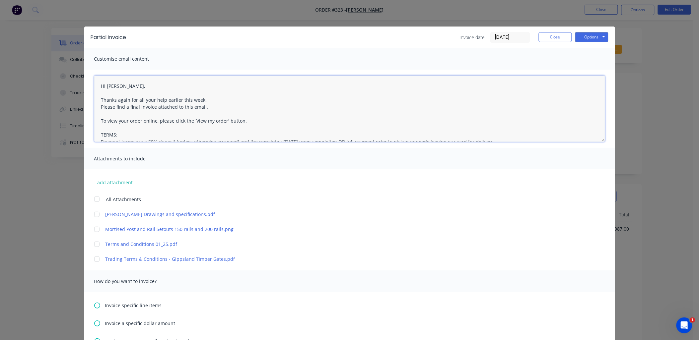
click at [67, 78] on div "Partial Invoice Invoice date 29/08/25 Close Options Preview Print Email Customi…" at bounding box center [349, 170] width 699 height 340
click at [212, 109] on textarea "Hi Dean, Thanks again for all your help earlier this week. Please find a final …" at bounding box center [349, 109] width 511 height 66
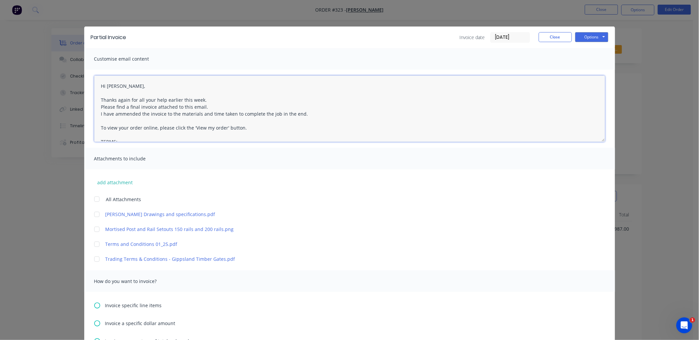
drag, startPoint x: 306, startPoint y: 113, endPoint x: 99, endPoint y: 102, distance: 207.3
click at [94, 85] on textarea "Hi Dean, Thanks again for all your help earlier this week. Please find a final …" at bounding box center [349, 109] width 511 height 66
click at [96, 214] on div at bounding box center [96, 214] width 13 height 13
click at [95, 228] on div at bounding box center [96, 229] width 13 height 13
click at [94, 260] on div at bounding box center [96, 259] width 13 height 13
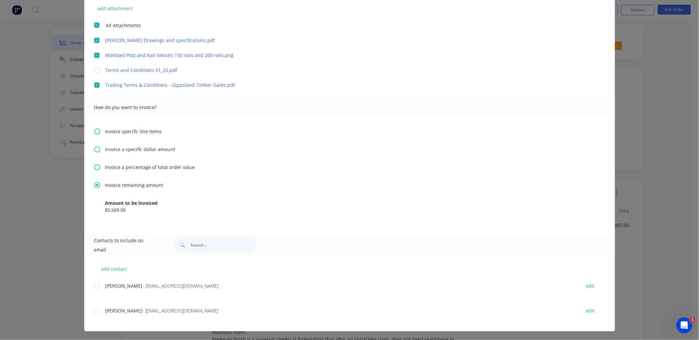
scroll to position [4, 0]
click at [94, 310] on div at bounding box center [96, 311] width 13 height 13
click at [92, 284] on div at bounding box center [96, 286] width 13 height 13
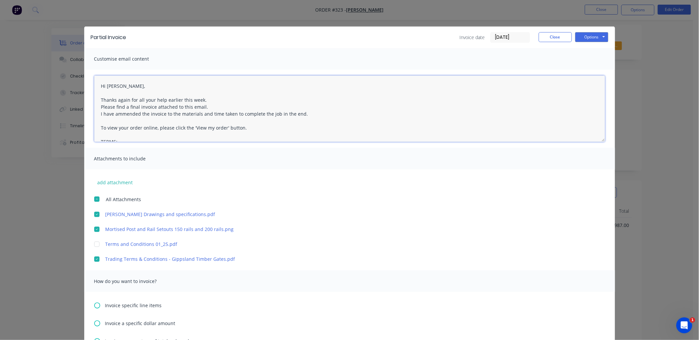
scroll to position [3, 0]
click at [587, 37] on button "Options" at bounding box center [591, 37] width 33 height 10
click at [589, 68] on button "Email" at bounding box center [596, 70] width 42 height 11
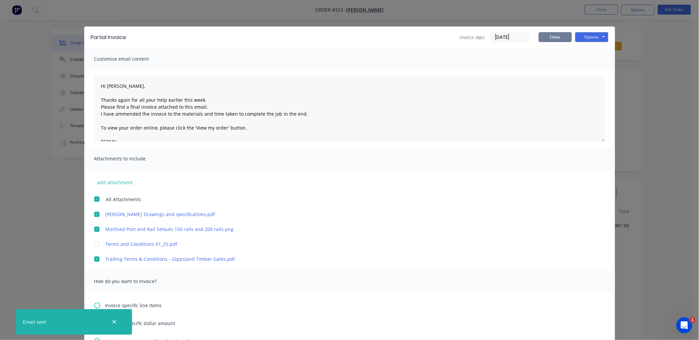
click at [551, 40] on button "Close" at bounding box center [555, 37] width 33 height 10
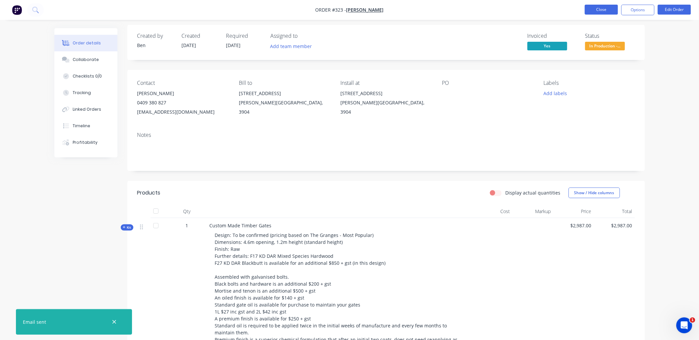
click at [594, 11] on button "Close" at bounding box center [601, 10] width 33 height 10
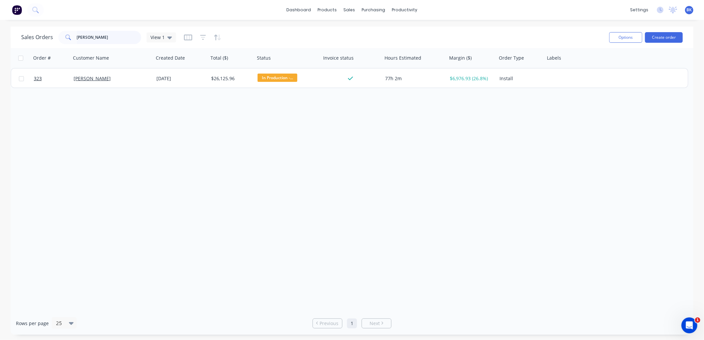
click at [110, 40] on input "dean" at bounding box center [109, 37] width 65 height 13
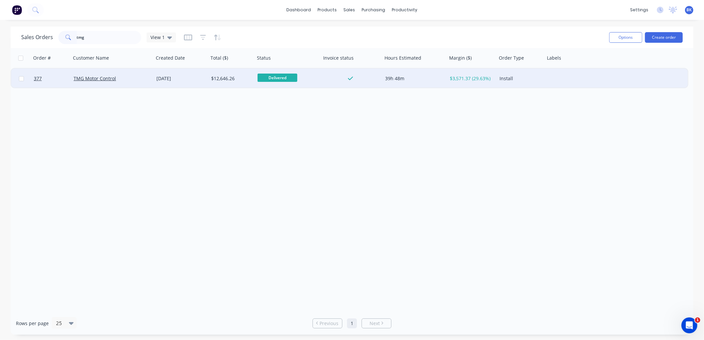
click at [137, 77] on div "TMG Motor Control" at bounding box center [111, 78] width 74 height 7
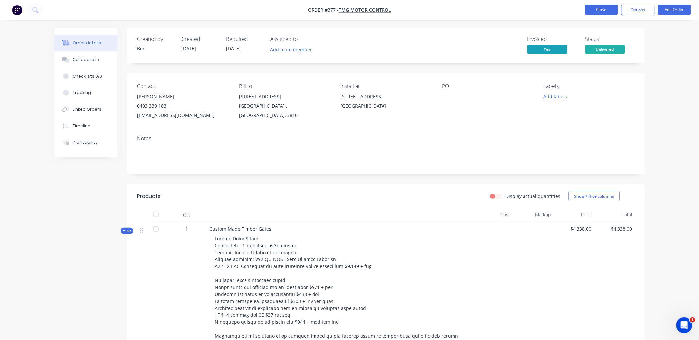
click at [587, 8] on button "Close" at bounding box center [601, 10] width 33 height 10
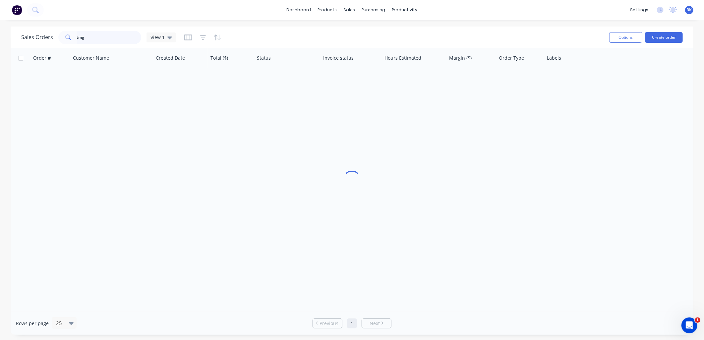
click at [105, 40] on input "tmg" at bounding box center [109, 37] width 65 height 13
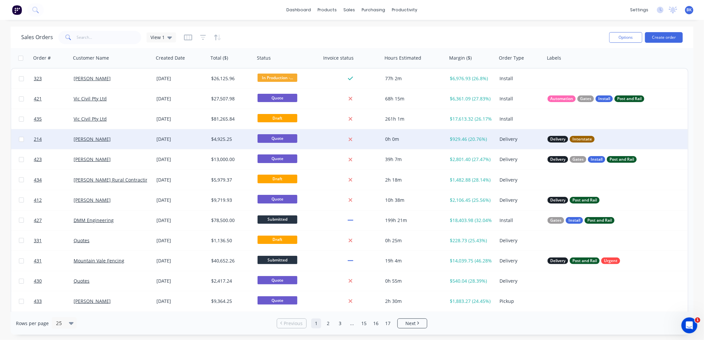
click at [124, 142] on div "[PERSON_NAME]" at bounding box center [111, 139] width 74 height 7
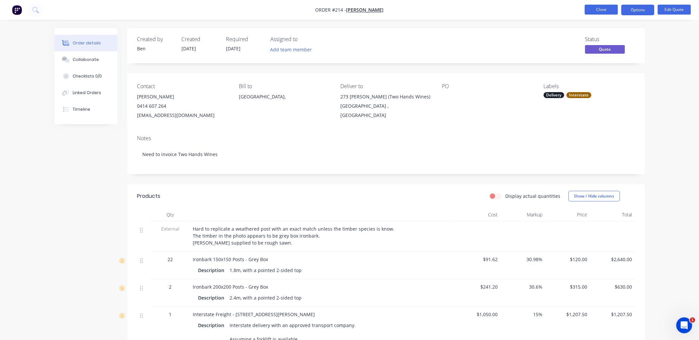
click at [592, 12] on button "Close" at bounding box center [601, 10] width 33 height 10
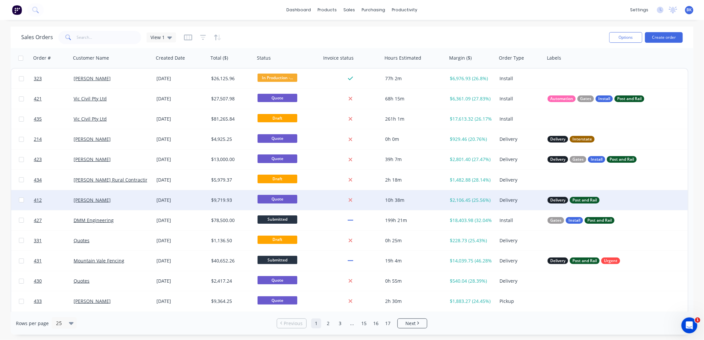
click at [124, 197] on div "[PERSON_NAME]" at bounding box center [111, 200] width 74 height 7
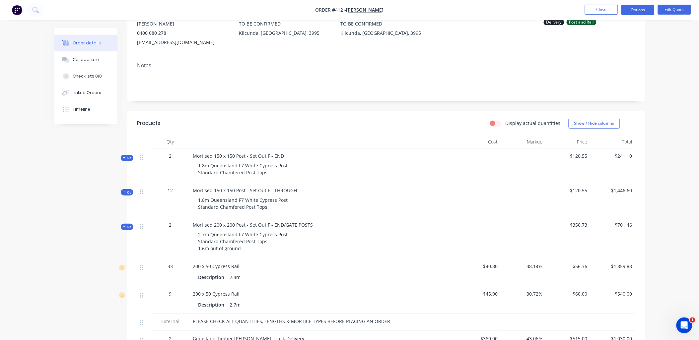
scroll to position [73, 0]
click at [662, 9] on button "Edit Quote" at bounding box center [674, 10] width 33 height 10
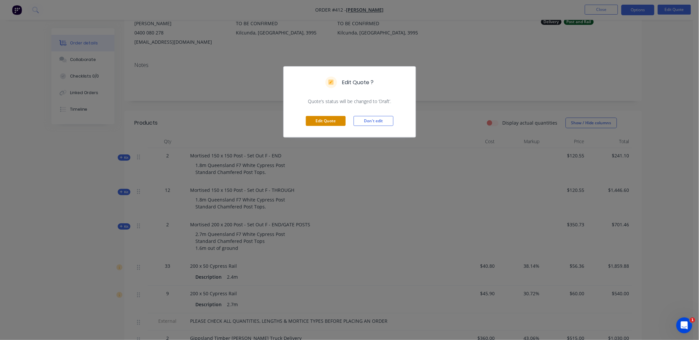
click at [329, 124] on button "Edit Quote" at bounding box center [326, 121] width 40 height 10
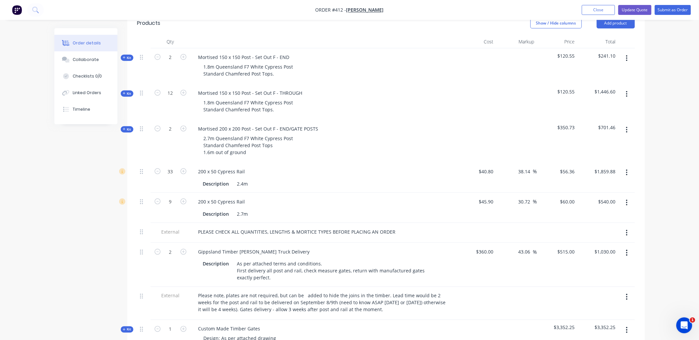
scroll to position [184, 0]
click at [127, 127] on span "Kit" at bounding box center [127, 129] width 9 height 5
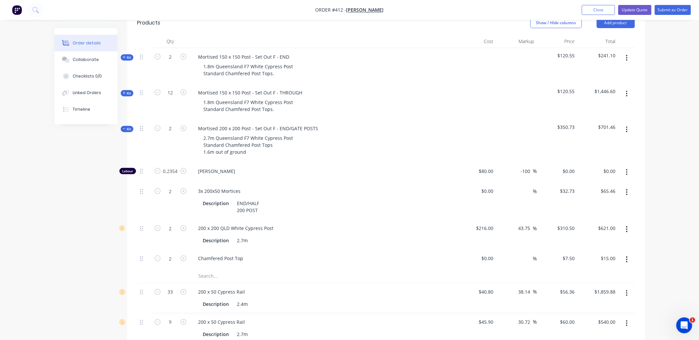
click at [196, 270] on div at bounding box center [292, 276] width 199 height 13
click at [201, 270] on input "text" at bounding box center [264, 276] width 133 height 13
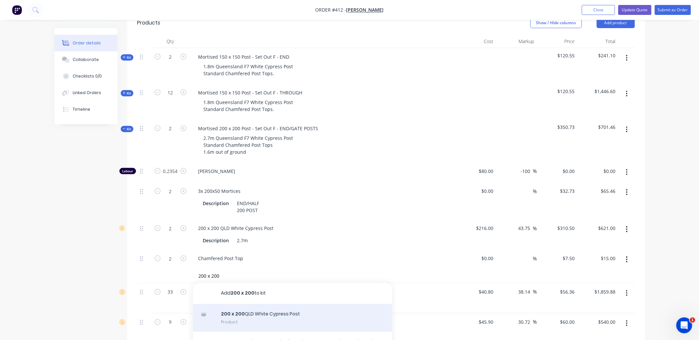
click at [243, 304] on div "200 x 200 QLD White Cypress Post Product" at bounding box center [292, 318] width 199 height 28
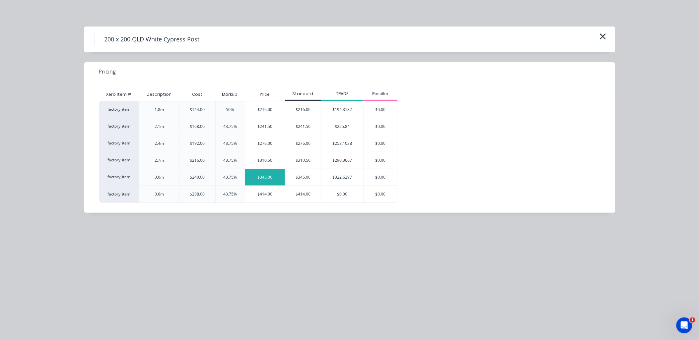
click at [277, 180] on div "$345.00" at bounding box center [265, 177] width 40 height 17
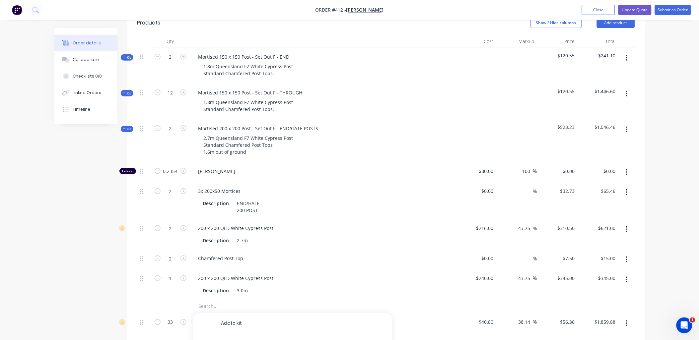
click at [170, 236] on div "2" at bounding box center [171, 235] width 40 height 30
click at [181, 276] on icon "button" at bounding box center [183, 279] width 6 height 6
click at [131, 127] on span "Kit" at bounding box center [127, 129] width 9 height 5
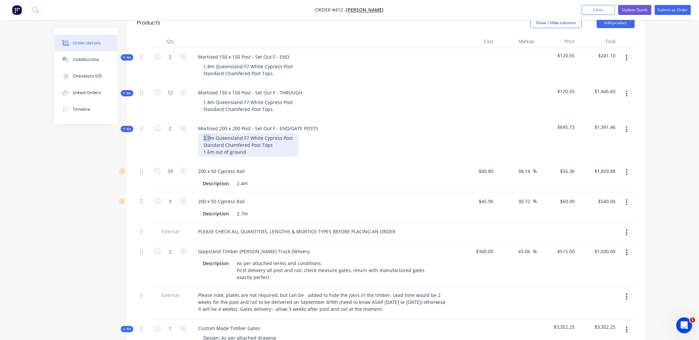
drag, startPoint x: 210, startPoint y: 129, endPoint x: 291, endPoint y: 111, distance: 82.5
click at [223, 133] on div "2.7m Queensland F7 White Cypress Post Standard Chamfered Post Tops 1.6m out of …" at bounding box center [248, 145] width 100 height 24
click at [177, 138] on div "2" at bounding box center [171, 141] width 40 height 43
click at [129, 127] on span "Kit" at bounding box center [127, 129] width 9 height 5
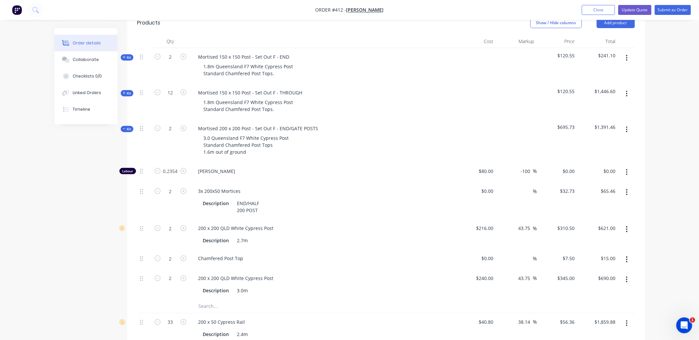
click at [626, 226] on icon "button" at bounding box center [627, 229] width 2 height 7
click at [612, 269] on div "Delete" at bounding box center [603, 274] width 51 height 10
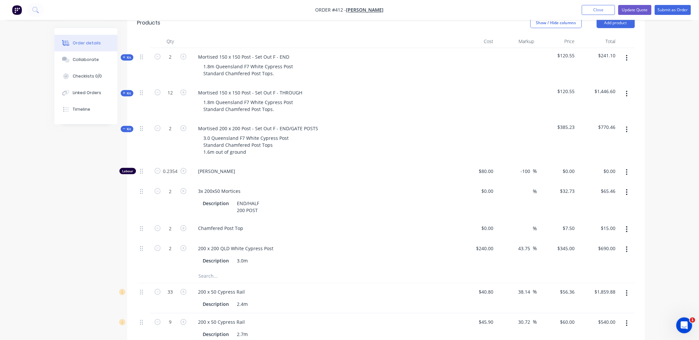
click at [130, 127] on span "Kit" at bounding box center [127, 129] width 9 height 5
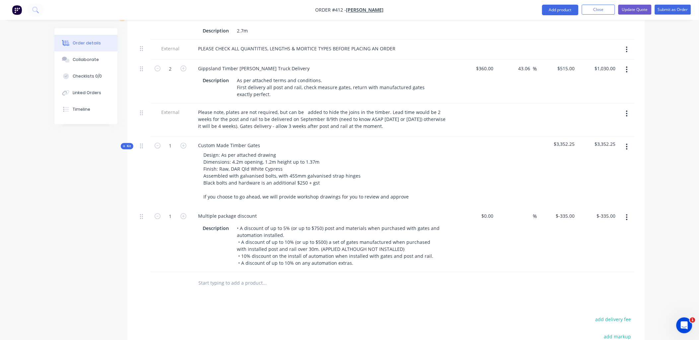
scroll to position [368, 0]
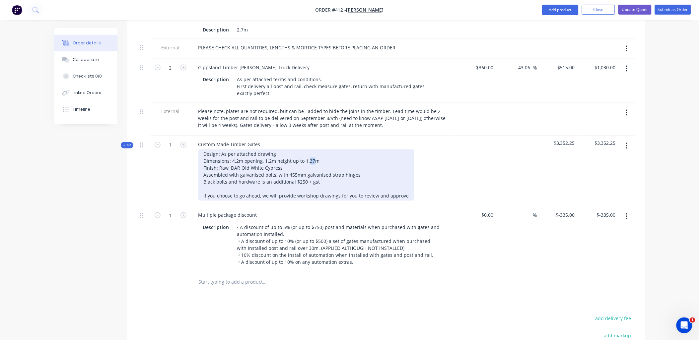
drag, startPoint x: 312, startPoint y: 152, endPoint x: 307, endPoint y: 151, distance: 4.3
click at [307, 151] on div "Design: As per attached drawing Dimensions: 4.2m opening, 1.2m height up to 1.3…" at bounding box center [306, 175] width 216 height 51
click at [306, 158] on div "Design: As per attached drawing Dimensions: 4.2m opening, 1.2m height up to 1.5…" at bounding box center [306, 175] width 216 height 51
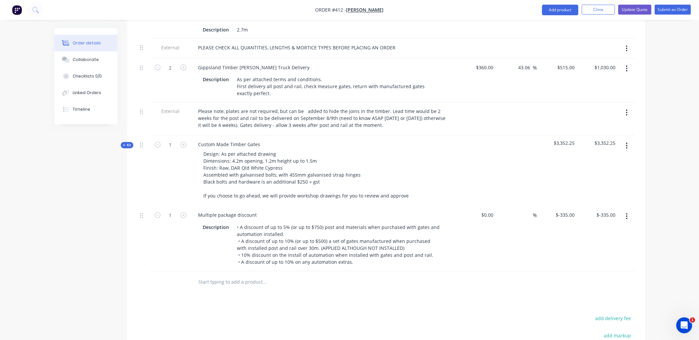
click at [440, 170] on div "Design: As per attached drawing Dimensions: 4.2m opening, 1.2m height up to 1.5…" at bounding box center [323, 175] width 260 height 51
click at [127, 143] on span "Kit" at bounding box center [127, 145] width 9 height 5
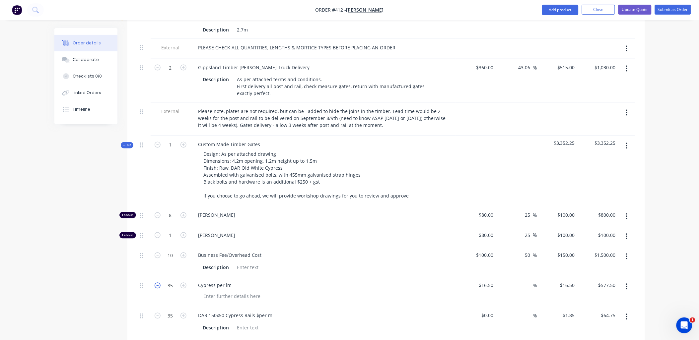
click at [157, 283] on icon "button" at bounding box center [158, 286] width 6 height 6
click at [184, 283] on icon "button" at bounding box center [183, 286] width 6 height 6
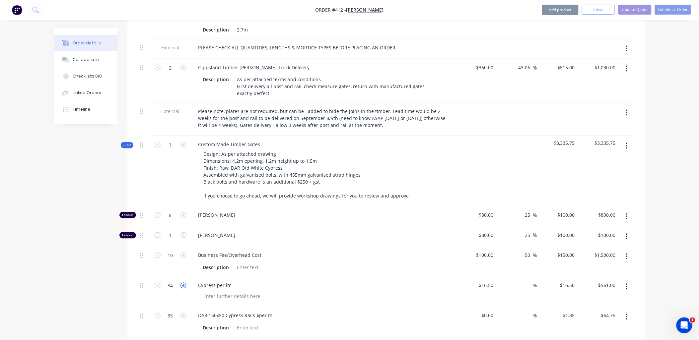
click at [184, 283] on icon "button" at bounding box center [183, 286] width 6 height 6
click at [155, 283] on icon "button" at bounding box center [158, 286] width 6 height 6
click at [156, 283] on icon "button" at bounding box center [158, 286] width 6 height 6
click at [157, 313] on icon "button" at bounding box center [158, 316] width 6 height 6
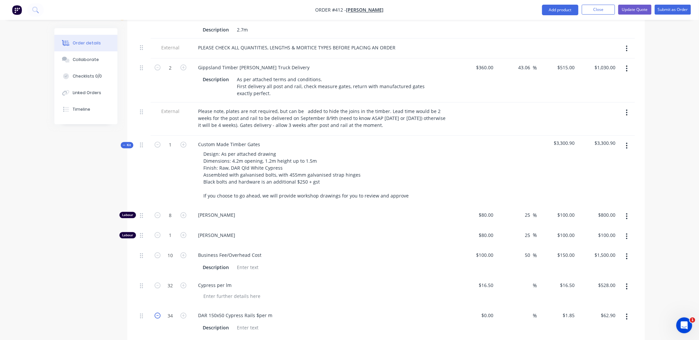
click at [157, 313] on icon "button" at bounding box center [158, 316] width 6 height 6
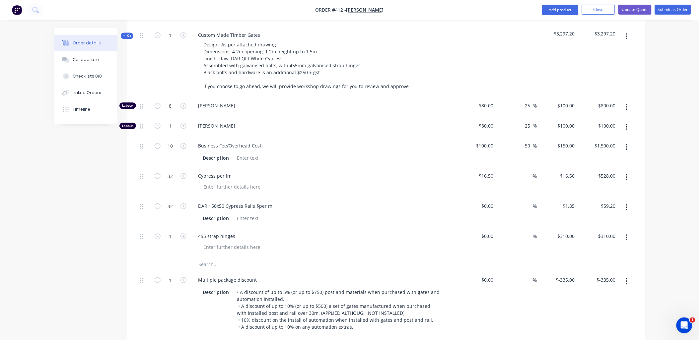
scroll to position [478, 0]
click at [170, 100] on input "8" at bounding box center [170, 105] width 17 height 10
click at [173, 74] on div "1" at bounding box center [171, 61] width 40 height 71
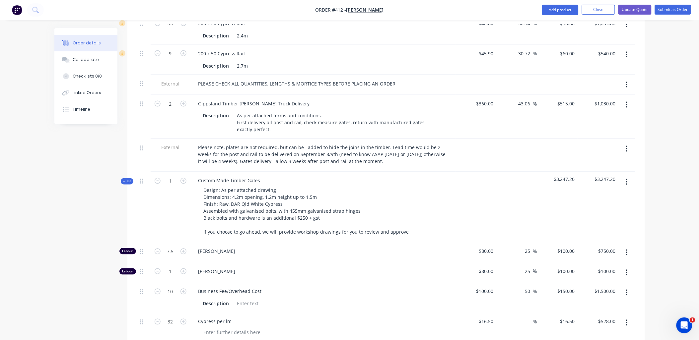
scroll to position [332, 0]
click at [156, 101] on icon "button" at bounding box center [158, 104] width 6 height 6
click at [630, 143] on button "button" at bounding box center [627, 149] width 16 height 12
click at [588, 175] on div "Delete" at bounding box center [603, 180] width 51 height 10
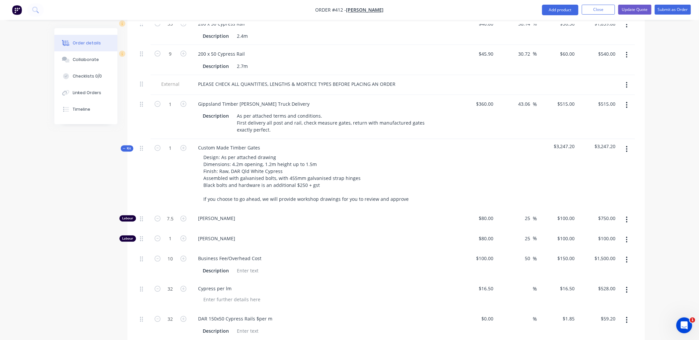
click at [127, 146] on span "Kit" at bounding box center [127, 148] width 9 height 5
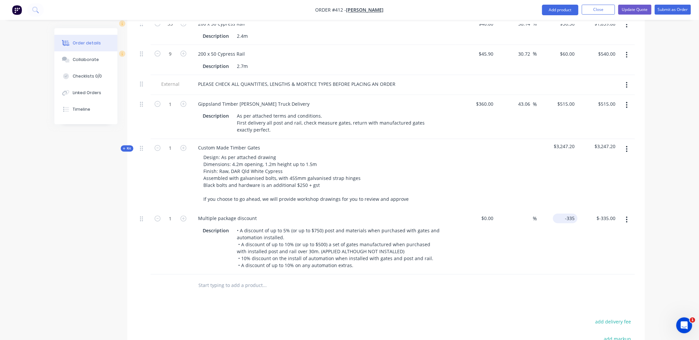
click at [572, 214] on input "-335" at bounding box center [567, 219] width 22 height 10
click at [576, 196] on div "$3,247.20" at bounding box center [557, 174] width 41 height 71
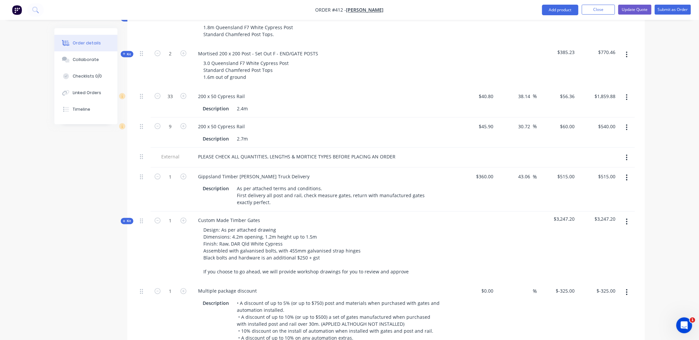
scroll to position [255, 0]
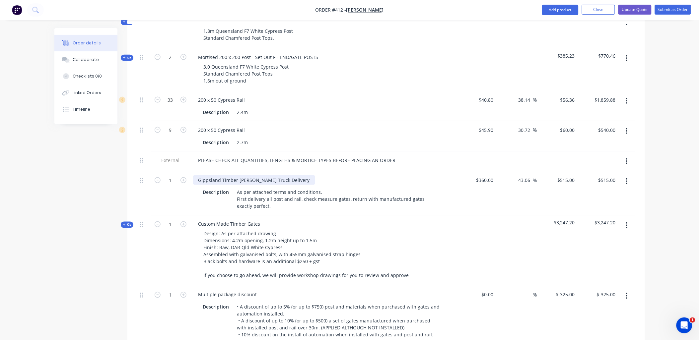
click at [260, 175] on div "Gippsland Timber [PERSON_NAME] Truck Delivery" at bounding box center [254, 180] width 122 height 10
click at [167, 186] on div "1" at bounding box center [171, 193] width 40 height 44
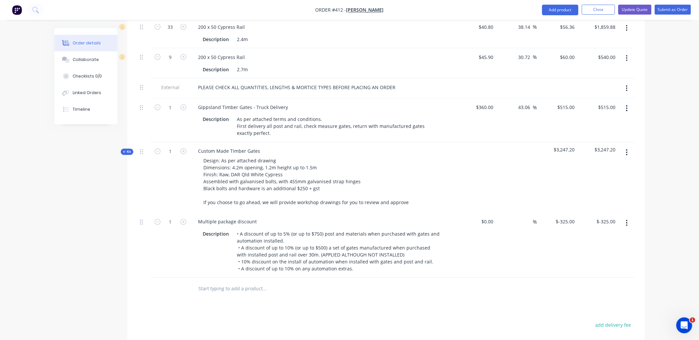
scroll to position [329, 0]
click at [130, 149] on span "Kit" at bounding box center [127, 151] width 9 height 5
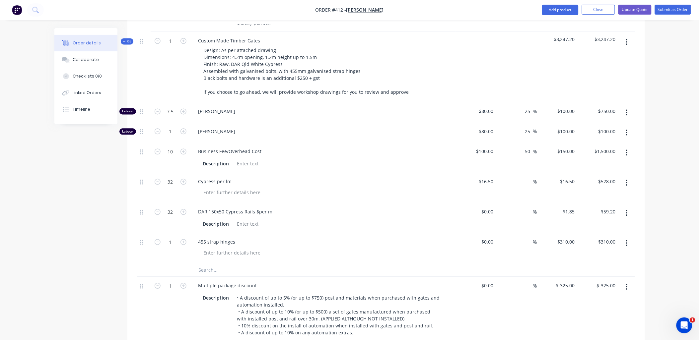
scroll to position [439, 0]
click at [208, 263] on input "text" at bounding box center [264, 269] width 133 height 13
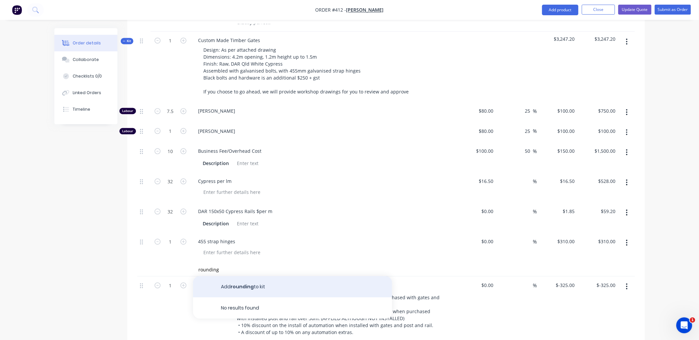
click at [228, 277] on button "Add rounding to kit" at bounding box center [292, 287] width 199 height 21
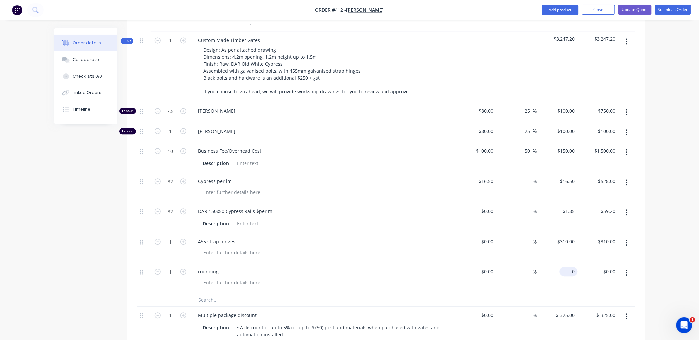
click at [569, 267] on div "0 $0.00" at bounding box center [569, 272] width 18 height 10
click at [591, 249] on div "$310.00 $310.00" at bounding box center [597, 248] width 41 height 30
click at [124, 40] on icon at bounding box center [124, 41] width 3 height 3
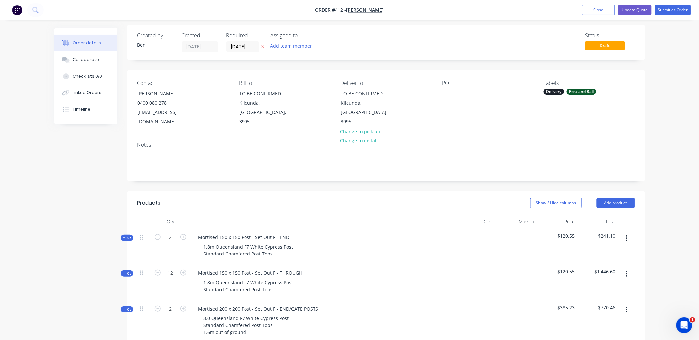
scroll to position [0, 0]
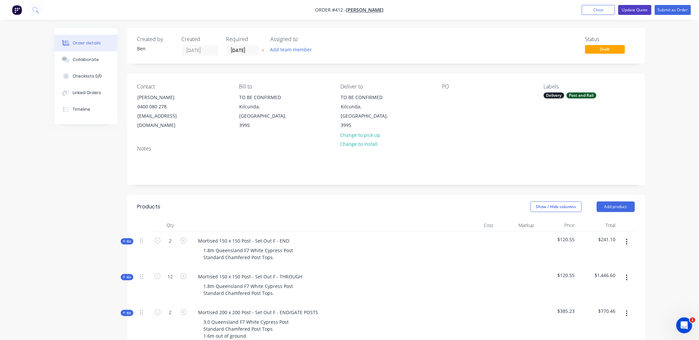
click at [639, 9] on button "Update Quote" at bounding box center [634, 10] width 33 height 10
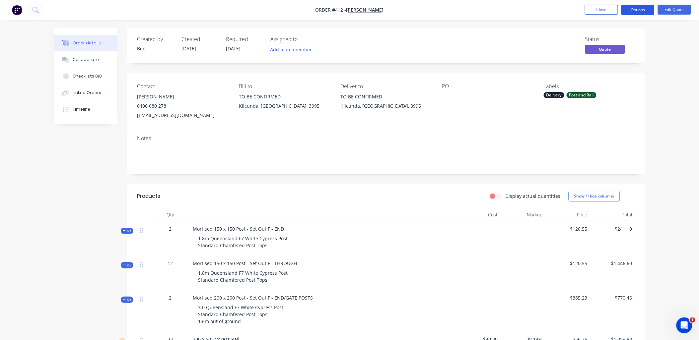
click at [637, 12] on button "Options" at bounding box center [637, 10] width 33 height 11
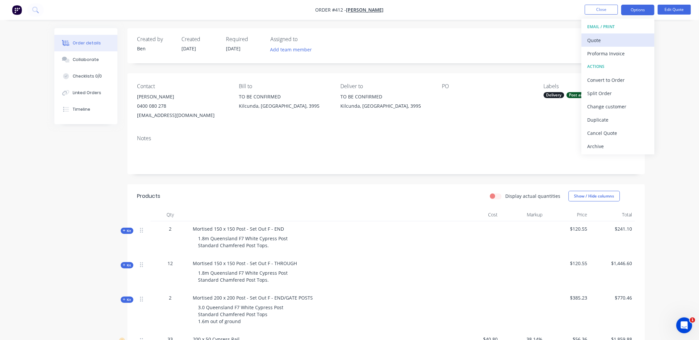
click at [628, 43] on div "Quote" at bounding box center [617, 40] width 61 height 10
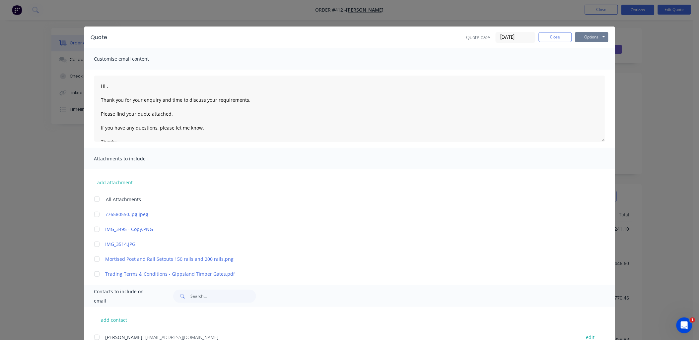
click at [602, 38] on button "Options" at bounding box center [591, 37] width 33 height 10
click at [596, 50] on button "Preview" at bounding box center [596, 48] width 42 height 11
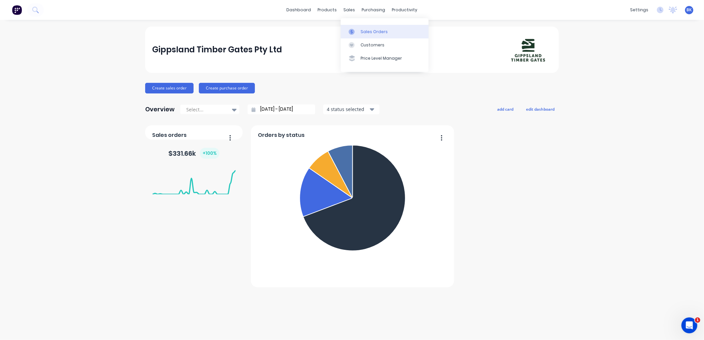
click at [361, 29] on div "Sales Orders" at bounding box center [374, 32] width 27 height 6
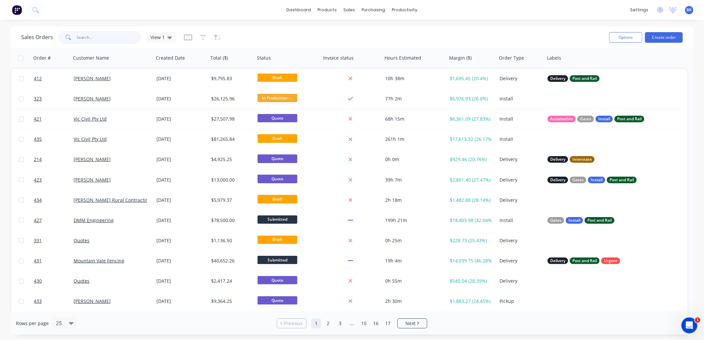
click at [107, 34] on input "text" at bounding box center [109, 37] width 65 height 13
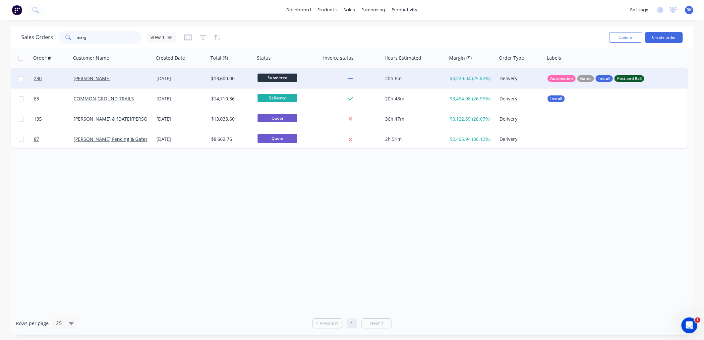
type input "marg"
click at [128, 79] on div "[PERSON_NAME]" at bounding box center [111, 78] width 74 height 7
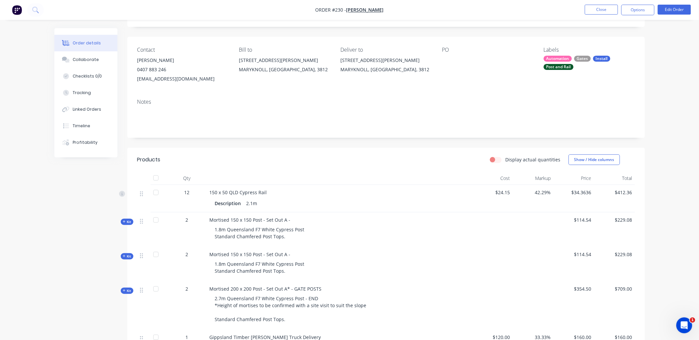
scroll to position [37, 0]
click at [130, 221] on span "Kit" at bounding box center [127, 221] width 9 height 5
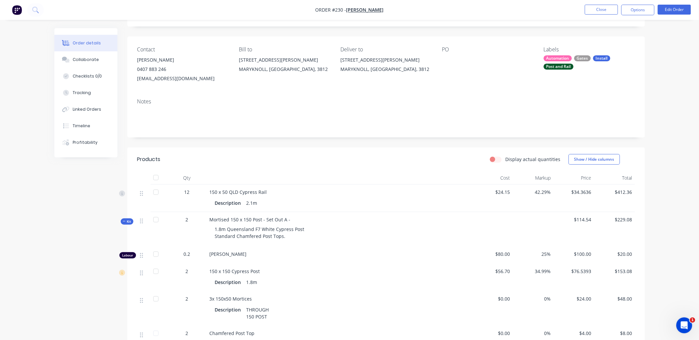
click at [130, 221] on span "Kit" at bounding box center [127, 221] width 9 height 5
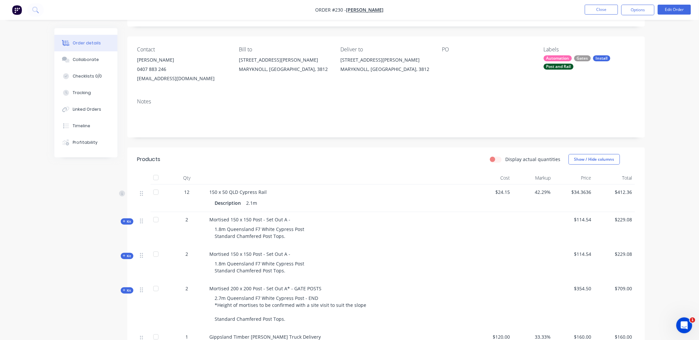
click at [128, 257] on span "Kit" at bounding box center [127, 256] width 9 height 5
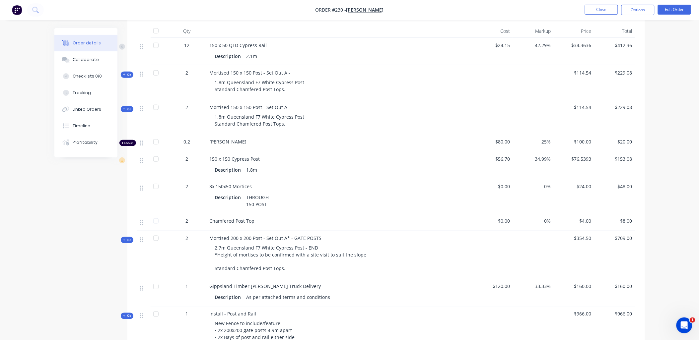
scroll to position [184, 0]
click at [294, 69] on div "Mortised 150 x 150 Post - Set Out A - 1.8m Queensland F7 White Cypress Post Sta…" at bounding box center [339, 82] width 265 height 34
click at [289, 71] on span "Mortised 150 x 150 Post - Set Out A -" at bounding box center [250, 72] width 81 height 6
click at [669, 9] on button "Edit Order" at bounding box center [674, 10] width 33 height 10
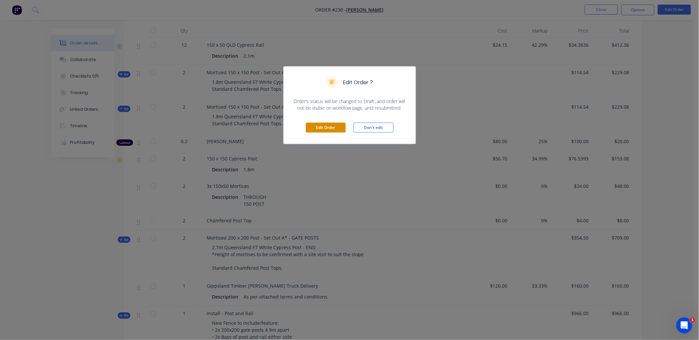
click at [321, 124] on button "Edit Order" at bounding box center [326, 128] width 40 height 10
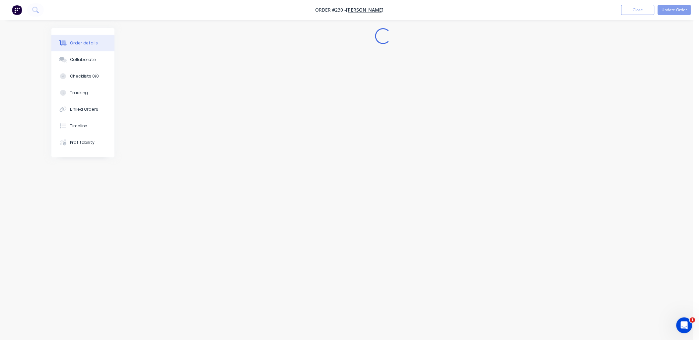
scroll to position [0, 0]
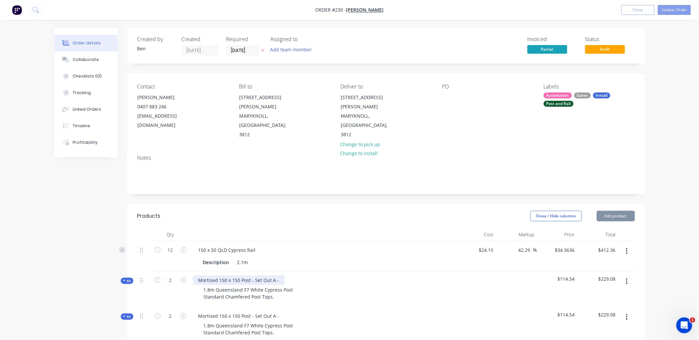
click at [281, 276] on div "Mortised 150 x 150 Post - Set Out A -" at bounding box center [239, 281] width 92 height 10
click at [279, 311] on div "Mortised 150 x 150 Post - Set Out A -" at bounding box center [239, 316] width 92 height 10
click at [128, 279] on span "Kit" at bounding box center [127, 281] width 9 height 5
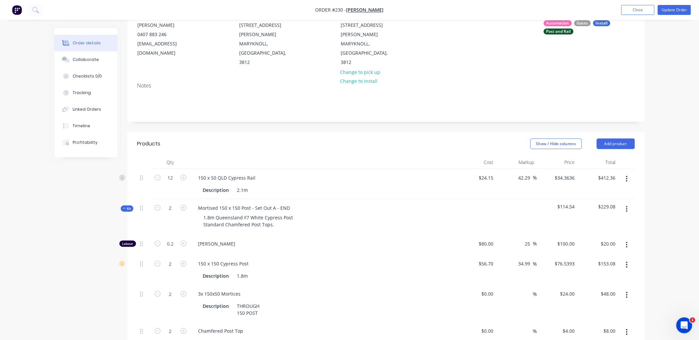
scroll to position [73, 0]
click at [255, 300] on div "THROUGH 150 POST" at bounding box center [248, 308] width 28 height 17
click at [127, 205] on span "Kit" at bounding box center [127, 207] width 9 height 5
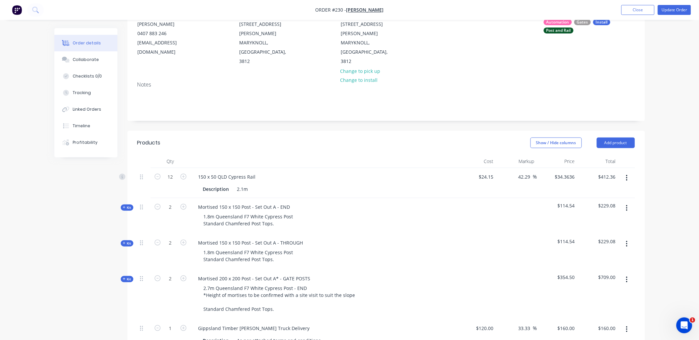
click at [680, 8] on button "Update Order" at bounding box center [674, 10] width 33 height 10
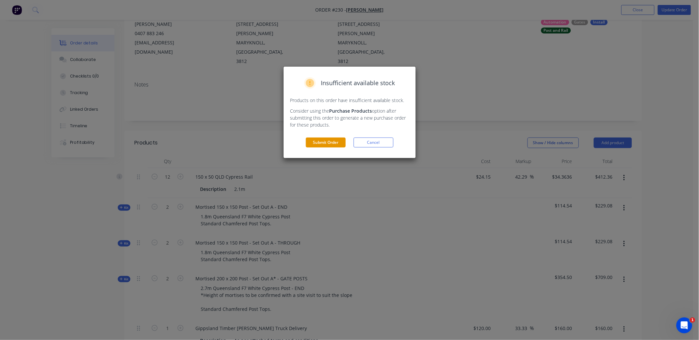
click at [322, 144] on button "Submit Order" at bounding box center [326, 143] width 40 height 10
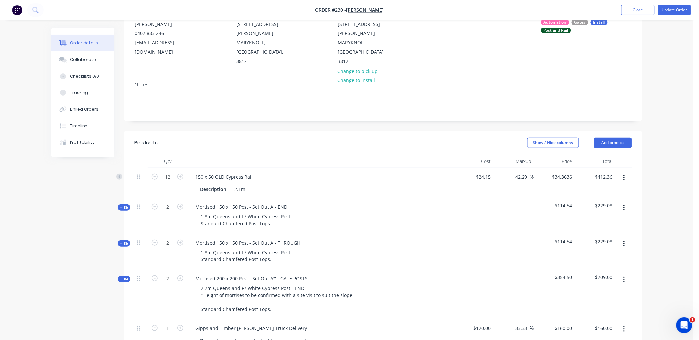
scroll to position [0, 0]
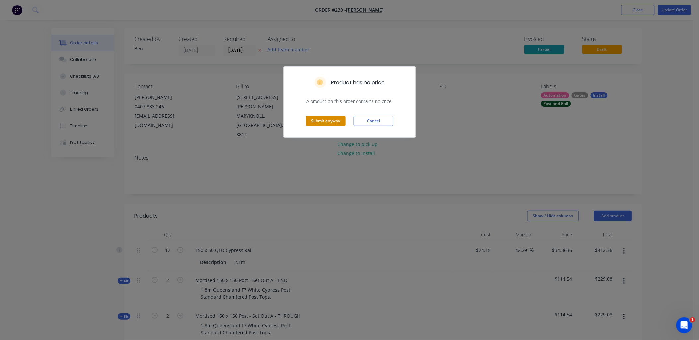
click at [316, 122] on button "Submit anyway" at bounding box center [326, 121] width 40 height 10
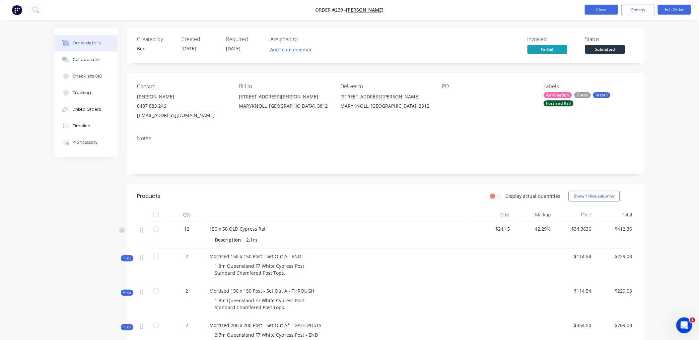
click at [599, 10] on button "Close" at bounding box center [601, 10] width 33 height 10
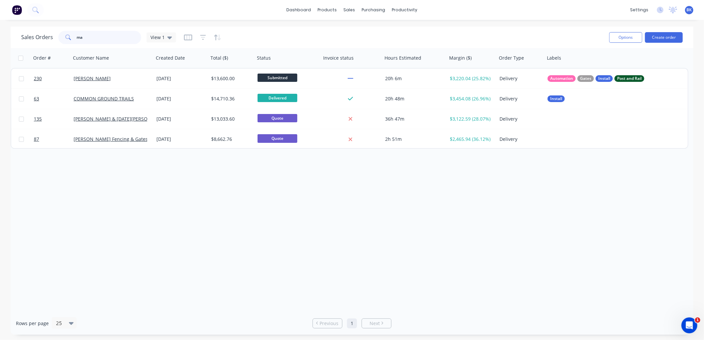
type input "m"
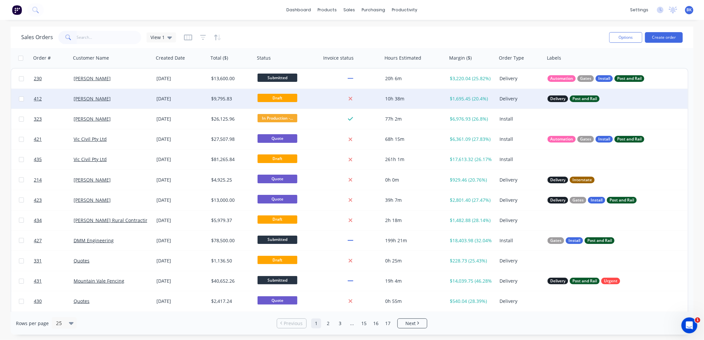
click at [118, 101] on div "[PERSON_NAME]" at bounding box center [111, 99] width 74 height 7
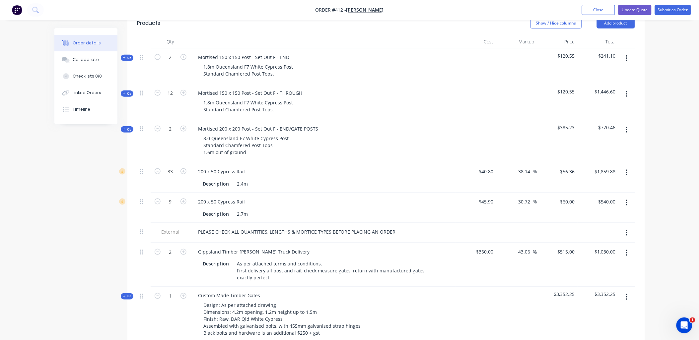
scroll to position [184, 0]
click at [131, 126] on div "Kit" at bounding box center [127, 129] width 13 height 6
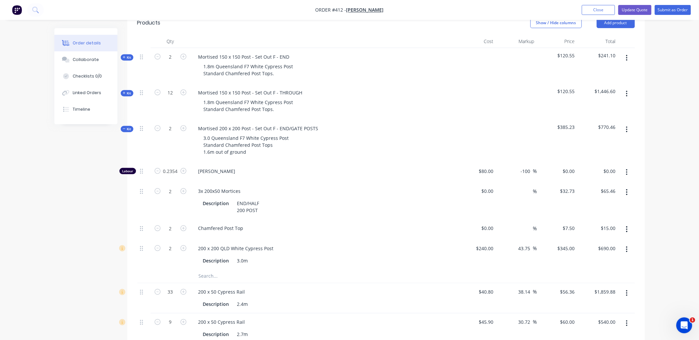
click at [206, 270] on input "text" at bounding box center [264, 276] width 133 height 13
click at [206, 270] on input "2000 x 200" at bounding box center [264, 276] width 133 height 13
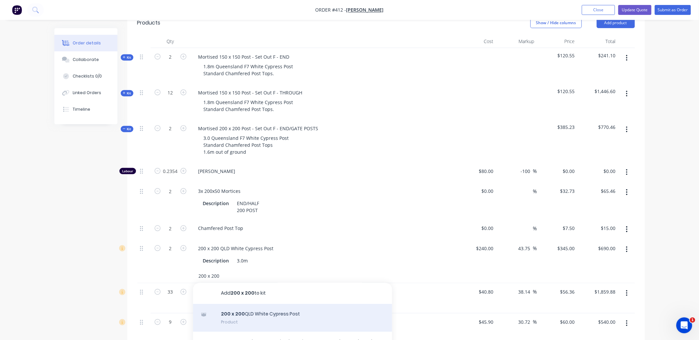
type input "200 x 200"
click at [251, 304] on div "200 x 200 QLD White Cypress Post Product" at bounding box center [292, 318] width 199 height 28
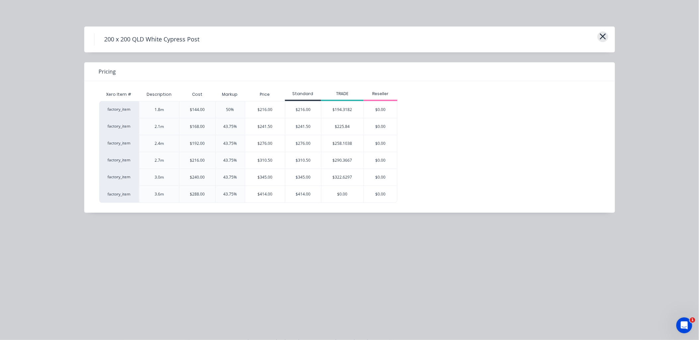
click at [604, 36] on icon "button" at bounding box center [602, 36] width 7 height 9
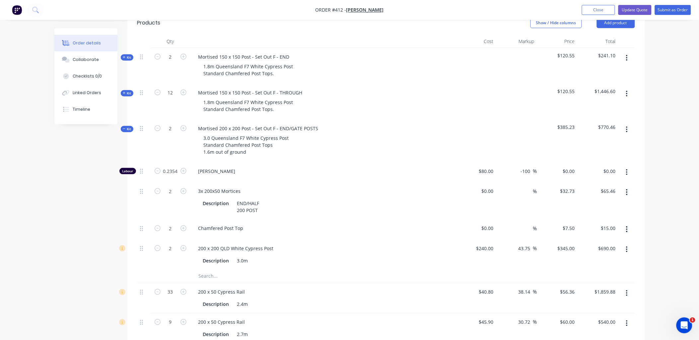
click at [175, 201] on div "2" at bounding box center [171, 200] width 40 height 37
click at [127, 127] on span "Kit" at bounding box center [127, 129] width 9 height 5
